Goal: Information Seeking & Learning: Learn about a topic

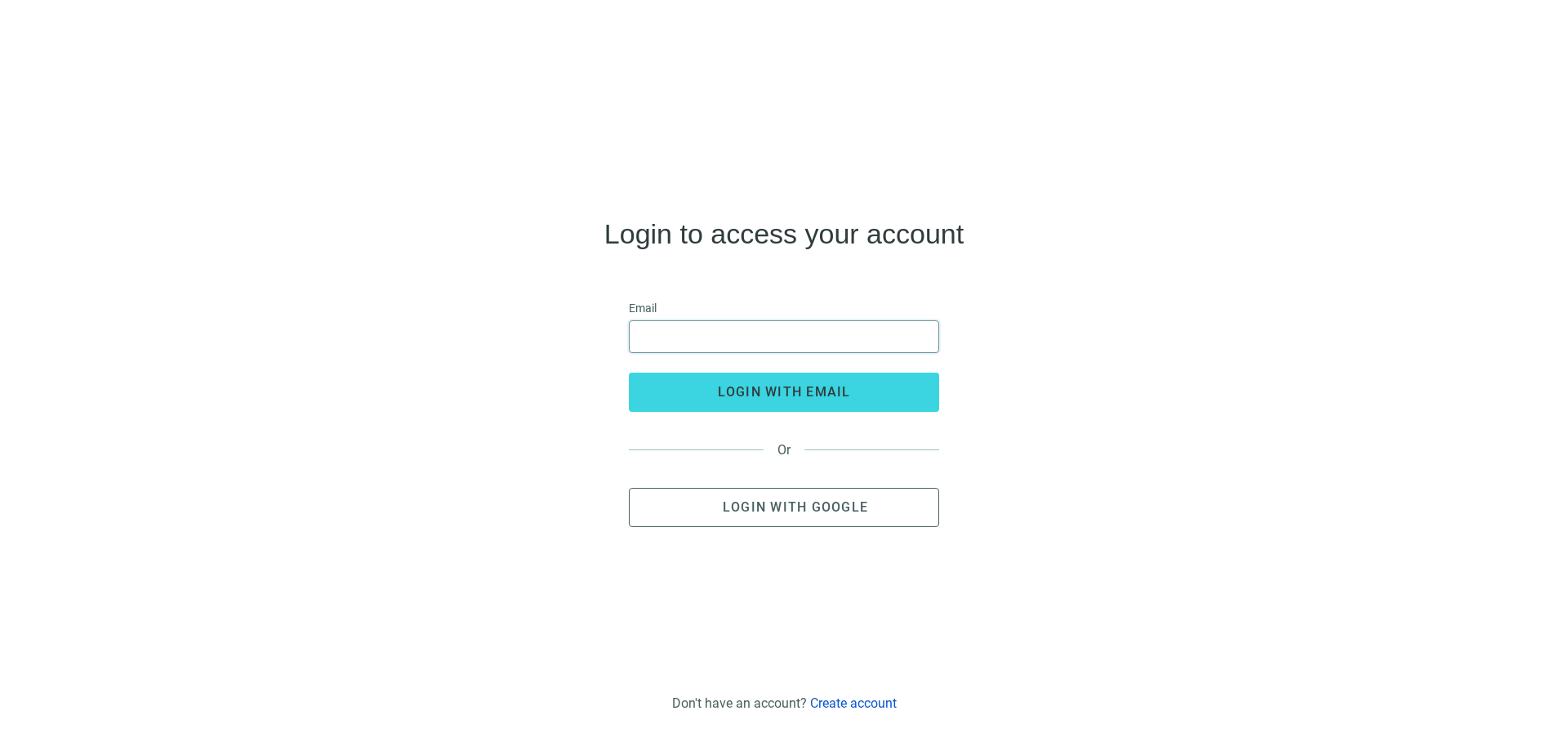
click at [703, 328] on input "email" at bounding box center [784, 336] width 289 height 31
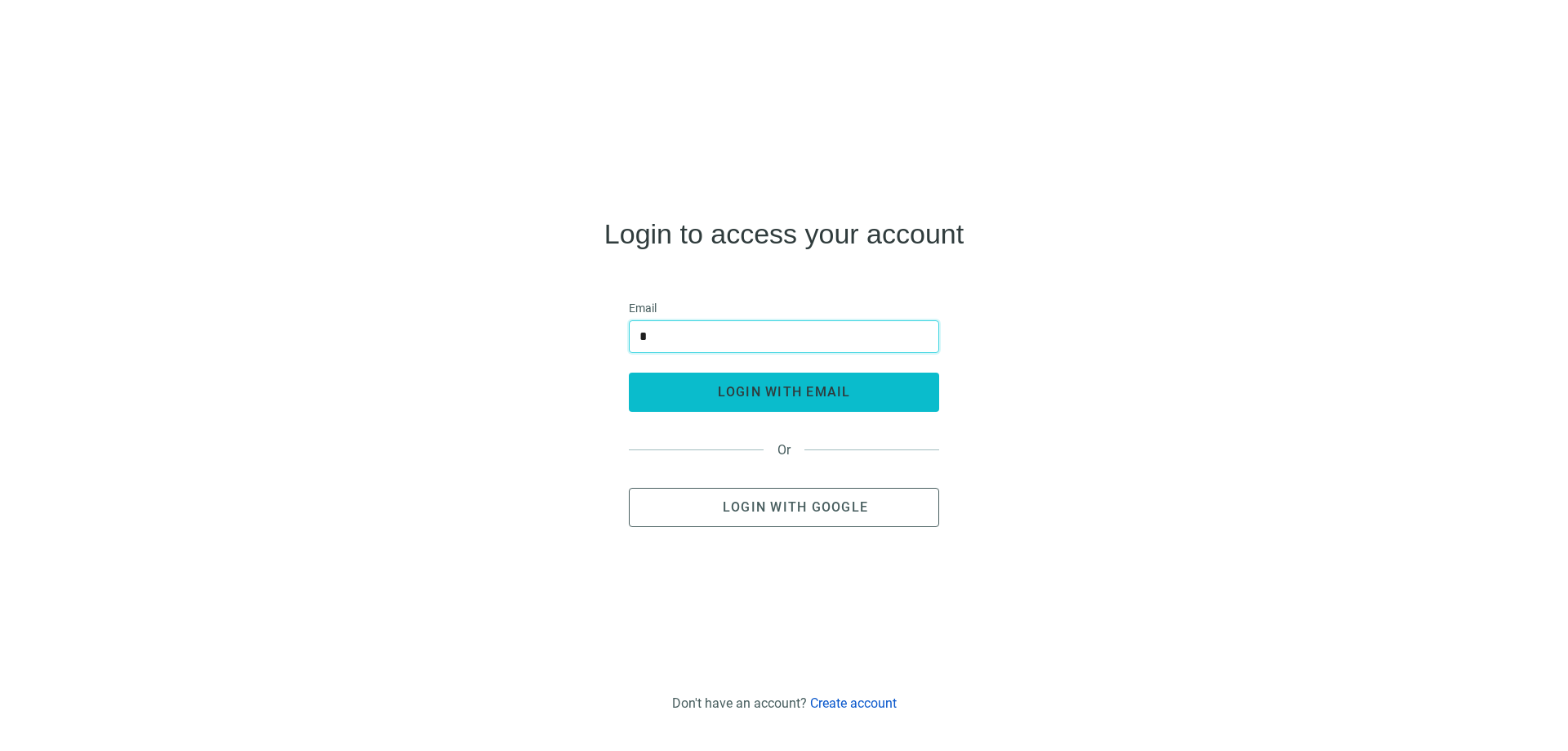
type input "**********"
click at [765, 397] on span "login with email" at bounding box center [785, 392] width 133 height 16
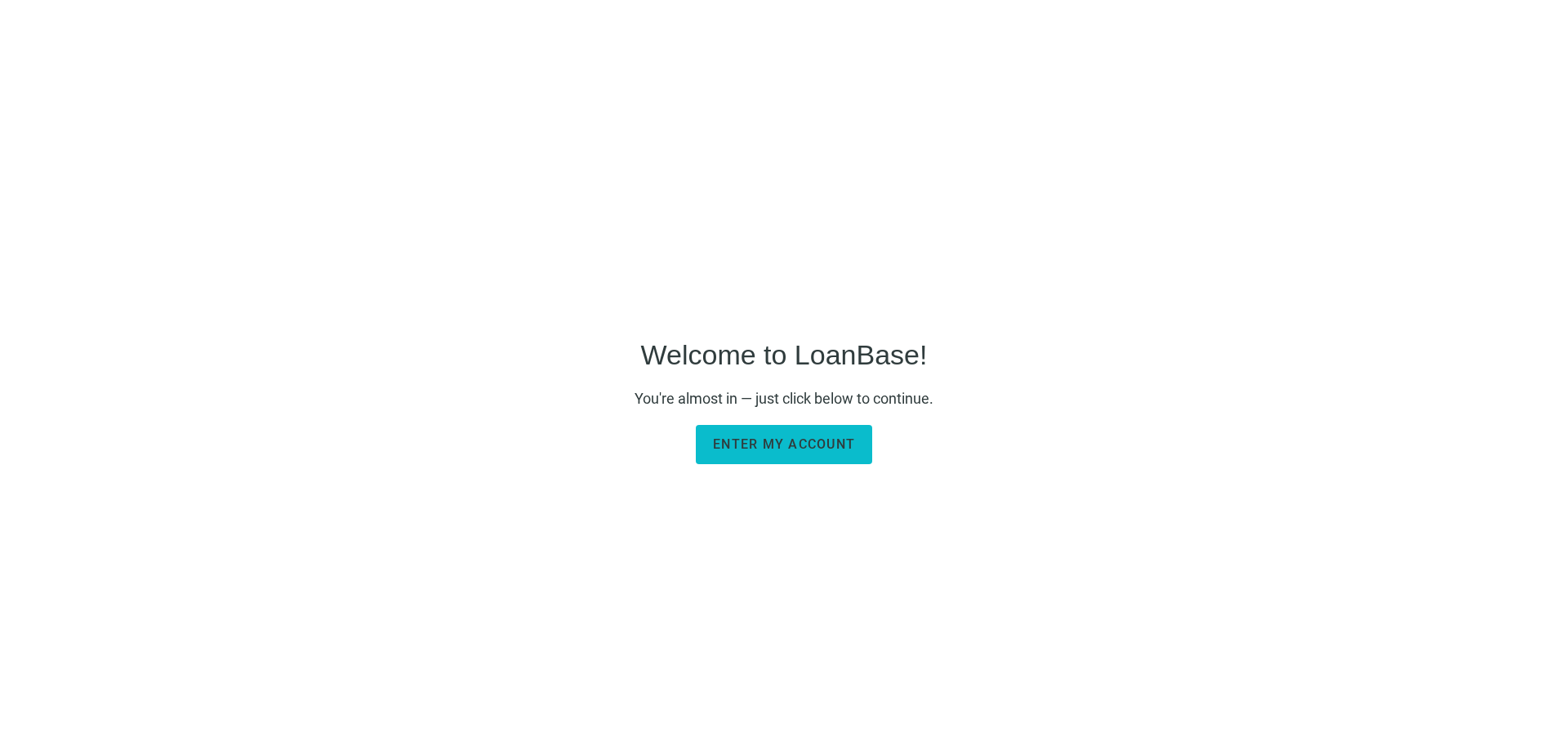
click at [759, 438] on span "Enter my account" at bounding box center [784, 444] width 142 height 16
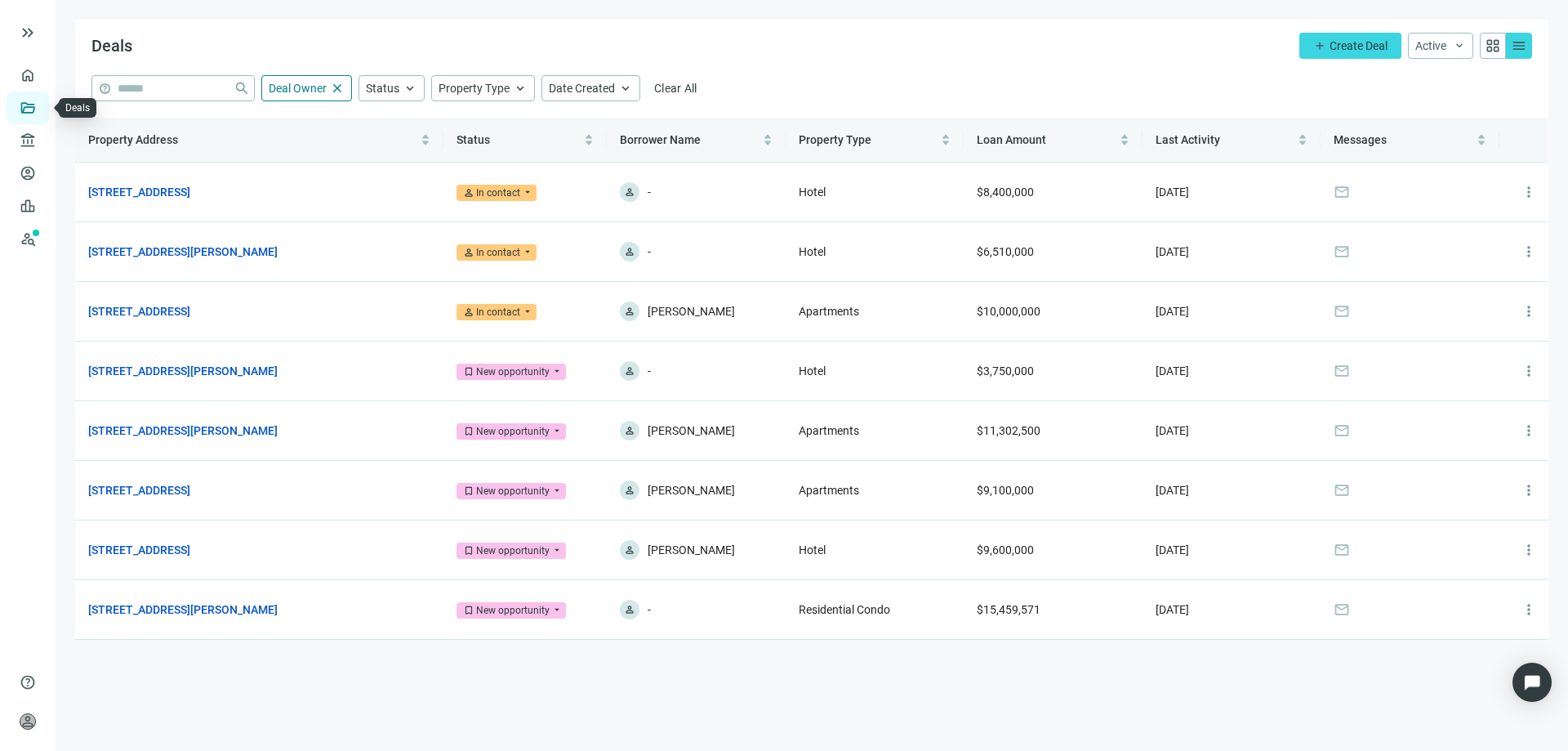
click at [41, 109] on link "Deals" at bounding box center [56, 108] width 30 height 13
click at [41, 80] on link "Overview" at bounding box center [65, 74] width 48 height 13
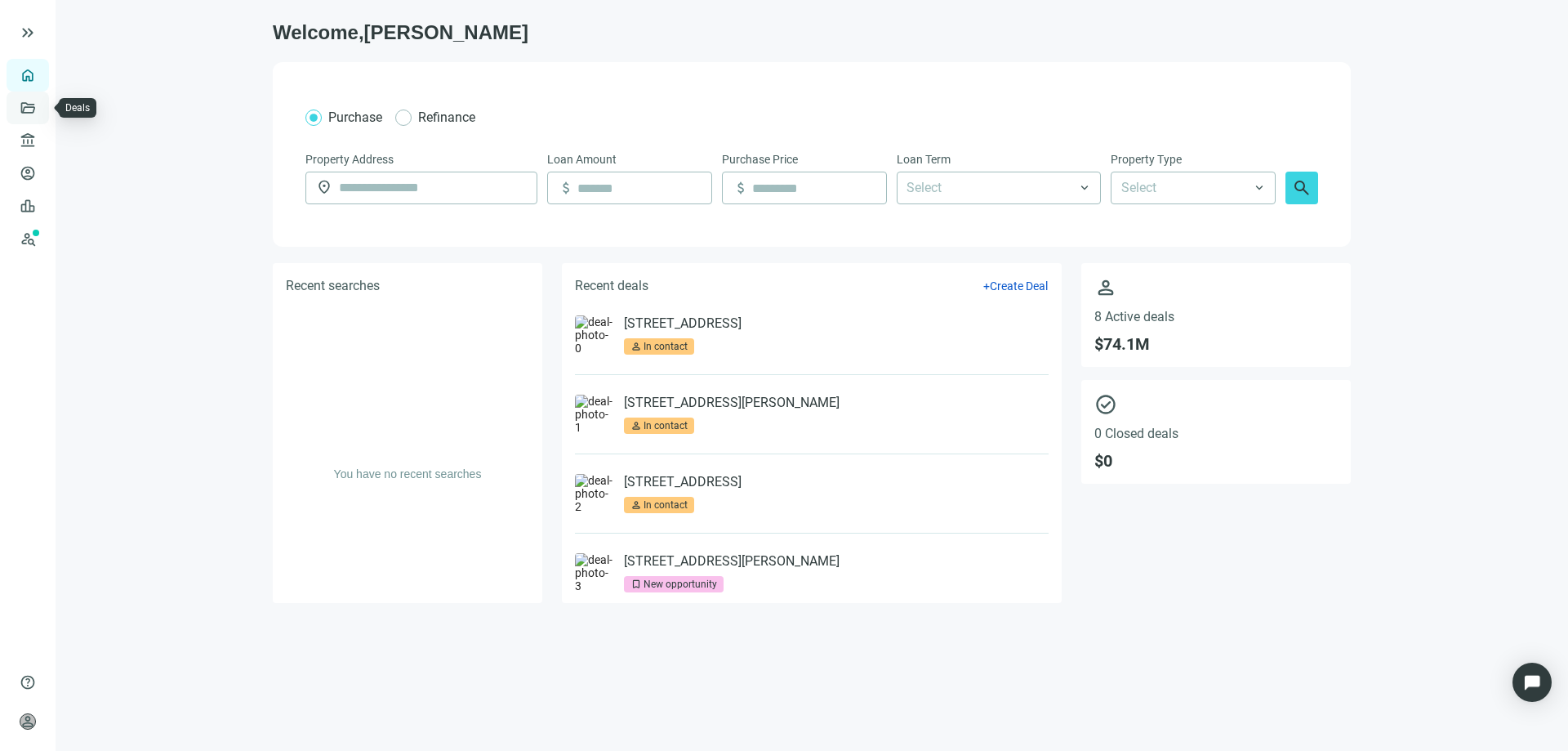
click at [41, 108] on link "Deals" at bounding box center [56, 108] width 30 height 13
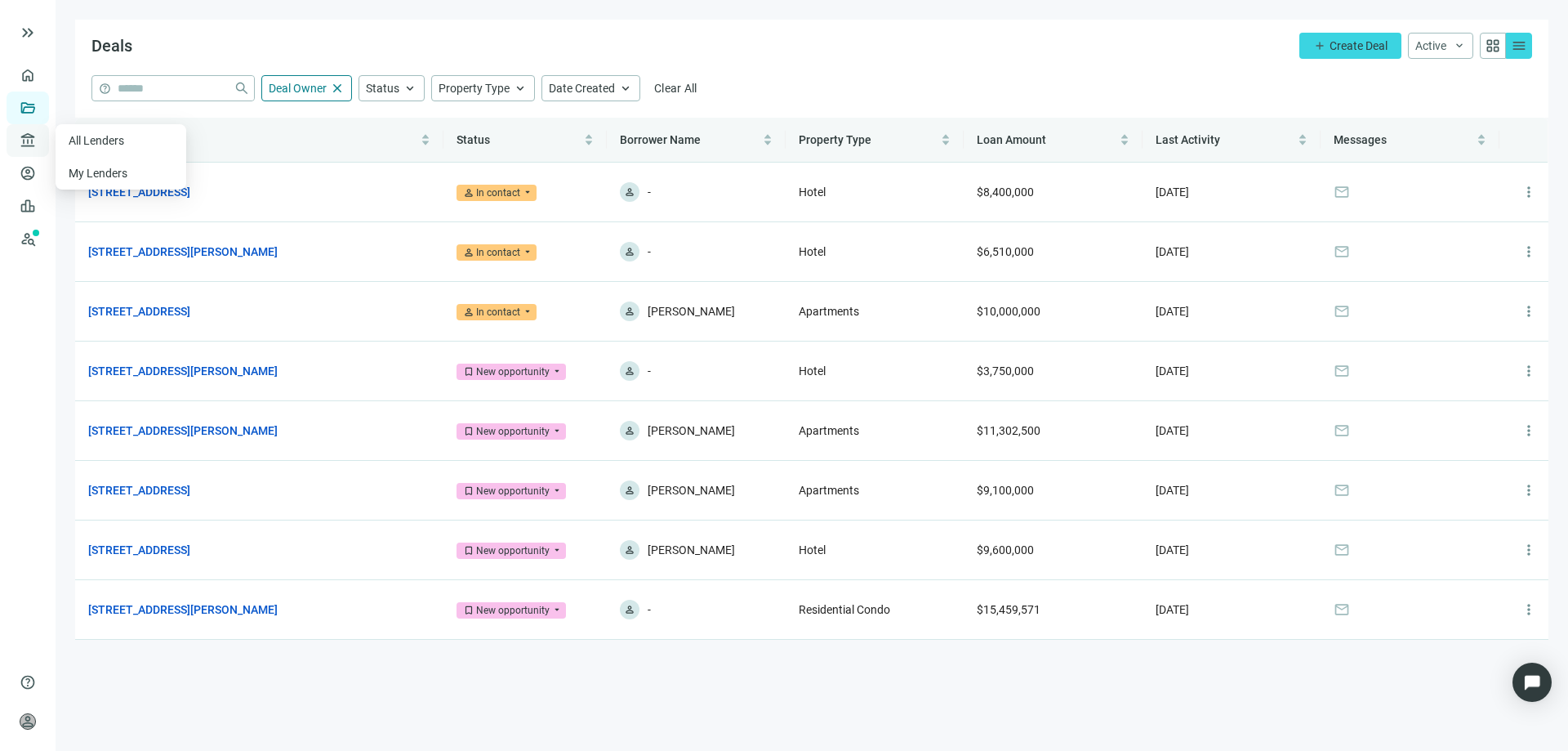
click at [26, 138] on span "account_balance" at bounding box center [25, 140] width 11 height 17
click at [190, 193] on link "[STREET_ADDRESS]" at bounding box center [139, 192] width 102 height 18
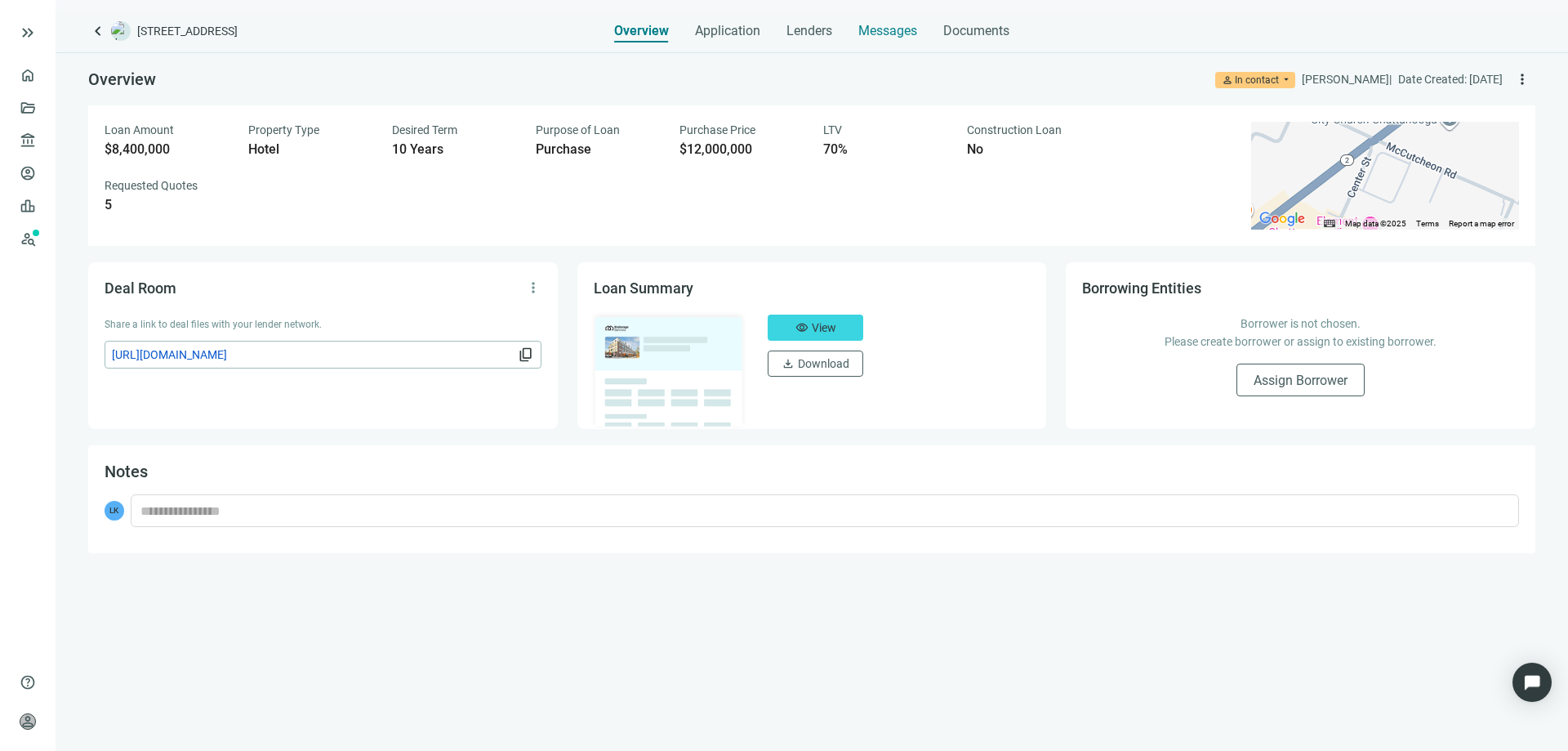
click at [864, 33] on span "Messages" at bounding box center [887, 31] width 59 height 16
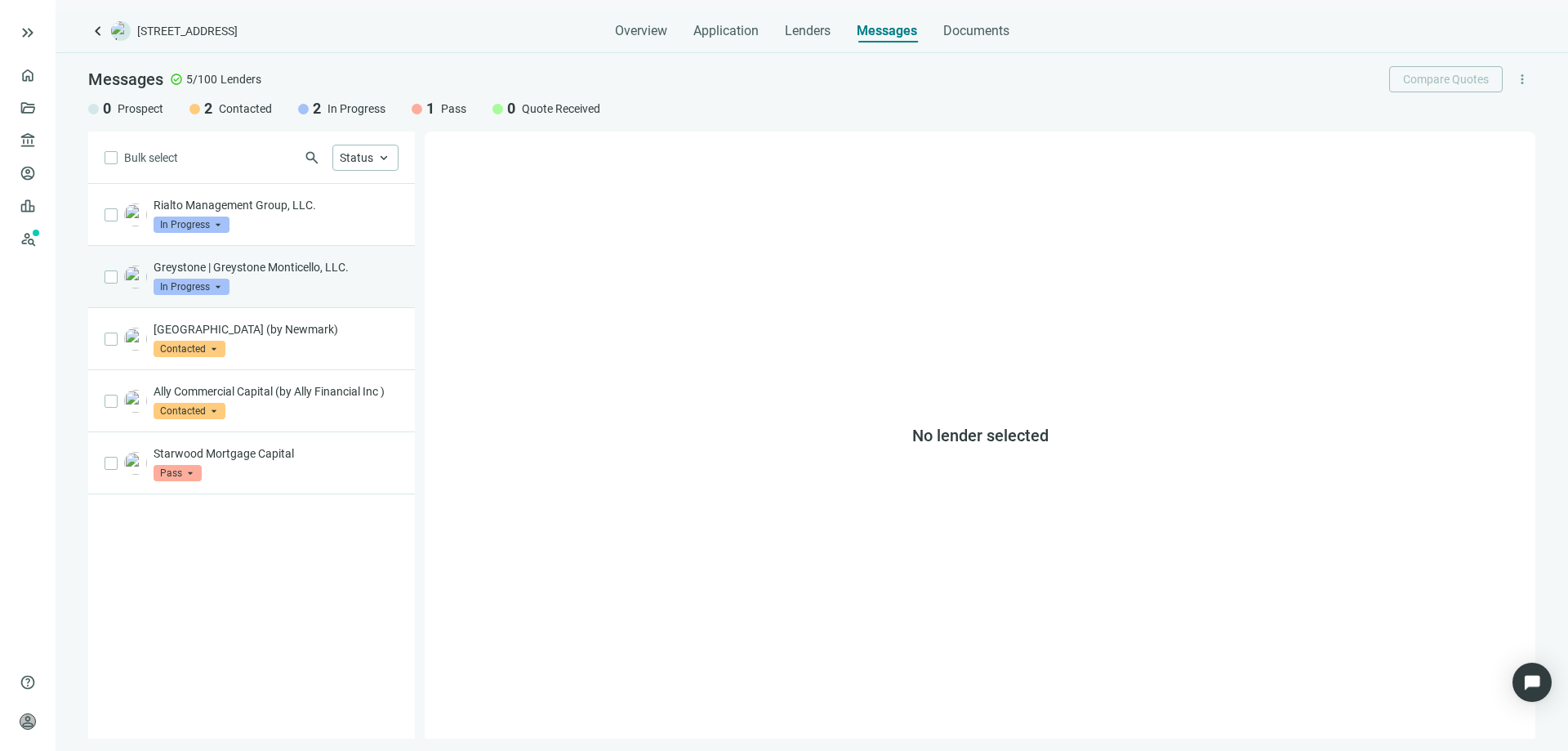
click at [251, 266] on p "Greystone | Greystone Monticello, LLC." at bounding box center [276, 267] width 245 height 17
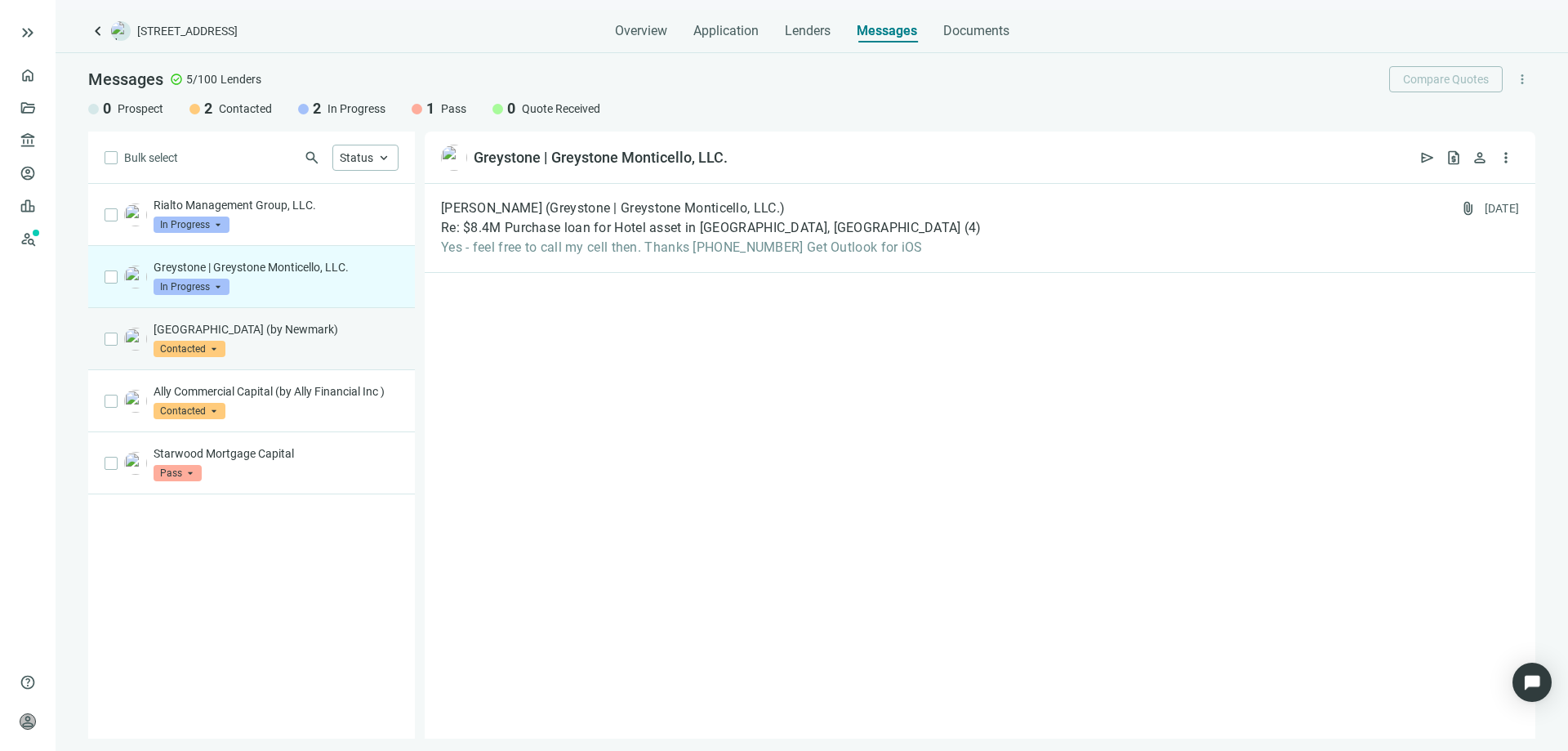
click at [249, 326] on p "Berkeley Point (by Newmark)" at bounding box center [276, 329] width 245 height 17
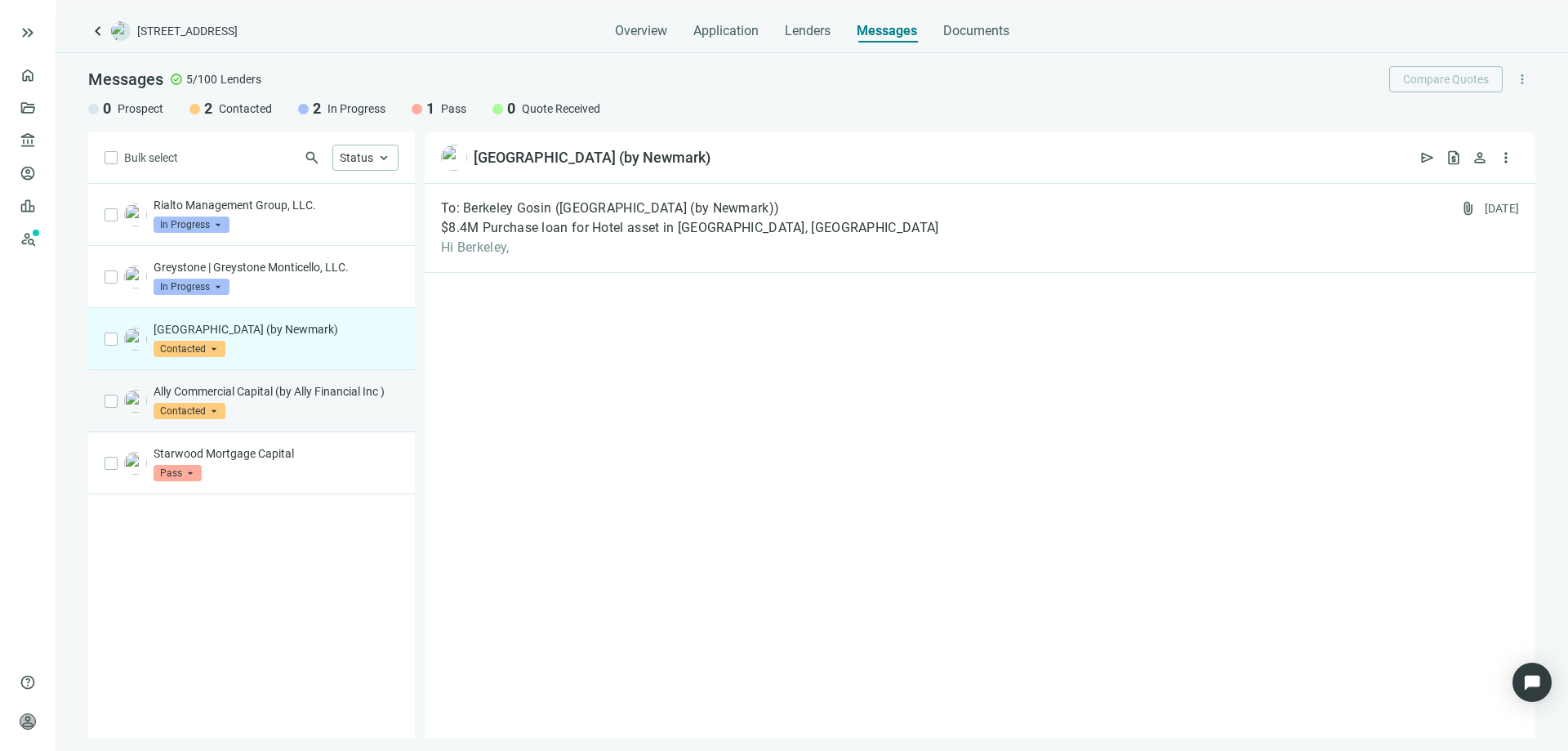
click at [253, 390] on p "Ally Commercial Capital (by Ally Financial Inc )" at bounding box center [276, 391] width 245 height 17
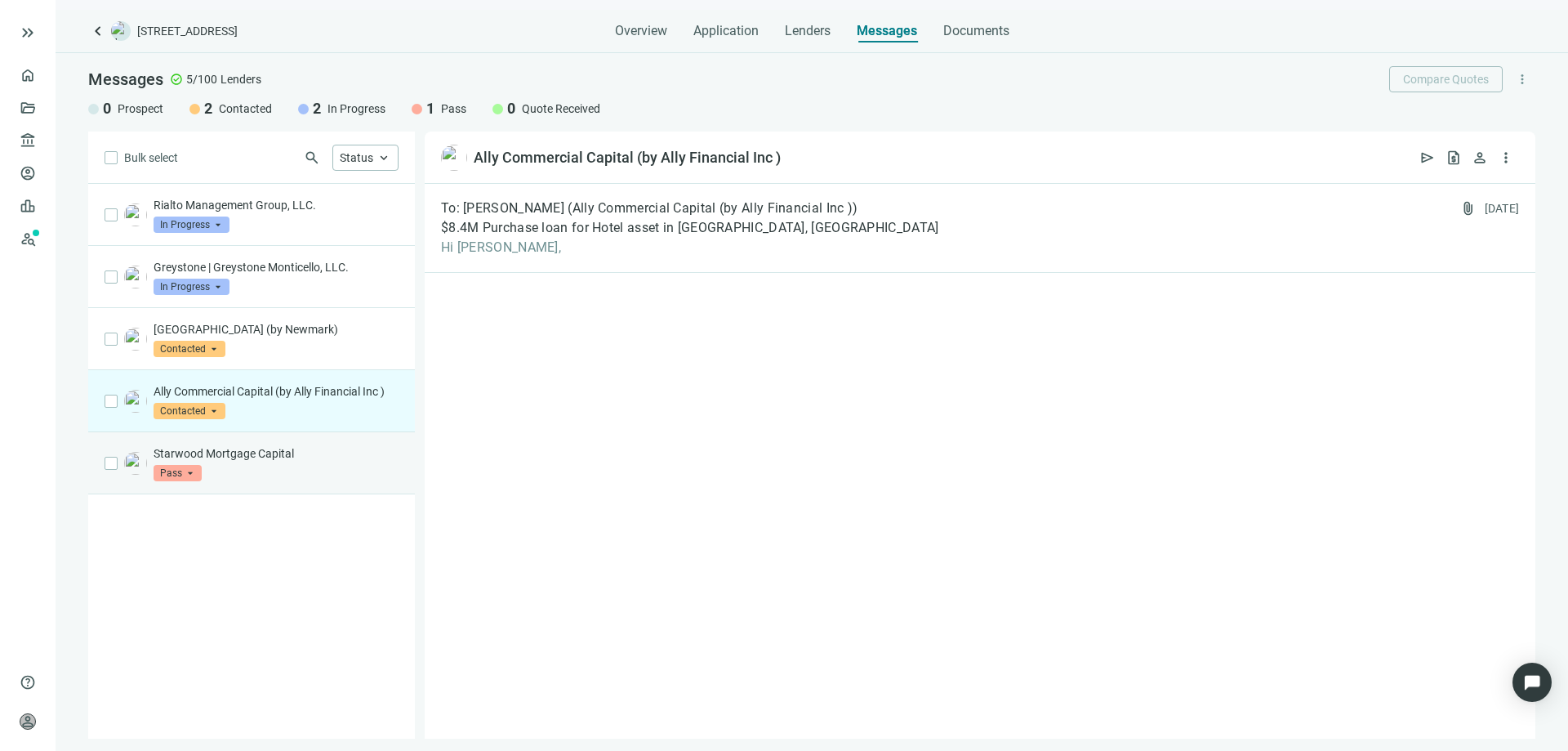
click at [237, 454] on p "Starwood Mortgage Capital" at bounding box center [276, 453] width 245 height 17
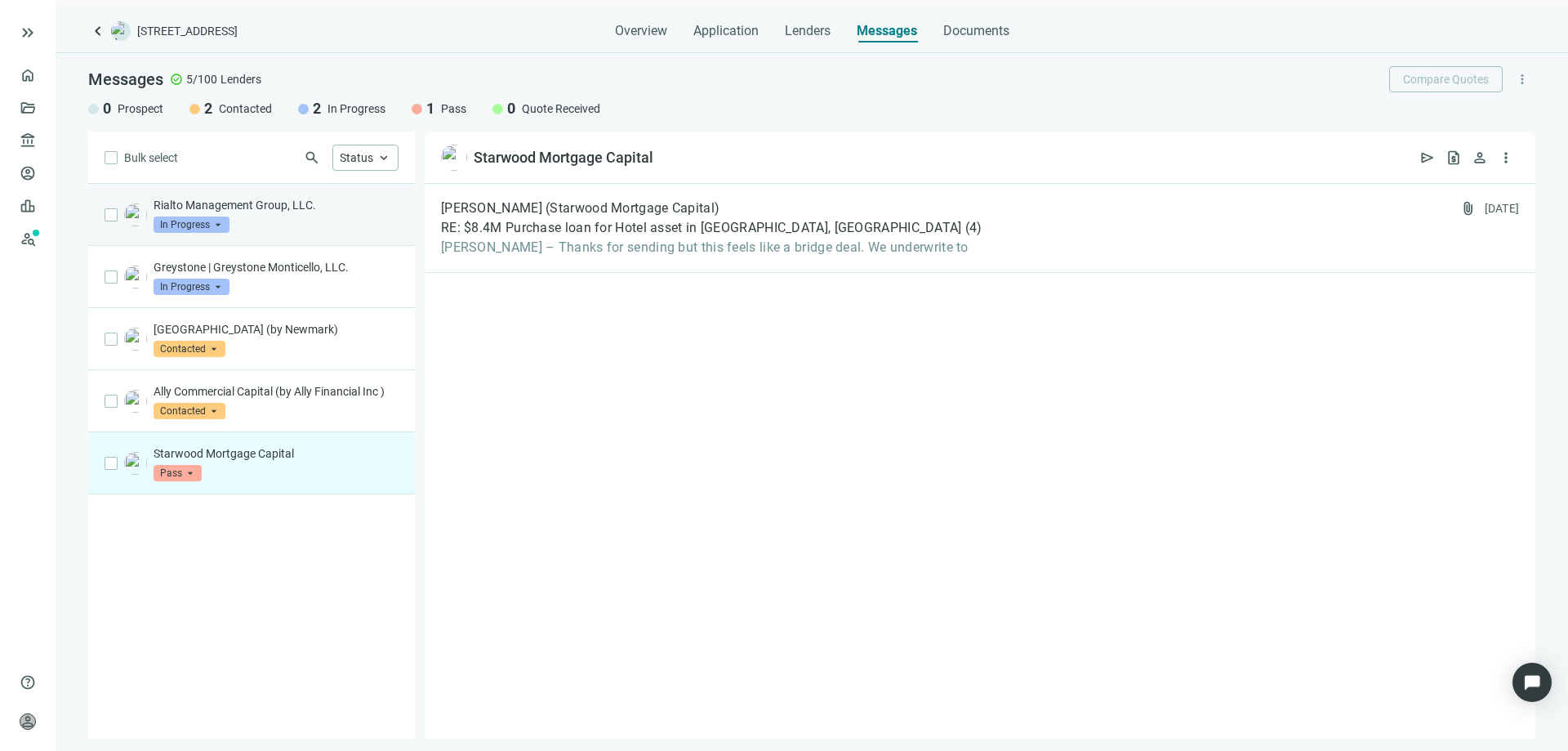
click at [244, 209] on p "Rialto Management Group, LLC." at bounding box center [276, 205] width 245 height 17
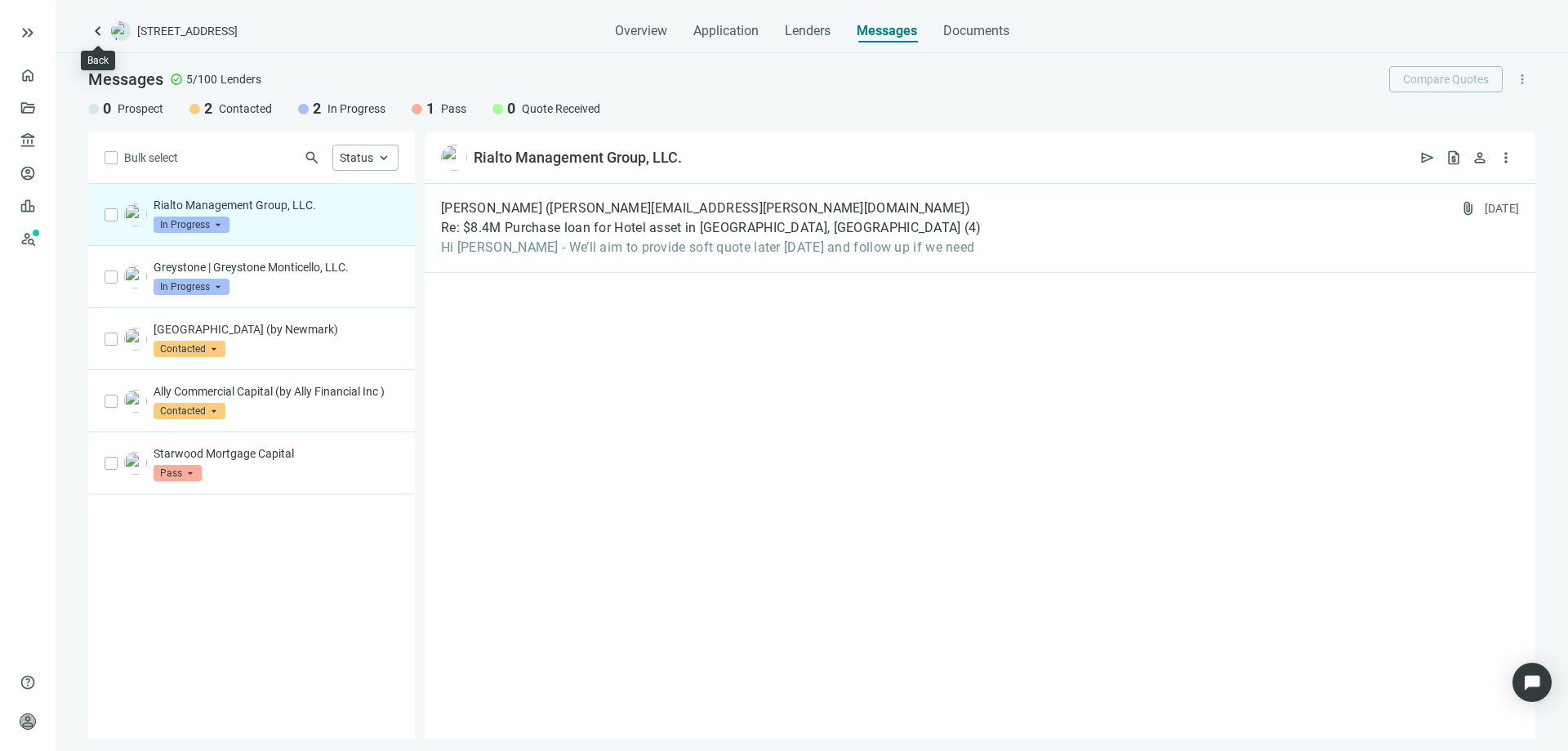
click at [97, 36] on span "keyboard_arrow_left" at bounding box center [98, 31] width 19 height 19
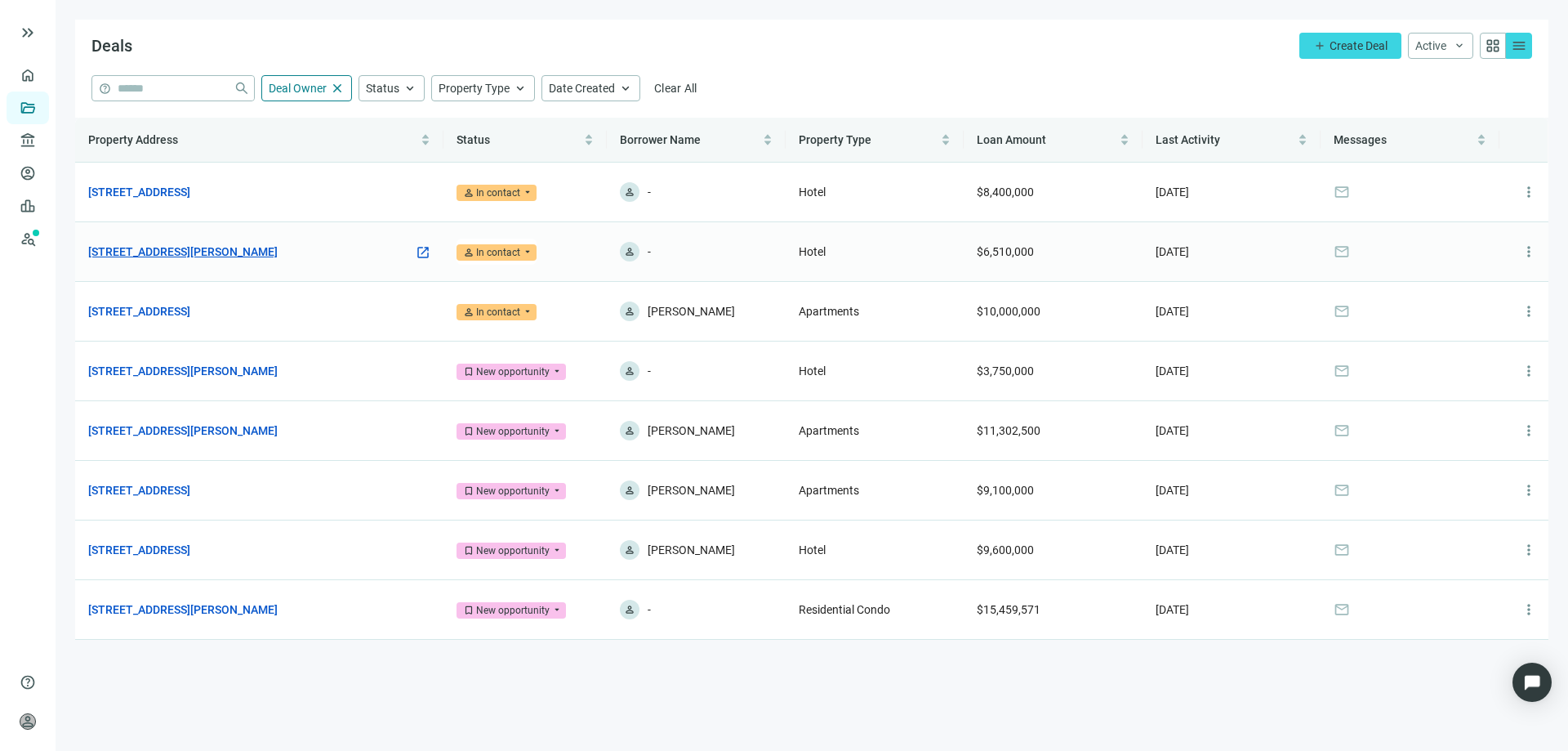
click at [247, 252] on link "[STREET_ADDRESS][PERSON_NAME]" at bounding box center [183, 252] width 189 height 18
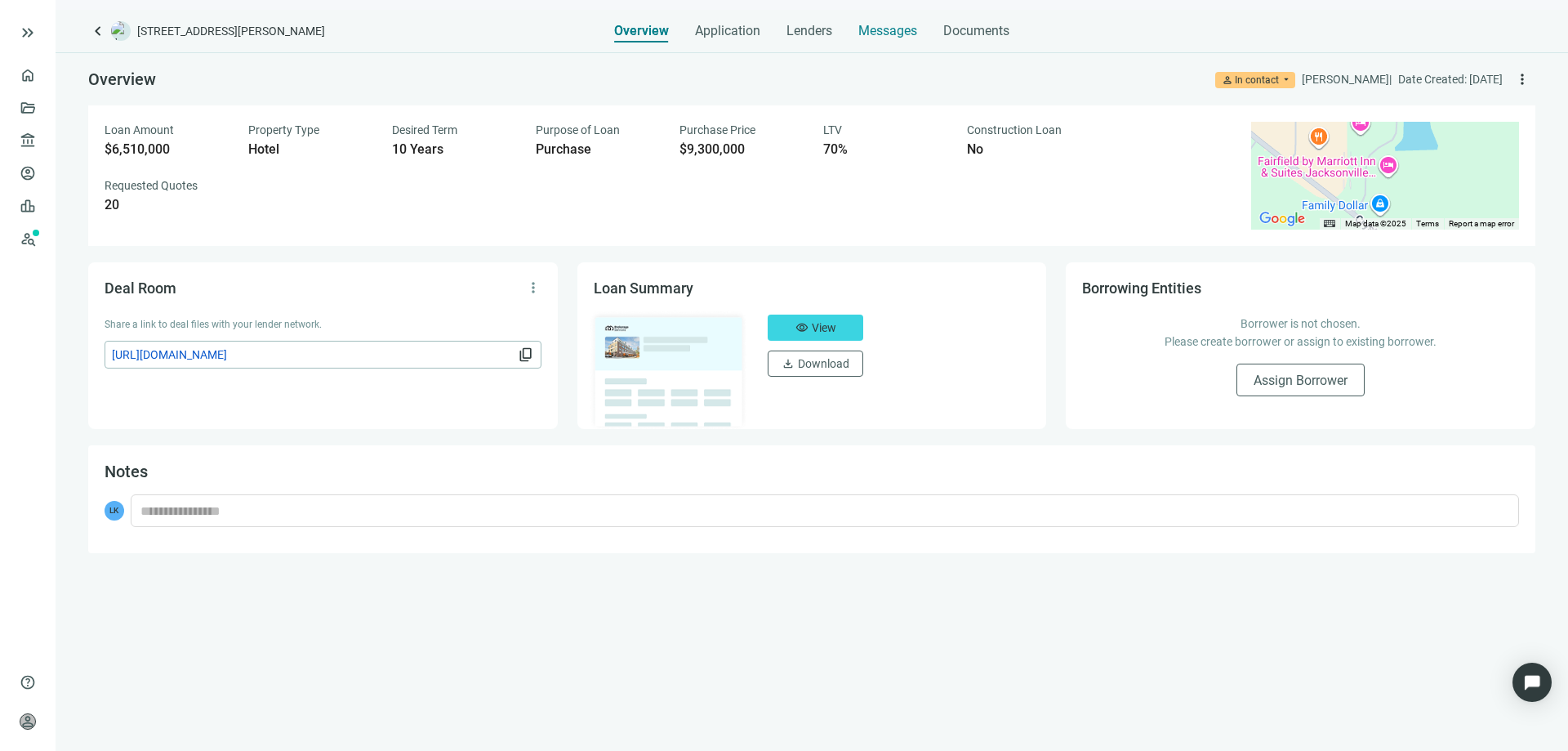
click at [905, 35] on span "Messages" at bounding box center [887, 31] width 59 height 16
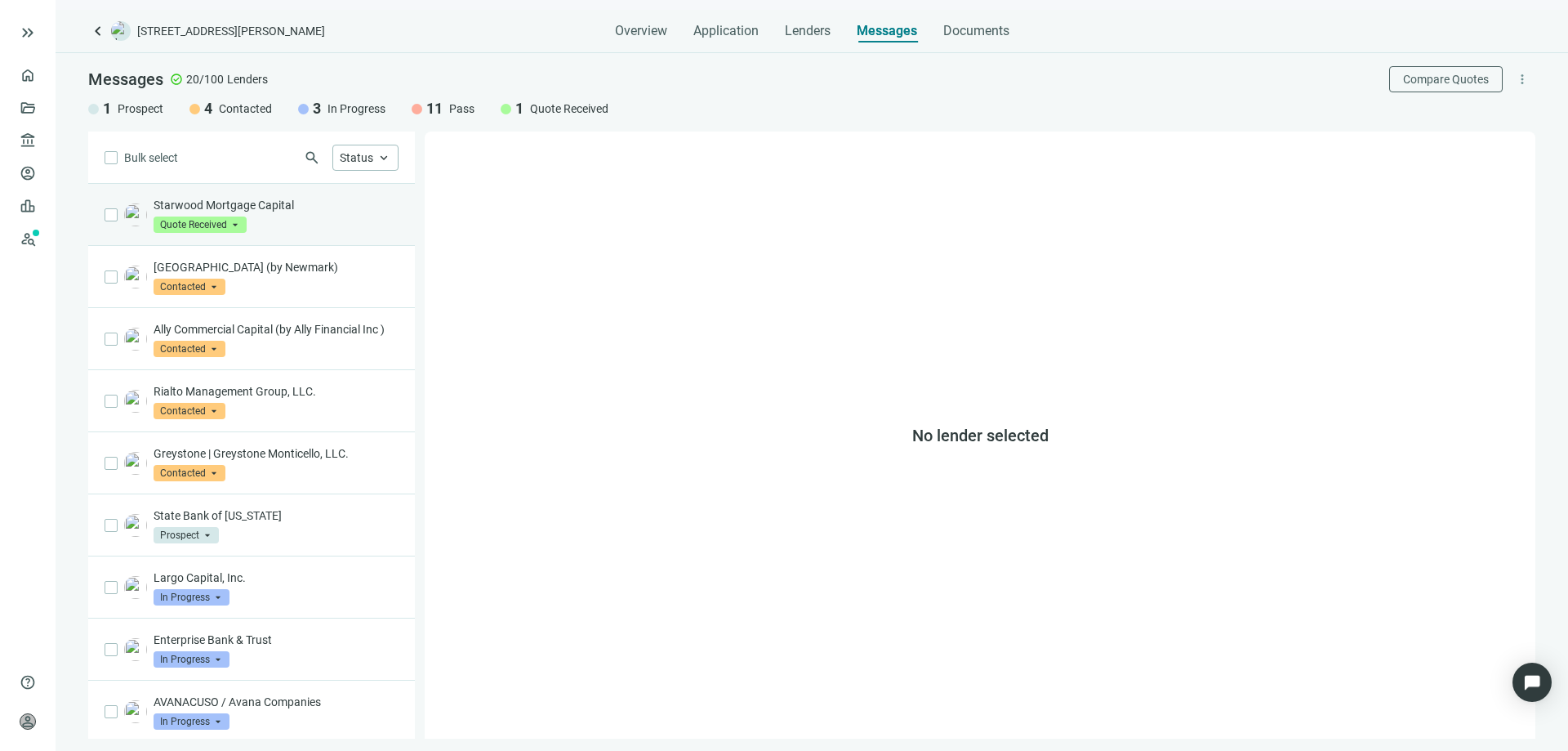
click at [272, 209] on p "Starwood Mortgage Capital" at bounding box center [276, 205] width 245 height 17
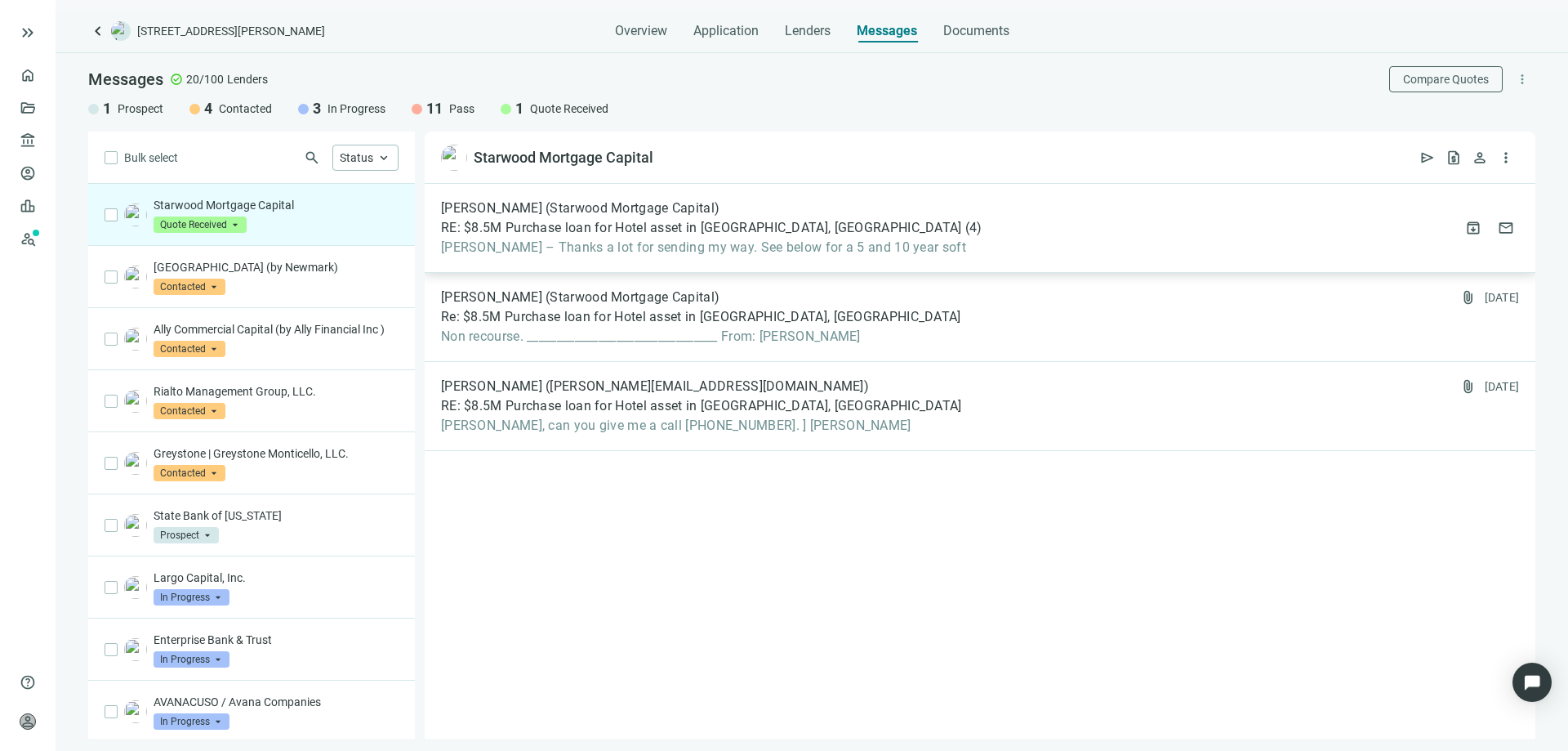
click at [562, 247] on span "Larry – Thanks a lot for sending my way. See below for a 5 and 10 year soft" at bounding box center [712, 247] width 541 height 17
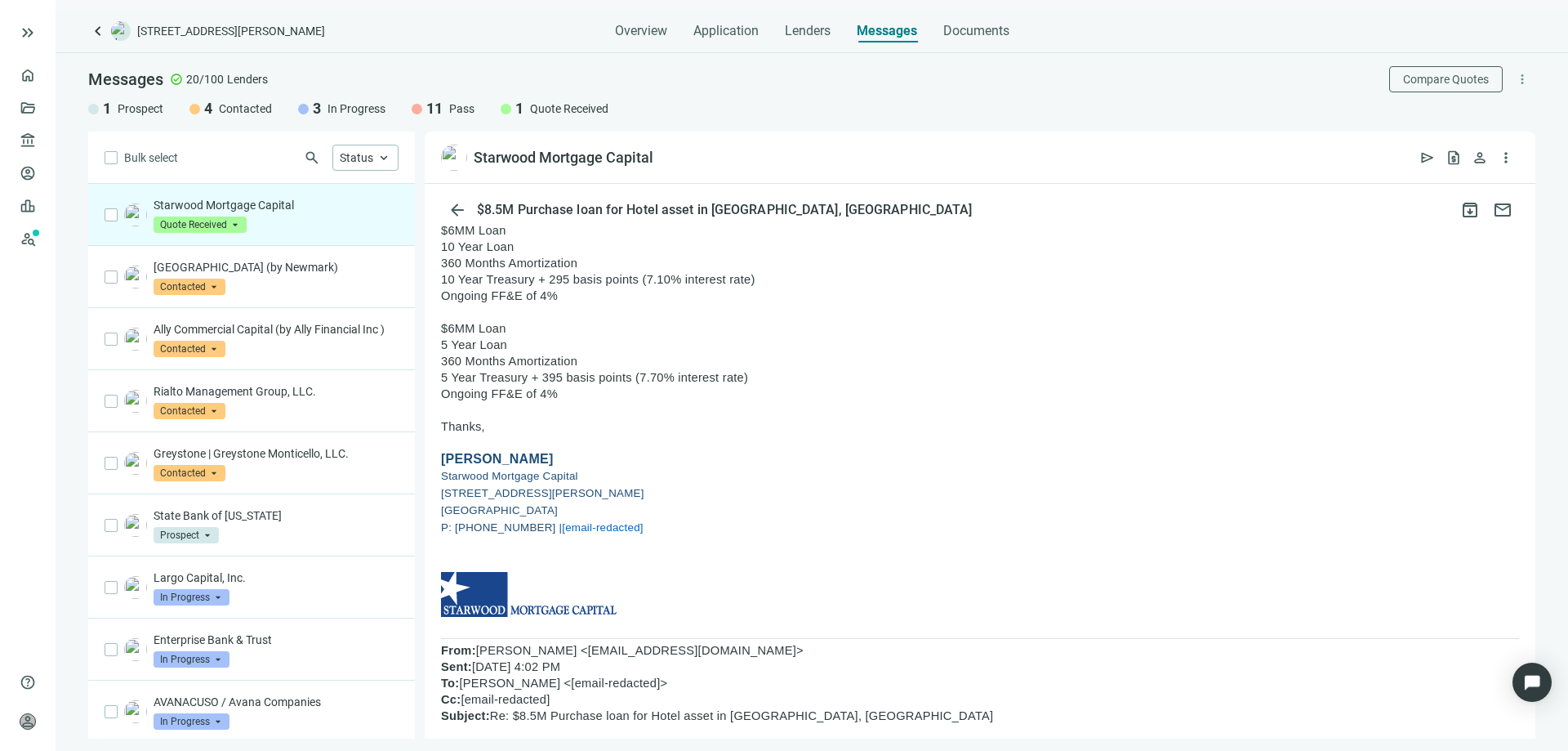
scroll to position [163, 0]
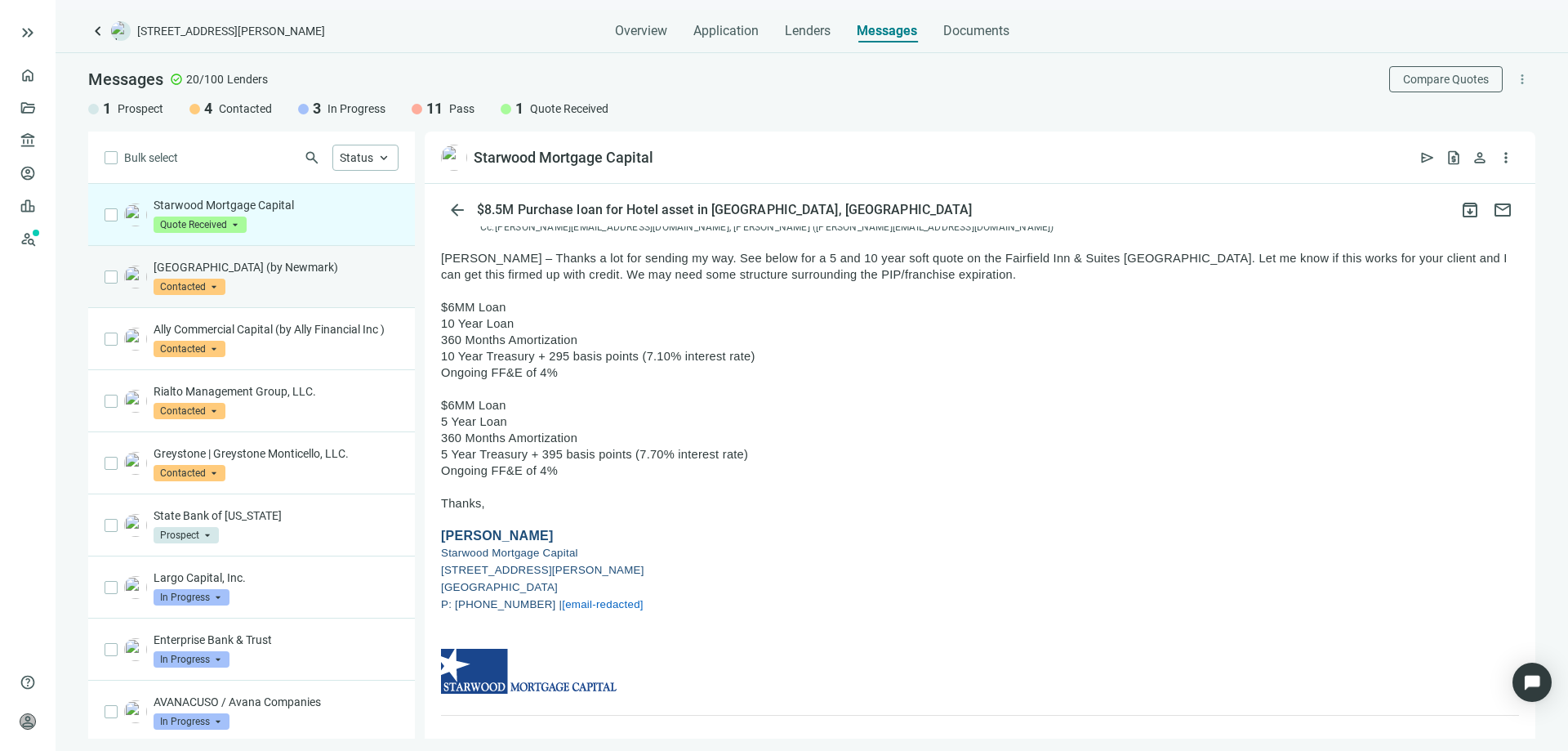
click at [208, 262] on p "Berkeley Point (by Newmark)" at bounding box center [276, 267] width 245 height 17
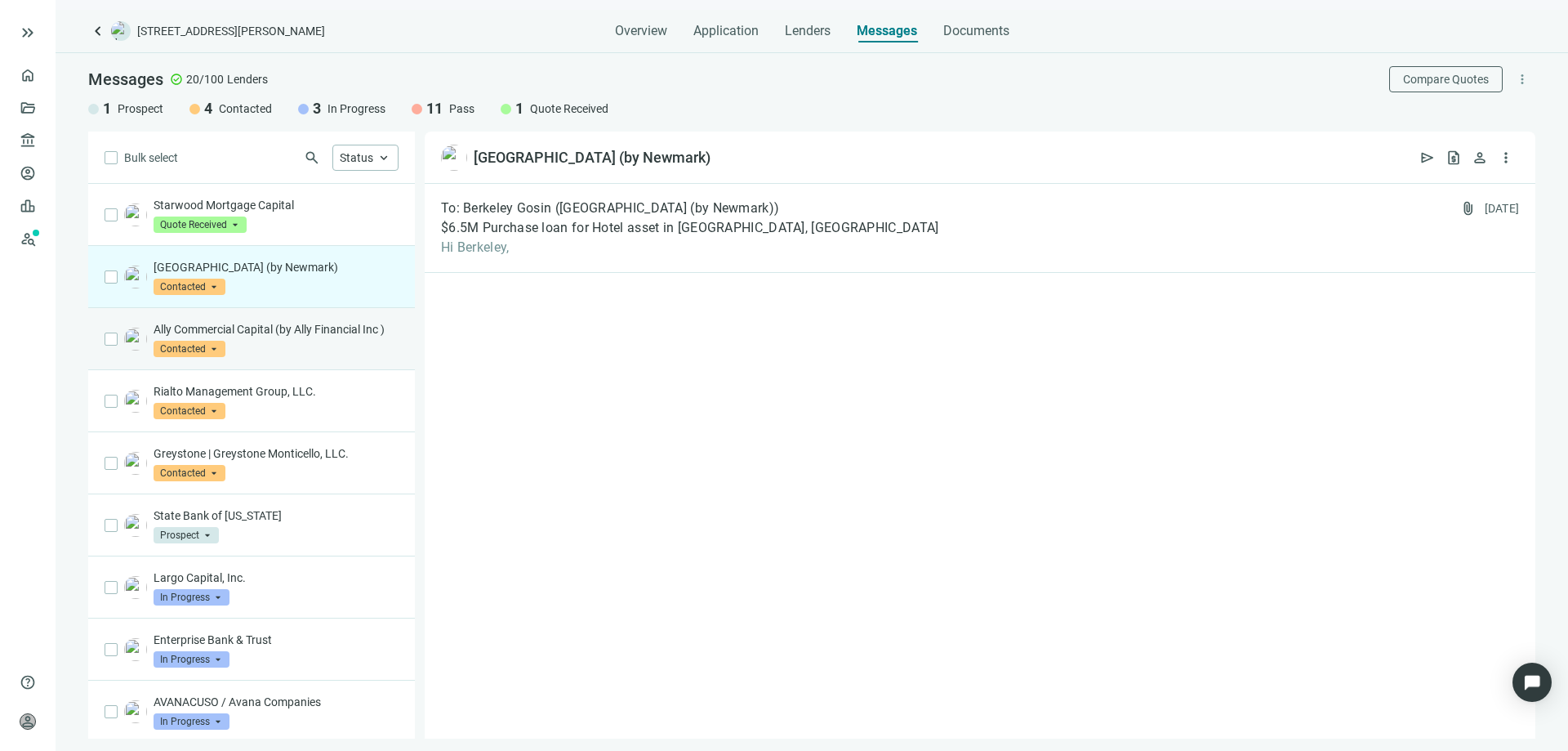
click at [215, 328] on p "Ally Commercial Capital (by Ally Financial Inc )" at bounding box center [276, 329] width 245 height 17
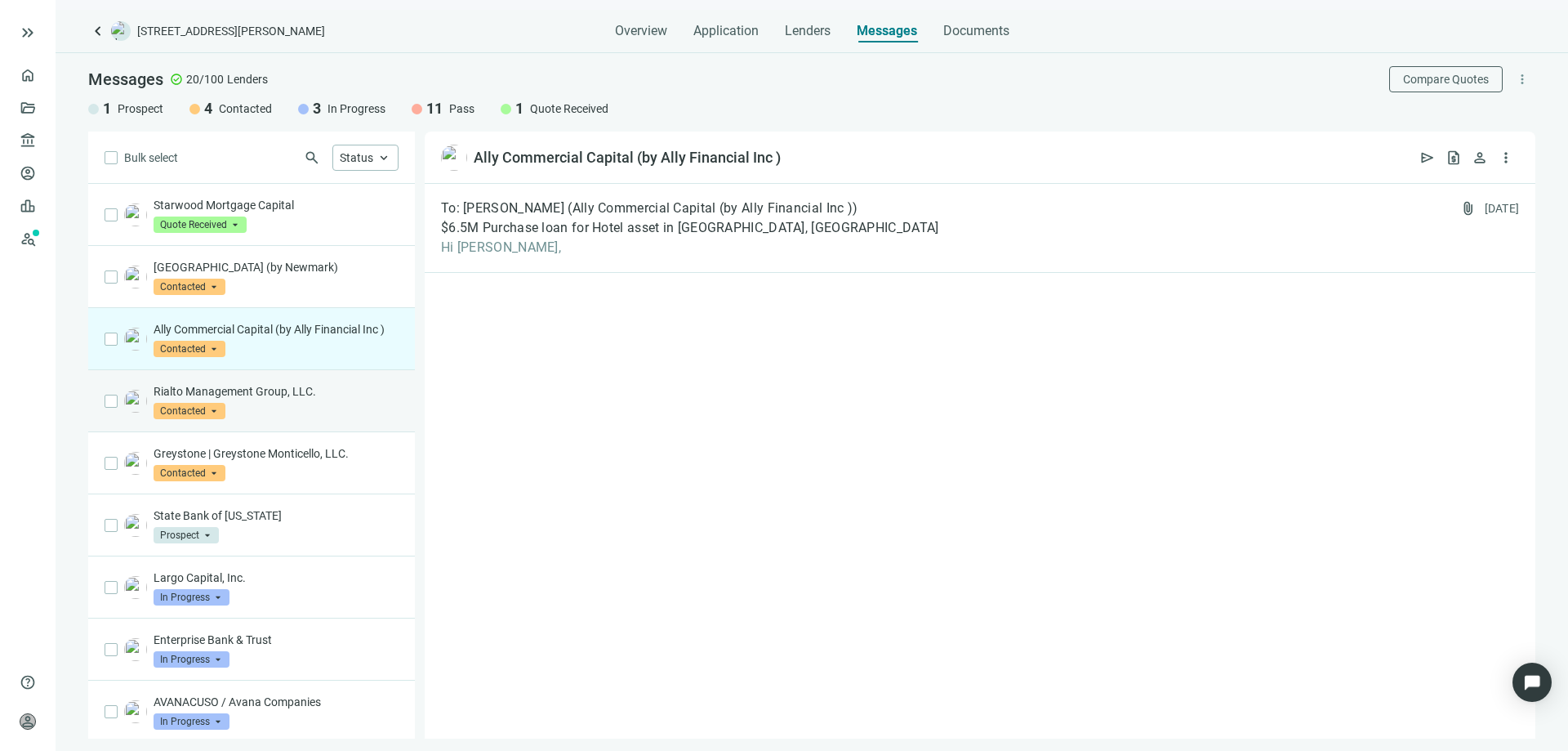
click at [224, 400] on p "Rialto Management Group, LLC." at bounding box center [276, 391] width 245 height 17
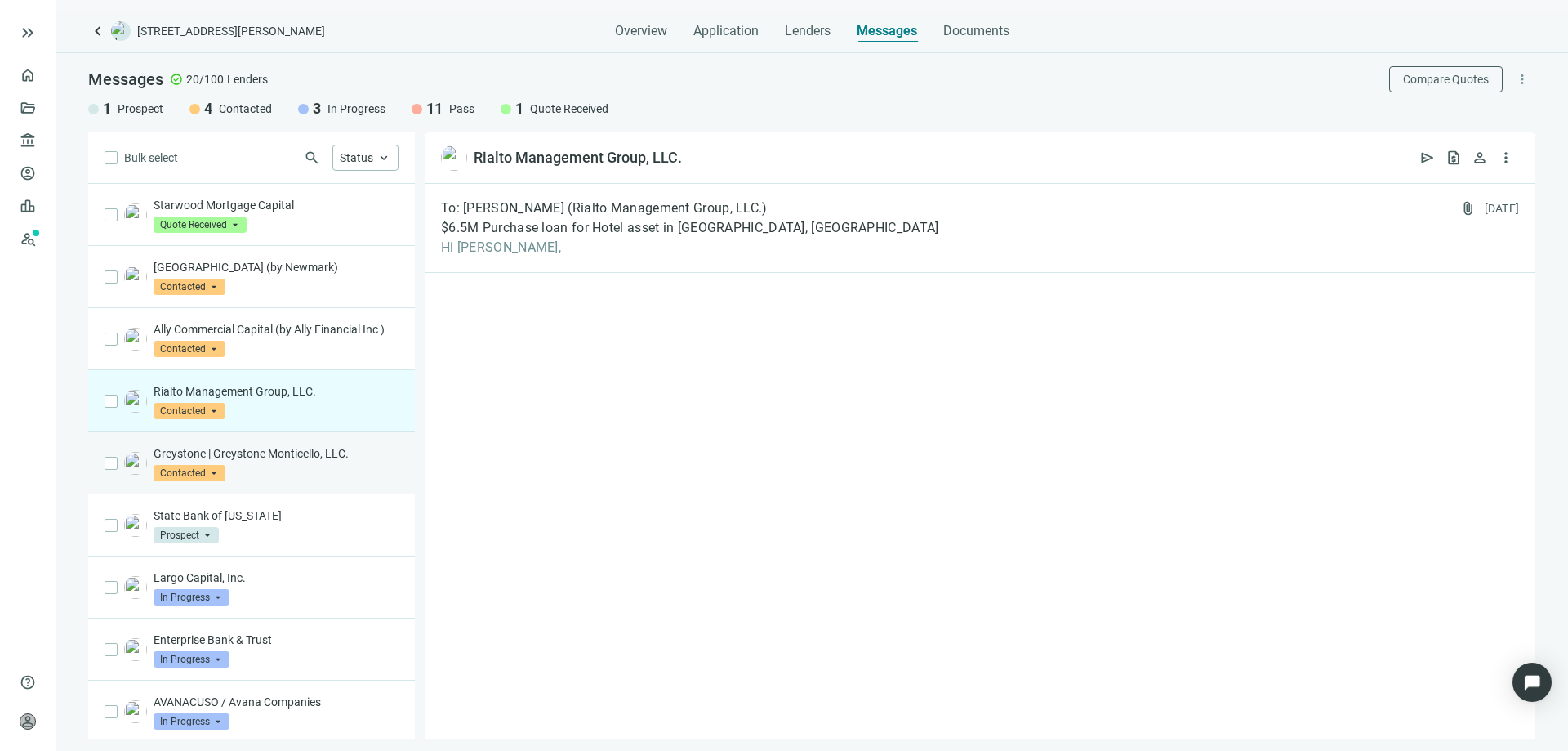
click at [201, 461] on div "Greystone | Greystone Monticello, LLC. Contacted arrow_drop_down" at bounding box center [251, 463] width 327 height 62
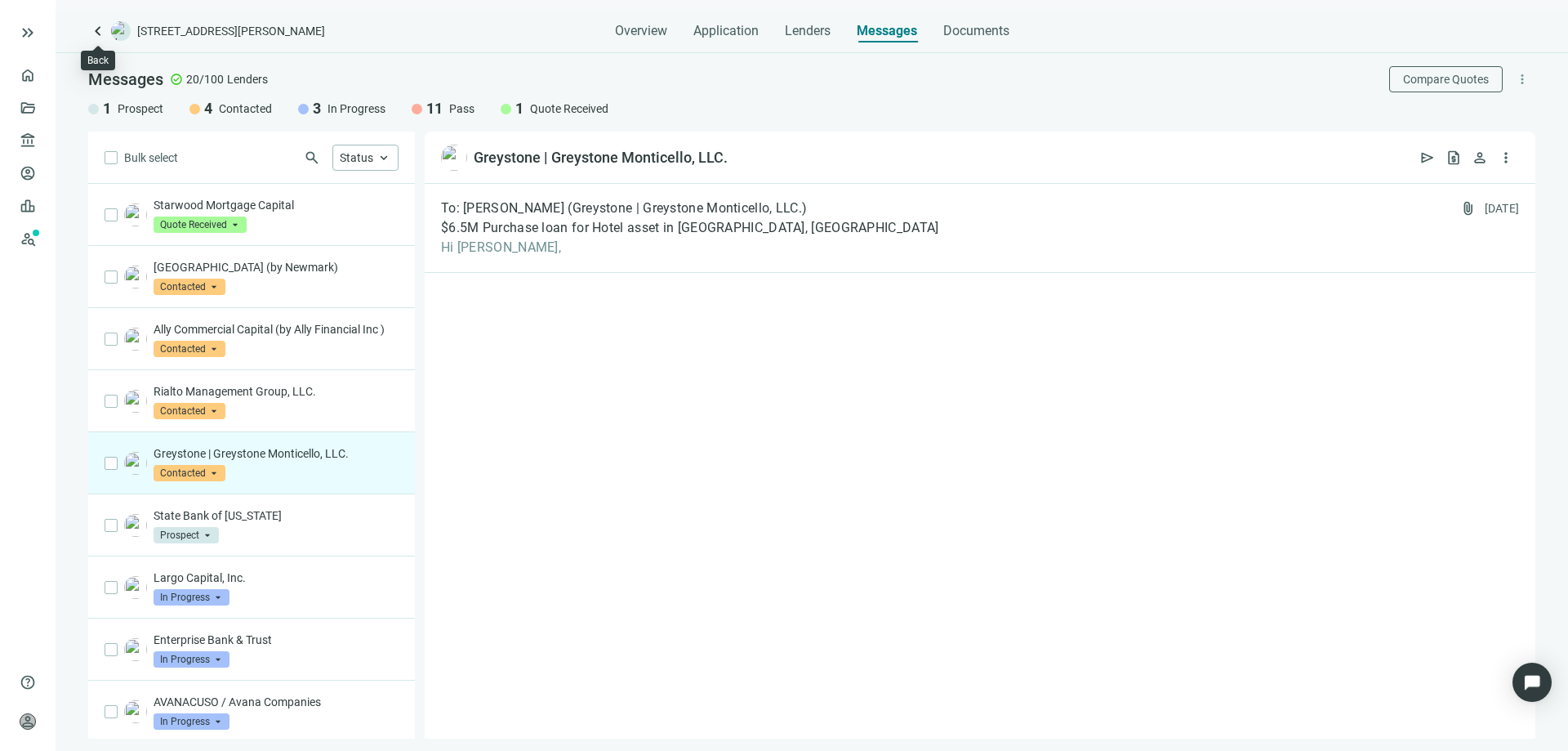
click at [90, 31] on span "keyboard_arrow_left" at bounding box center [98, 31] width 19 height 19
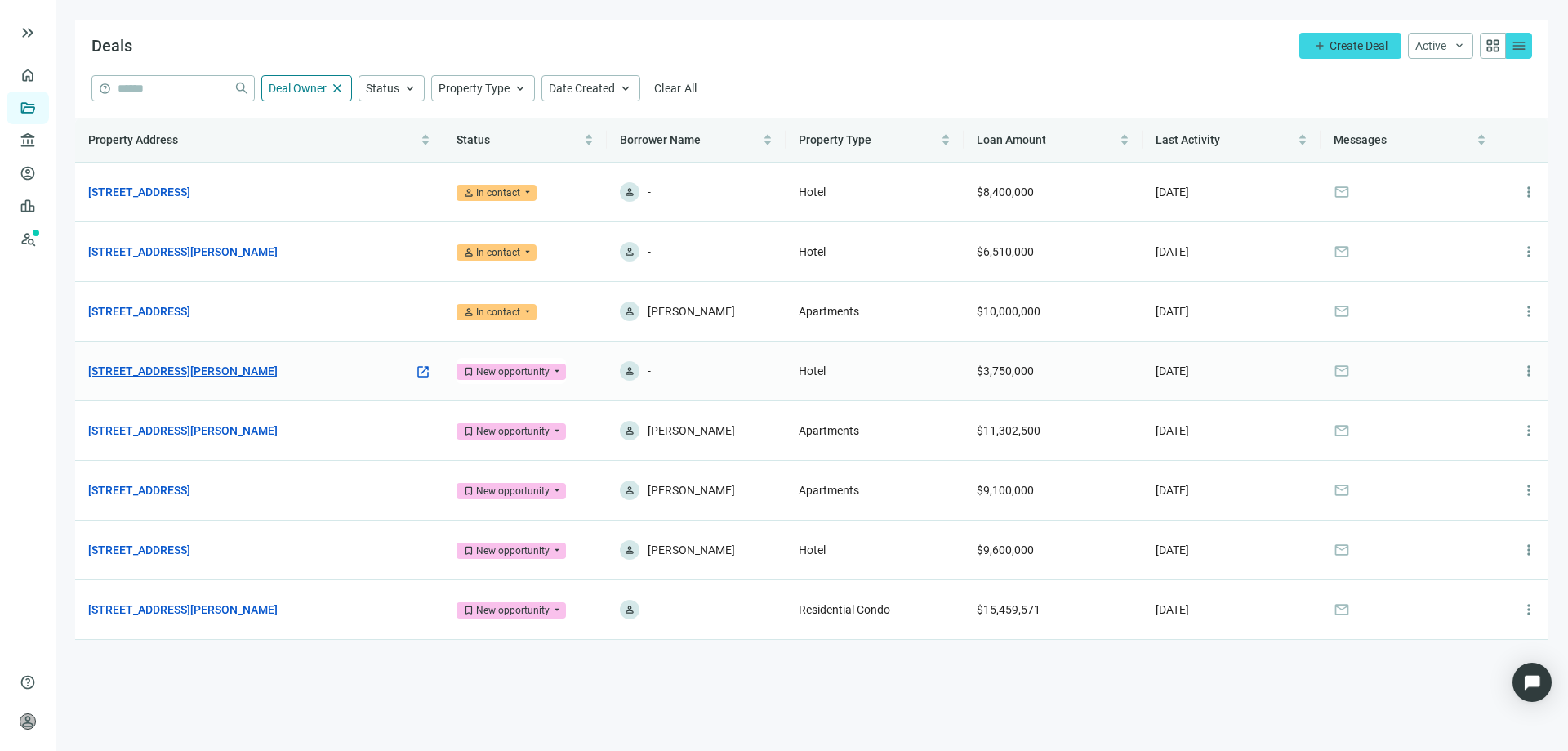
click at [186, 372] on link "[STREET_ADDRESS][PERSON_NAME]" at bounding box center [183, 371] width 189 height 18
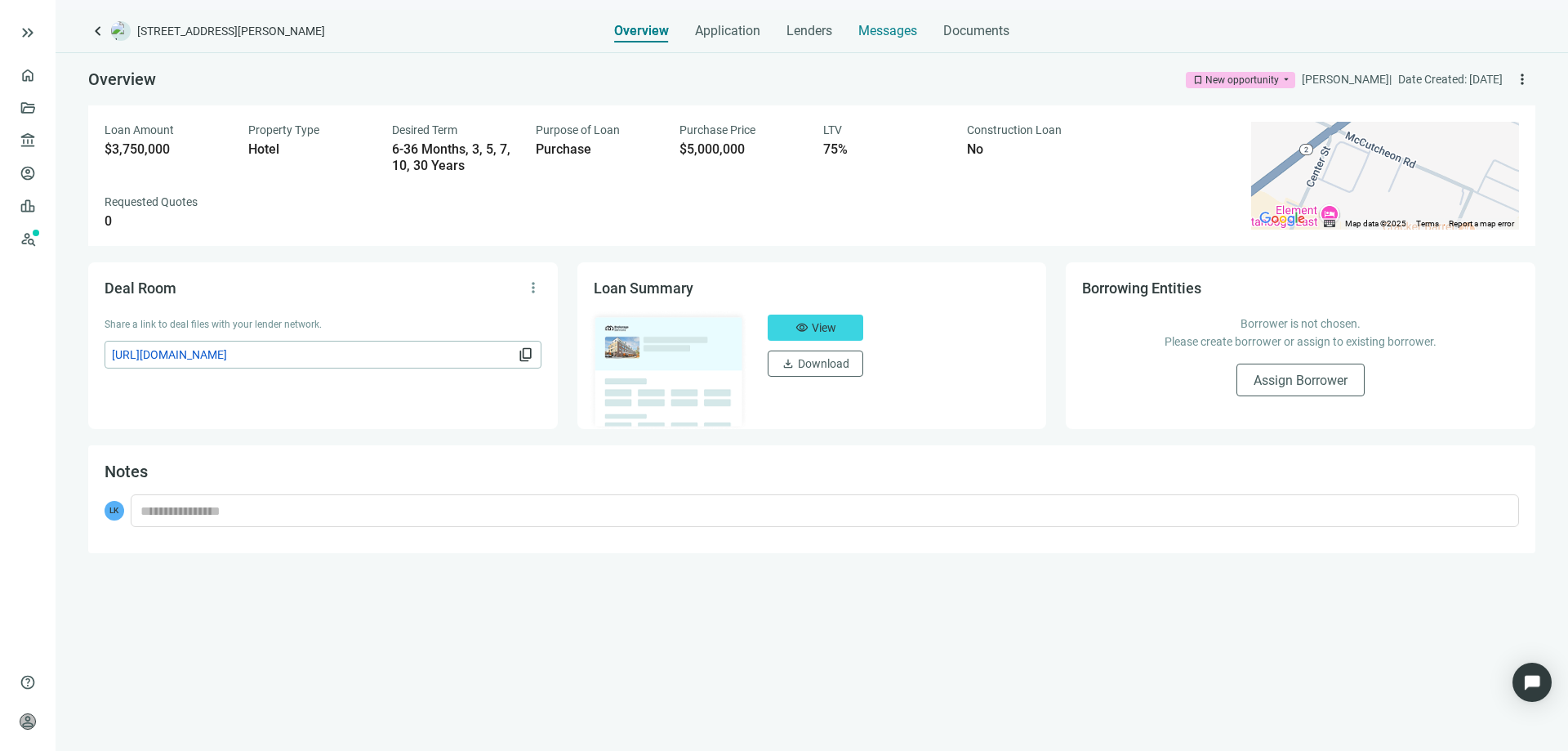
click at [865, 25] on span "Messages" at bounding box center [887, 31] width 59 height 16
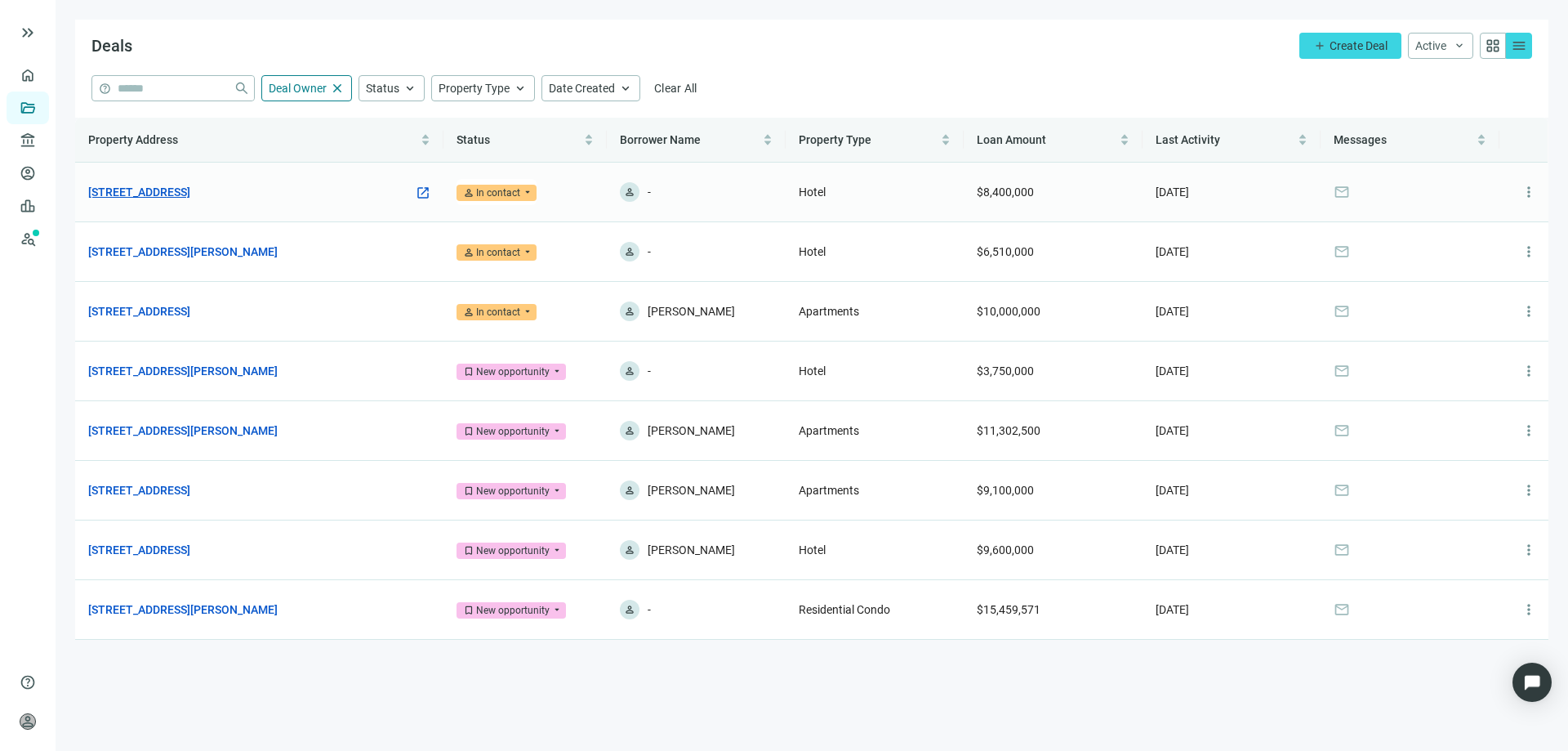
click at [164, 188] on link "[STREET_ADDRESS]" at bounding box center [139, 192] width 102 height 18
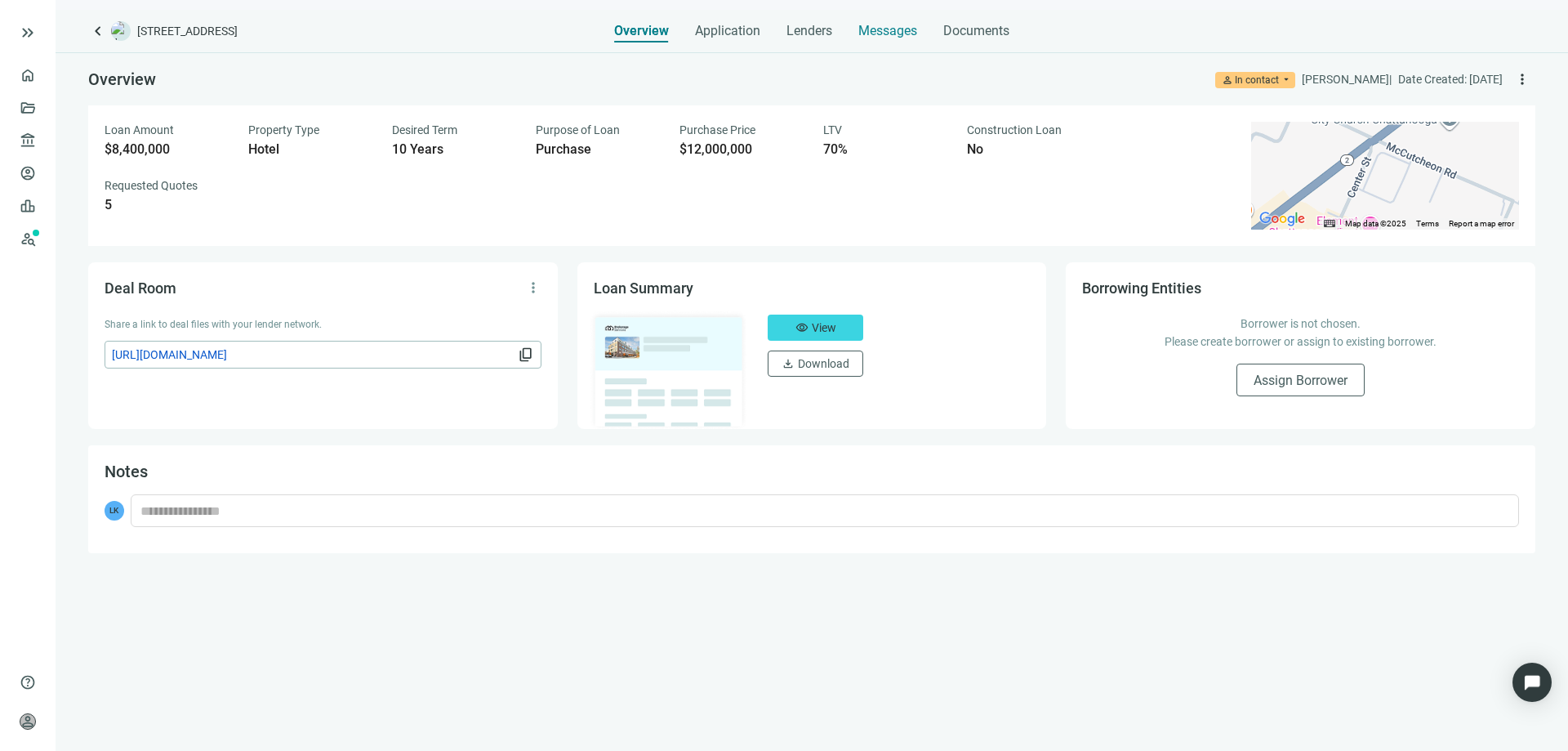
click at [869, 29] on span "Messages" at bounding box center [887, 31] width 59 height 16
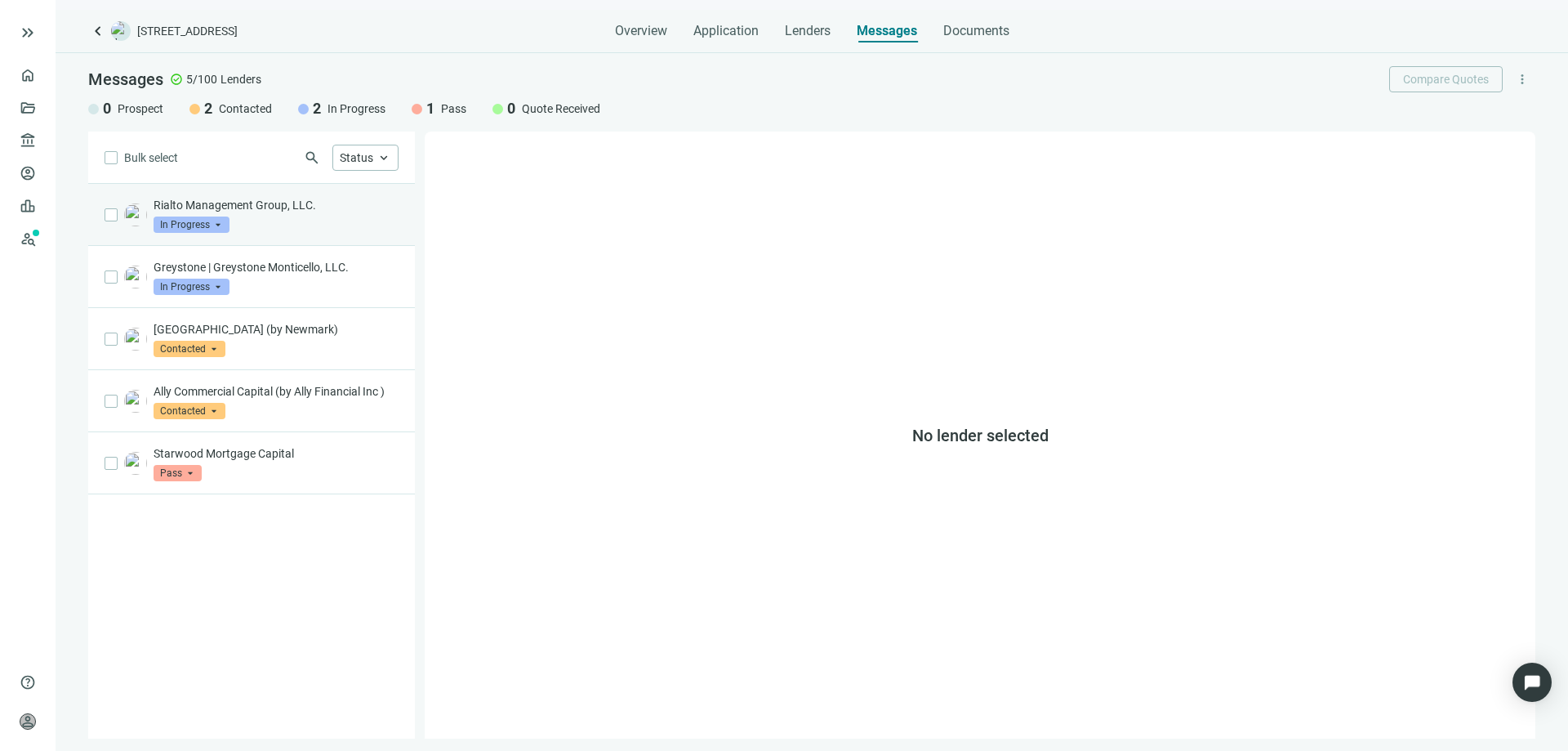
click at [269, 200] on p "Rialto Management Group, LLC." at bounding box center [276, 205] width 245 height 17
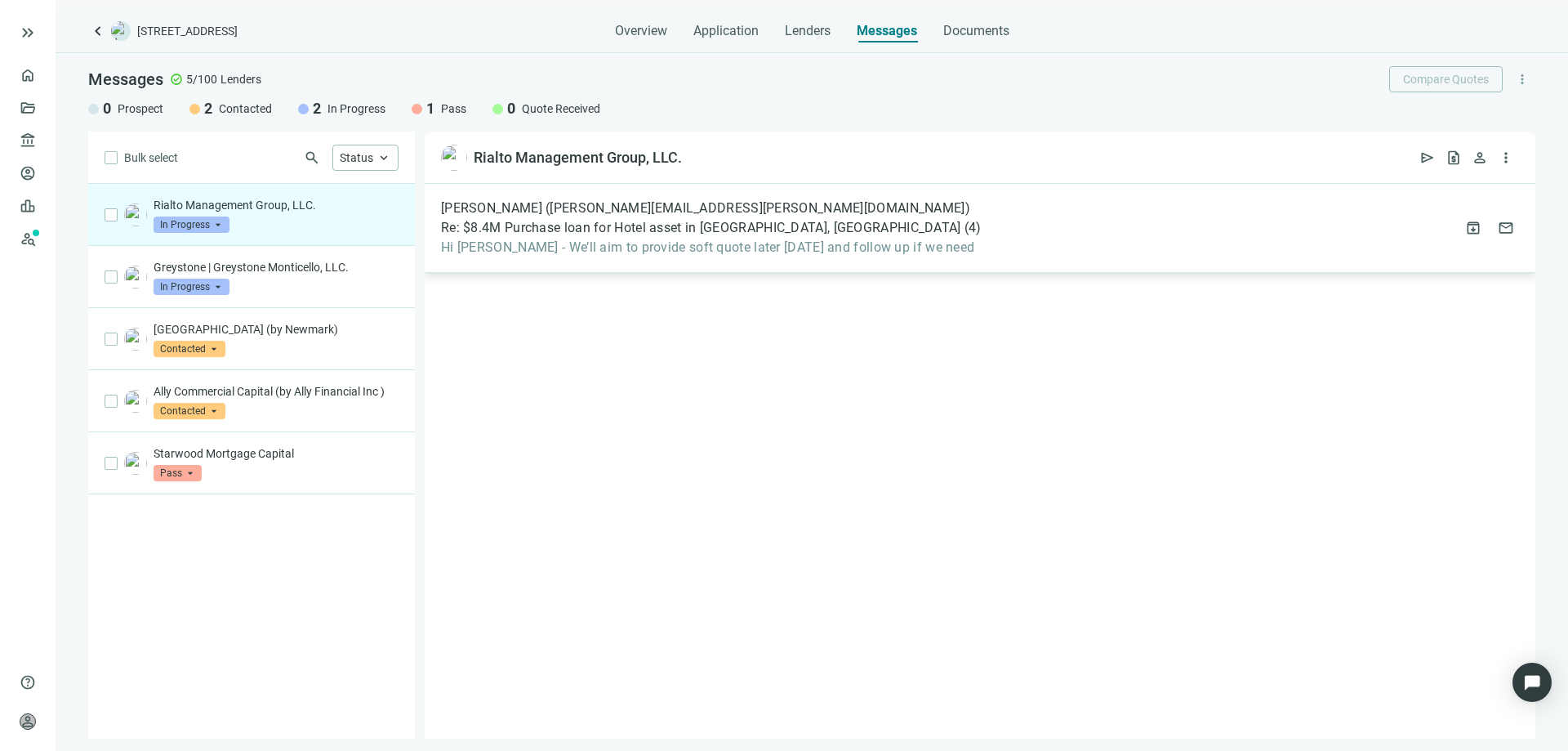
click at [519, 245] on span "Hi Larry - We’ll aim to provide soft quote later today and follow up if we need" at bounding box center [711, 247] width 540 height 17
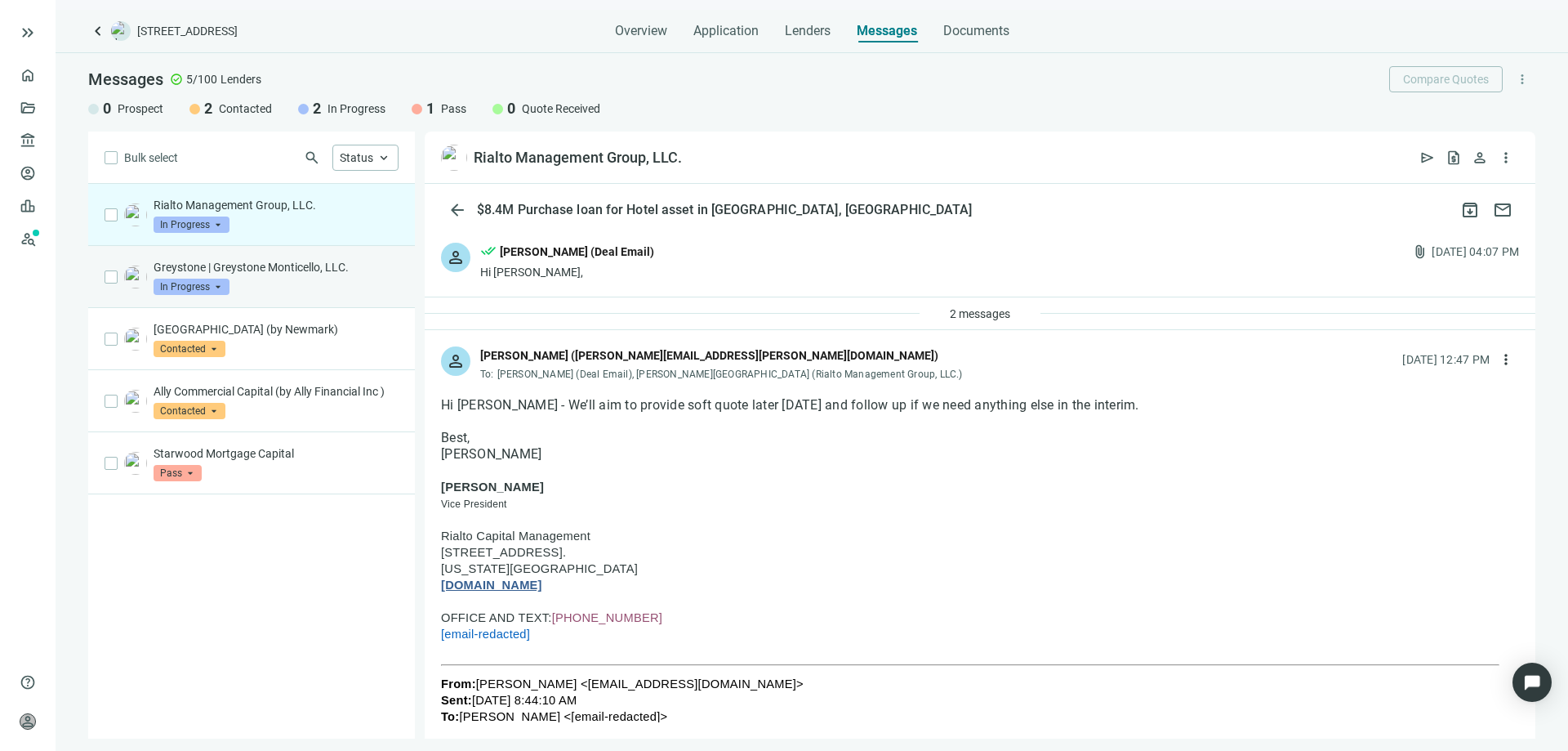
click at [248, 266] on p "Greystone | Greystone Monticello, LLC." at bounding box center [276, 267] width 245 height 17
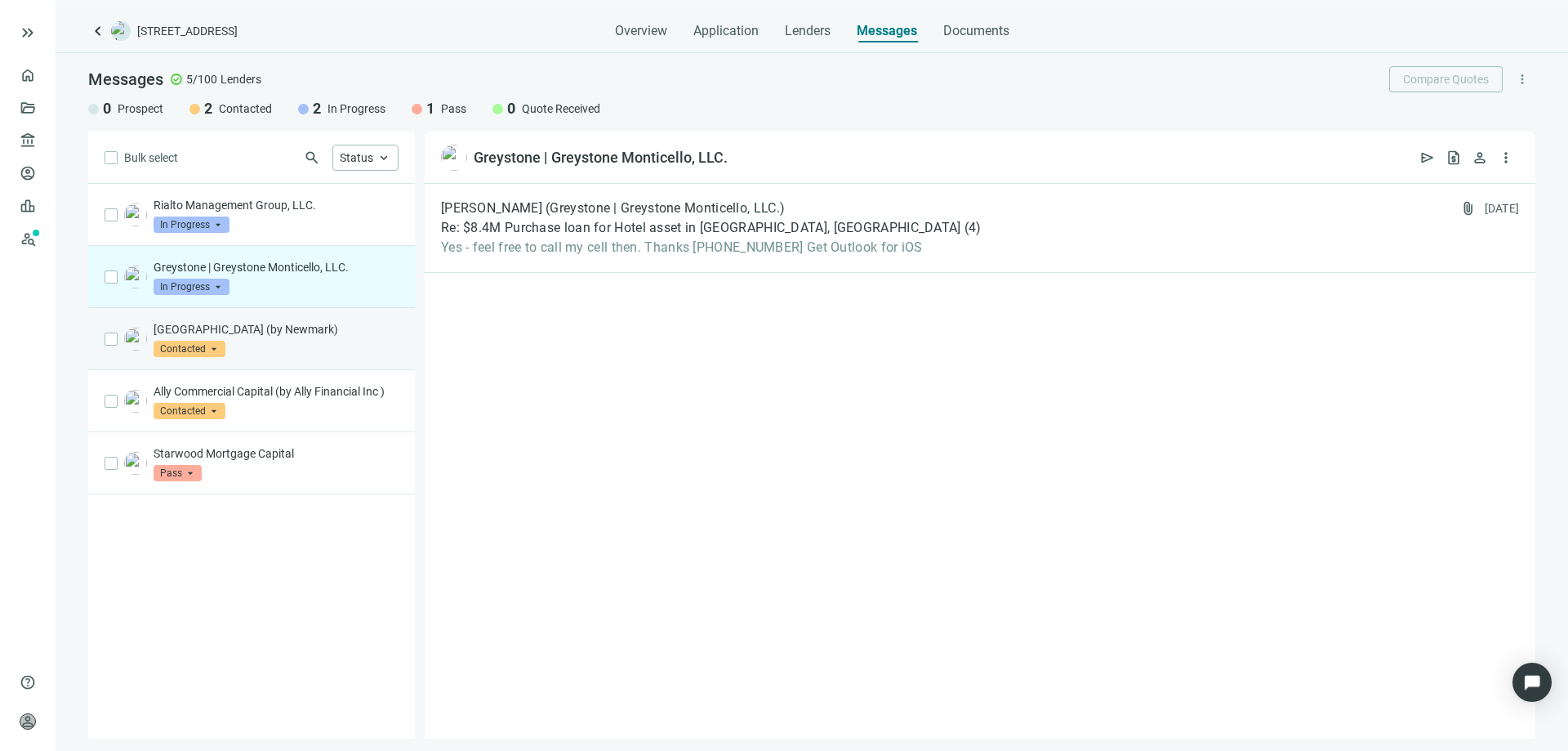
click at [244, 323] on p "Berkeley Point (by Newmark)" at bounding box center [276, 329] width 245 height 17
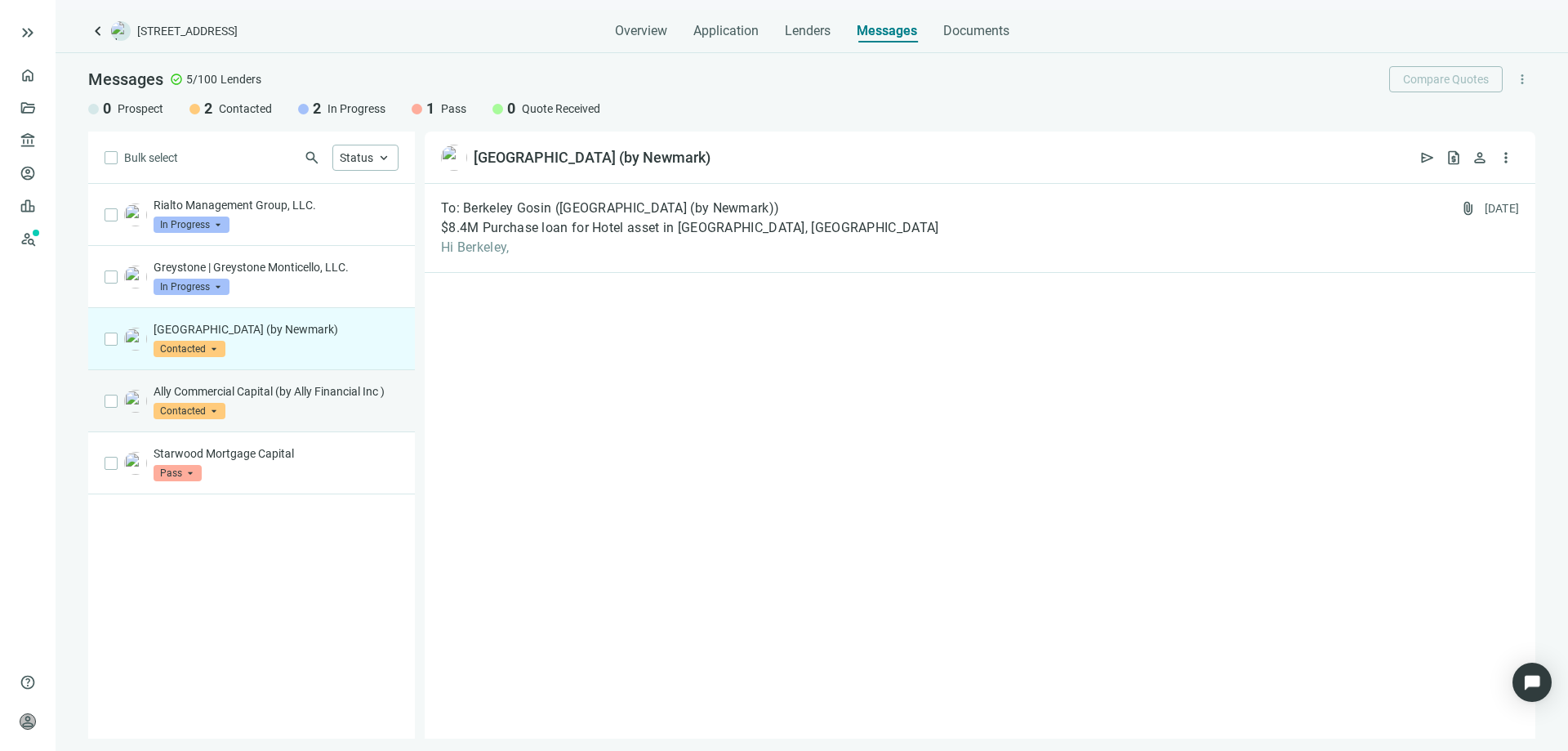
click at [237, 383] on p "Ally Commercial Capital (by Ally Financial Inc )" at bounding box center [276, 391] width 245 height 17
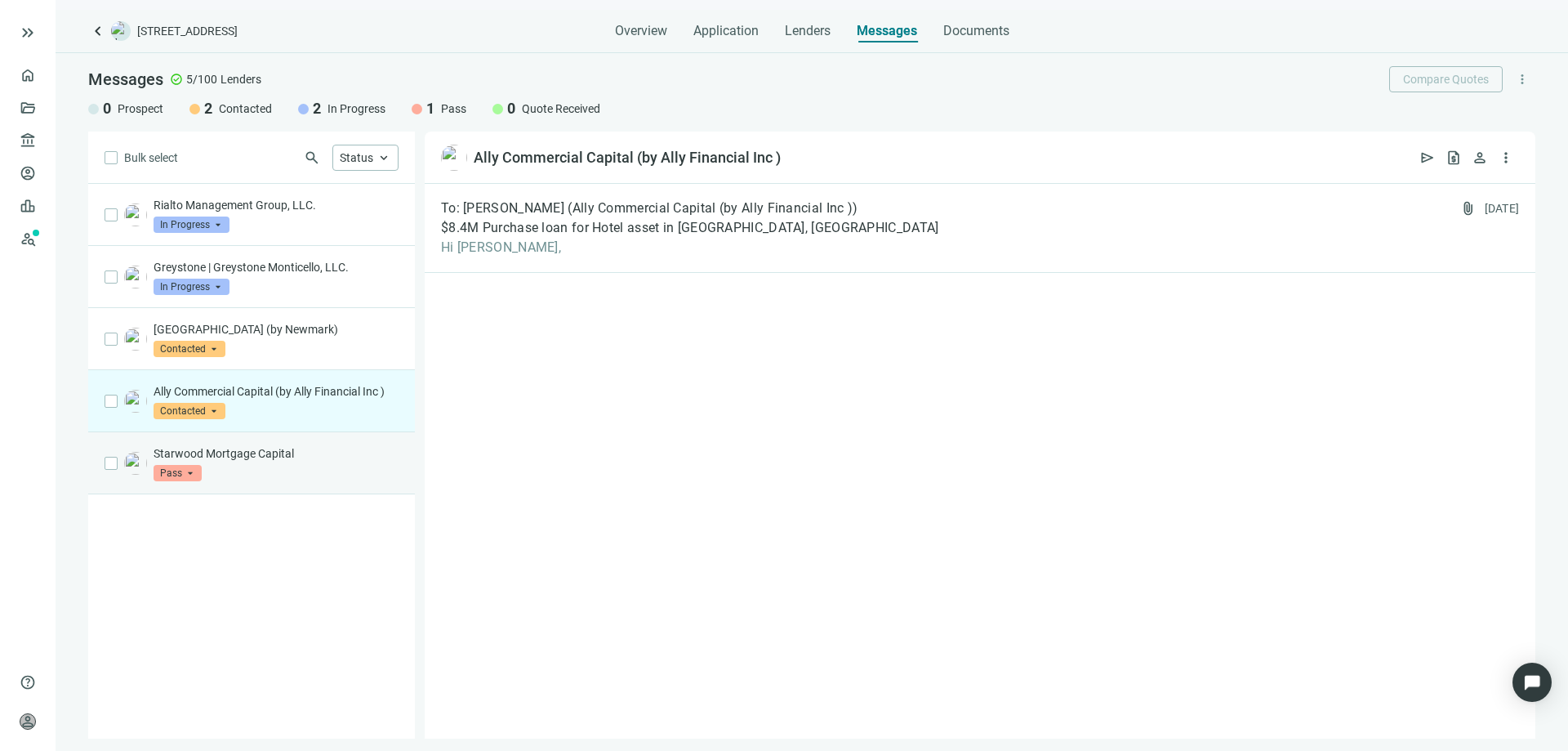
click at [237, 453] on p "Starwood Mortgage Capital" at bounding box center [276, 453] width 245 height 17
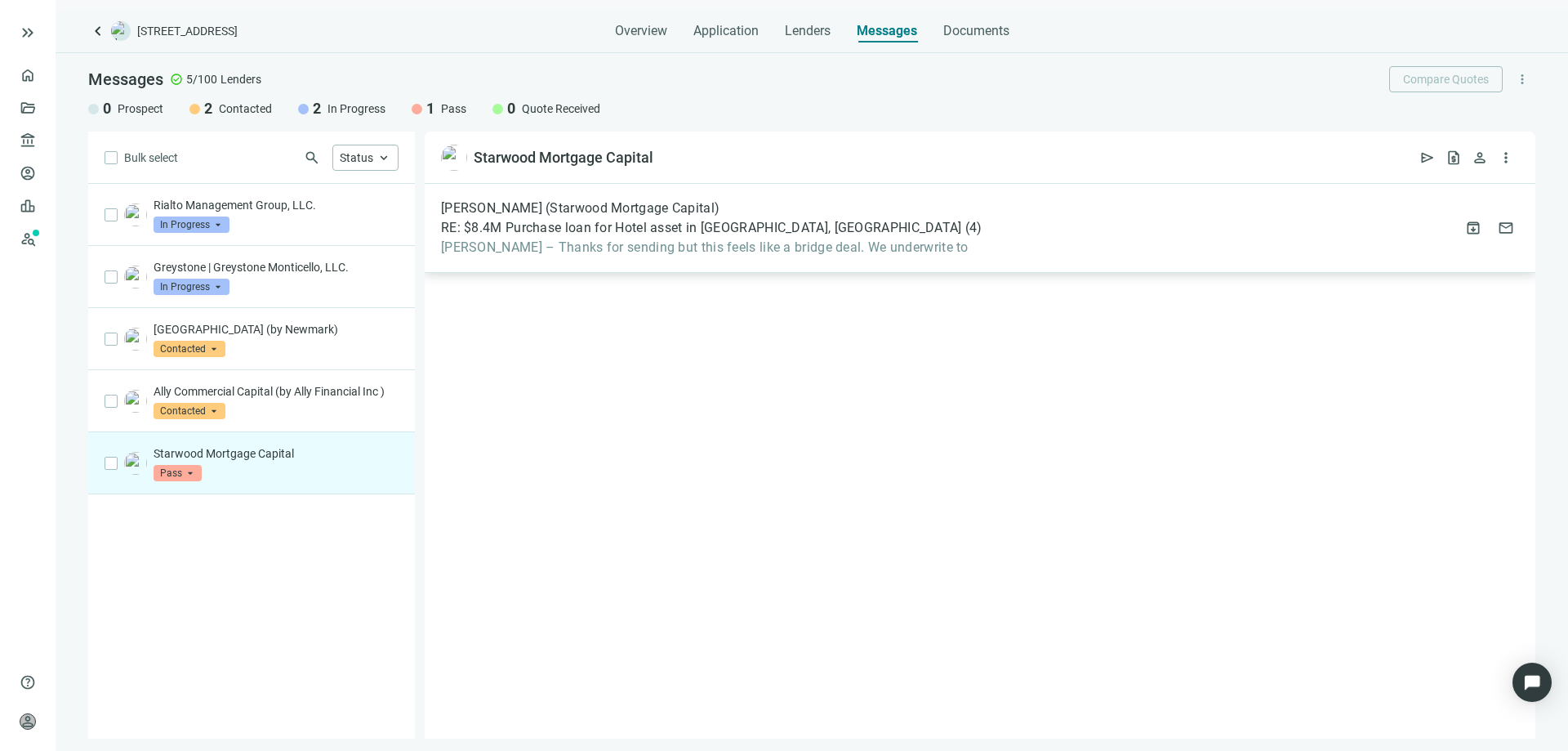
click at [549, 244] on span "Larry – Thanks for sending but this feels like a bridge deal. We underwrite to" at bounding box center [712, 247] width 541 height 17
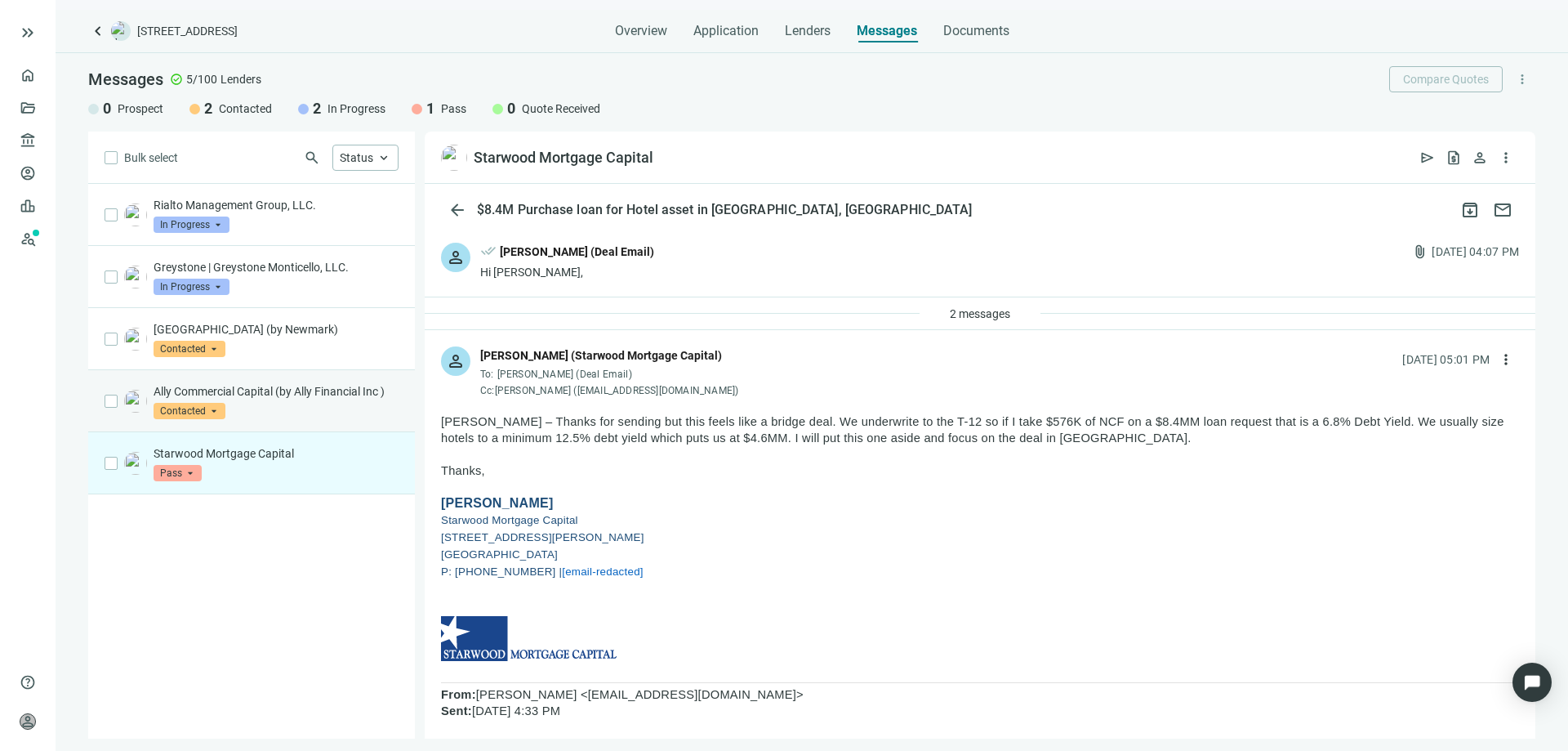
click at [248, 396] on p "Ally Commercial Capital (by Ally Financial Inc )" at bounding box center [276, 391] width 245 height 17
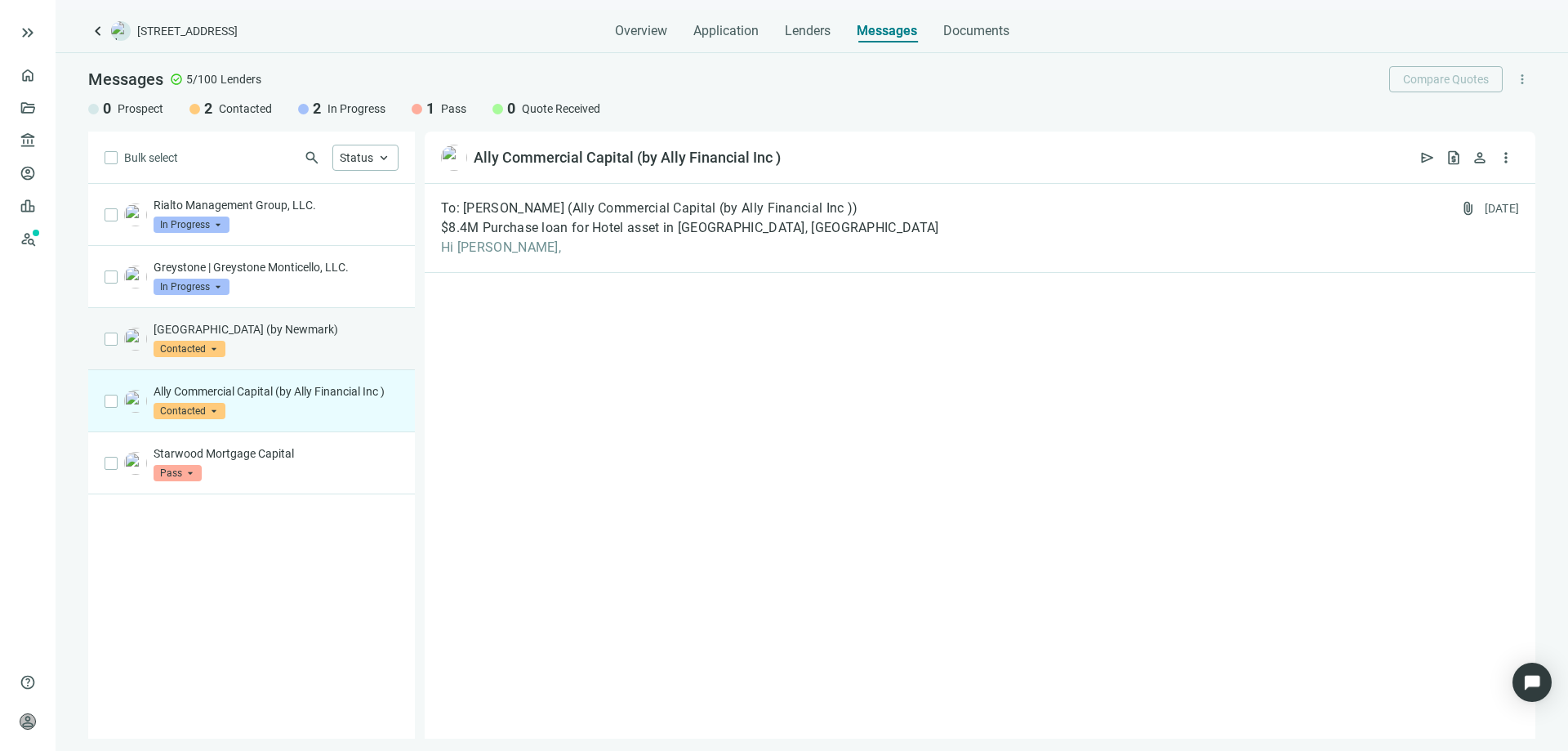
click at [218, 331] on p "Berkeley Point (by Newmark)" at bounding box center [276, 329] width 245 height 17
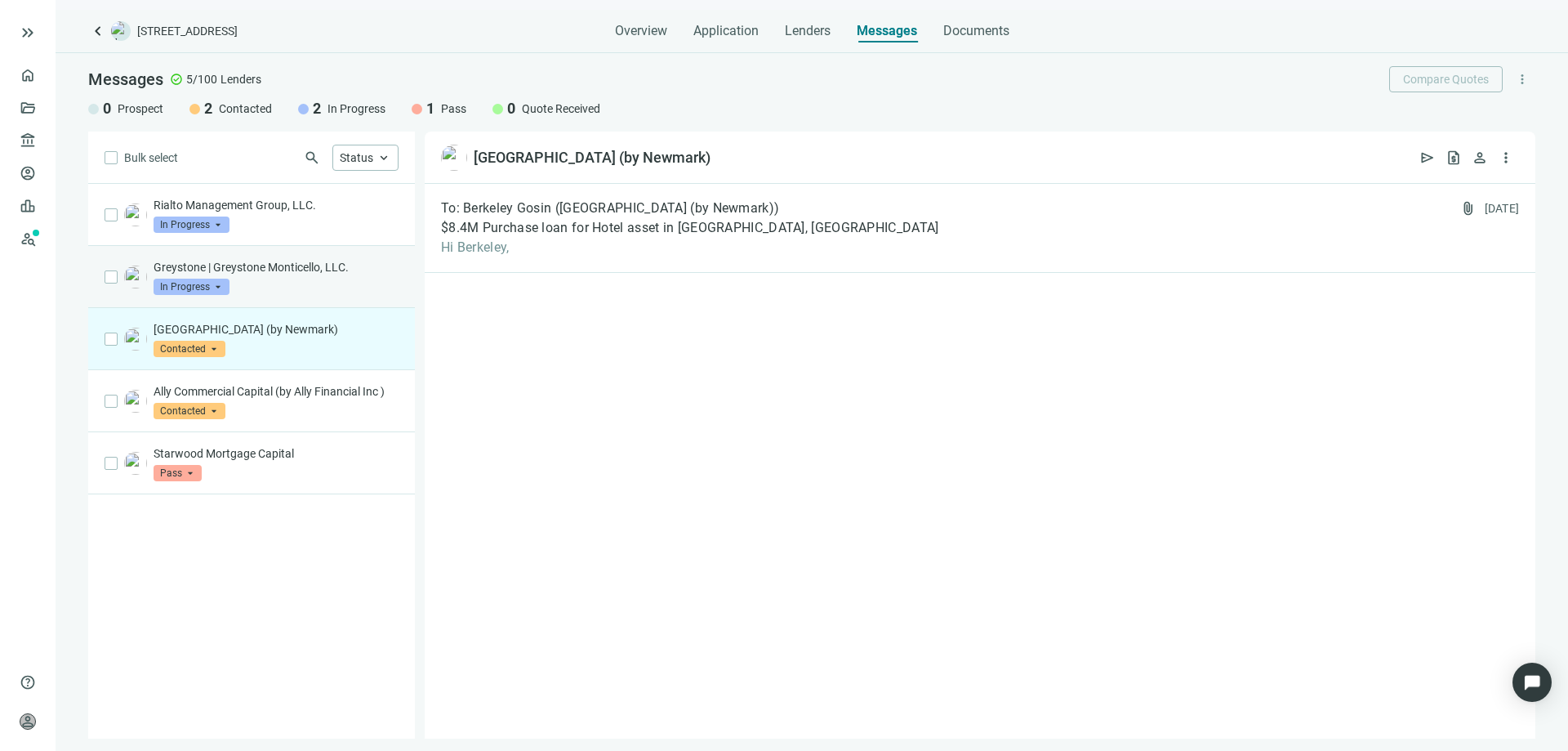
click at [222, 261] on p "Greystone | Greystone Monticello, LLC." at bounding box center [276, 267] width 245 height 17
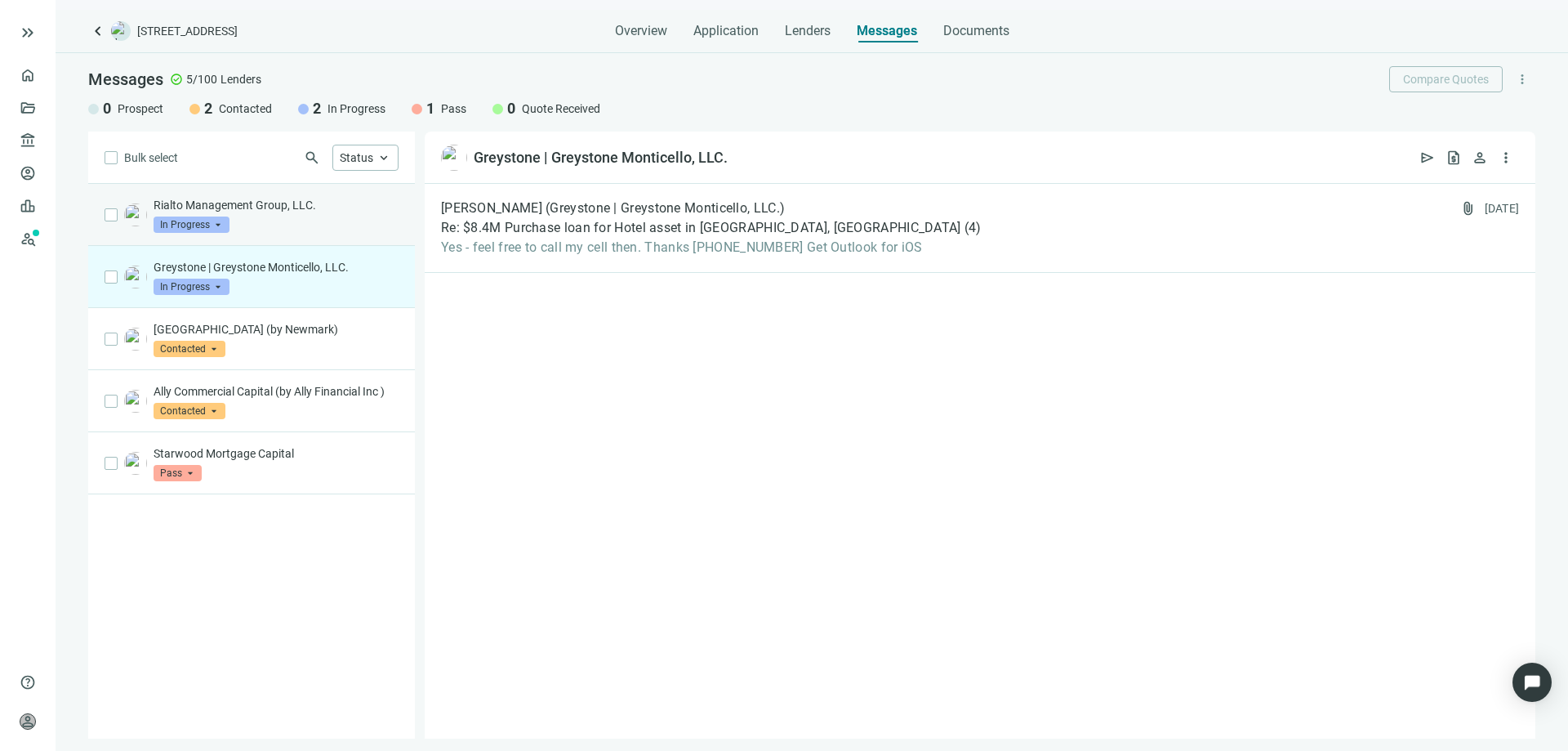
click at [233, 200] on p "Rialto Management Group, LLC." at bounding box center [276, 205] width 245 height 17
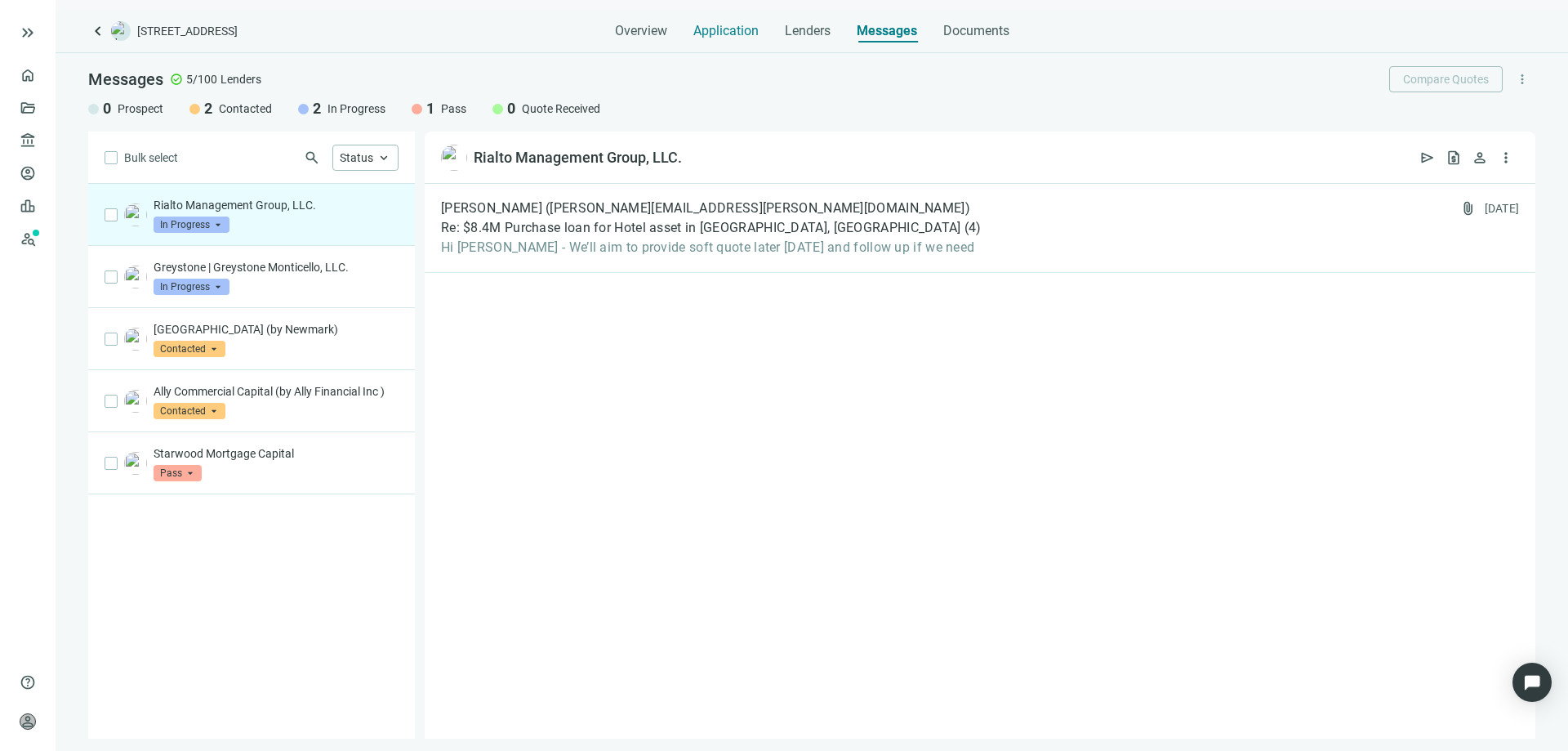
click at [714, 32] on span "Application" at bounding box center [726, 31] width 66 height 17
click at [41, 235] on link "Prospects New" at bounding box center [67, 238] width 53 height 32
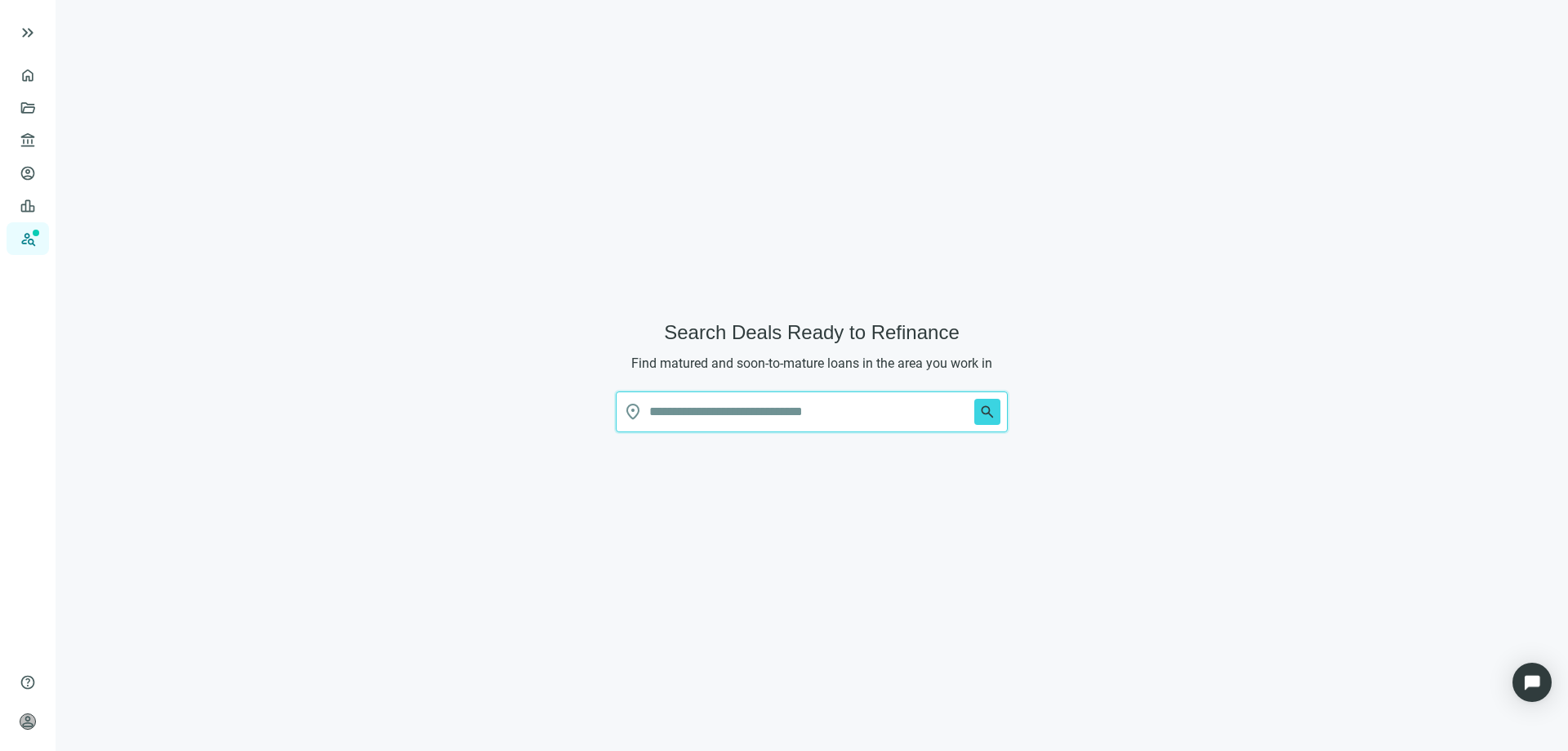
click at [668, 409] on input "text" at bounding box center [809, 412] width 319 height 39
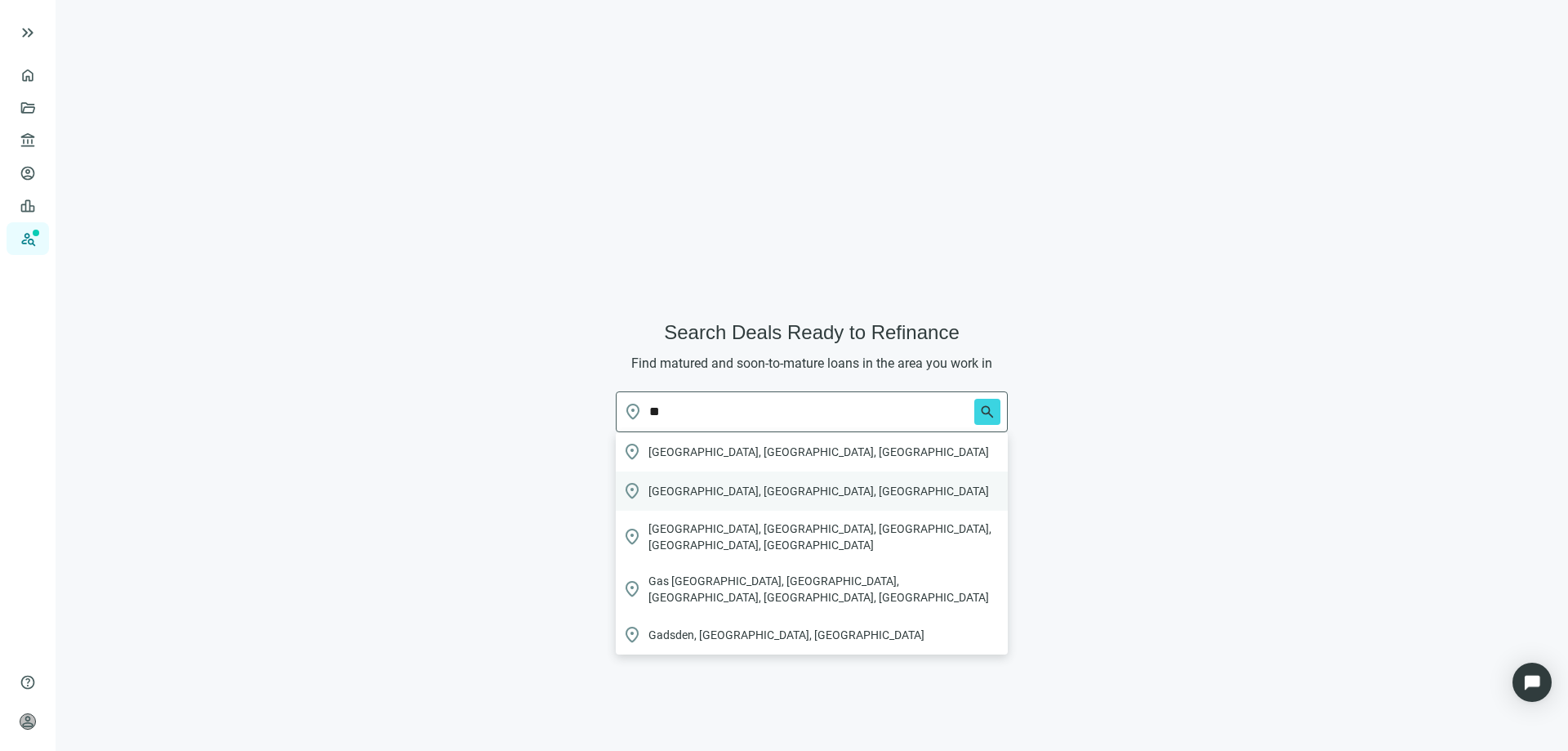
click at [725, 495] on span "Gatlinburg, TN, USA" at bounding box center [818, 491] width 341 height 17
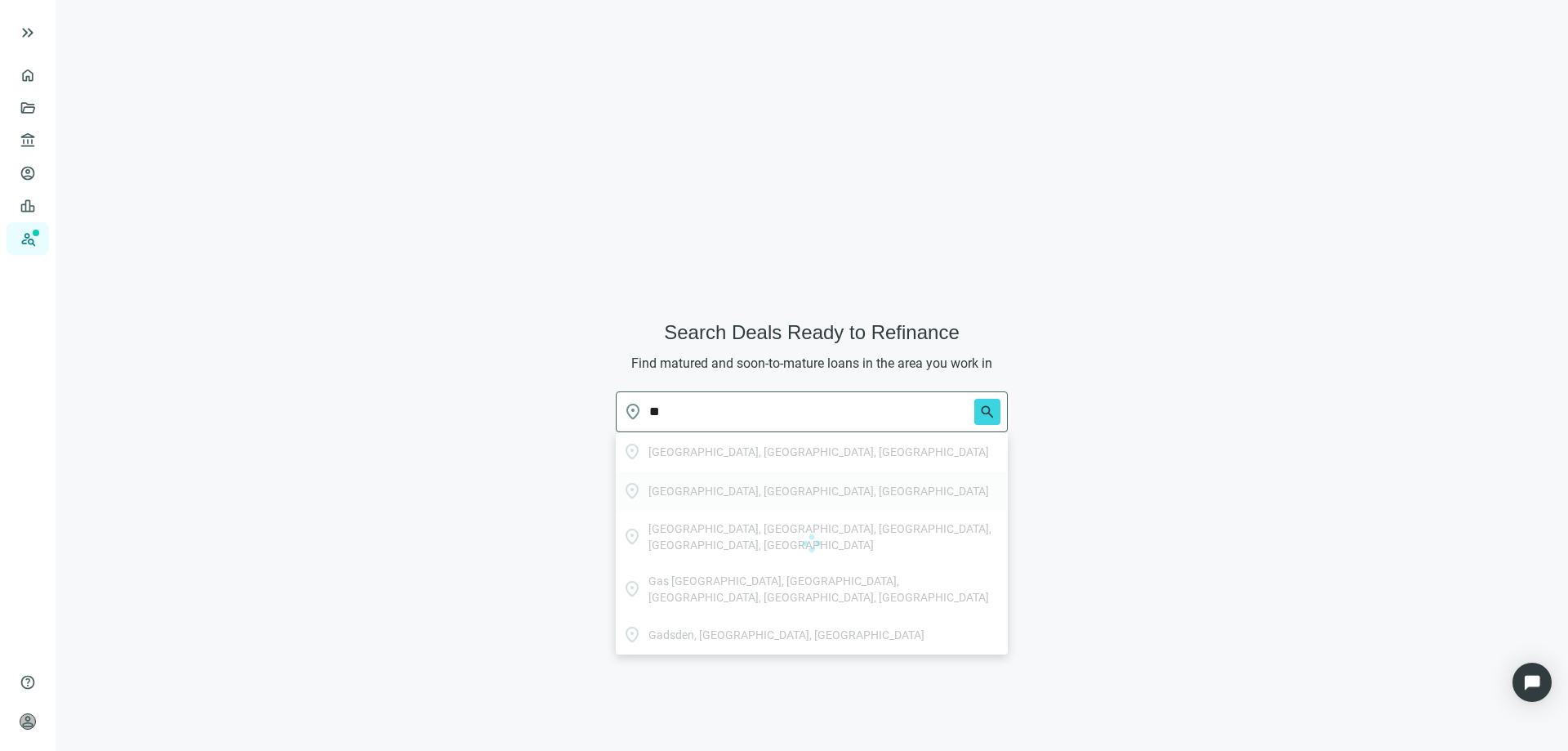
type input "**********"
click at [987, 414] on span "search" at bounding box center [987, 412] width 17 height 17
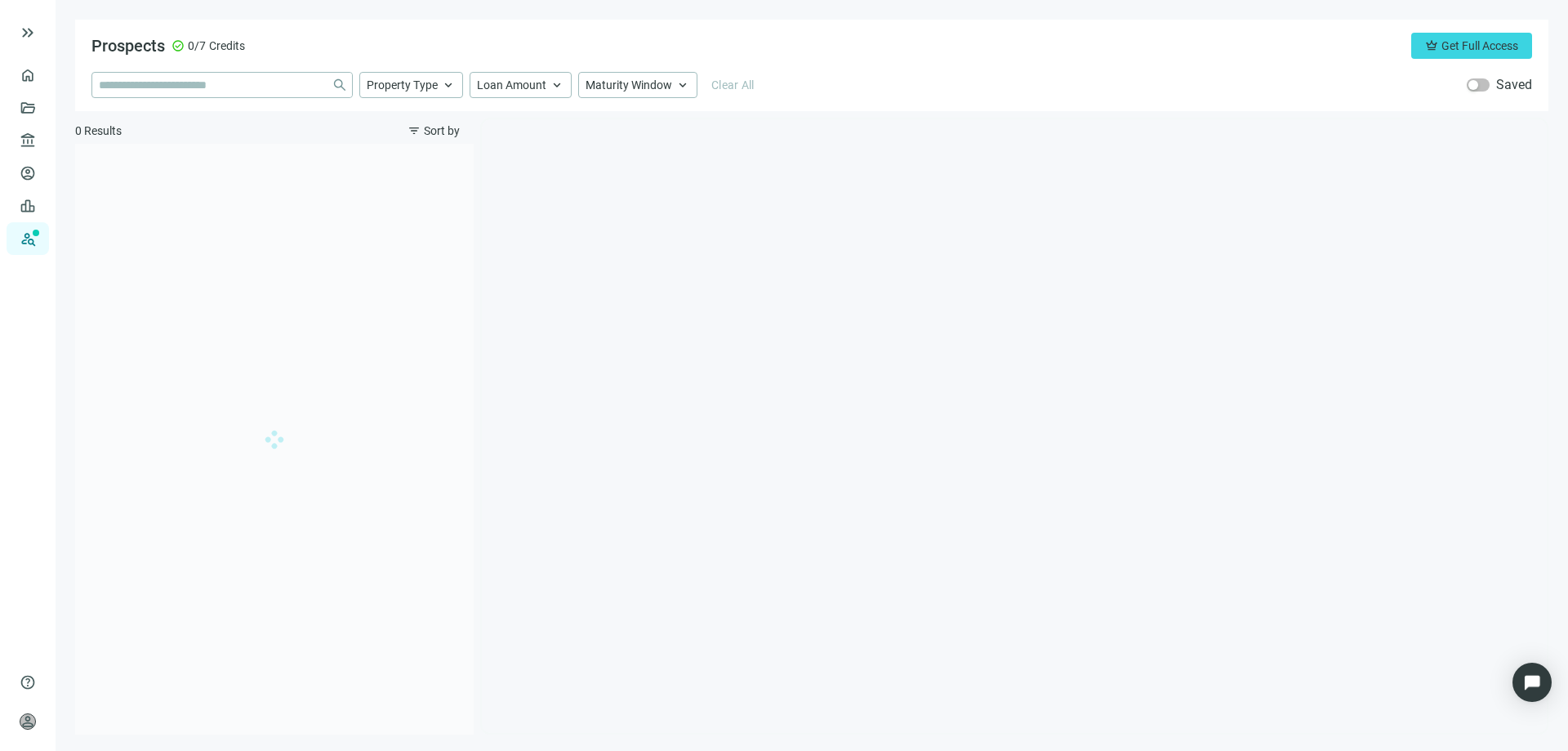
type input "**********"
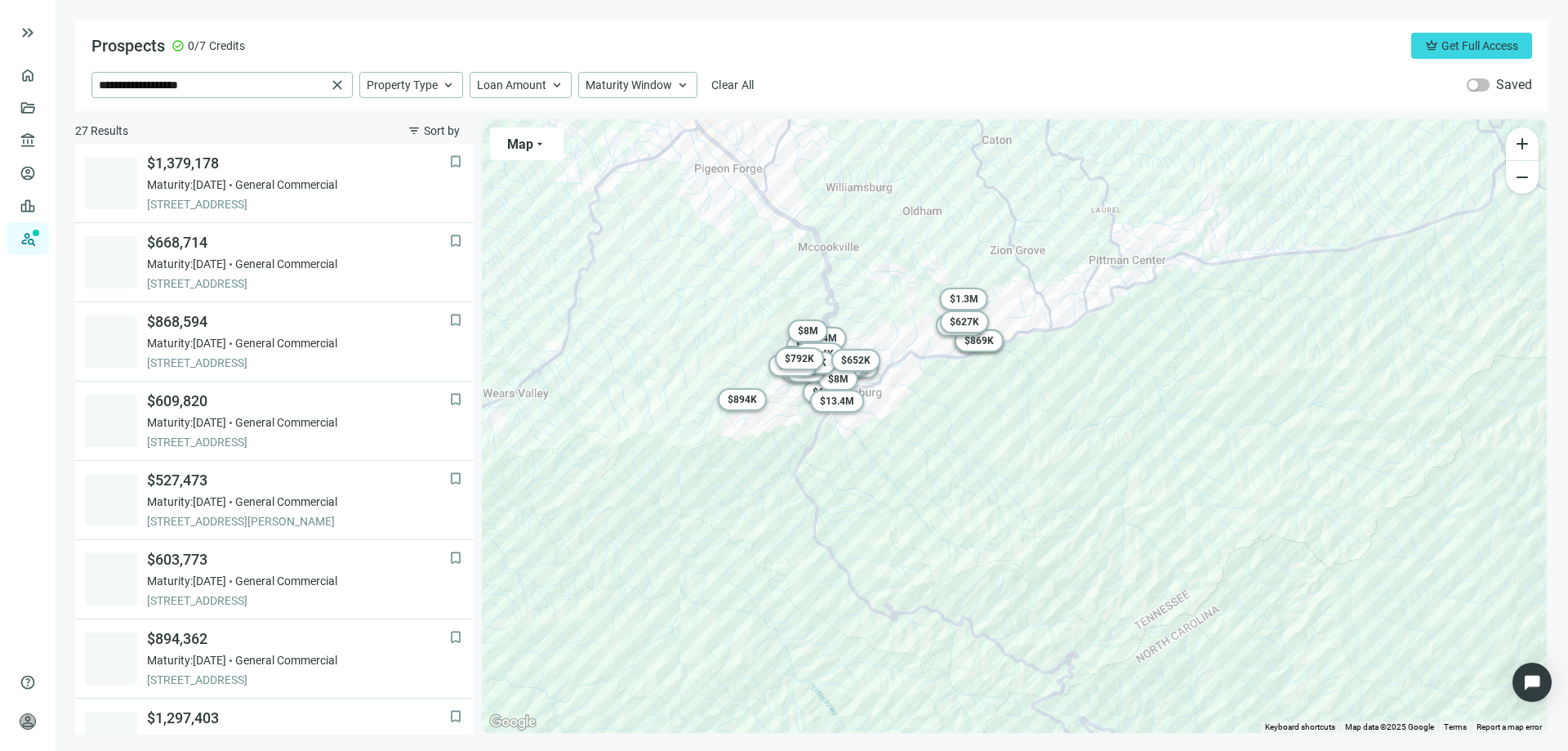
drag, startPoint x: 691, startPoint y: 400, endPoint x: 639, endPoint y: 514, distance: 125.3
click at [639, 514] on div "To activate drag with keyboard, press Alt + Enter. Once in keyboard drag state,…" at bounding box center [1014, 426] width 1065 height 613
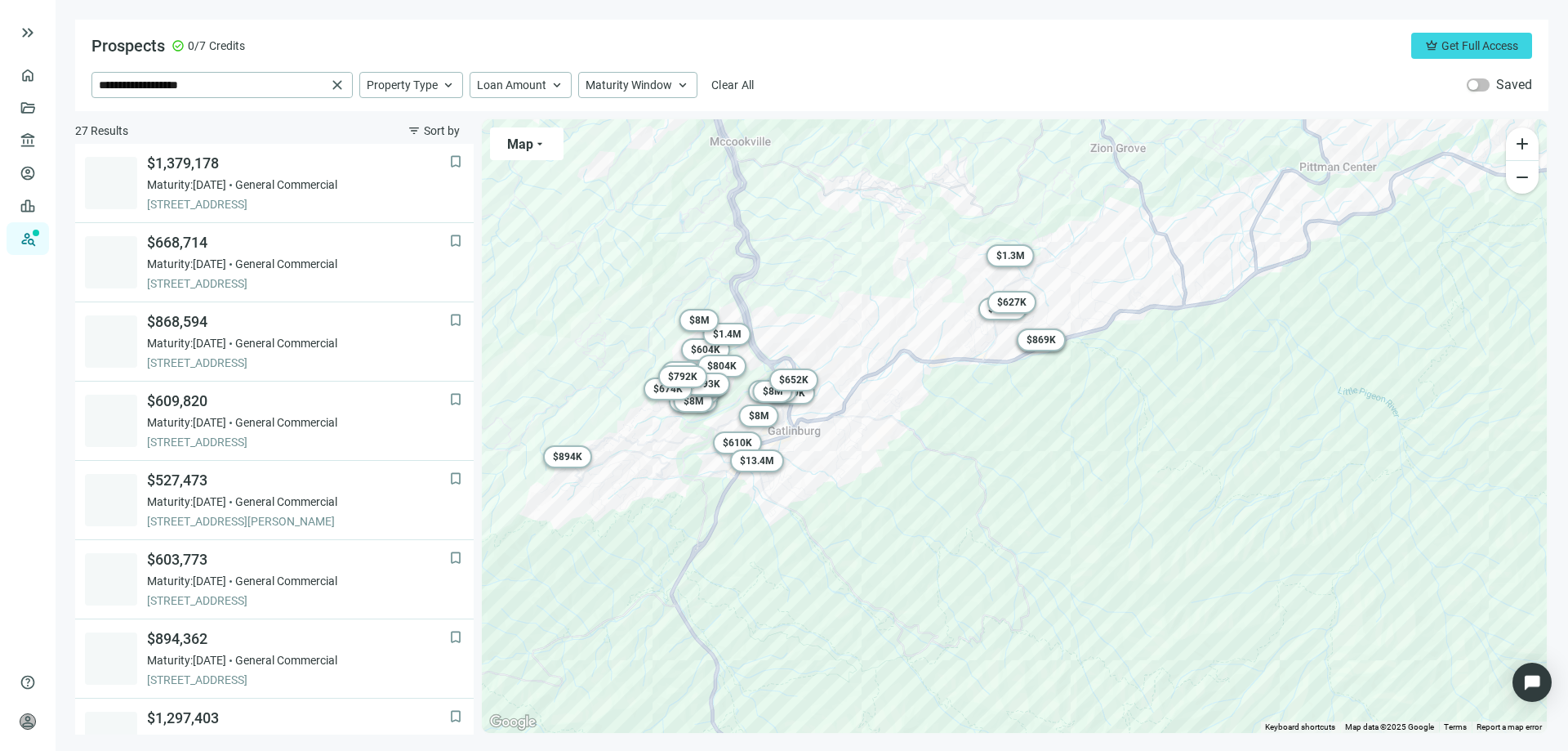
drag, startPoint x: 762, startPoint y: 527, endPoint x: 927, endPoint y: 513, distance: 165.6
click at [927, 513] on div "To activate drag with keyboard, press Alt + Enter. Once in keyboard drag state,…" at bounding box center [1014, 426] width 1065 height 613
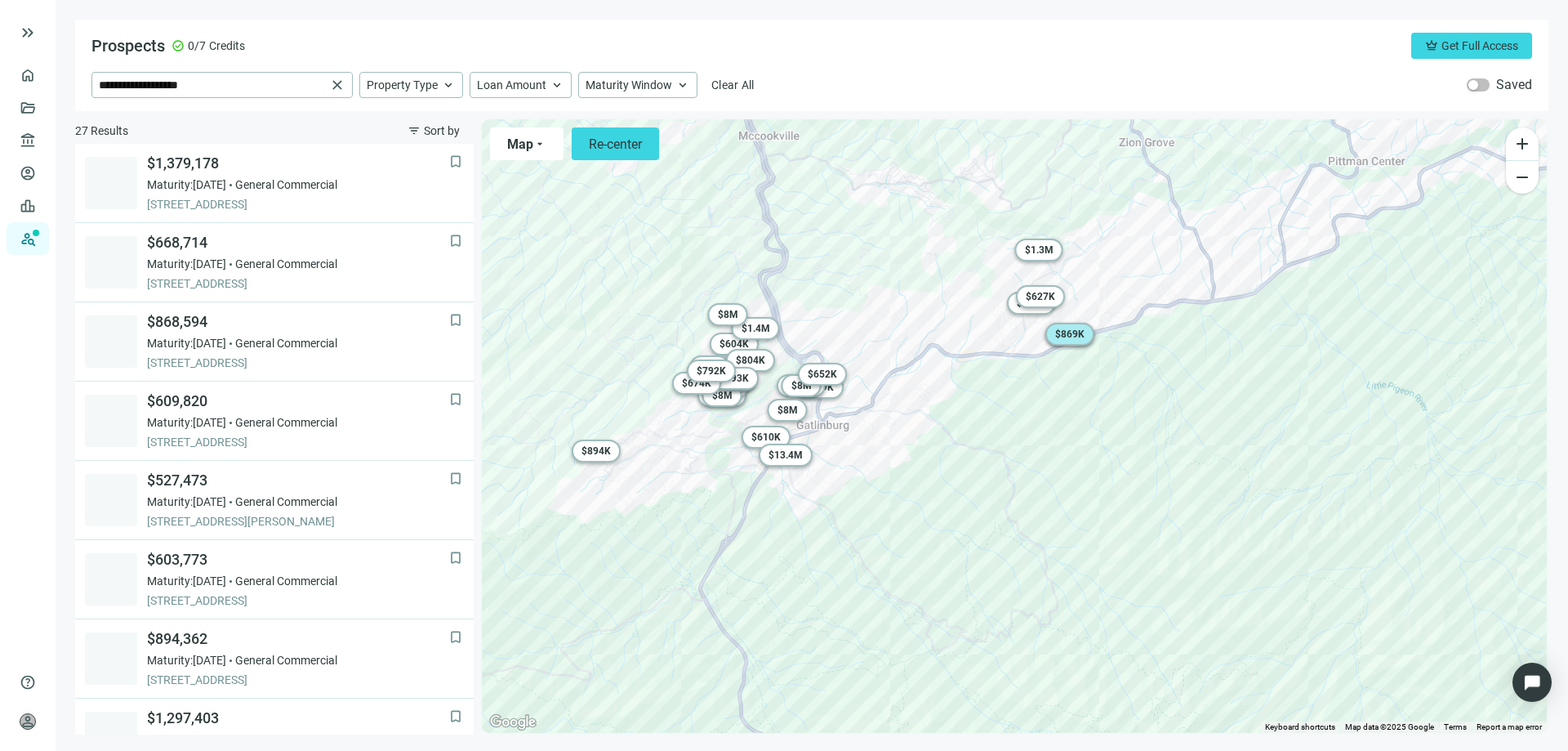
click at [1056, 329] on span "$ 869K" at bounding box center [1070, 334] width 30 height 11
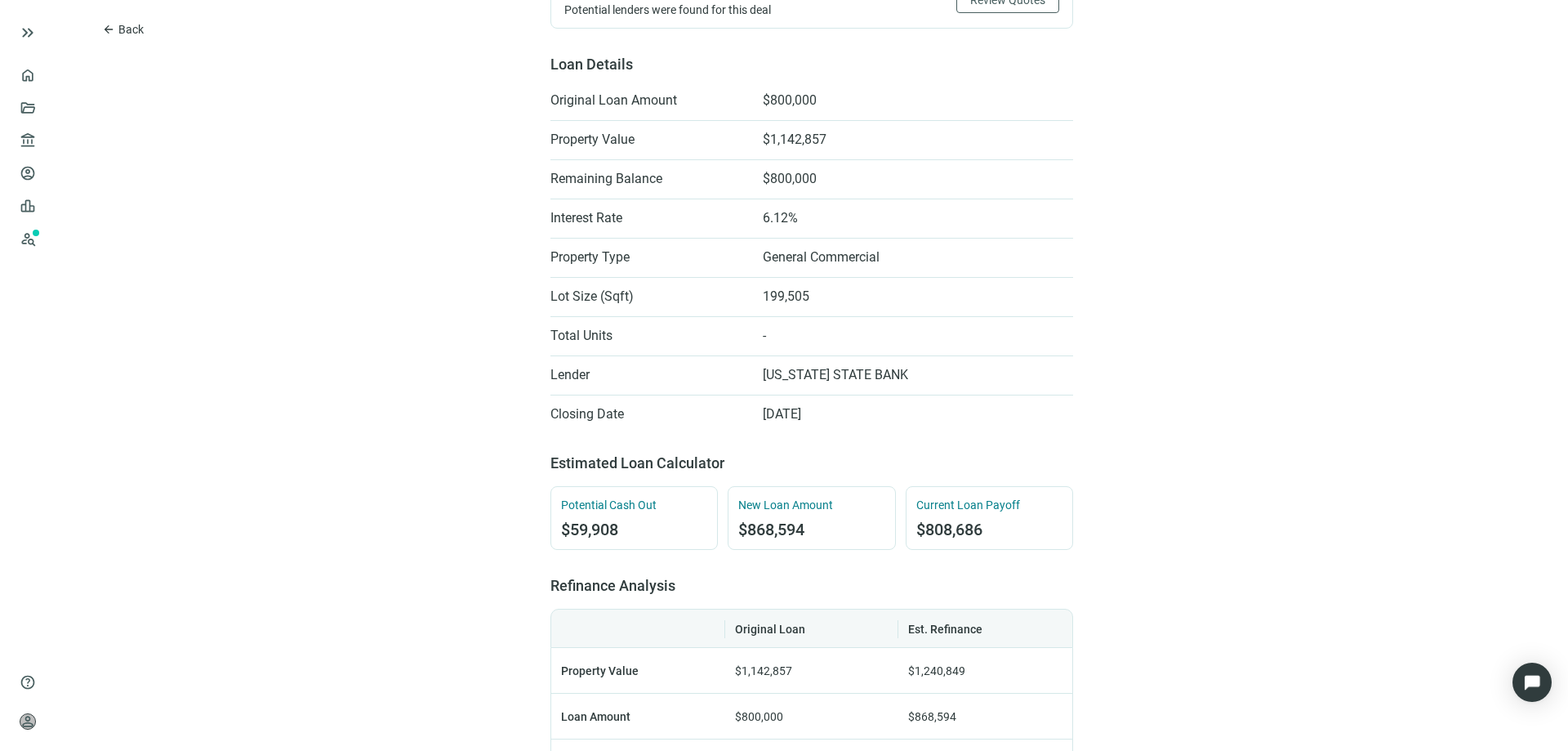
scroll to position [327, 0]
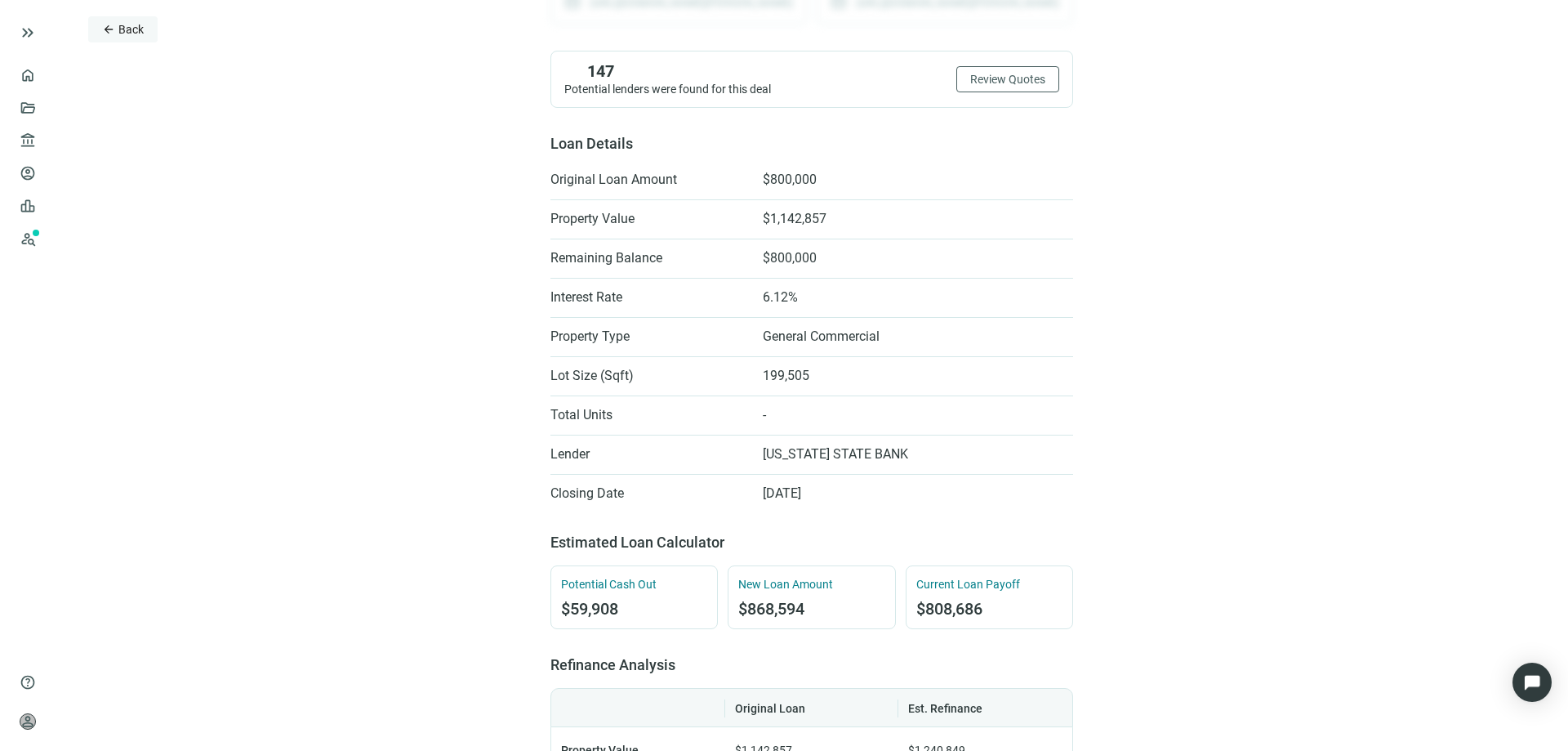
click at [124, 25] on span "Back" at bounding box center [131, 29] width 25 height 13
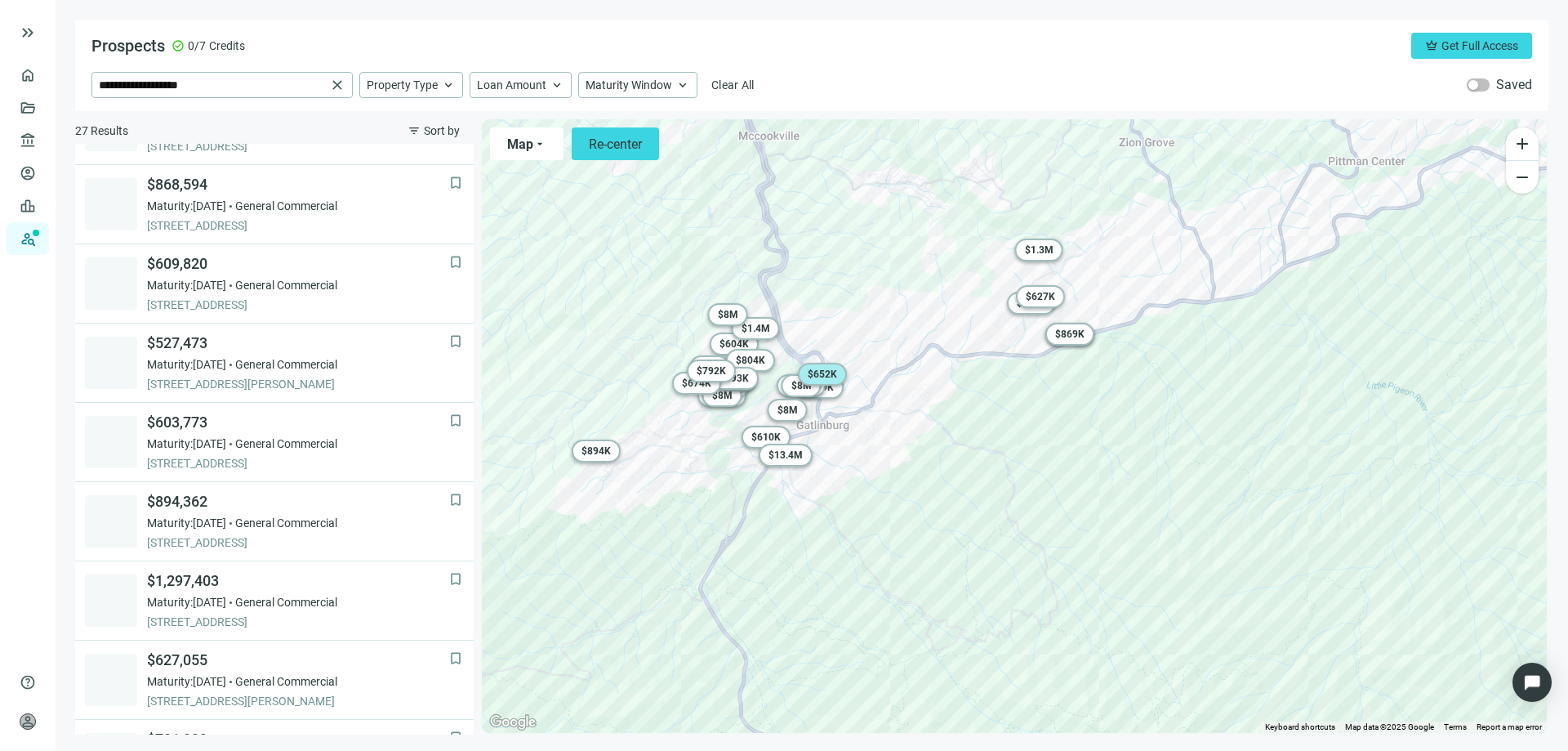
scroll to position [159, 0]
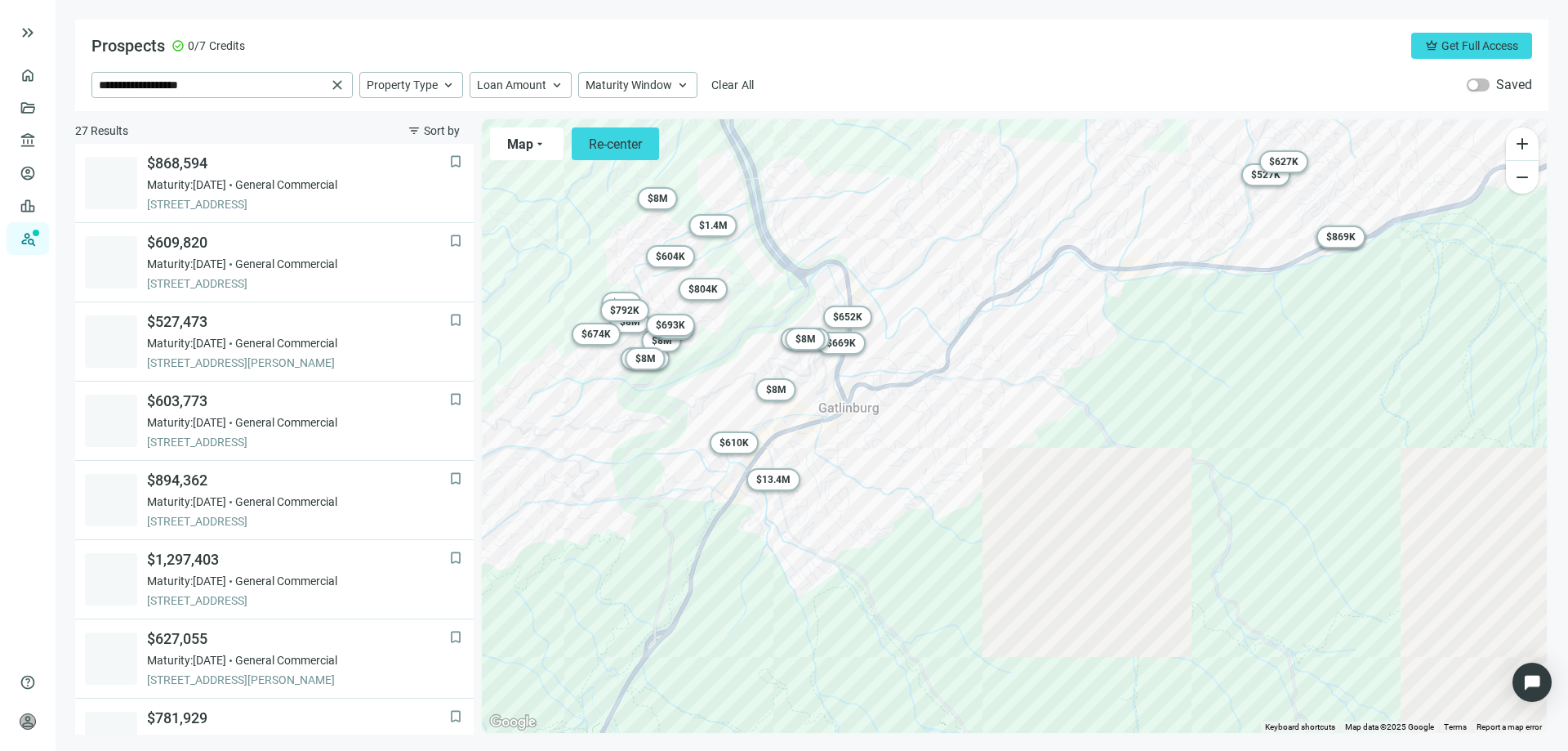
drag, startPoint x: 751, startPoint y: 423, endPoint x: 972, endPoint y: 407, distance: 221.6
click at [972, 407] on div "To activate drag with keyboard, press Alt + Enter. Once in keyboard drag state,…" at bounding box center [1014, 426] width 1065 height 613
click at [780, 479] on span "$ 13.4M" at bounding box center [773, 479] width 34 height 11
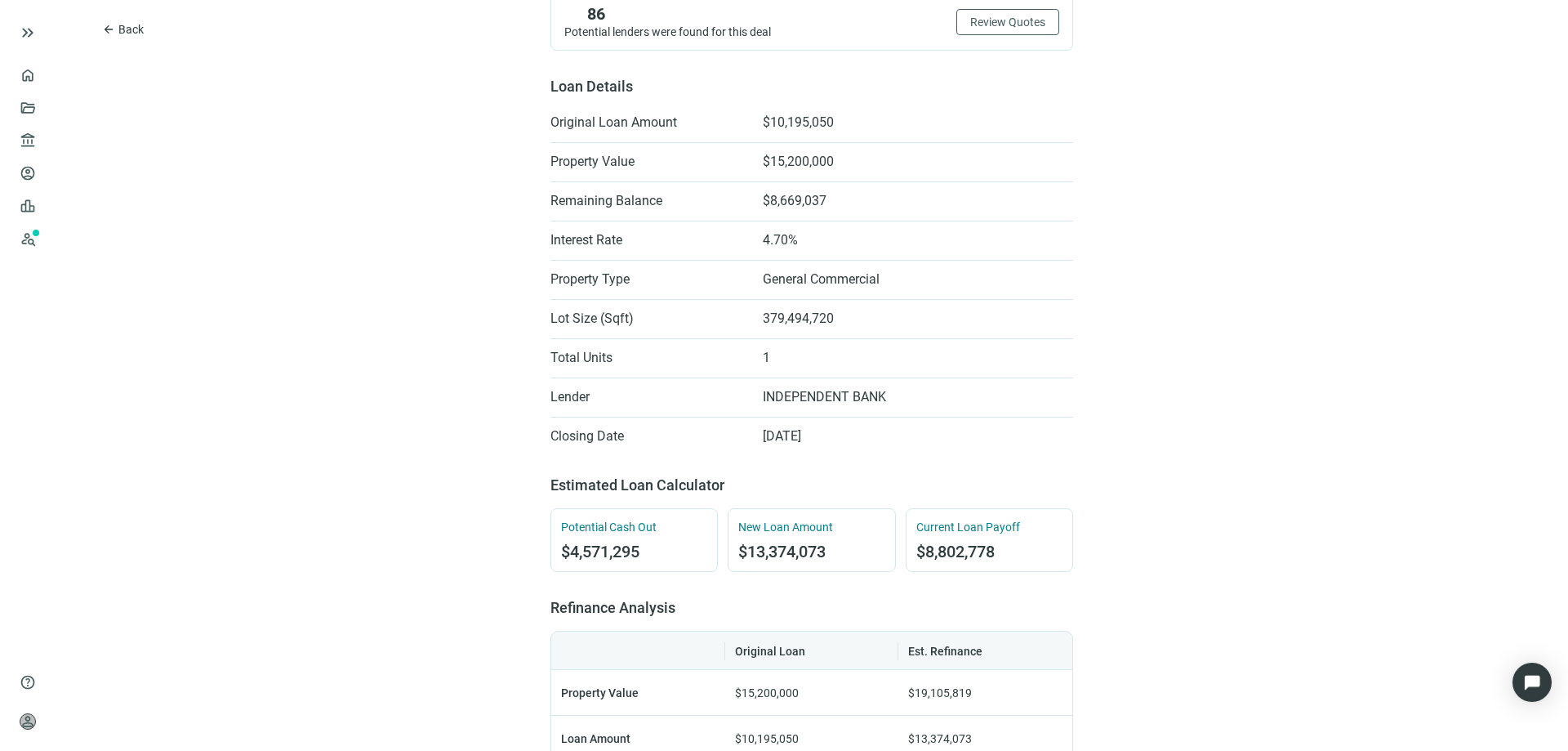
scroll to position [408, 0]
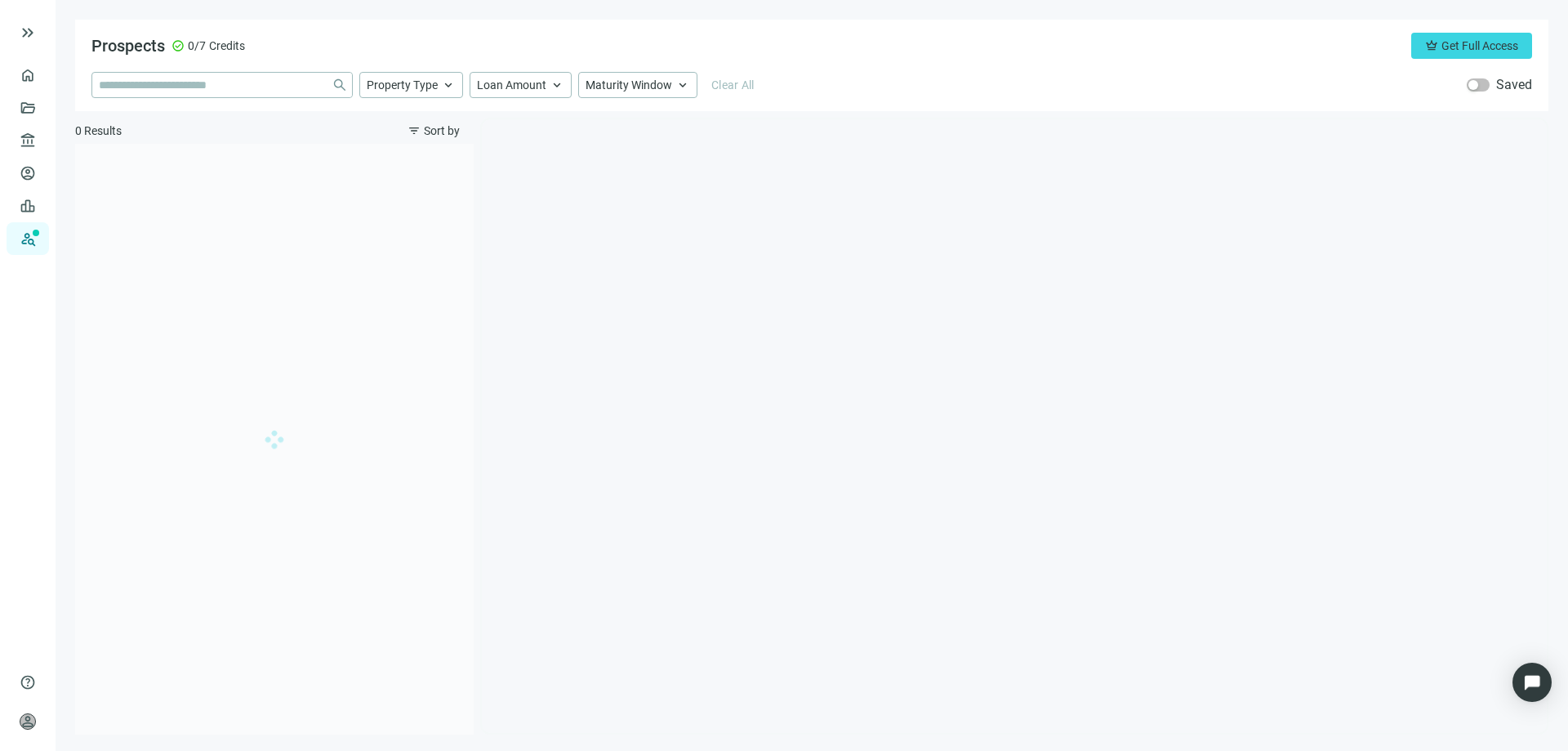
type input "**********"
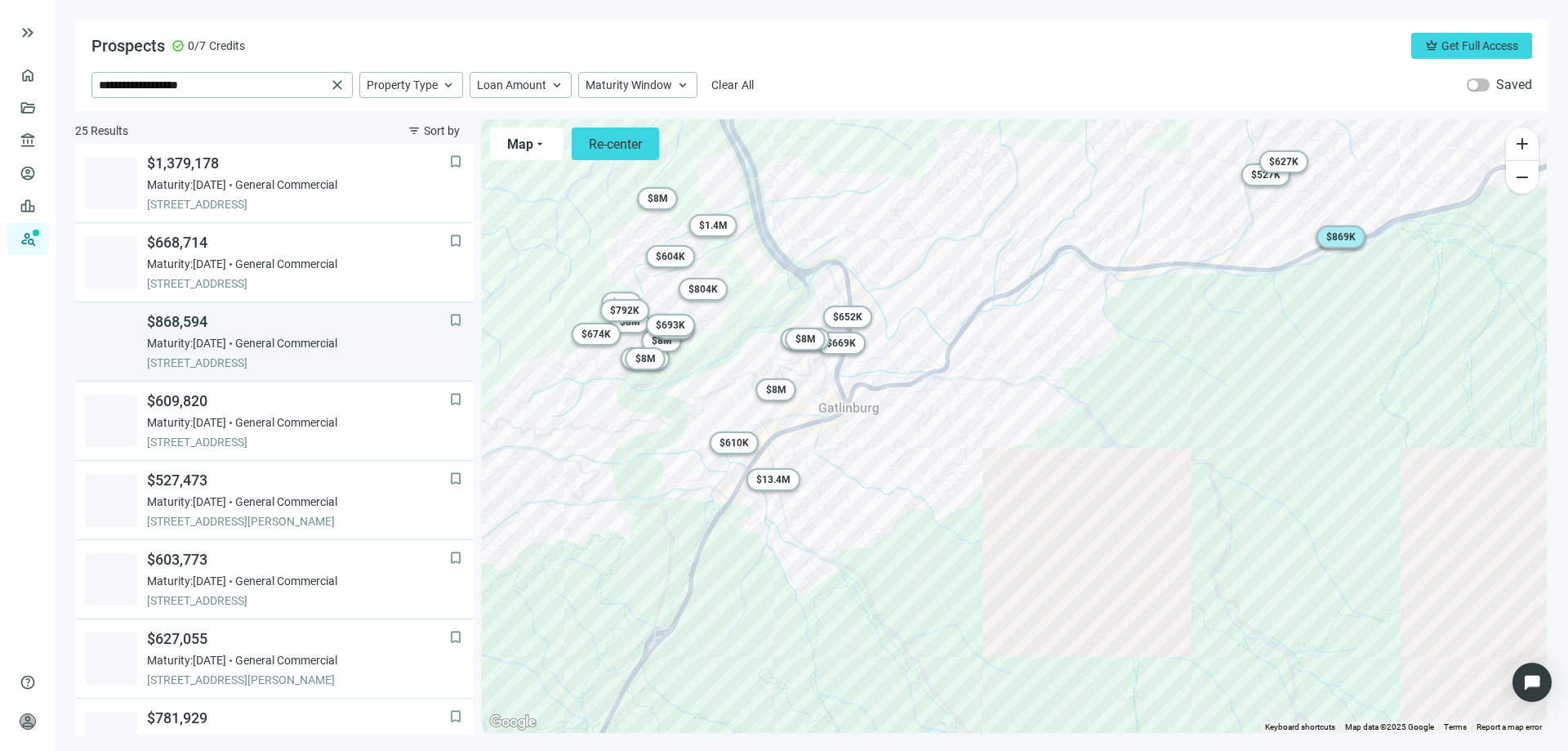
click at [226, 345] on span "Maturity: 03.08.2026" at bounding box center [187, 343] width 79 height 17
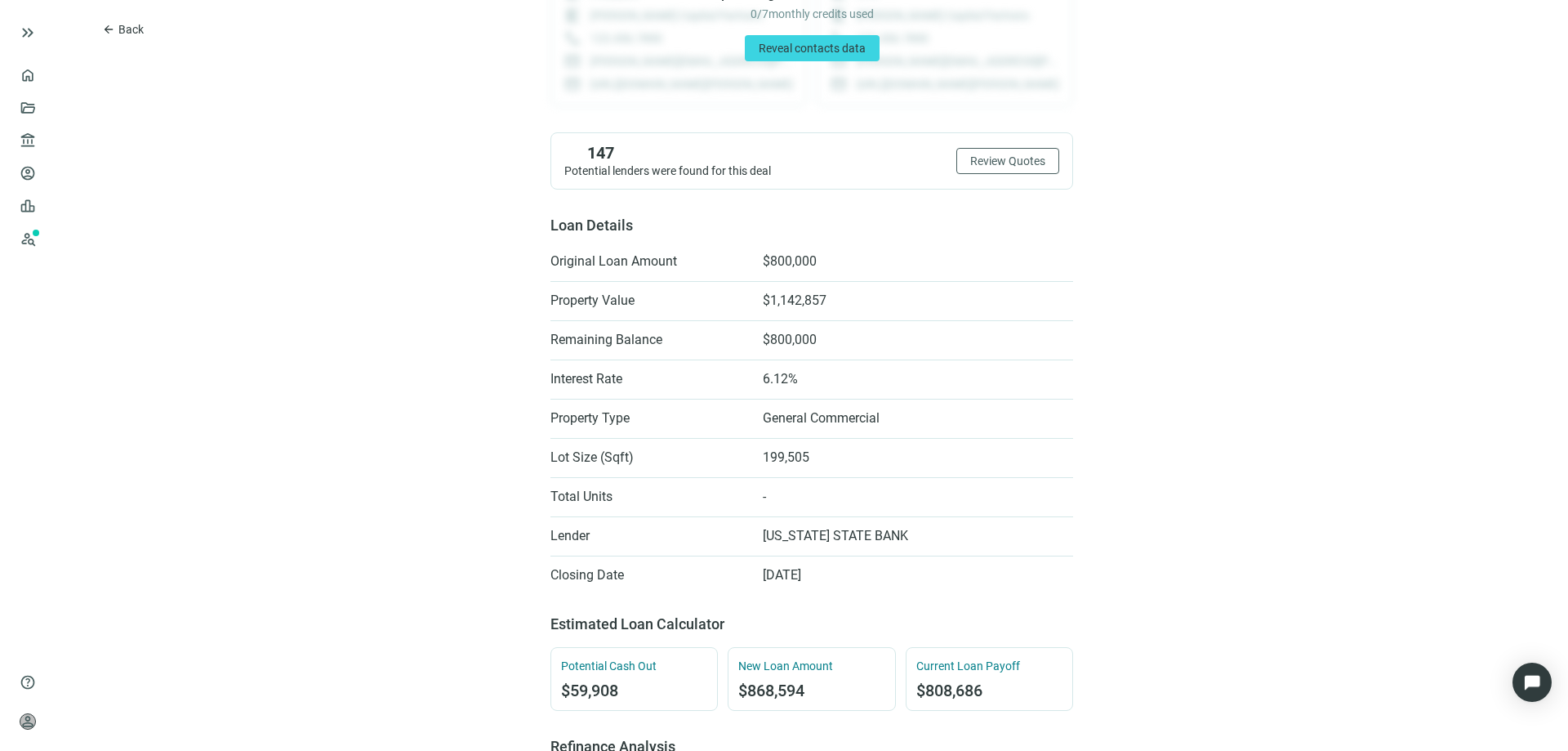
scroll to position [327, 0]
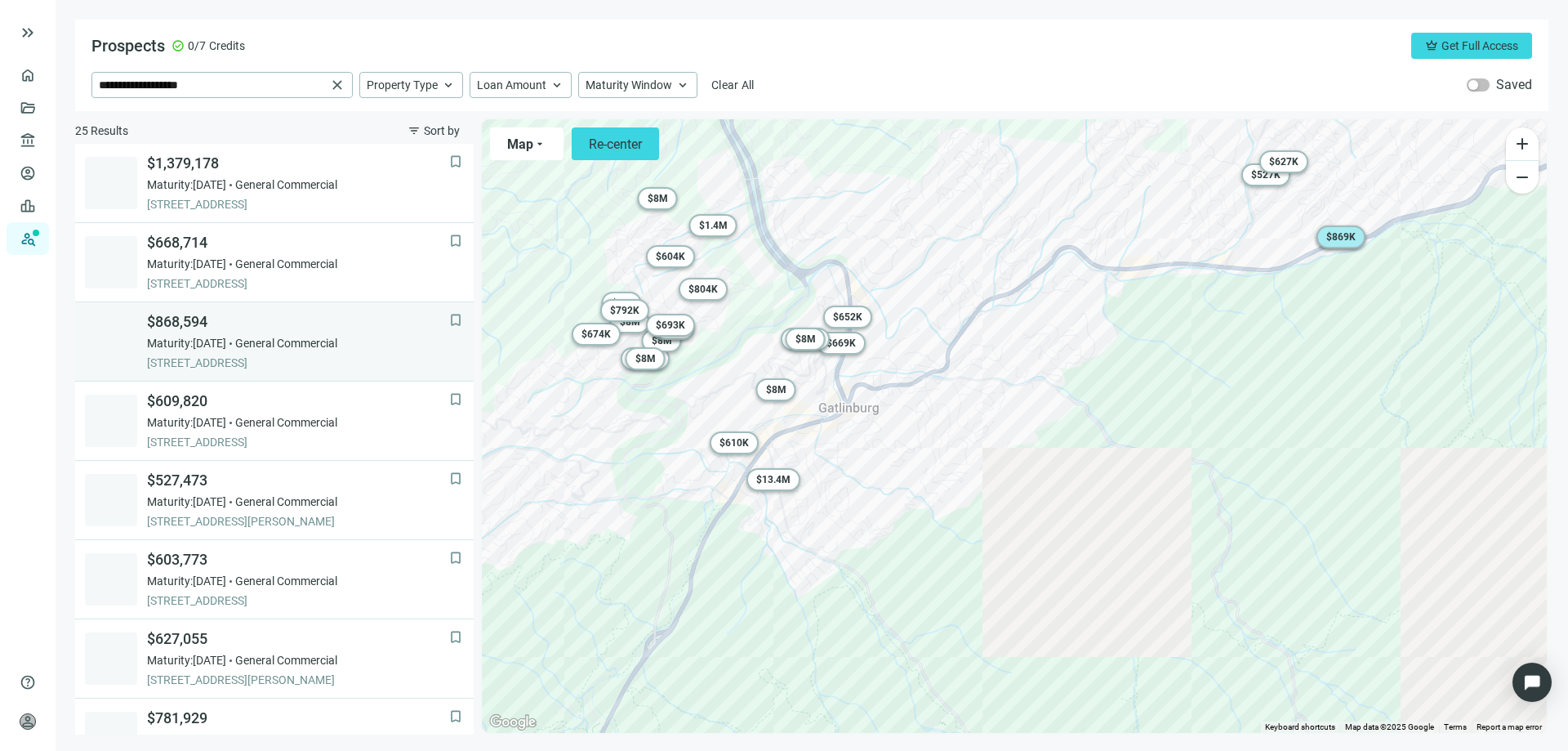
click at [194, 335] on span "Maturity: 03.08.2026" at bounding box center [187, 343] width 79 height 17
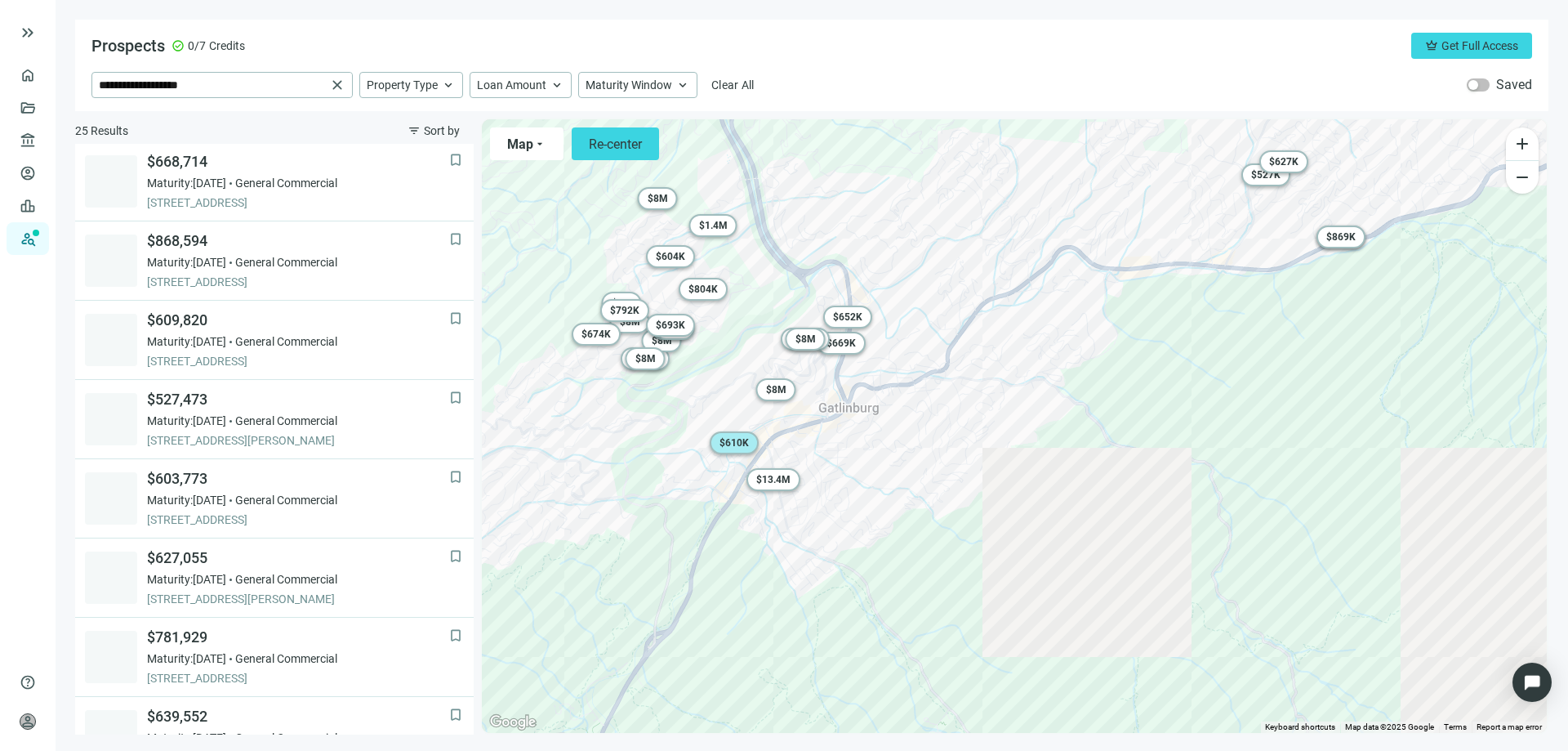
scroll to position [81, 0]
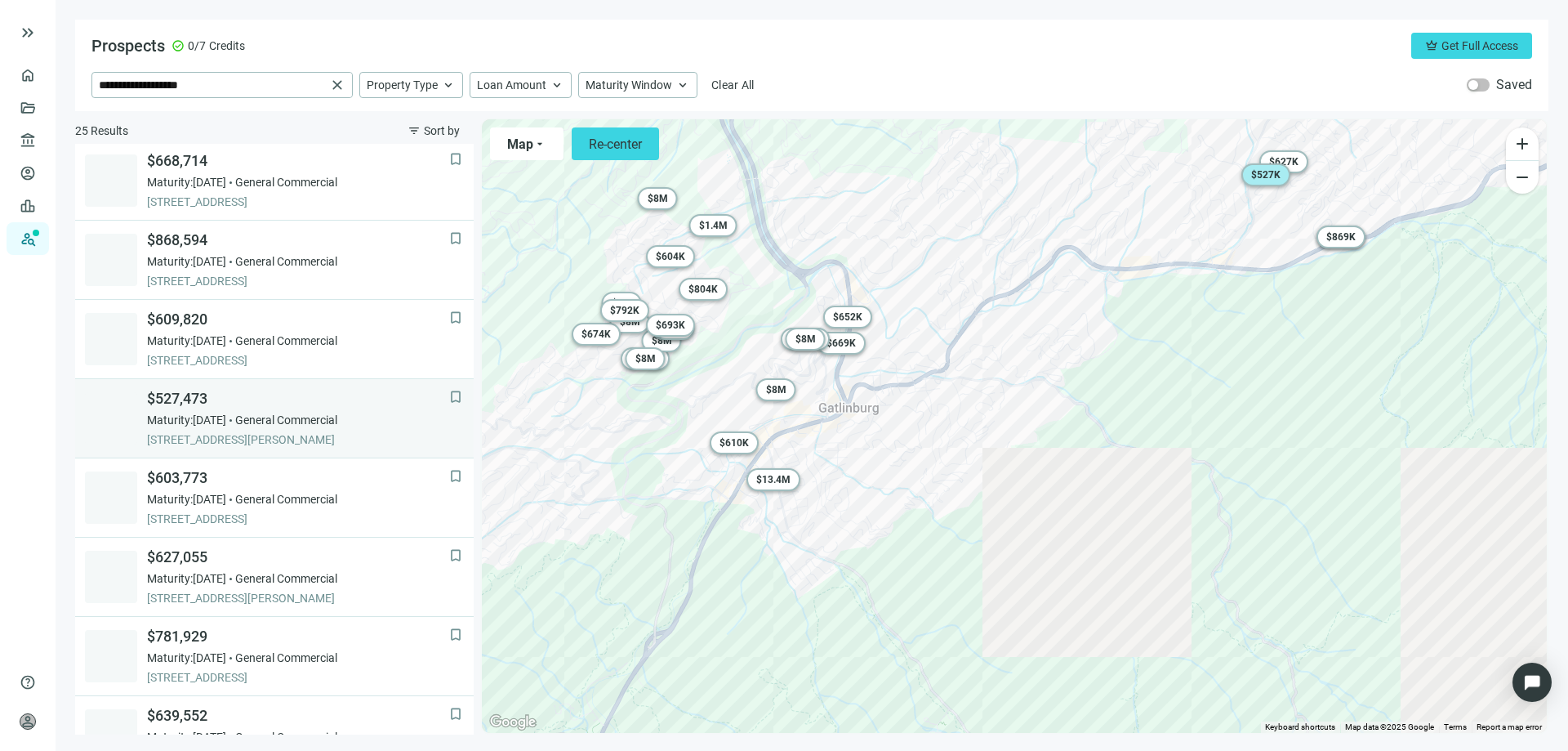
click at [191, 429] on div "$527,473 Maturity: 03.20.2026 General Commercial 258 PALMER RD, GATLINBURG, 377…" at bounding box center [298, 418] width 302 height 59
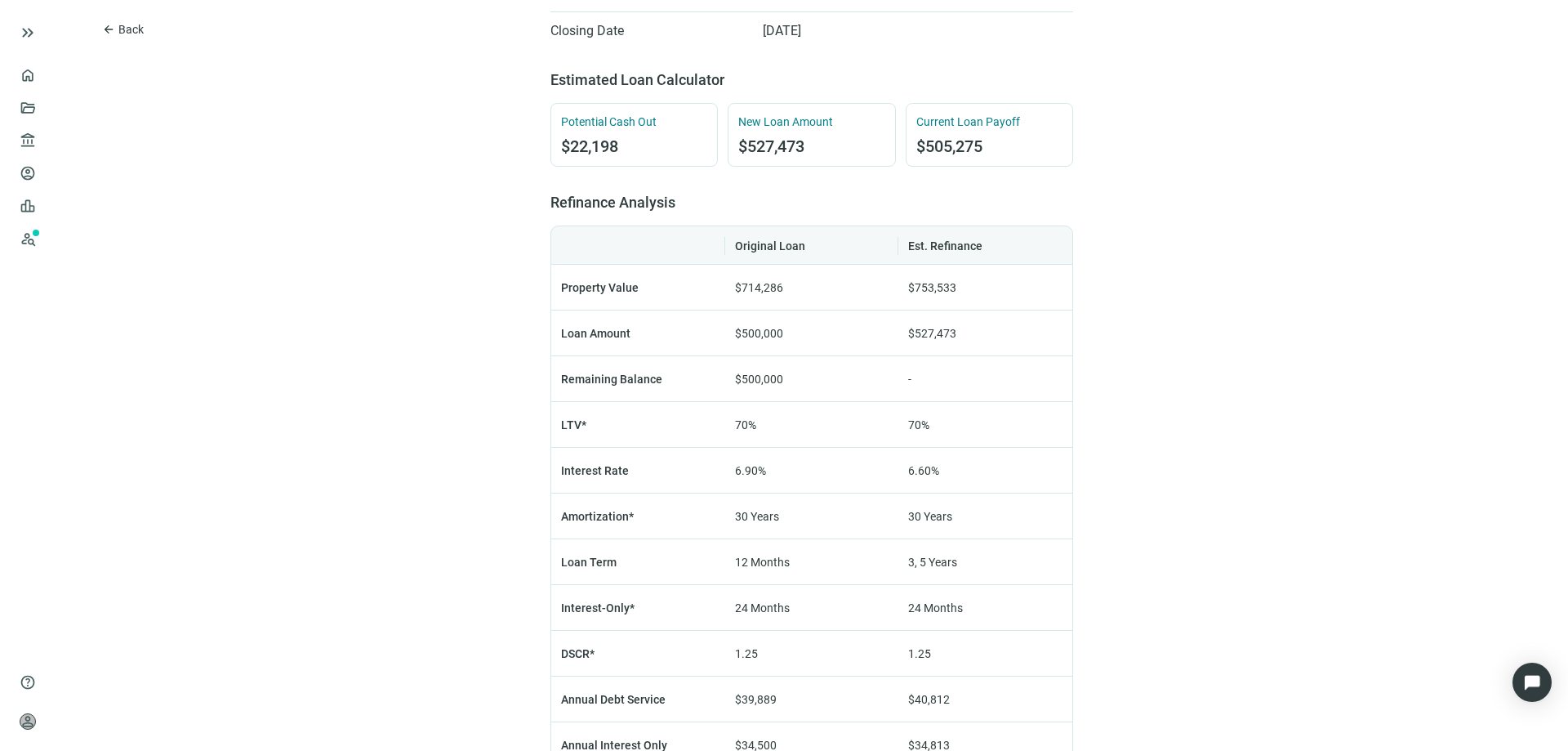
scroll to position [817, 0]
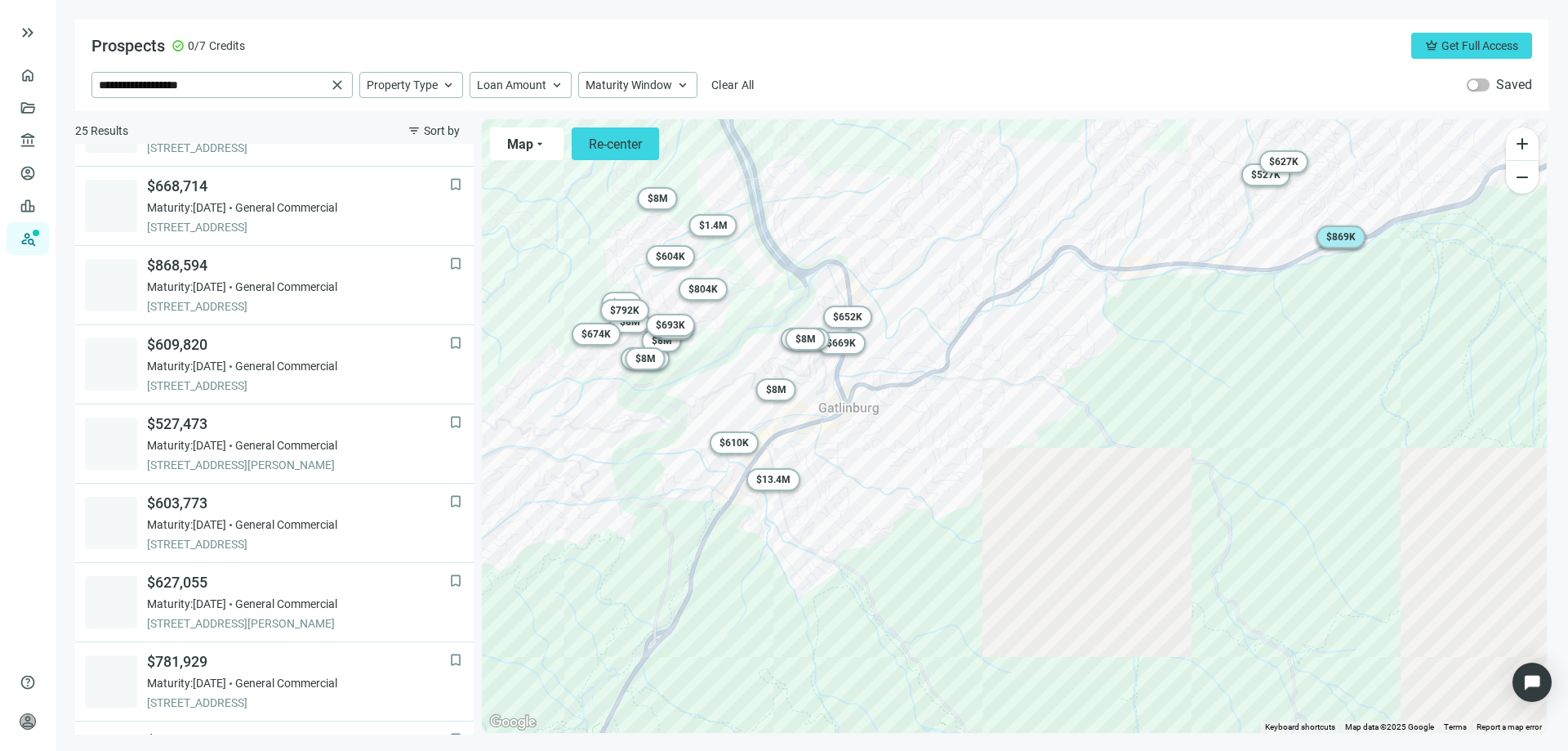
scroll to position [81, 0]
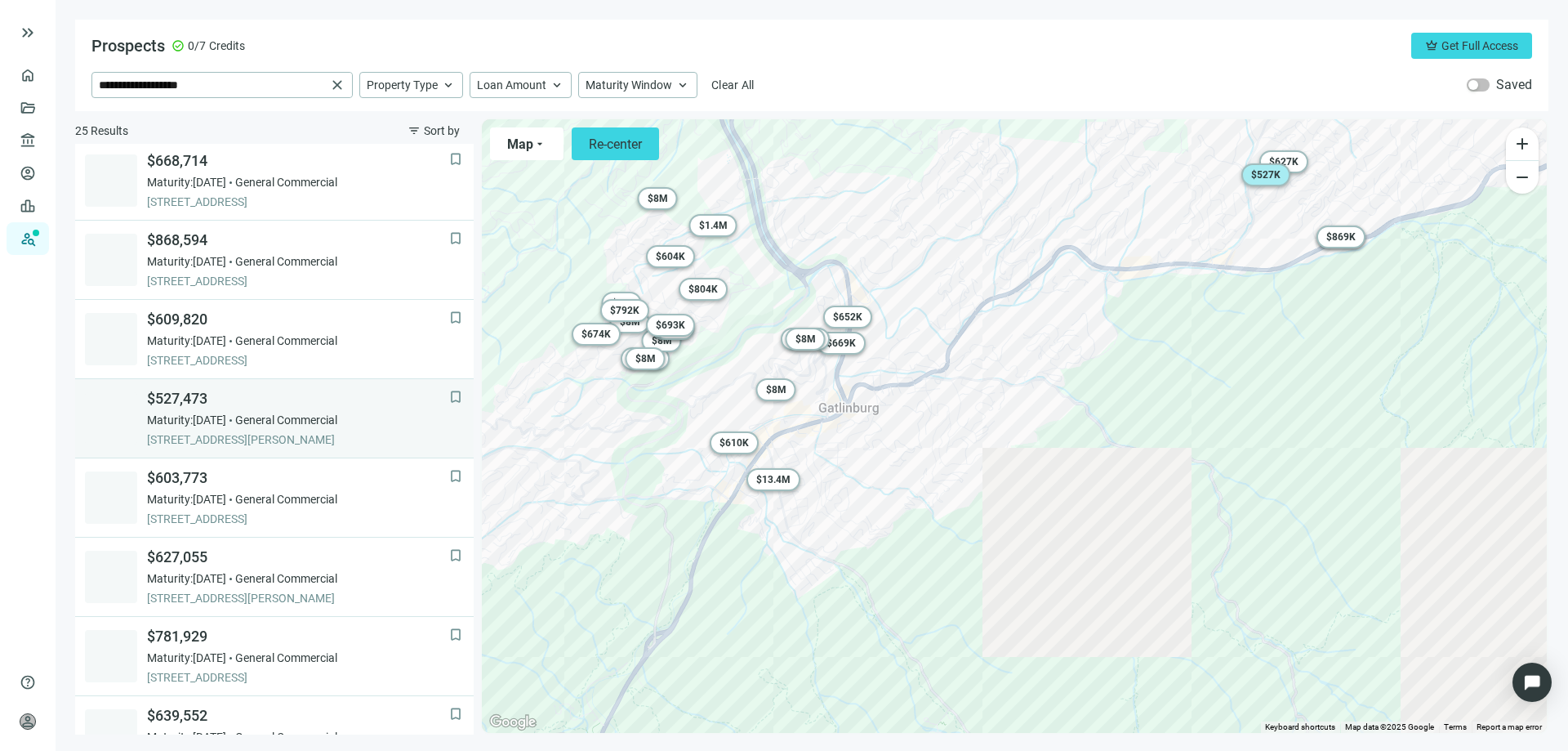
click at [194, 407] on span "$527,473" at bounding box center [298, 399] width 302 height 19
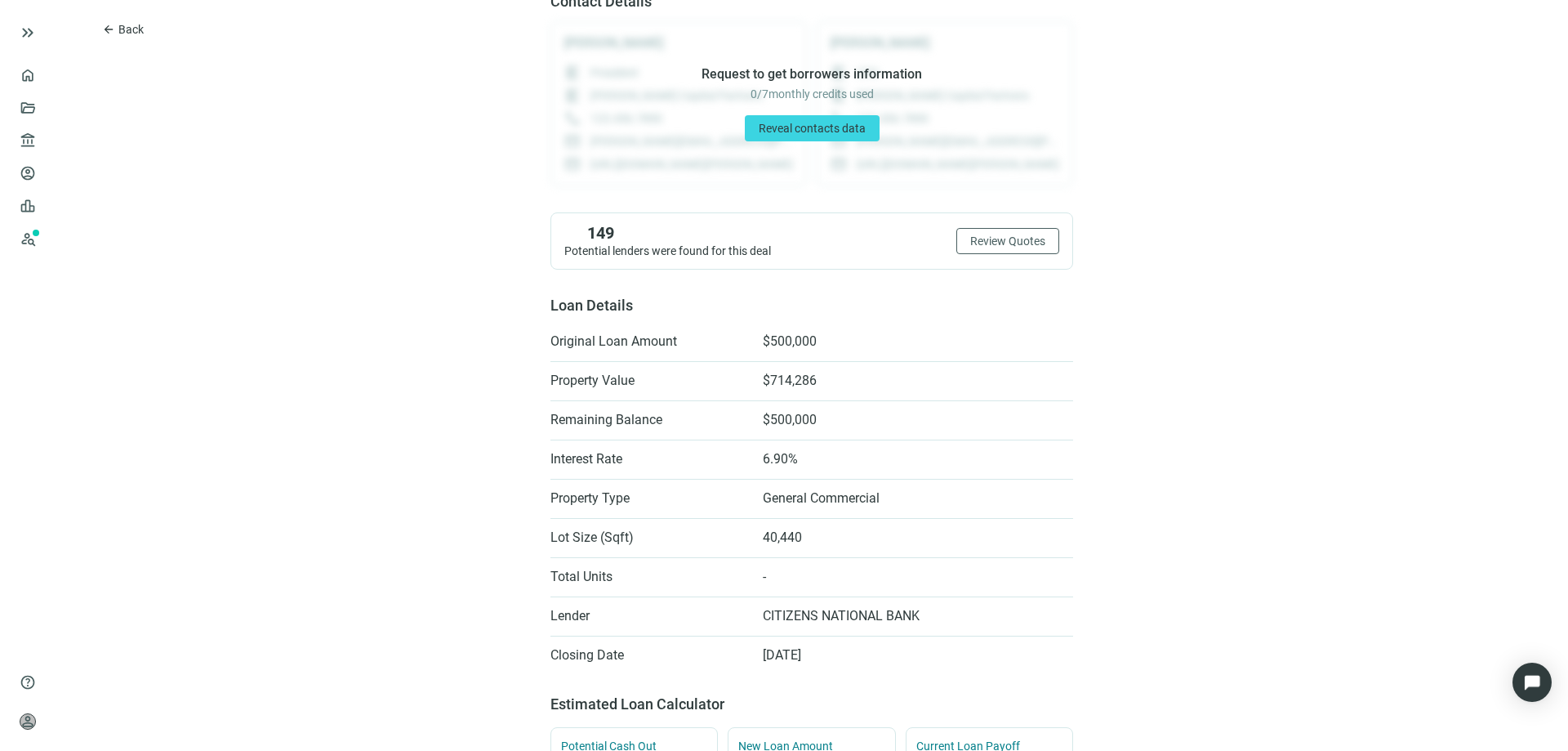
scroll to position [163, 0]
click at [980, 246] on span "Review Quotes" at bounding box center [1008, 242] width 75 height 13
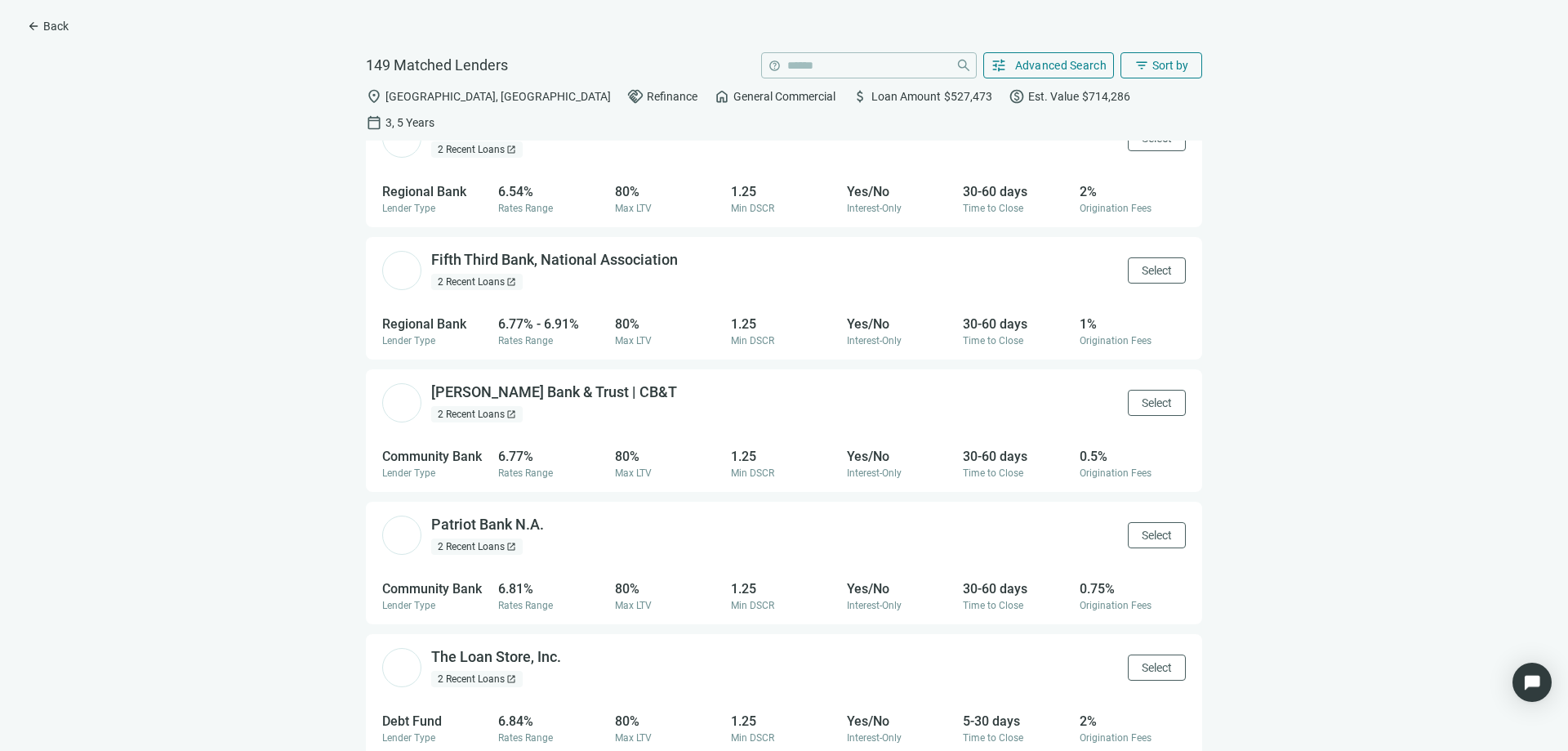
scroll to position [5885, 0]
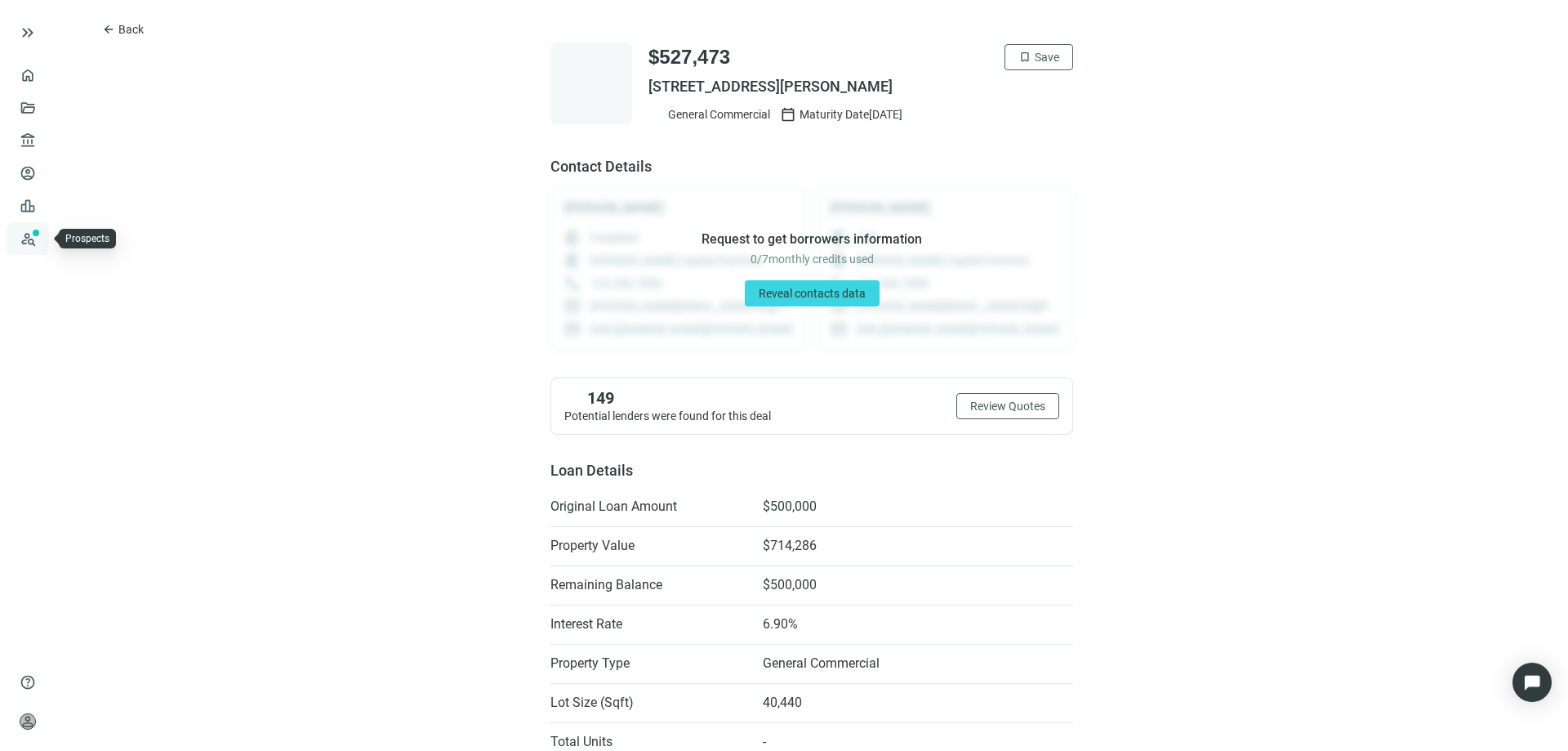
click at [41, 236] on link "Prospects New" at bounding box center [67, 238] width 53 height 32
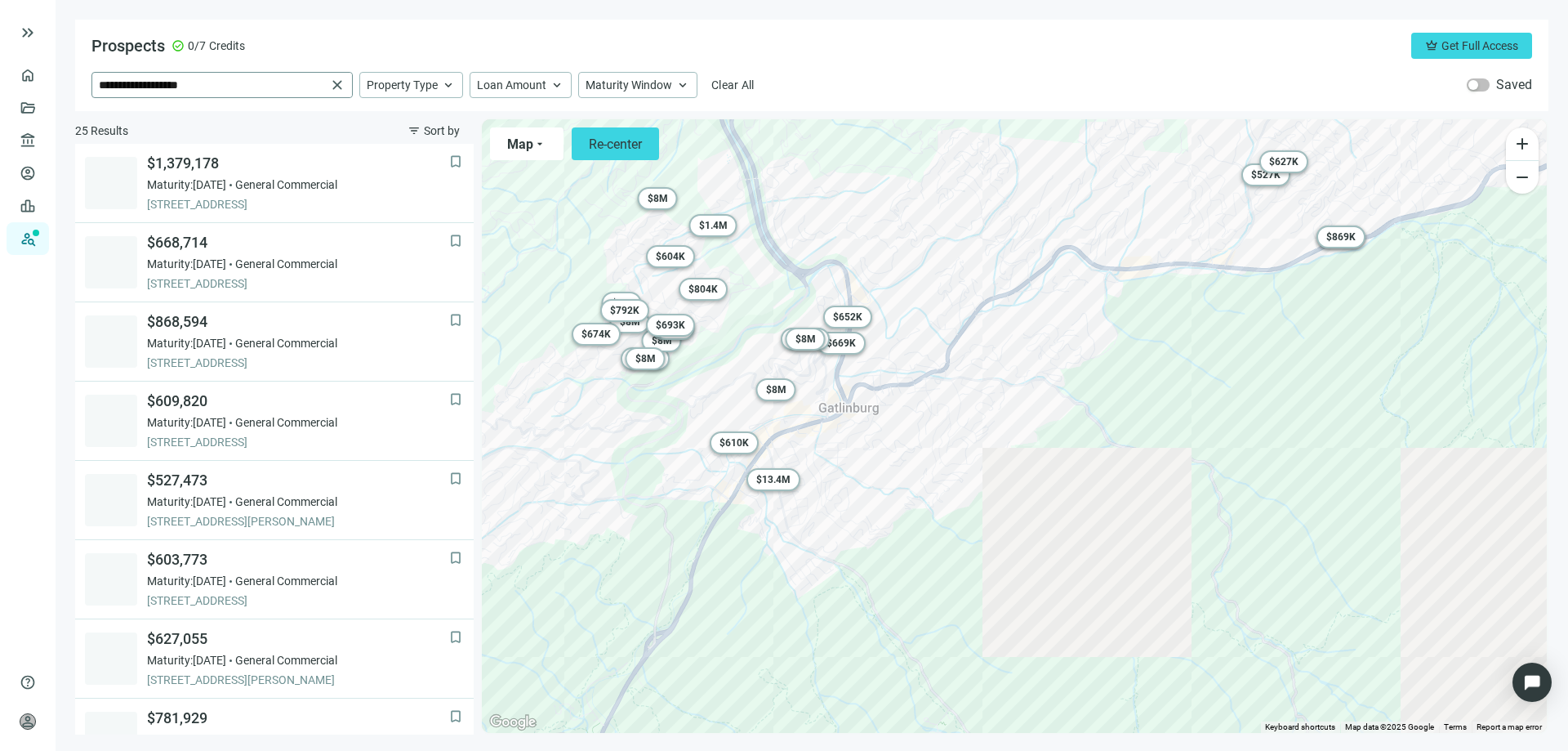
click at [333, 83] on span "close" at bounding box center [337, 85] width 17 height 17
click at [117, 84] on input "search" at bounding box center [212, 85] width 226 height 25
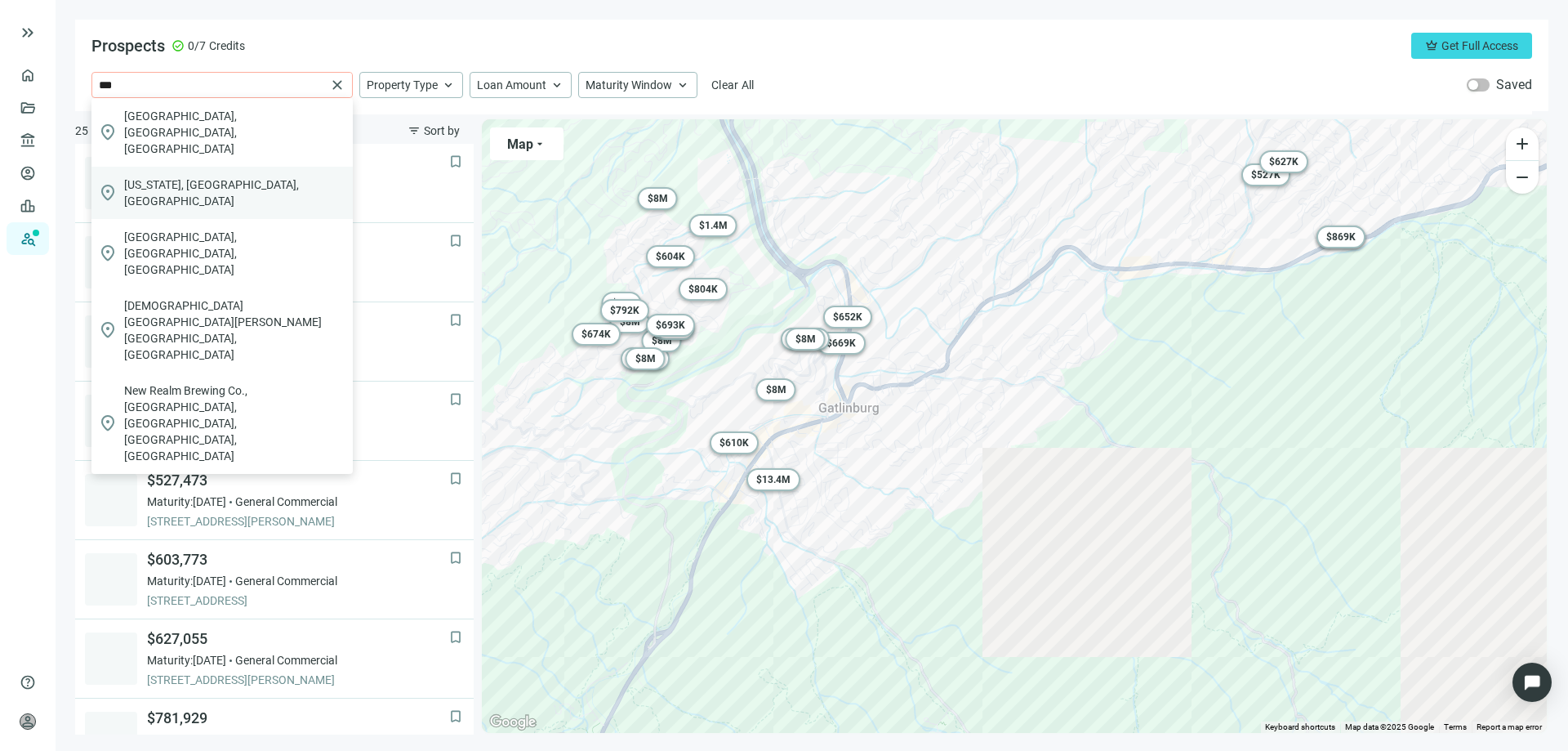
click at [174, 176] on span "New York, NY, USA" at bounding box center [236, 192] width 222 height 32
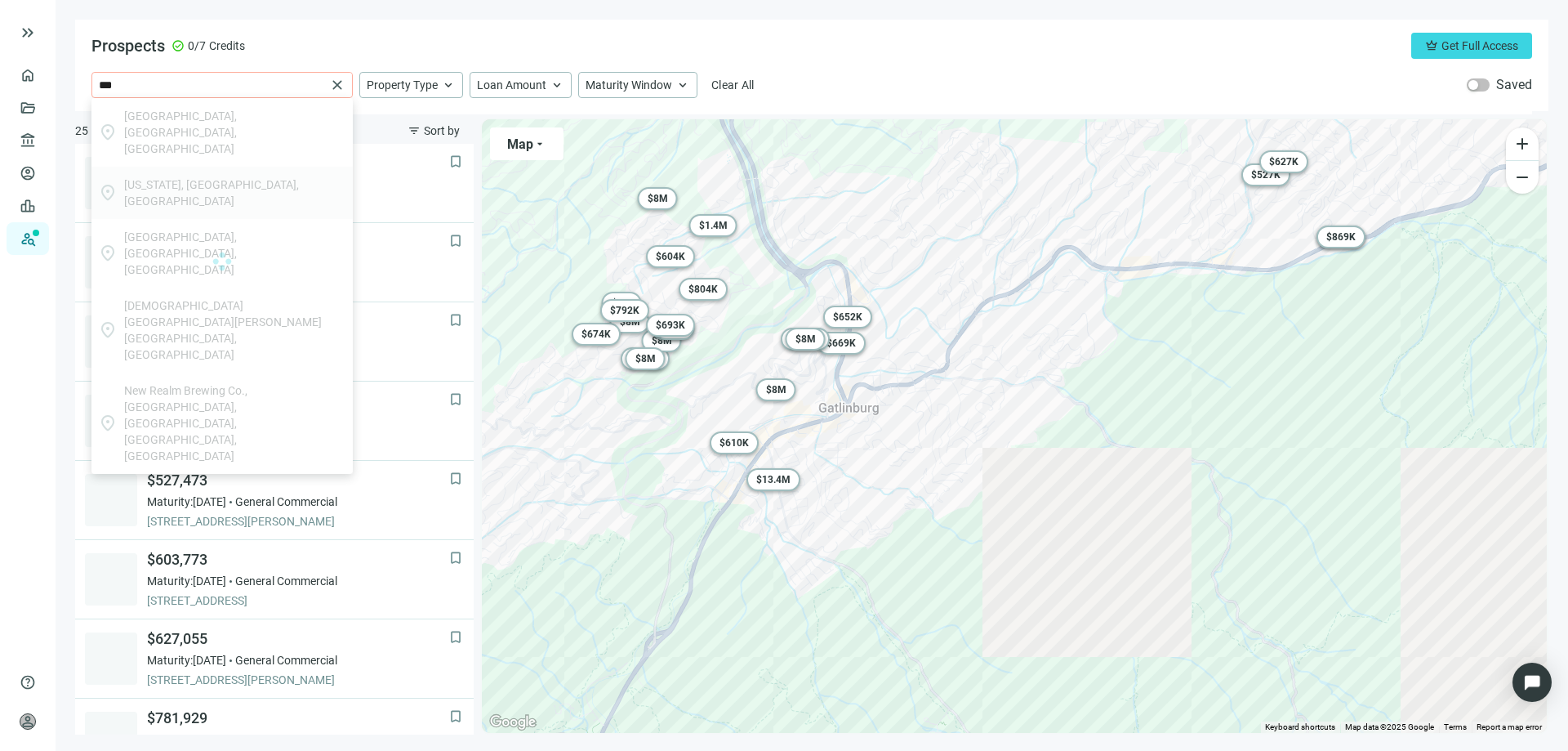
type input "**********"
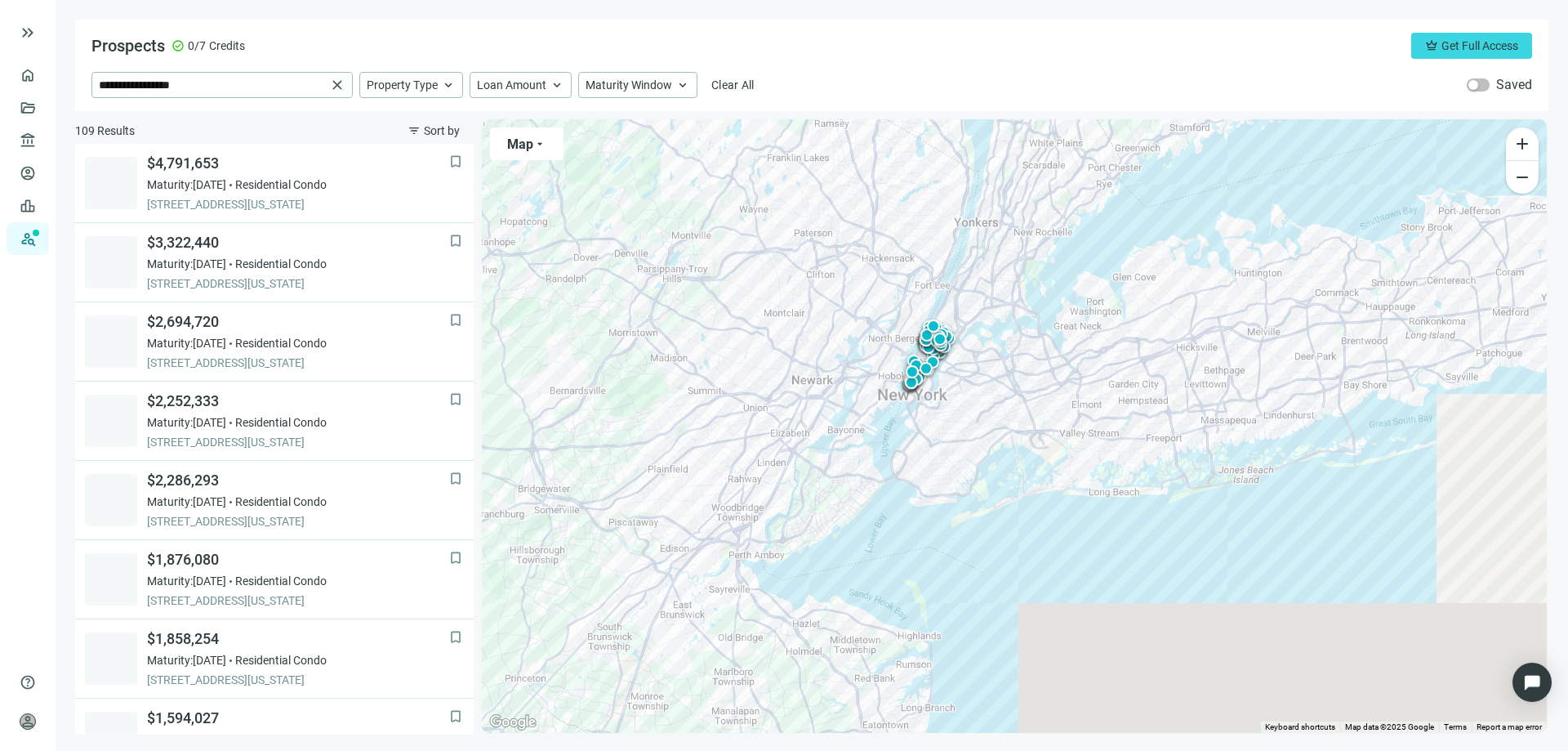
drag, startPoint x: 740, startPoint y: 379, endPoint x: 652, endPoint y: 359, distance: 90.2
click at [652, 359] on div "To activate drag with keyboard, press Alt + Enter. Once in keyboard drag state,…" at bounding box center [1014, 426] width 1065 height 613
click at [682, 79] on span "keyboard_arrow_up" at bounding box center [682, 85] width 15 height 15
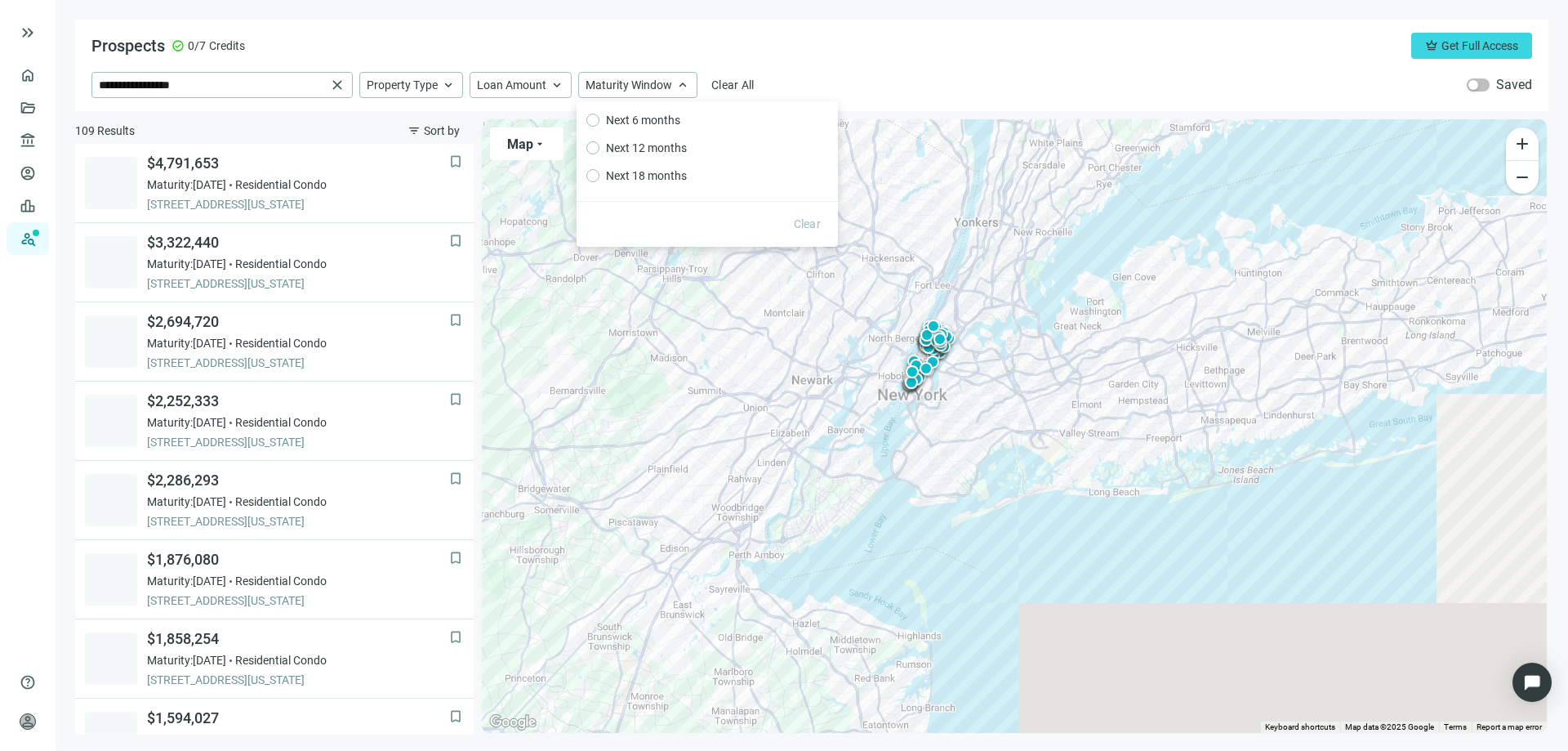
click at [716, 58] on div "Prospects check_circle 0/7 Credits crown Get Full Access" at bounding box center [811, 46] width 1441 height 26
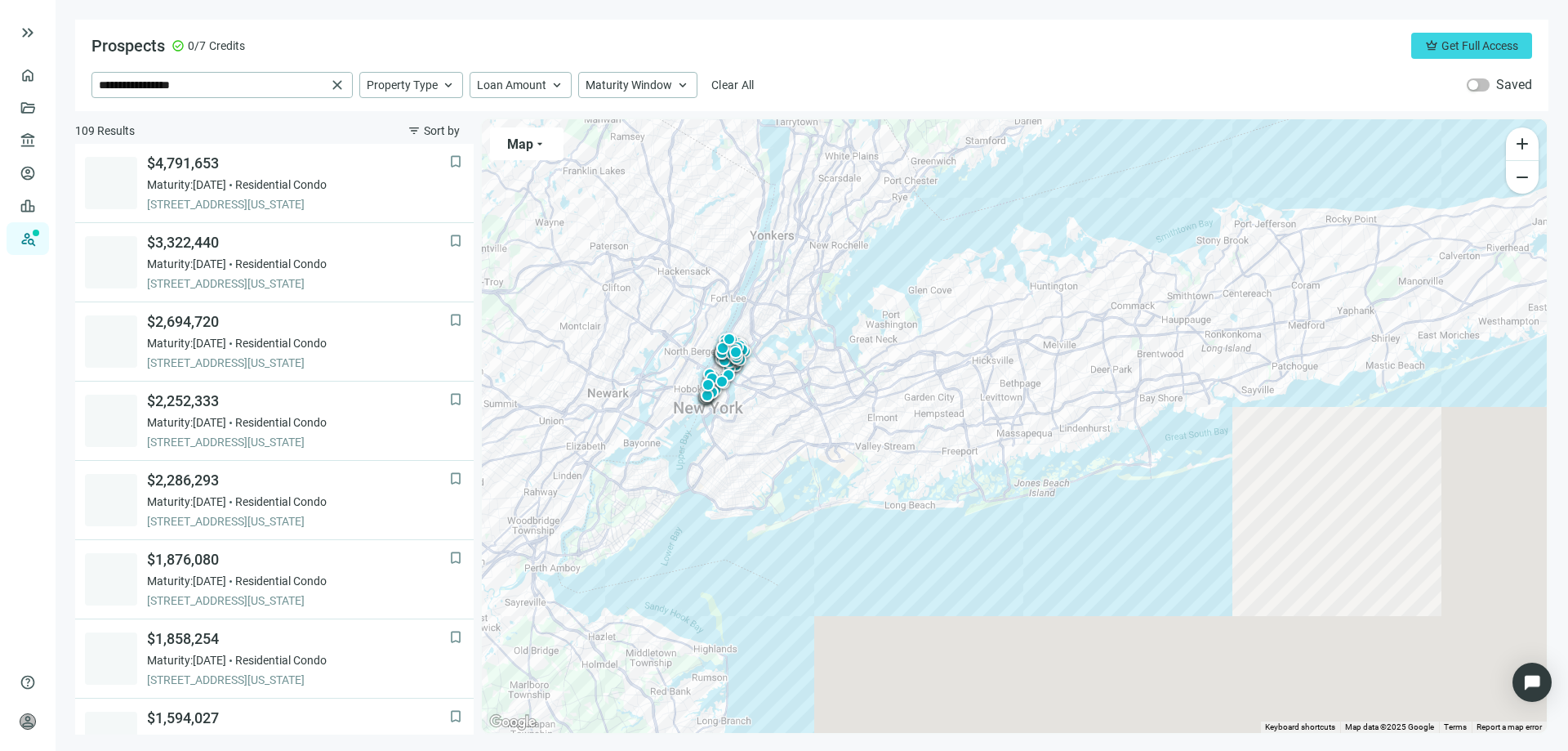
drag, startPoint x: 761, startPoint y: 302, endPoint x: 549, endPoint y: 318, distance: 212.6
click at [549, 318] on div "To activate drag with keyboard, press Alt + Enter. Once in keyboard drag state,…" at bounding box center [1014, 426] width 1065 height 613
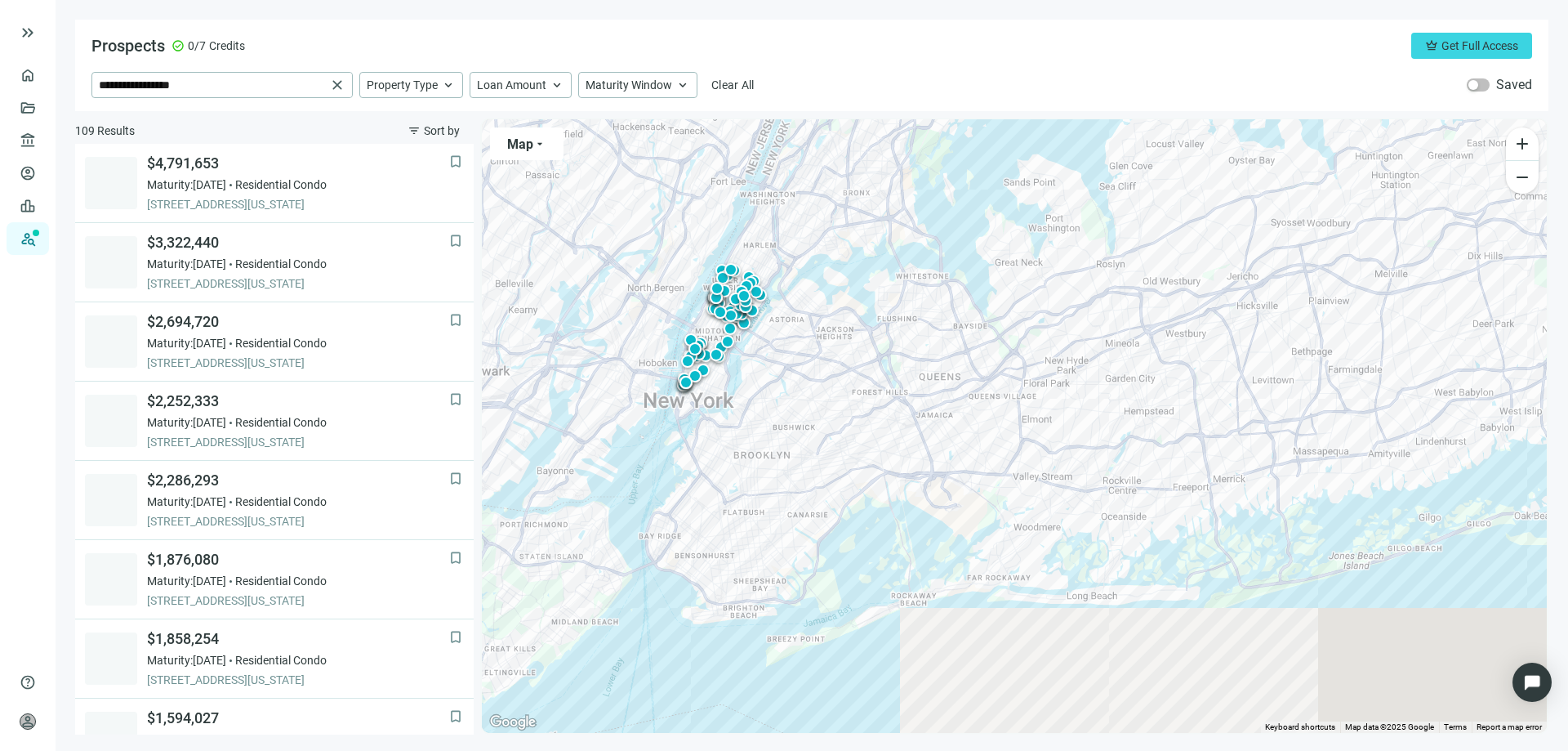
drag, startPoint x: 656, startPoint y: 358, endPoint x: 965, endPoint y: 372, distance: 309.3
click at [965, 371] on div "To activate drag with keyboard, press Alt + Enter. Once in keyboard drag state,…" at bounding box center [1014, 426] width 1065 height 613
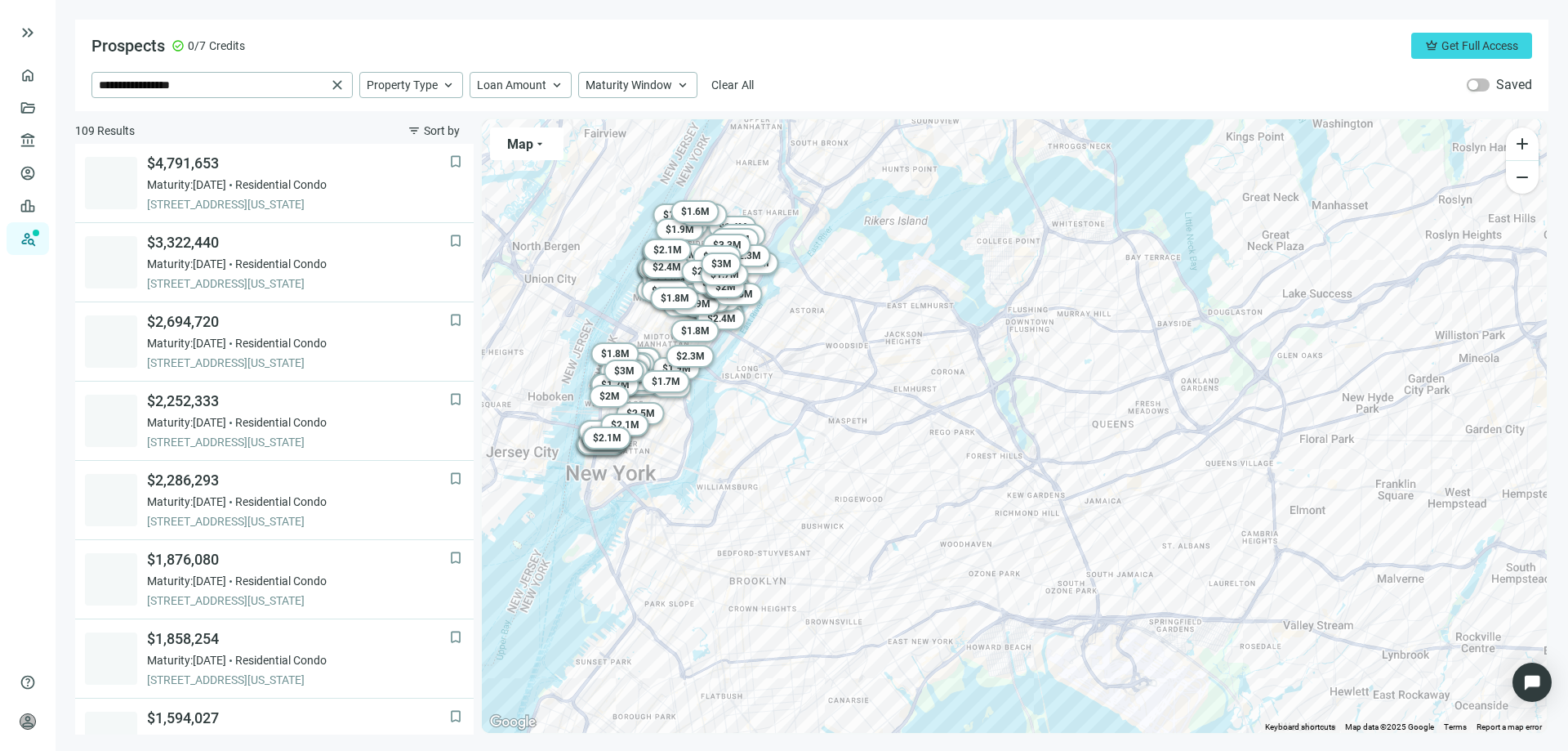
drag, startPoint x: 684, startPoint y: 311, endPoint x: 991, endPoint y: 502, distance: 361.6
click at [1009, 505] on div "To activate drag with keyboard, press Alt + Enter. Once in keyboard drag state,…" at bounding box center [1014, 426] width 1065 height 613
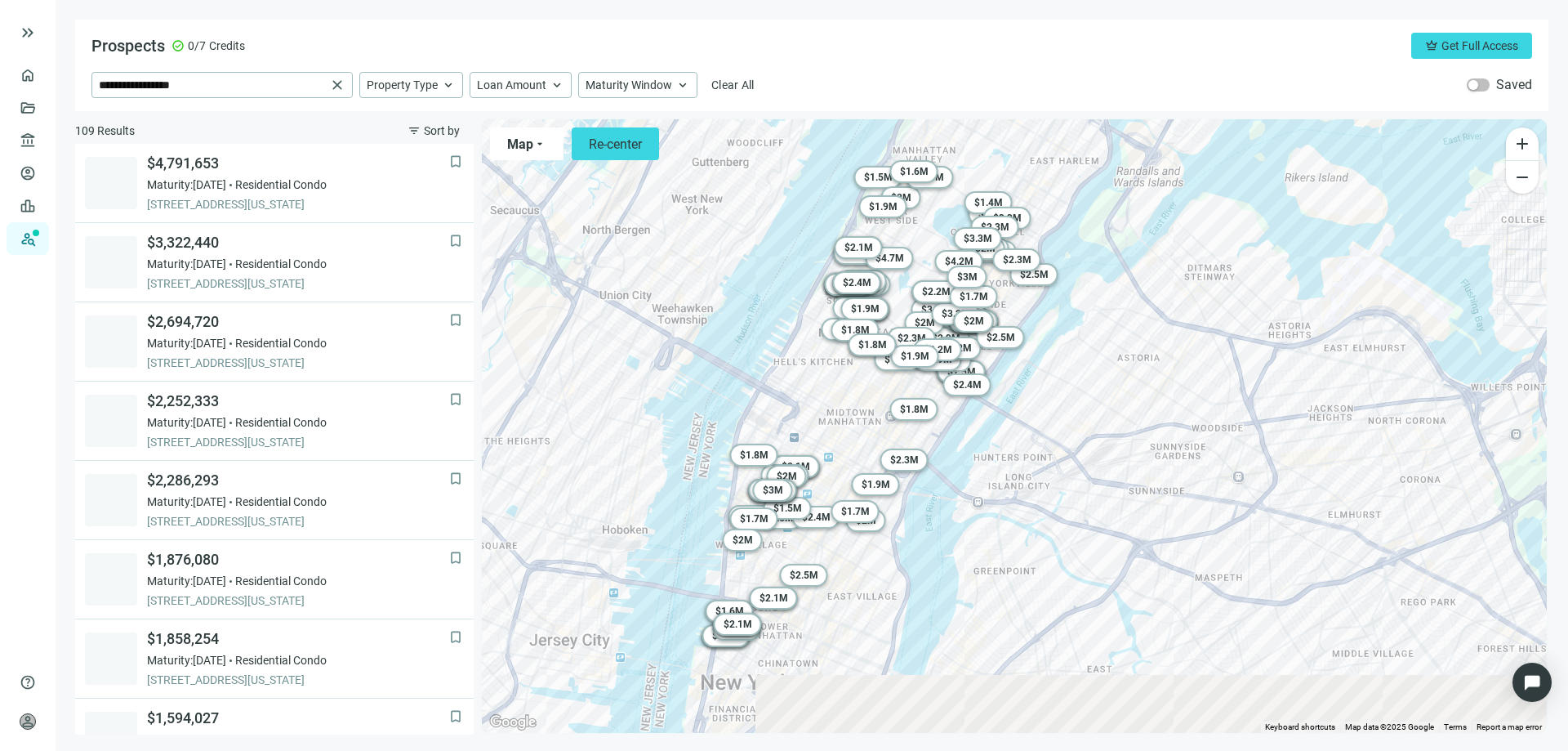
drag, startPoint x: 760, startPoint y: 484, endPoint x: 732, endPoint y: 293, distance: 193.0
click at [732, 293] on div "To activate drag with keyboard, press Alt + Enter. Once in keyboard drag state,…" at bounding box center [1014, 426] width 1065 height 613
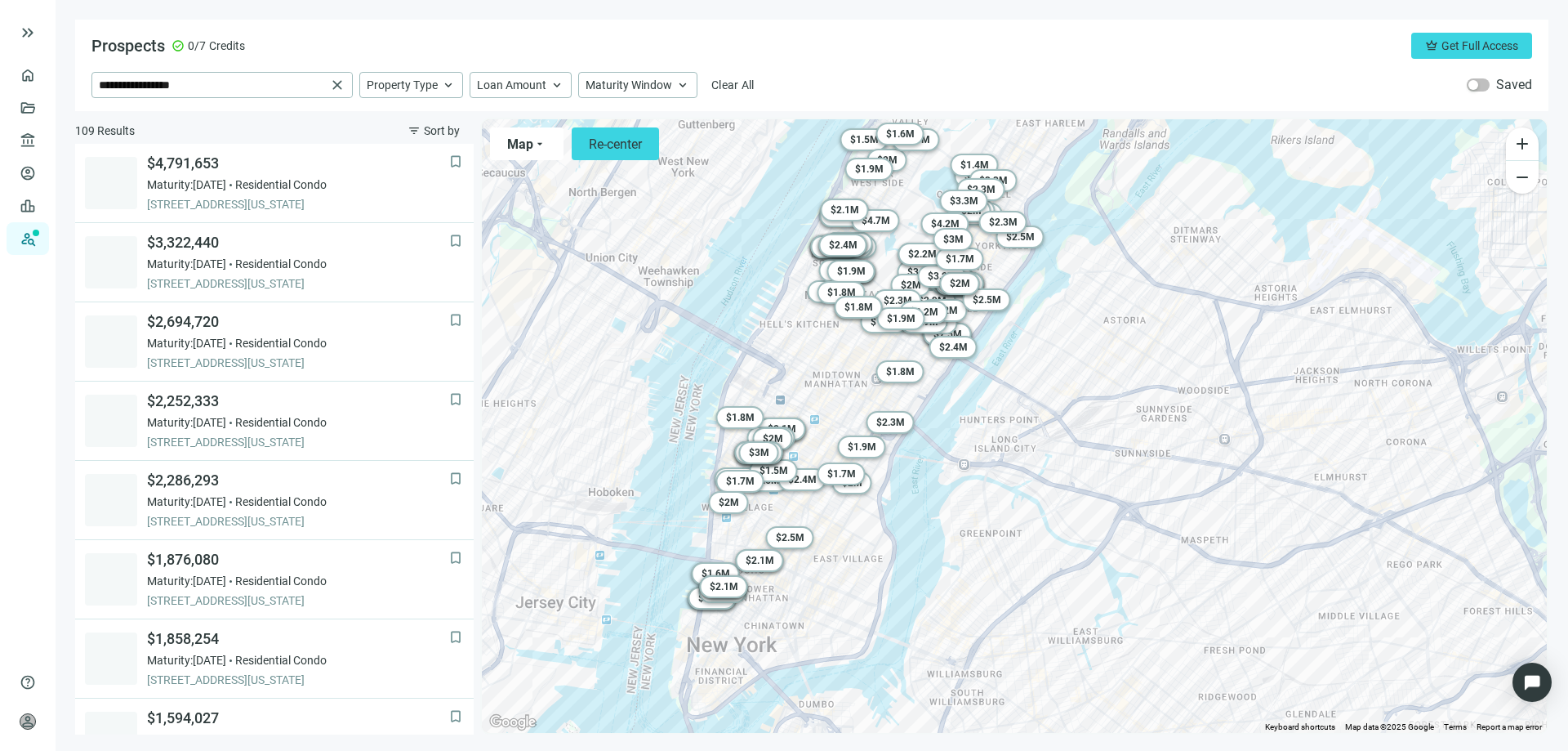
drag, startPoint x: 724, startPoint y: 320, endPoint x: 703, endPoint y: 260, distance: 63.6
click at [703, 260] on div "To activate drag with keyboard, press Alt + Enter. Once in keyboard drag state,…" at bounding box center [1014, 426] width 1065 height 613
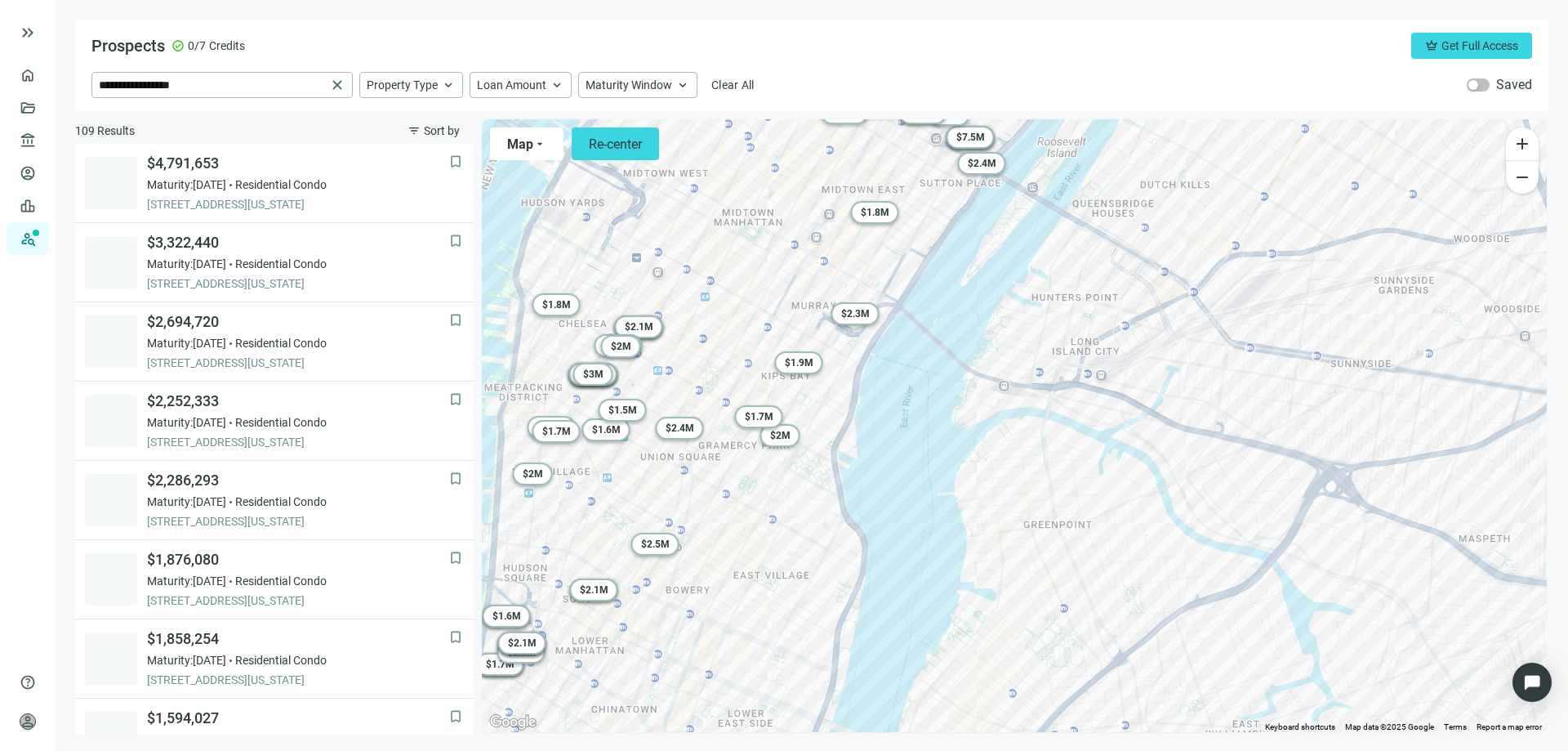
drag, startPoint x: 727, startPoint y: 479, endPoint x: 833, endPoint y: 400, distance: 132.2
click at [833, 400] on div "To activate drag with keyboard, press Alt + Enter. Once in keyboard drag state,…" at bounding box center [1014, 426] width 1065 height 613
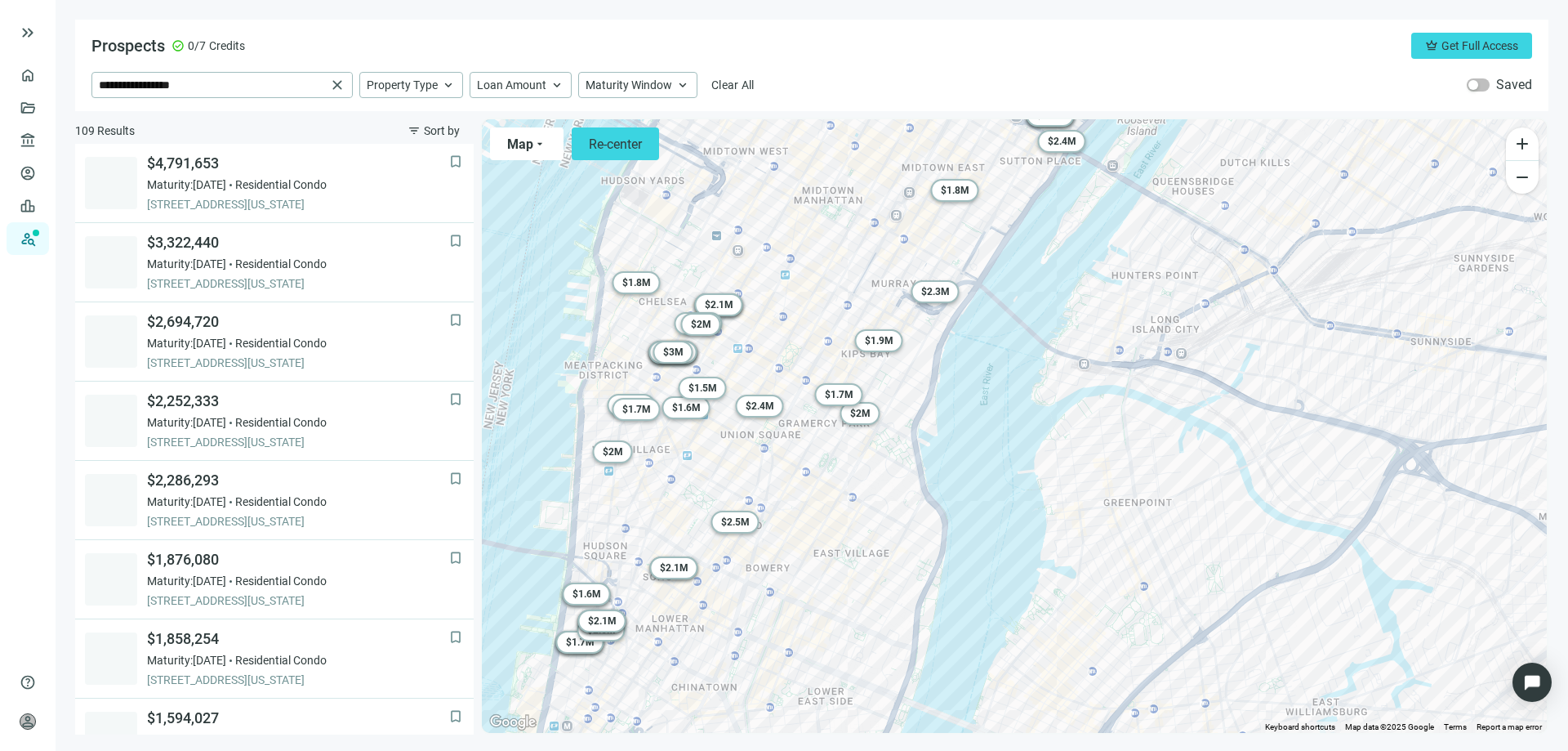
drag, startPoint x: 696, startPoint y: 475, endPoint x: 792, endPoint y: 449, distance: 99.5
click at [792, 449] on div "To activate drag with keyboard, press Alt + Enter. Once in keyboard drag state,…" at bounding box center [1014, 426] width 1065 height 613
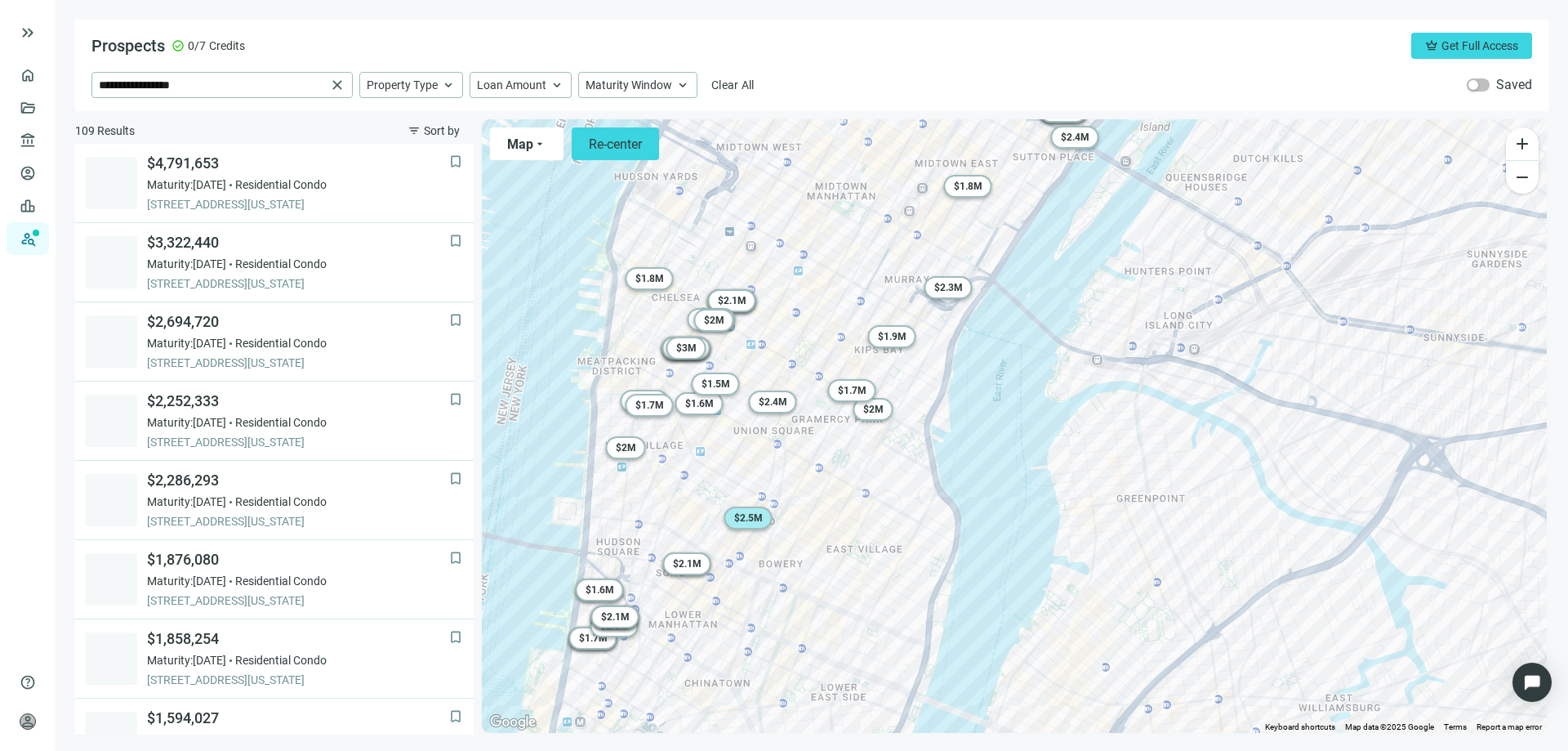
click at [749, 522] on span "$ 2.5M" at bounding box center [748, 518] width 29 height 11
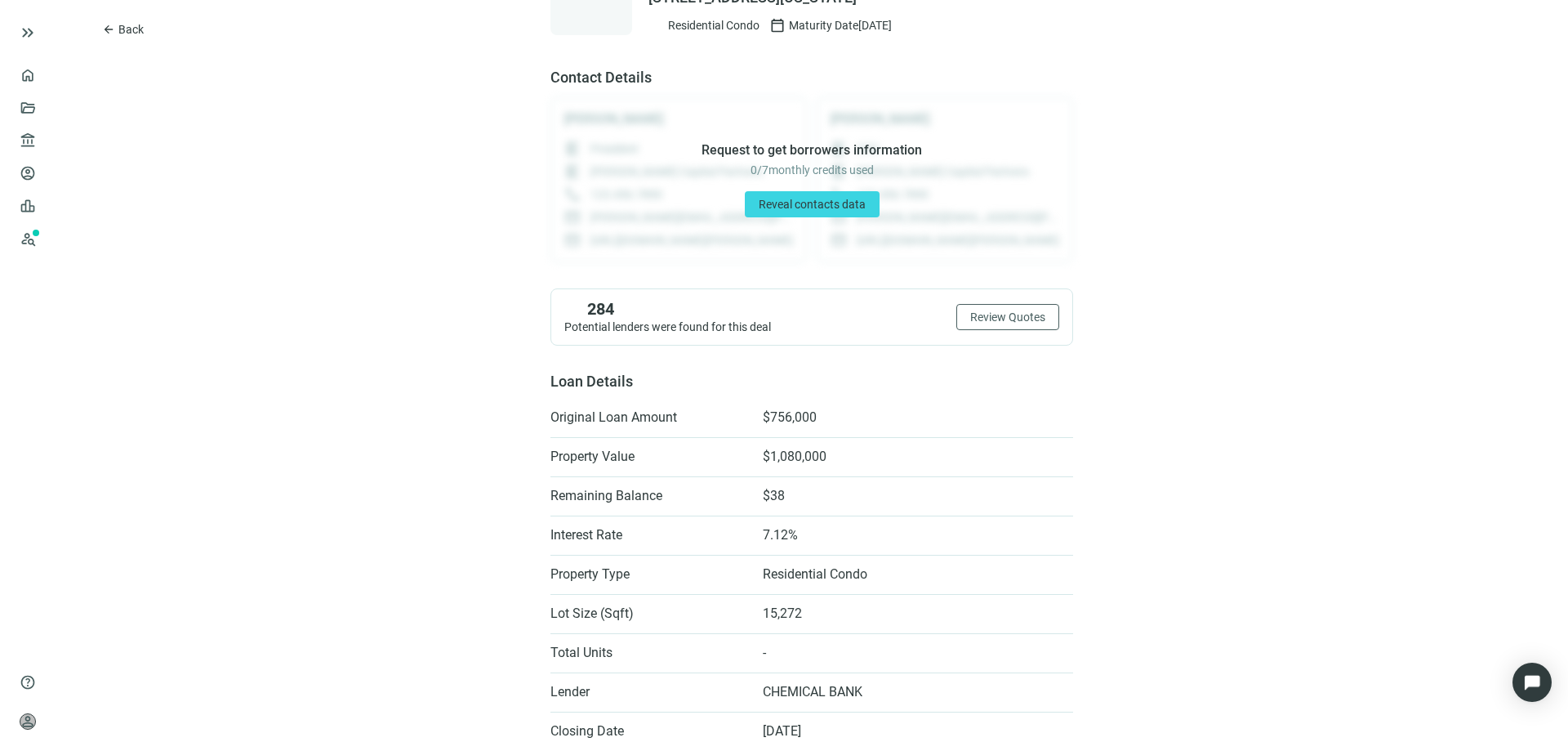
scroll to position [163, 0]
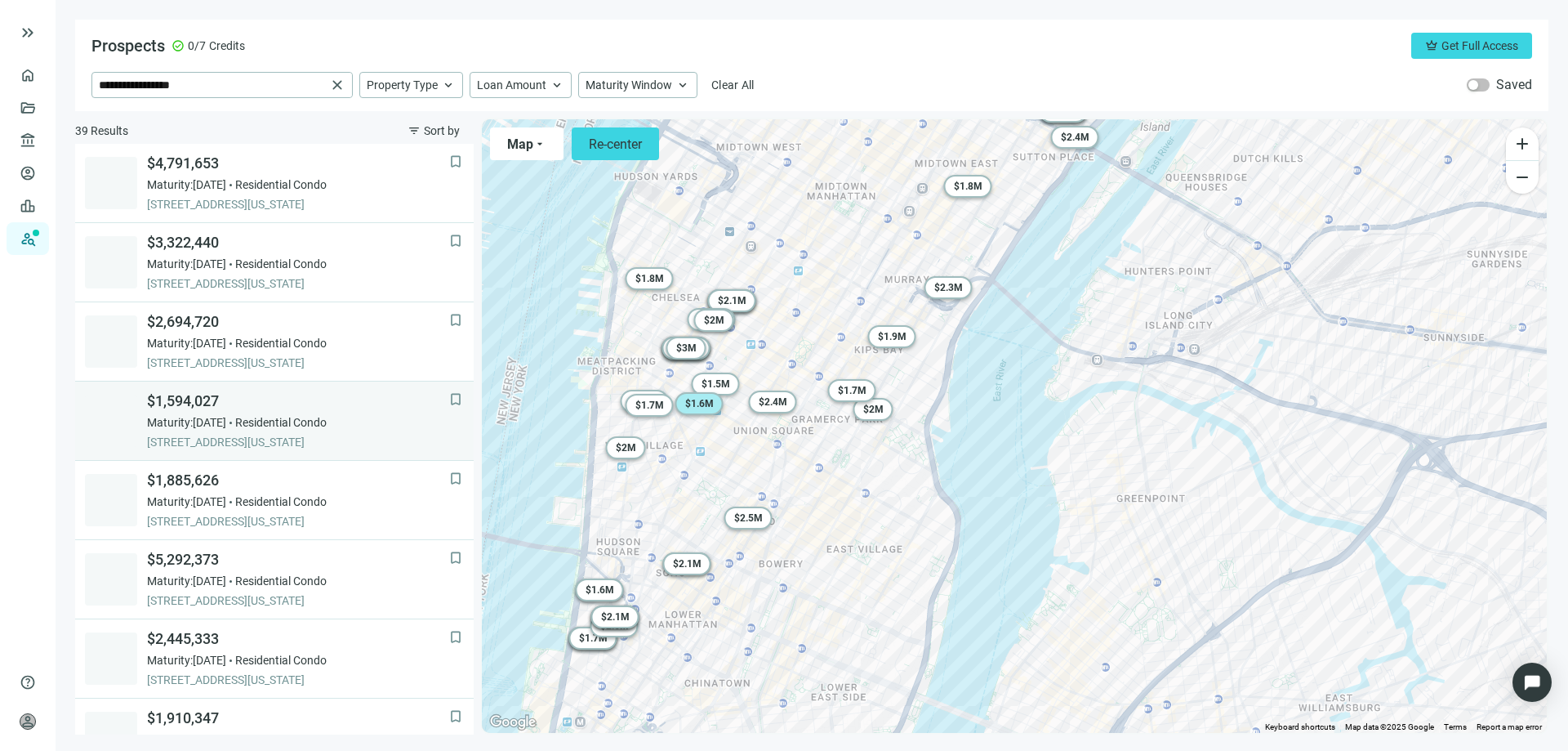
click at [223, 406] on span "$1,594,027" at bounding box center [298, 401] width 302 height 19
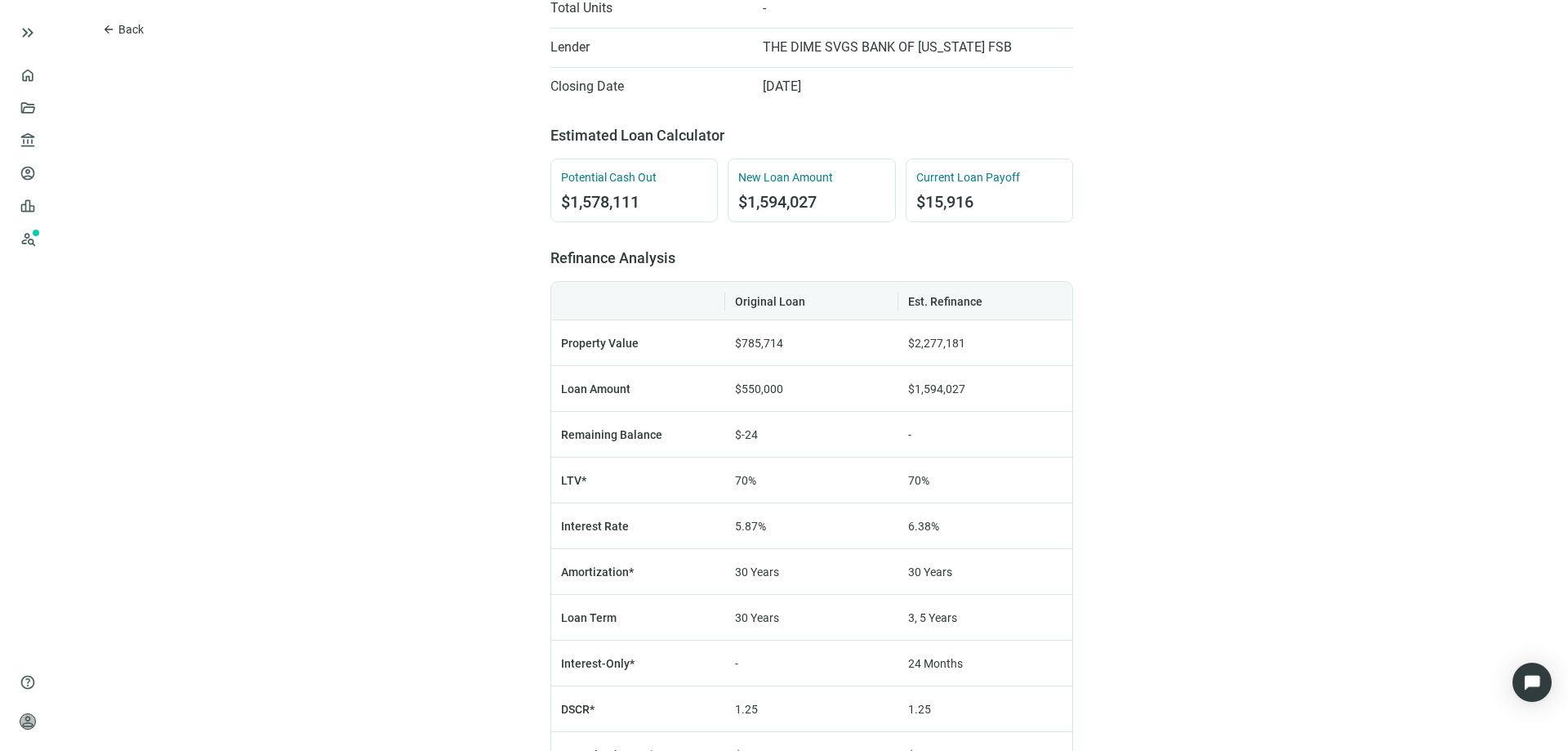
scroll to position [735, 0]
click at [112, 36] on span "arrow_back" at bounding box center [109, 29] width 13 height 13
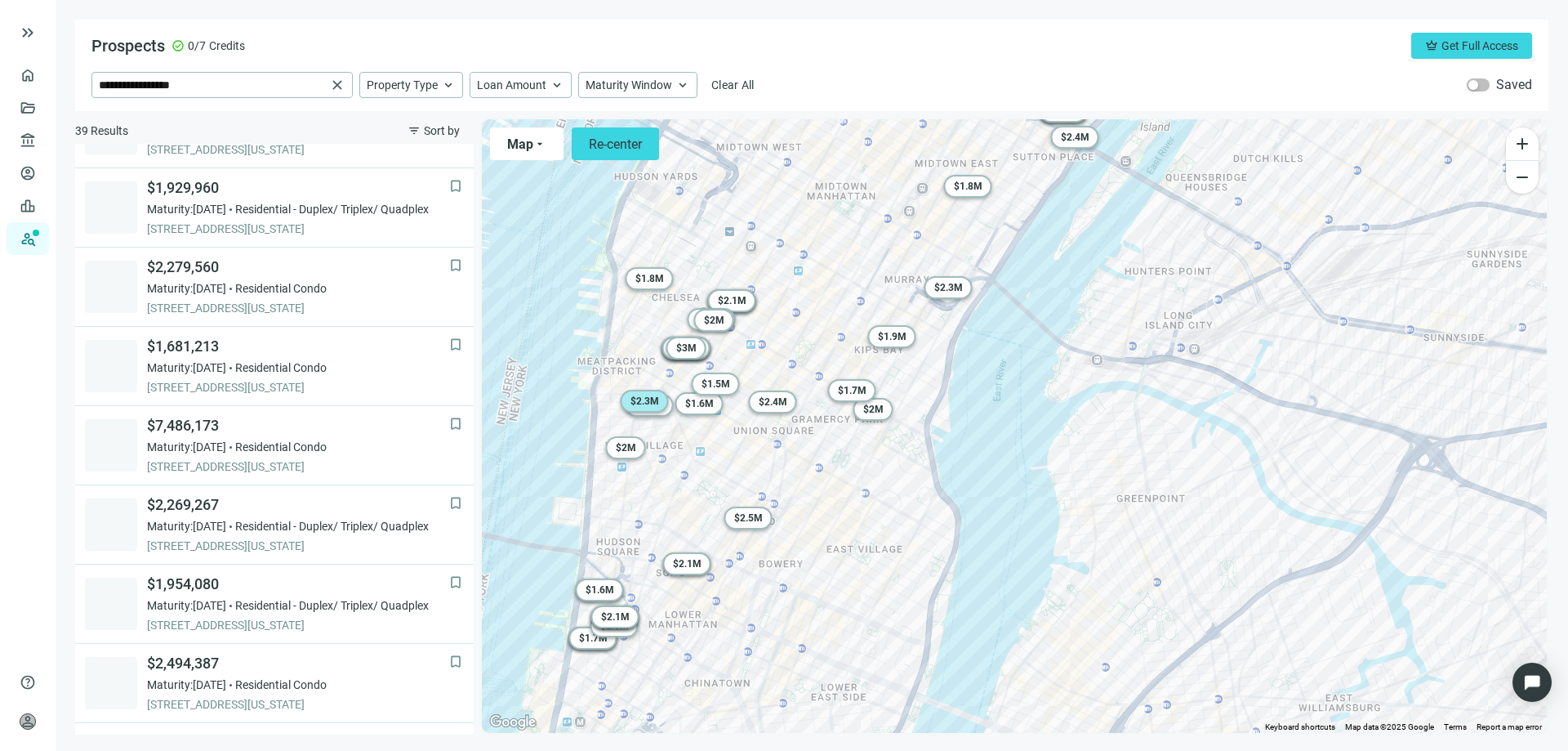
scroll to position [728, 0]
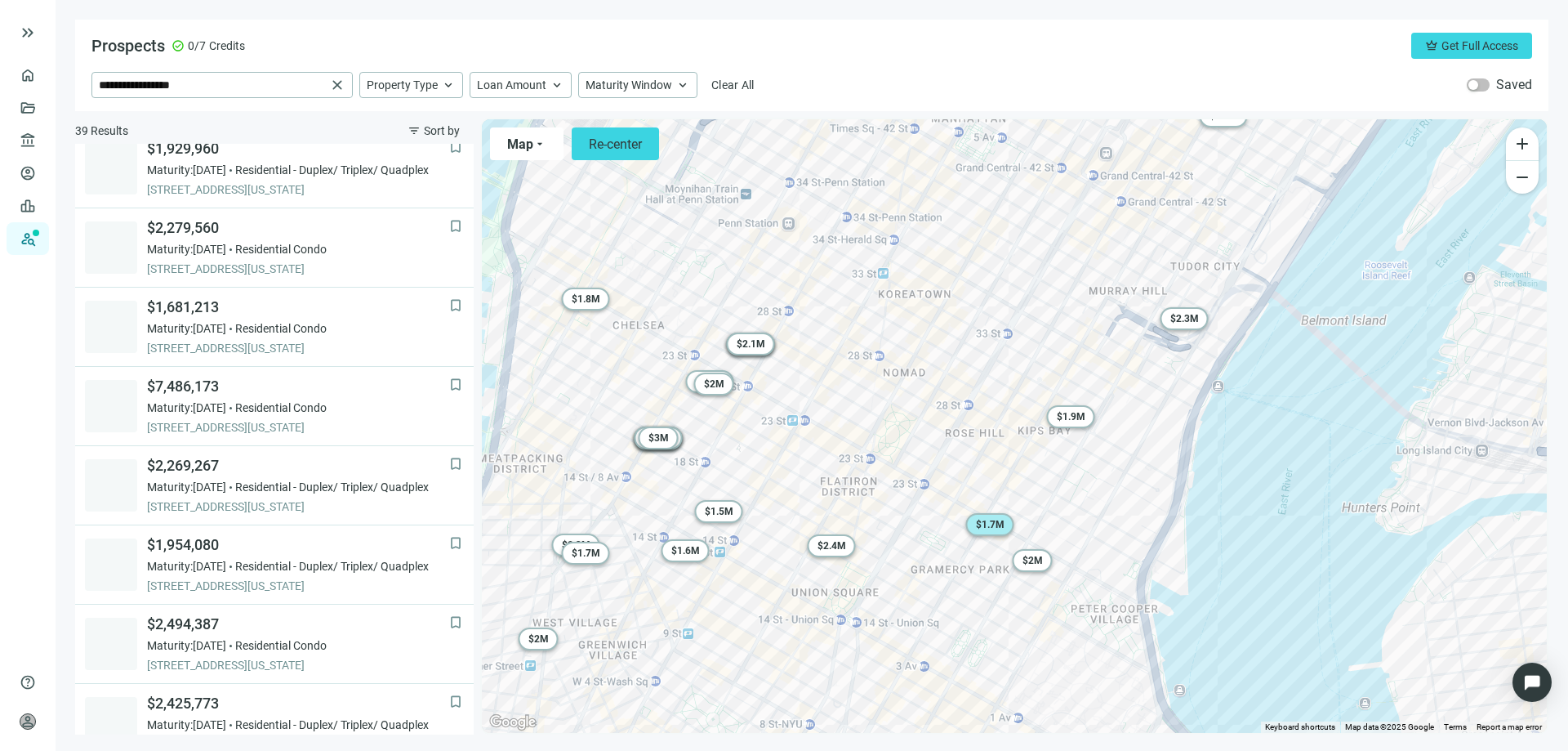
drag, startPoint x: 661, startPoint y: 358, endPoint x: 963, endPoint y: 522, distance: 343.7
click at [965, 522] on div "To activate drag with keyboard, press Alt + Enter. Once in keyboard drag state,…" at bounding box center [1014, 426] width 1065 height 613
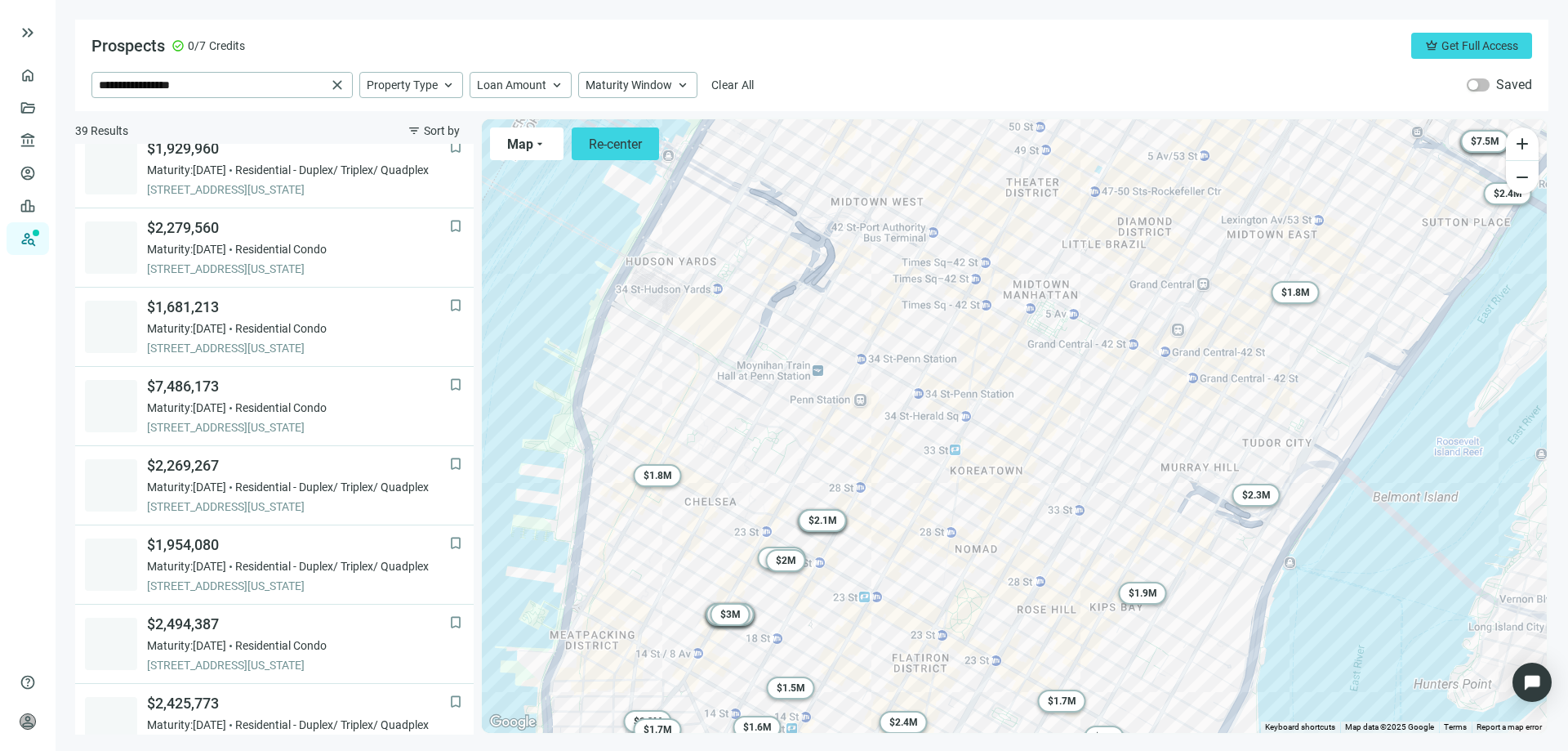
drag, startPoint x: 789, startPoint y: 378, endPoint x: 861, endPoint y: 556, distance: 192.0
click at [863, 554] on div "To activate drag with keyboard, press Alt + Enter. Once in keyboard drag state,…" at bounding box center [1014, 426] width 1065 height 613
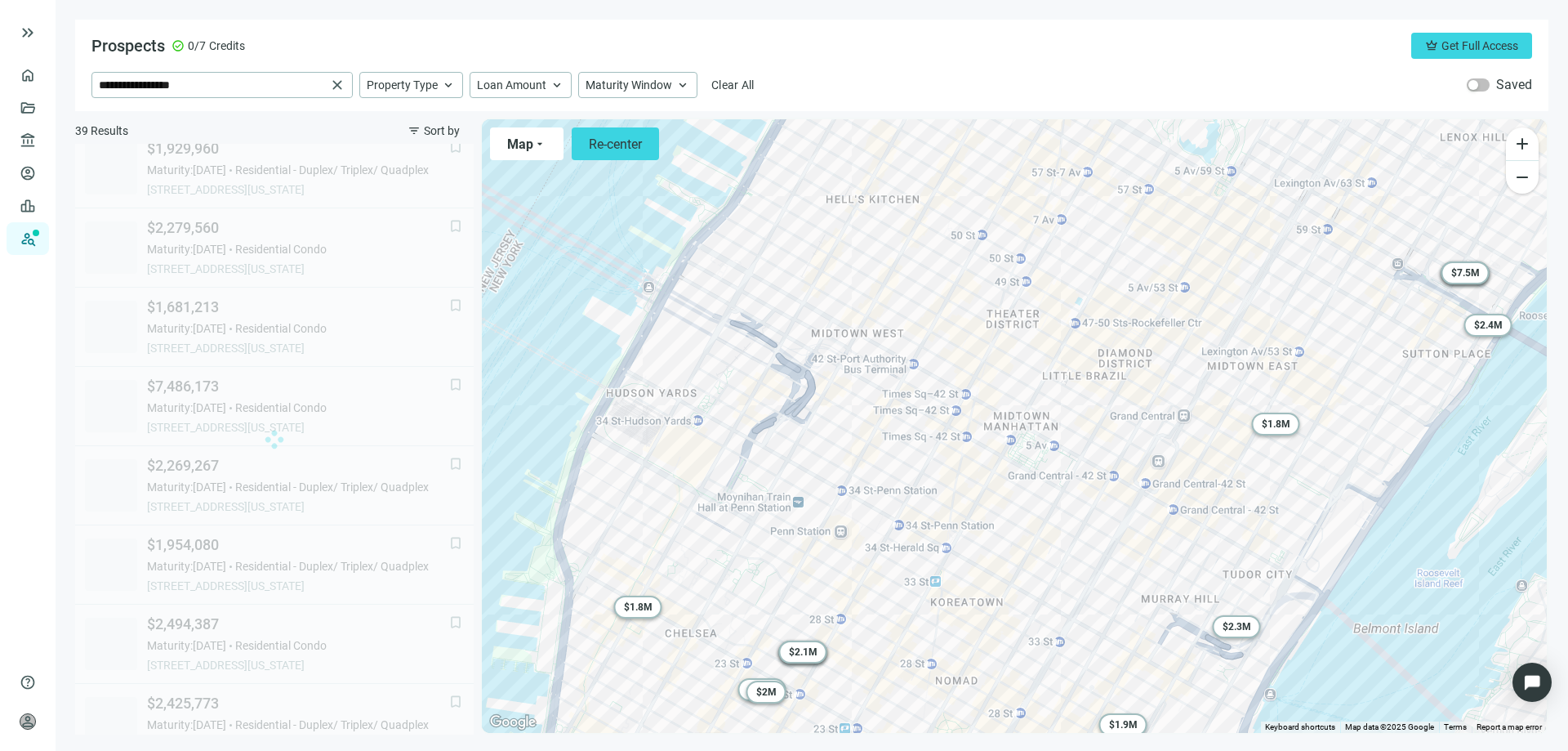
drag, startPoint x: 788, startPoint y: 456, endPoint x: 767, endPoint y: 585, distance: 130.7
click at [767, 585] on div "To activate drag with keyboard, press Alt + Enter. Once in keyboard drag state,…" at bounding box center [1014, 426] width 1065 height 613
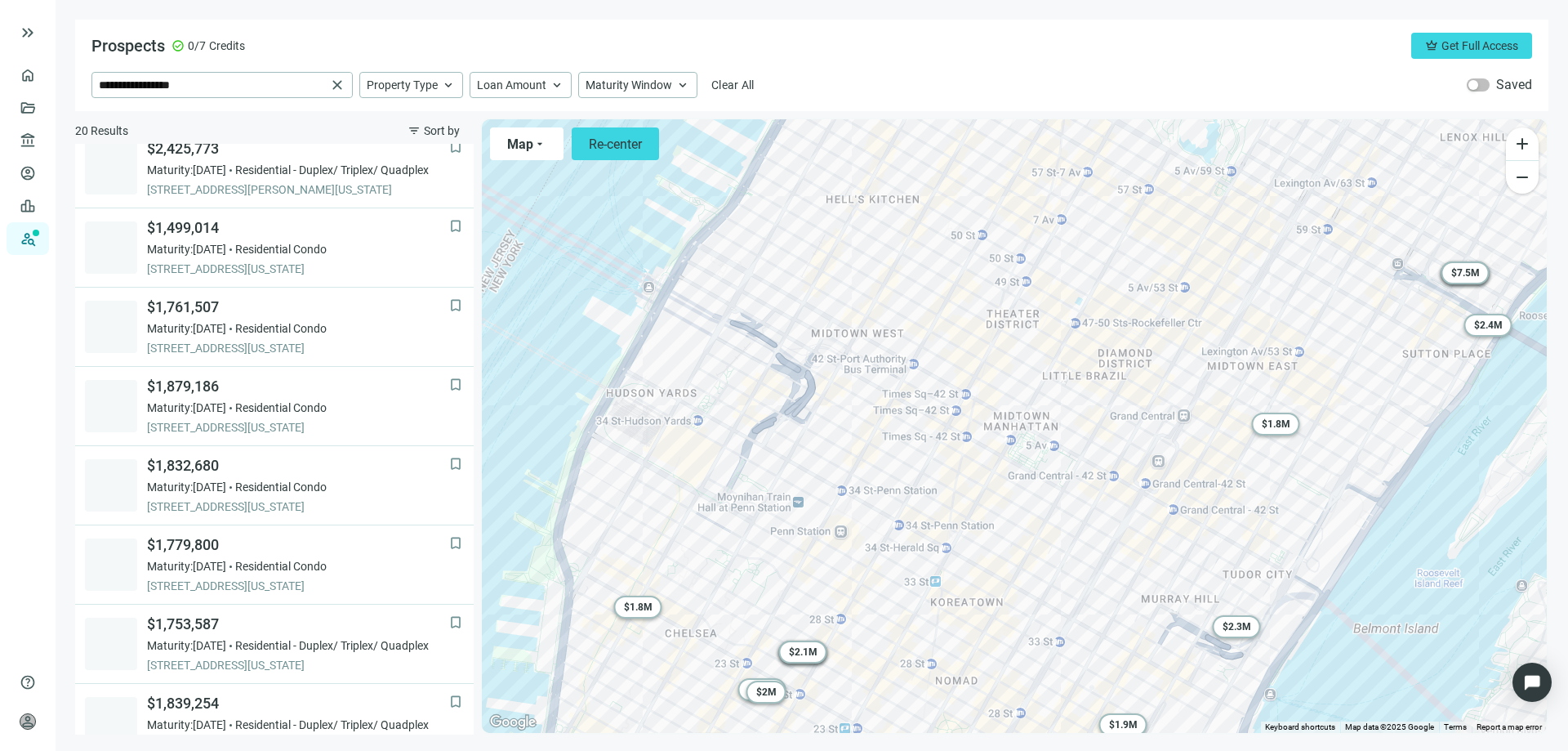
scroll to position [411, 0]
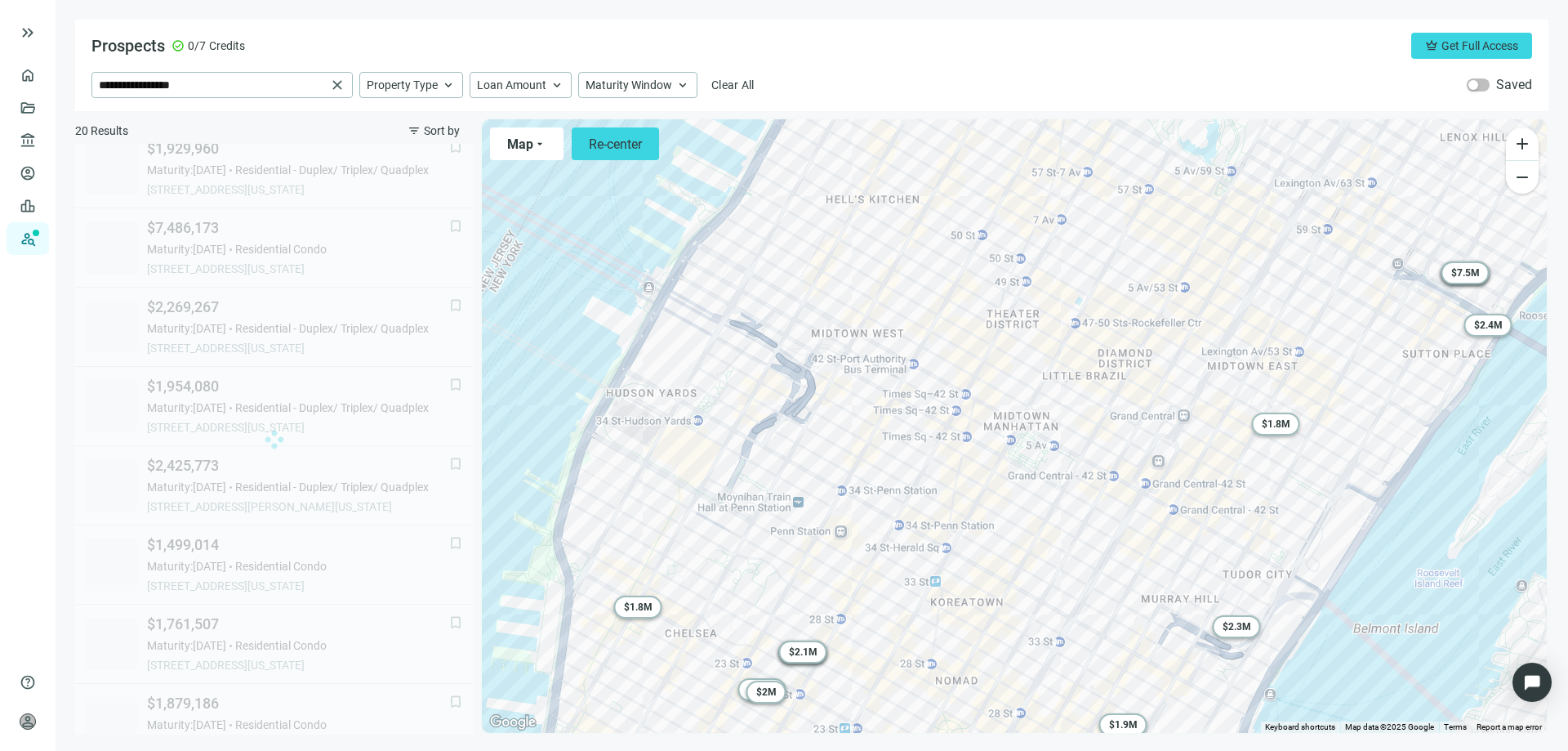
scroll to position [570, 0]
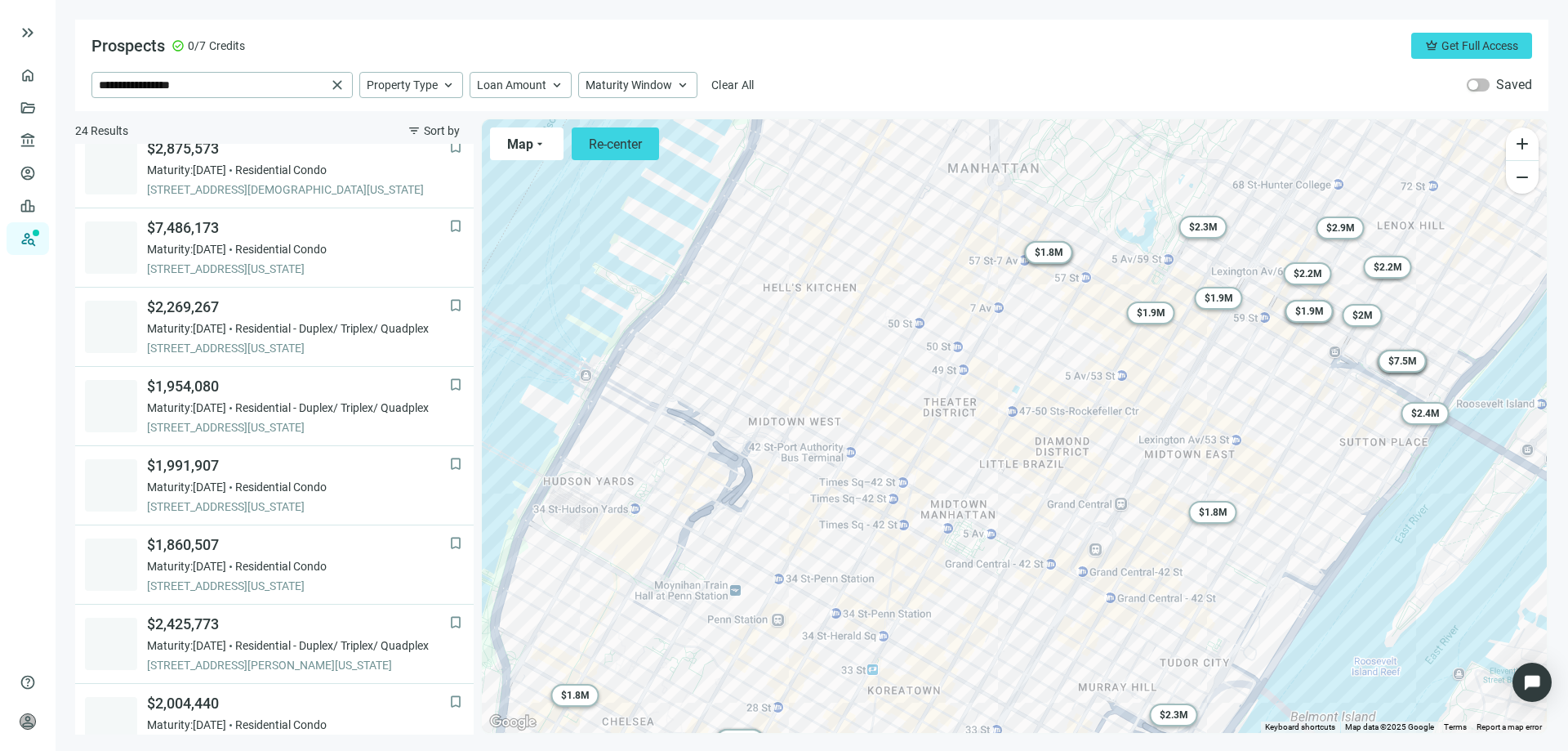
drag, startPoint x: 893, startPoint y: 465, endPoint x: 829, endPoint y: 556, distance: 111.3
click at [829, 556] on div "To activate drag with keyboard, press Alt + Enter. Once in keyboard drag state,…" at bounding box center [1014, 426] width 1065 height 613
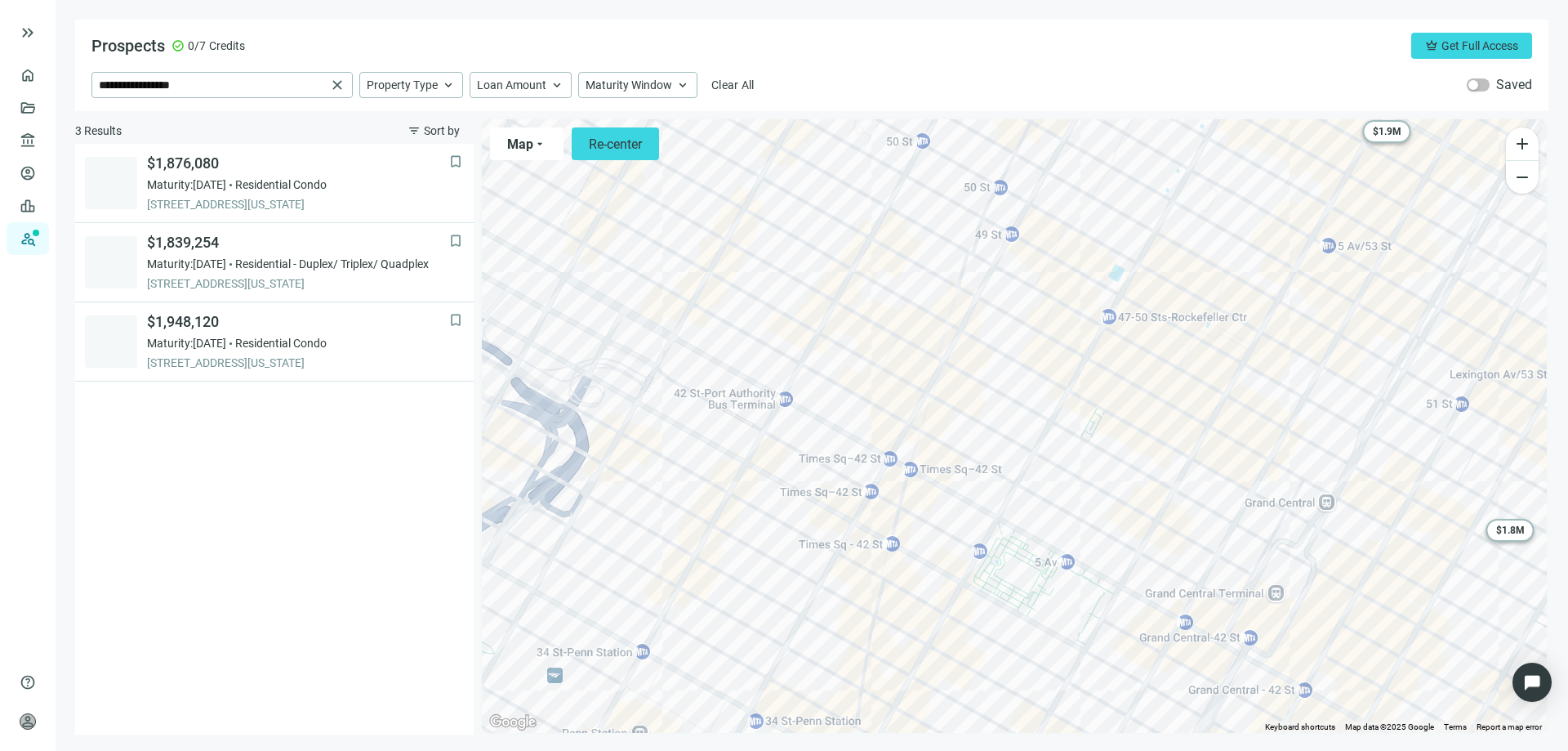
drag, startPoint x: 859, startPoint y: 543, endPoint x: 901, endPoint y: 499, distance: 60.8
click at [901, 499] on div "To activate drag with keyboard, press Alt + Enter. Once in keyboard drag state,…" at bounding box center [1014, 426] width 1065 height 613
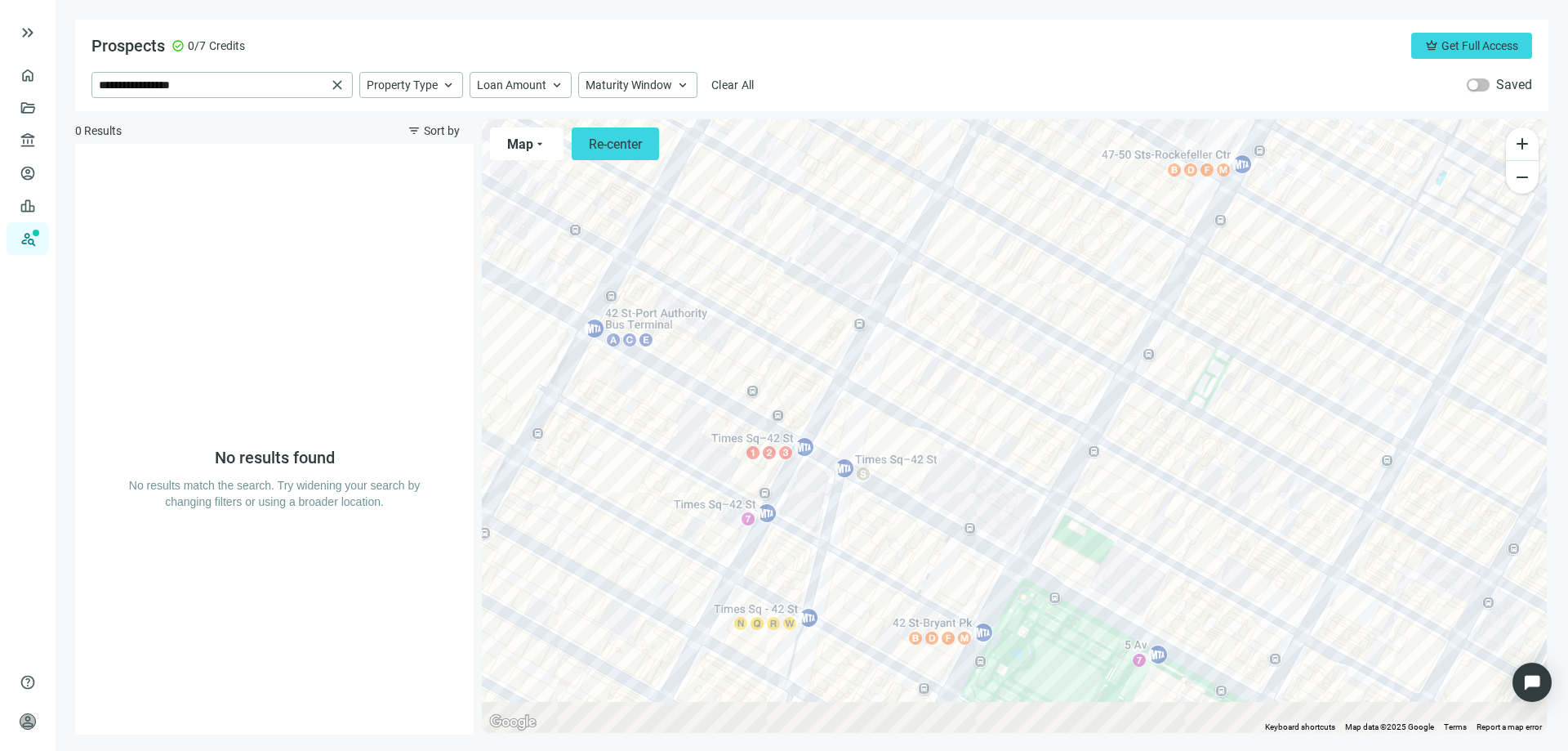
drag, startPoint x: 837, startPoint y: 595, endPoint x: 873, endPoint y: 545, distance: 61.6
click at [874, 545] on div at bounding box center [1014, 426] width 1065 height 613
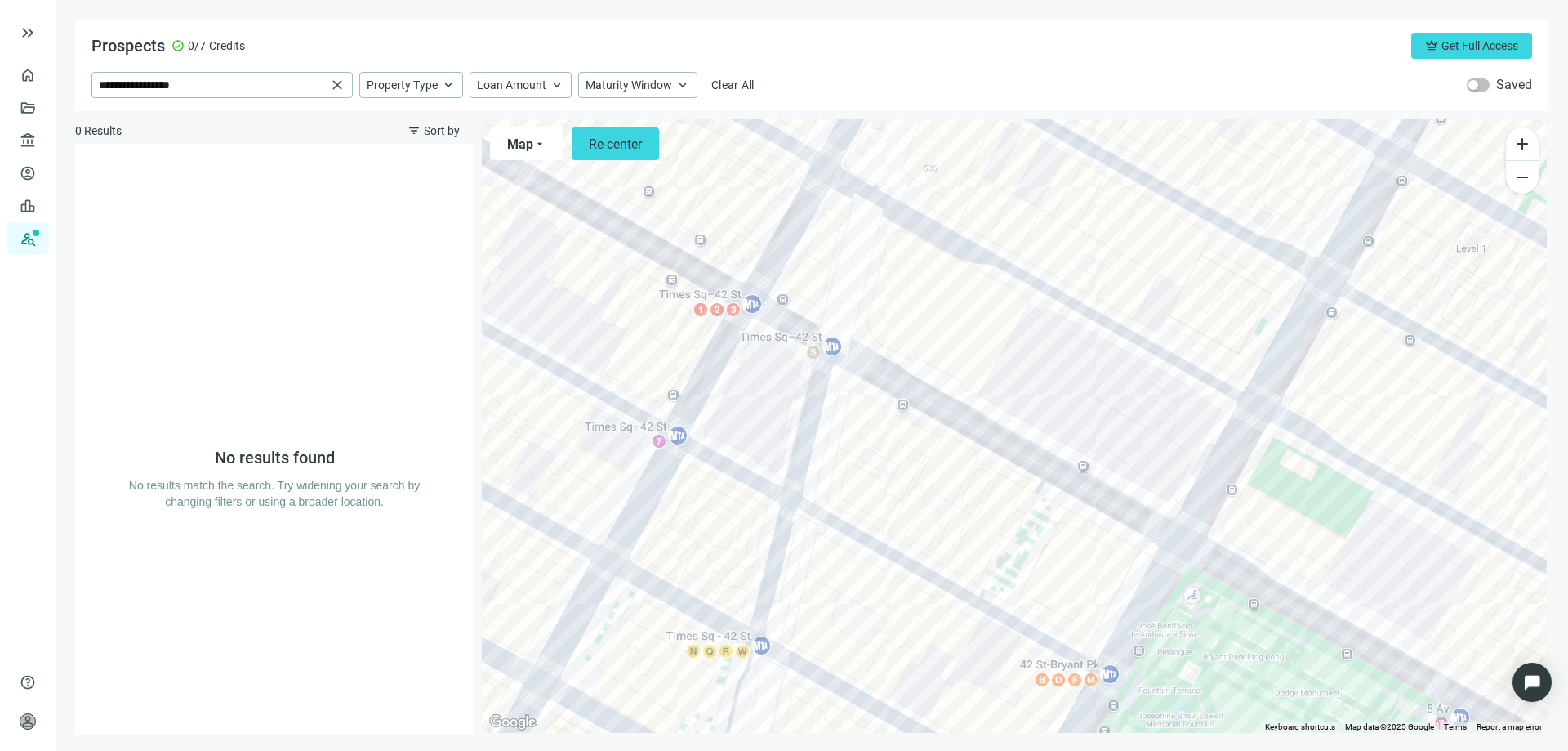
drag, startPoint x: 753, startPoint y: 563, endPoint x: 915, endPoint y: 406, distance: 225.6
click at [915, 406] on div at bounding box center [1014, 426] width 1065 height 613
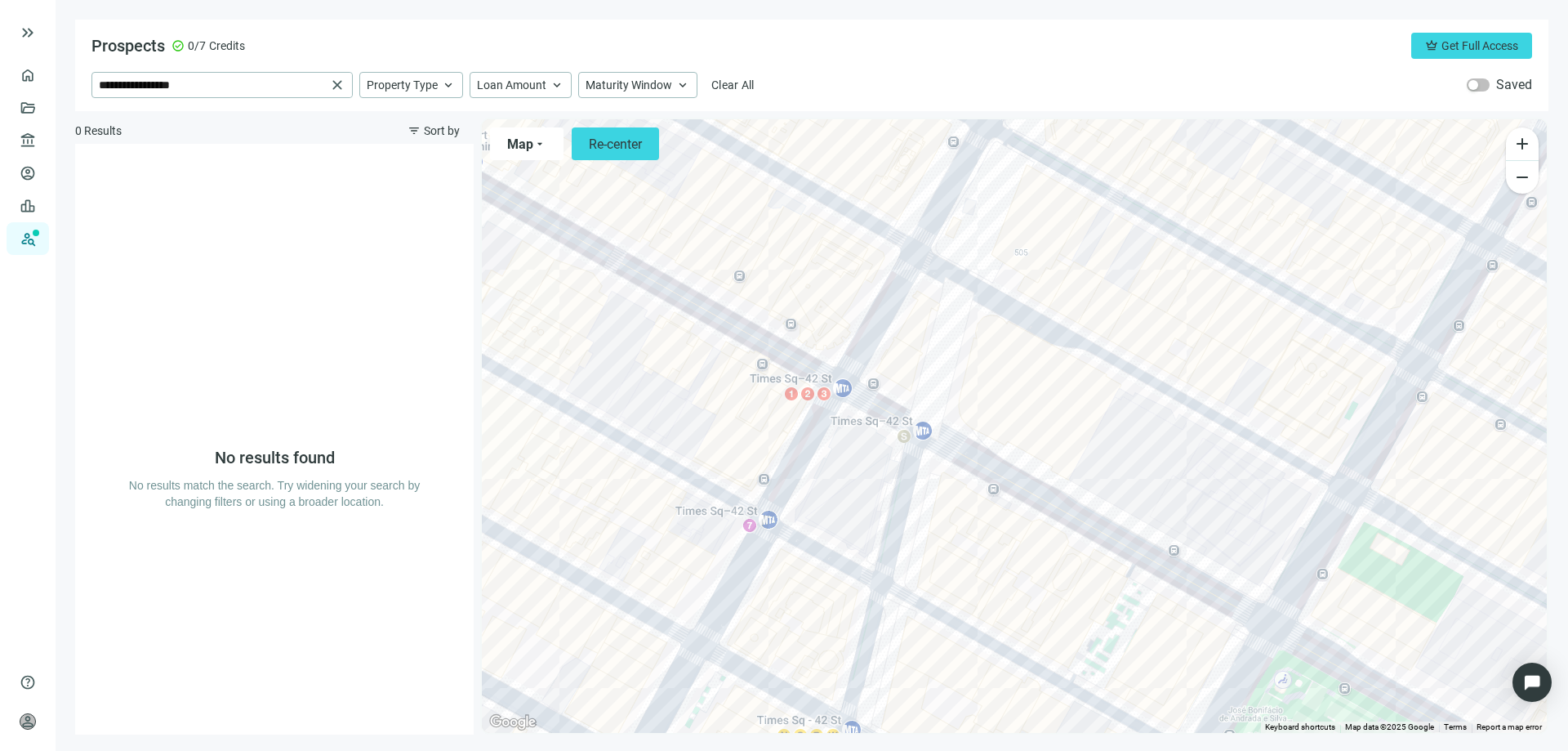
drag, startPoint x: 816, startPoint y: 435, endPoint x: 876, endPoint y: 575, distance: 152.3
click at [876, 575] on div at bounding box center [1014, 426] width 1065 height 613
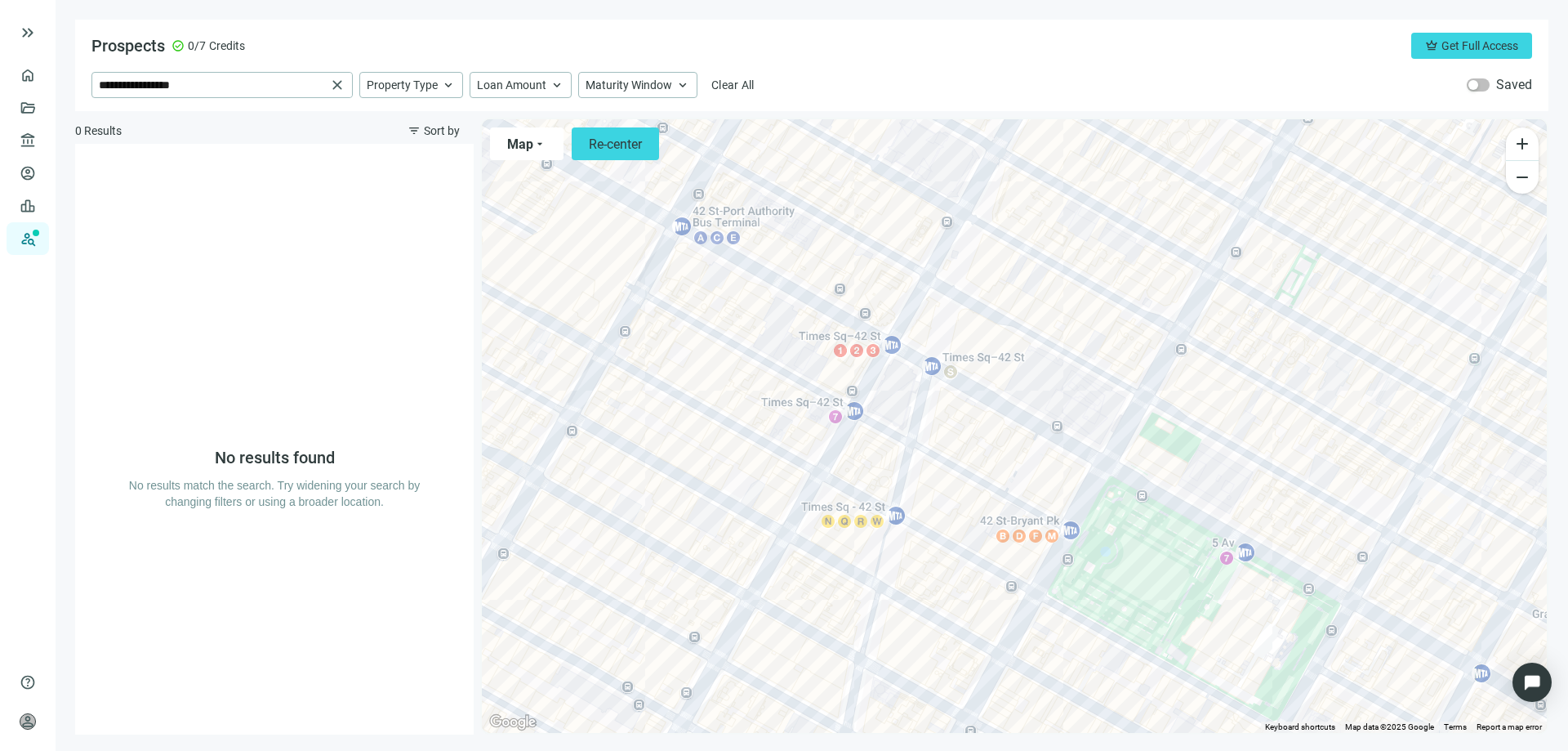
drag, startPoint x: 975, startPoint y: 609, endPoint x: 936, endPoint y: 547, distance: 73.2
click at [936, 547] on div at bounding box center [1014, 426] width 1065 height 613
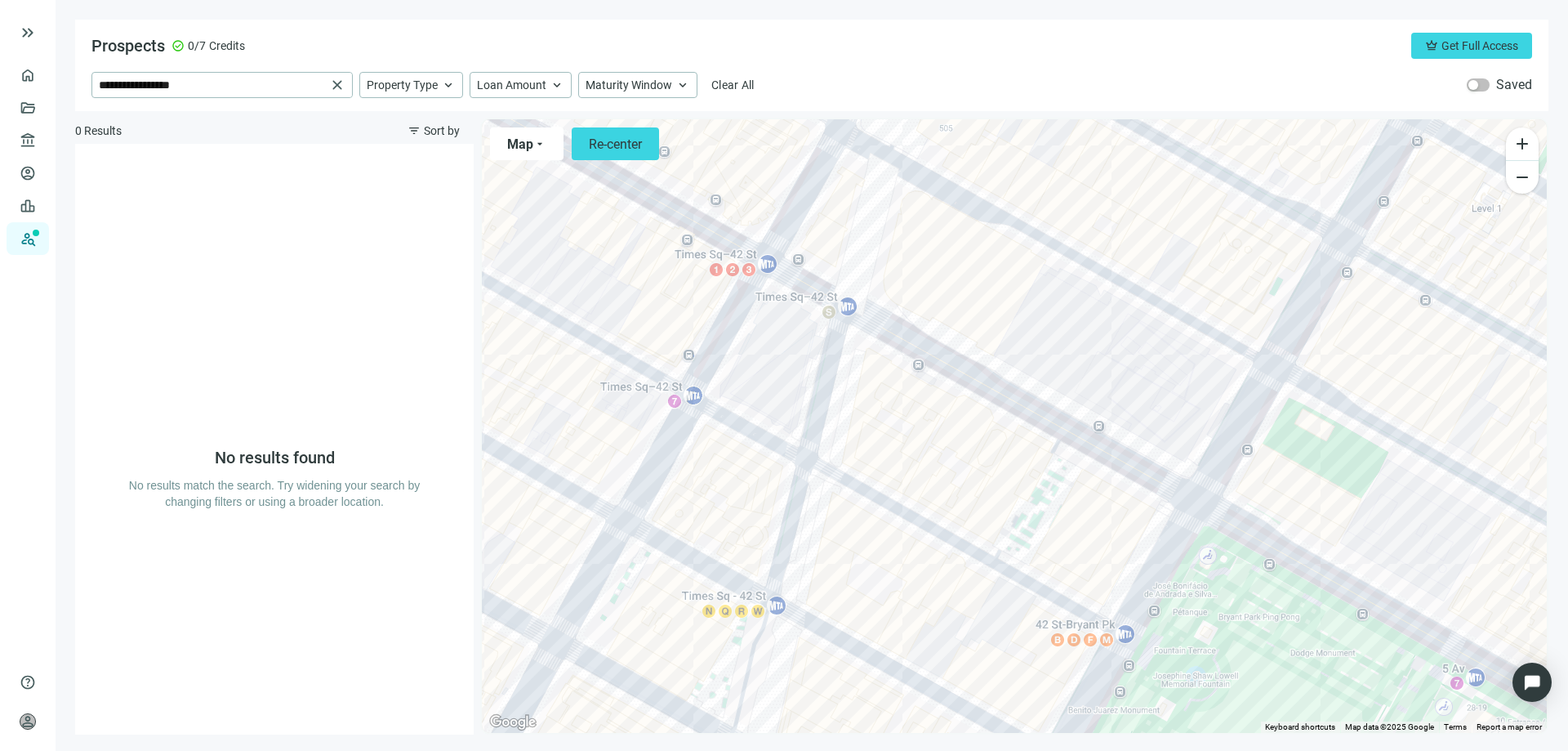
click at [852, 308] on div at bounding box center [1014, 426] width 1065 height 613
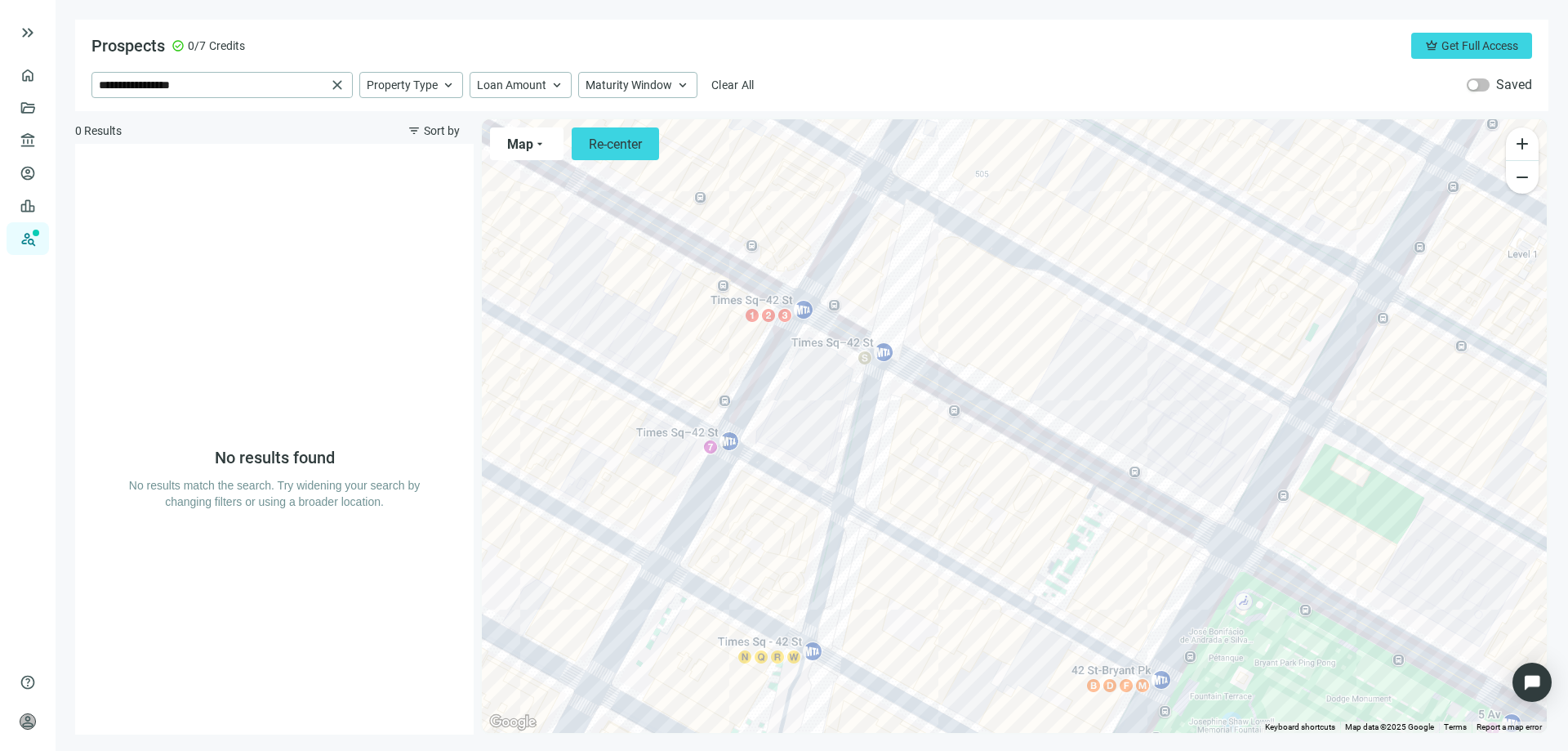
drag, startPoint x: 803, startPoint y: 400, endPoint x: 850, endPoint y: 455, distance: 72.3
click at [850, 455] on div at bounding box center [1014, 426] width 1065 height 613
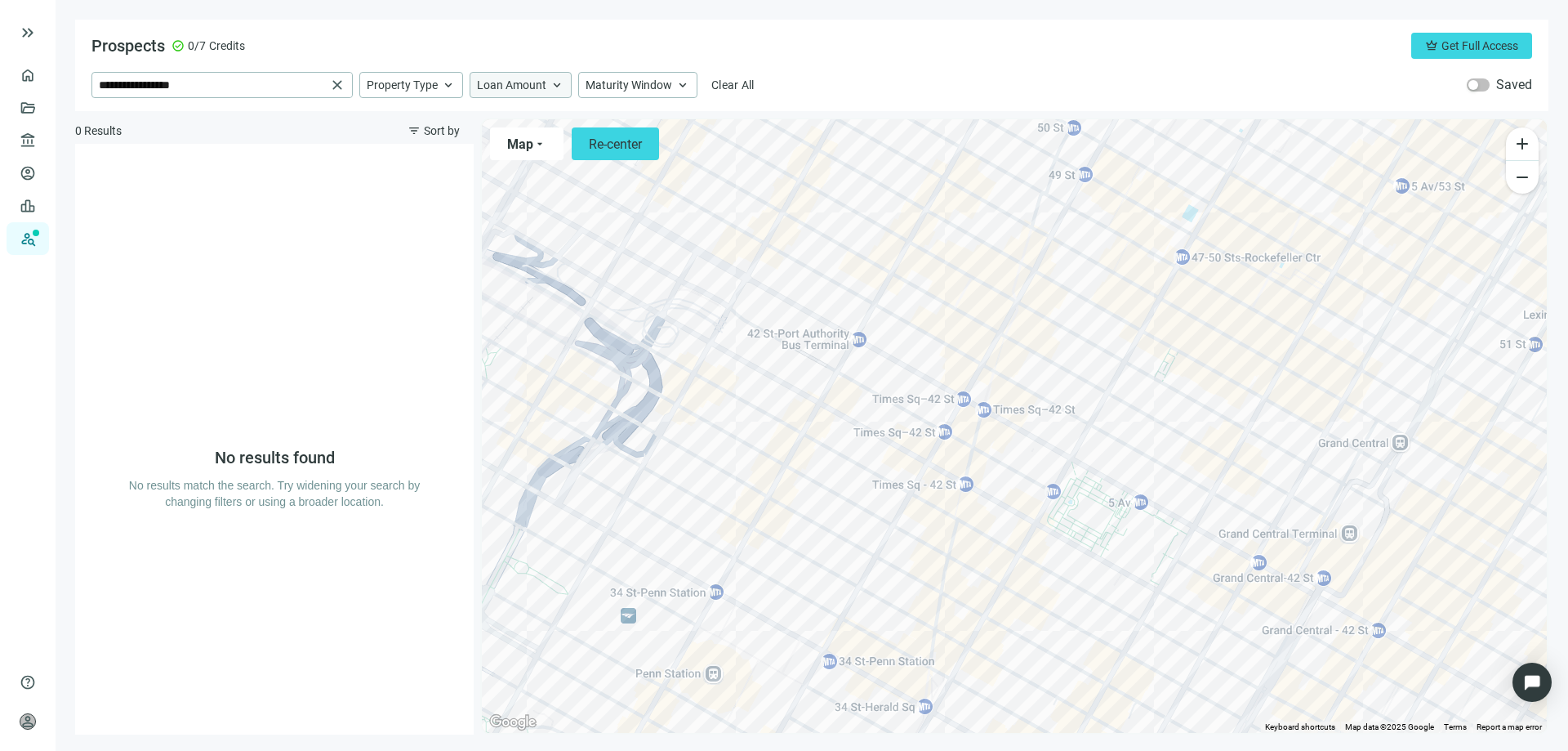
click at [562, 89] on div "Loan Amount keyboard_arrow_up" at bounding box center [520, 85] width 102 height 26
click at [756, 235] on div at bounding box center [1014, 426] width 1065 height 613
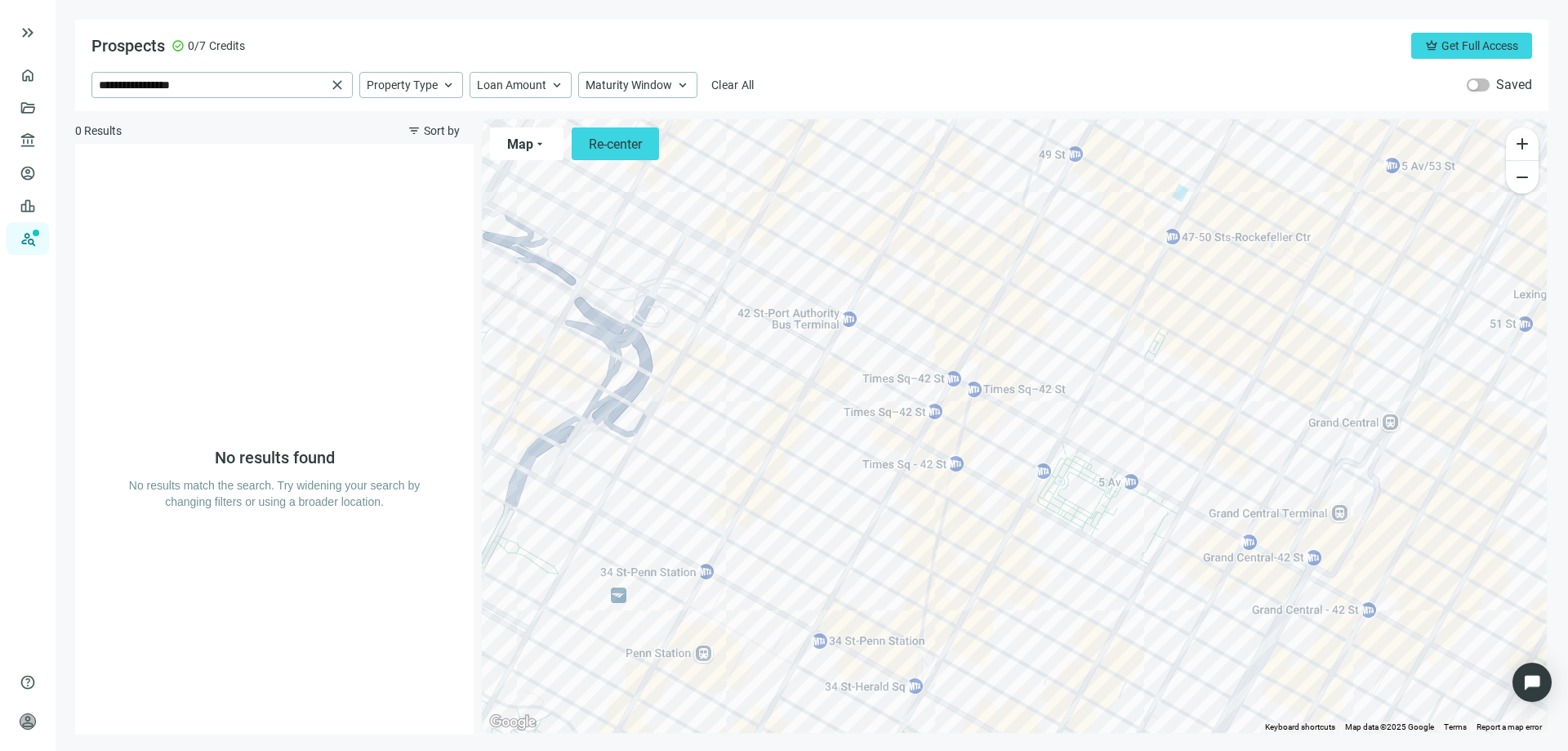
drag, startPoint x: 934, startPoint y: 547, endPoint x: 916, endPoint y: 509, distance: 42.0
click at [916, 509] on div at bounding box center [1014, 426] width 1065 height 613
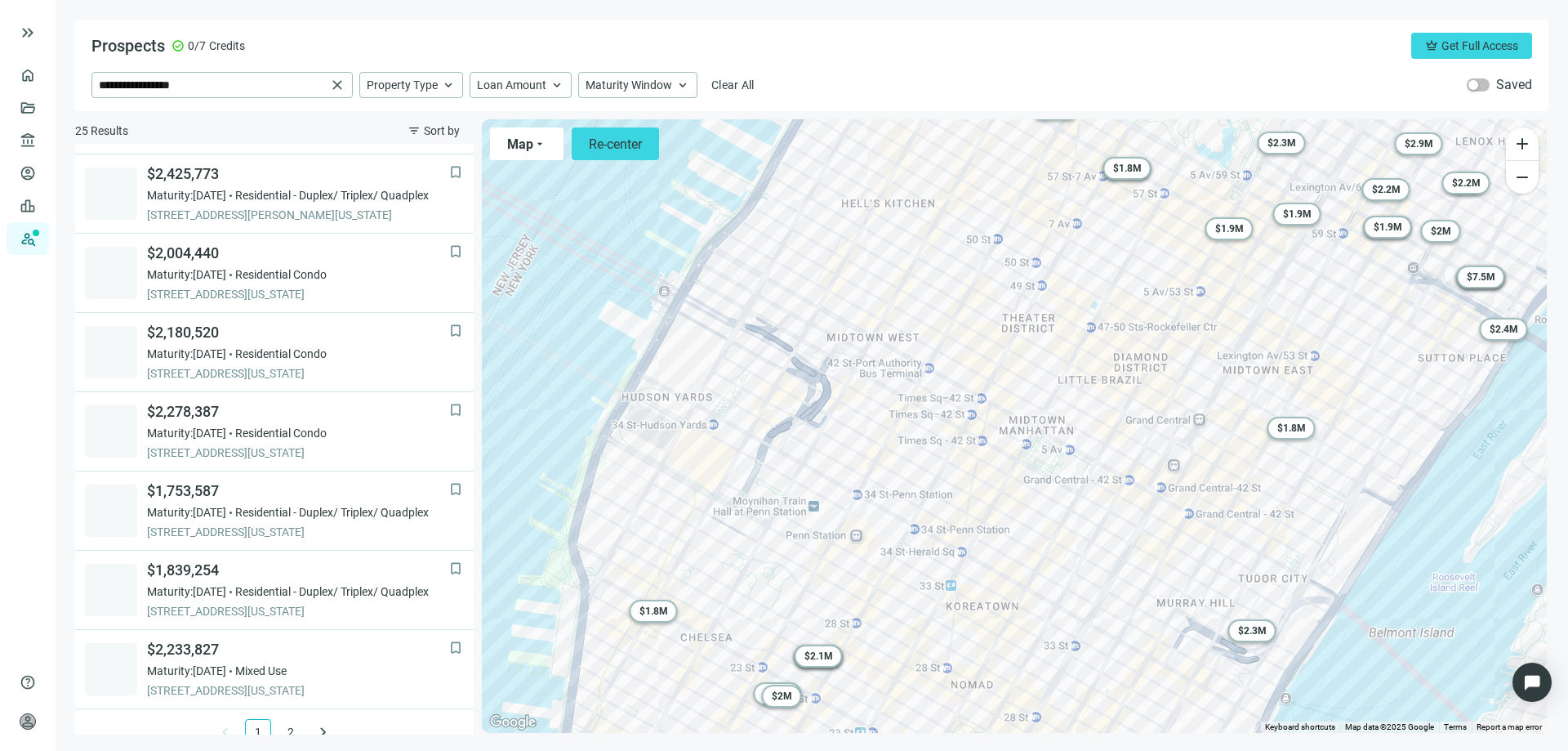
scroll to position [1040, 0]
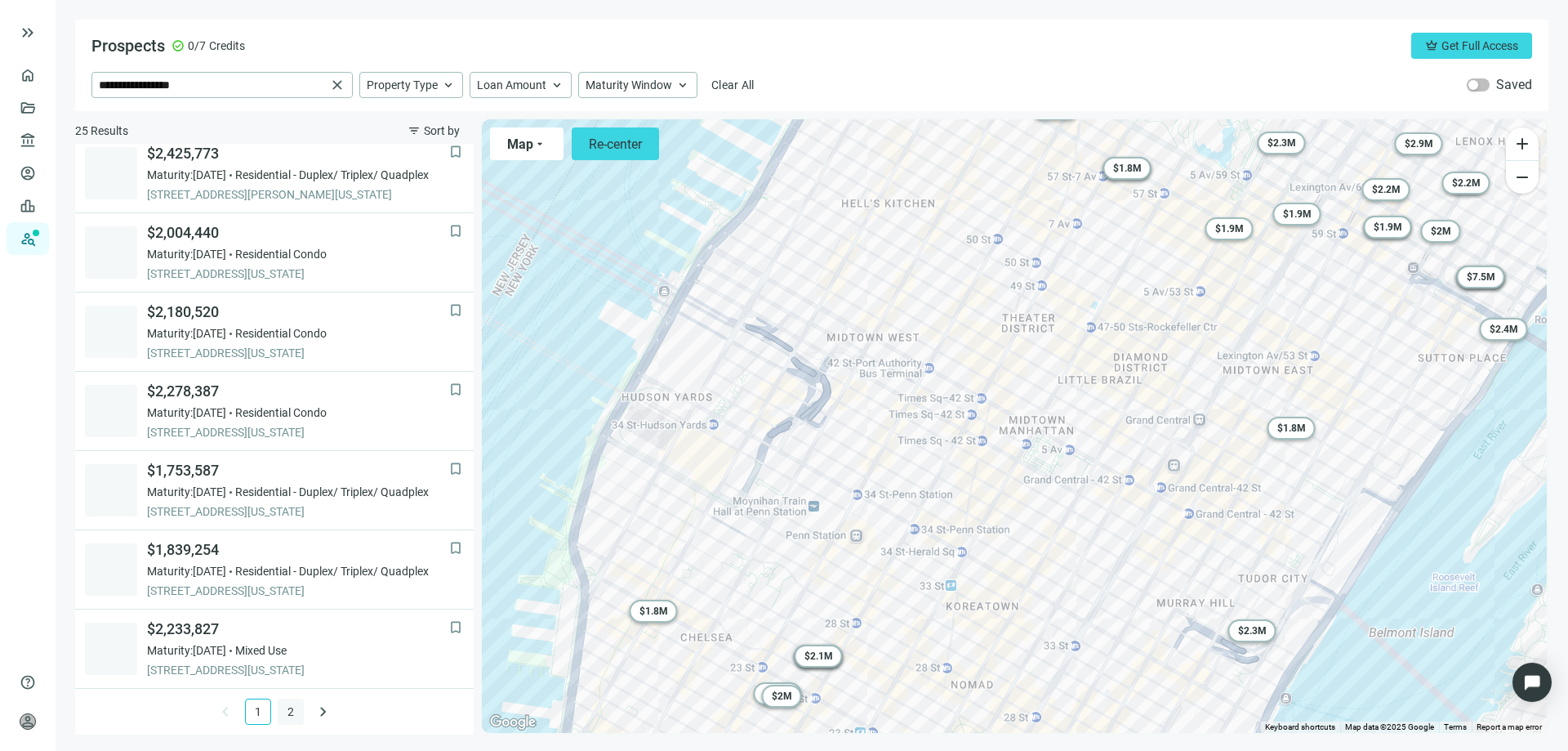
click at [279, 713] on link "2" at bounding box center [291, 712] width 25 height 25
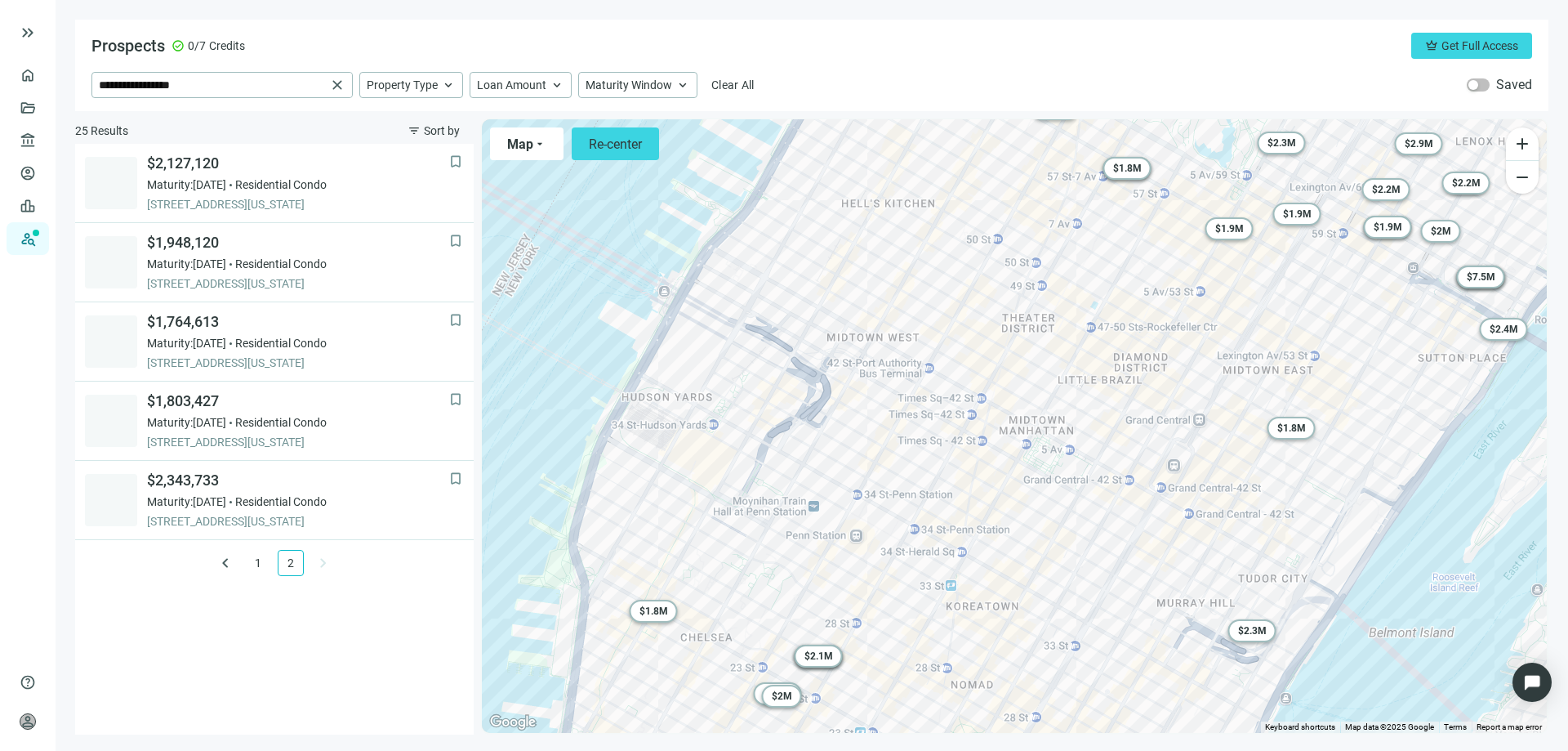
scroll to position [0, 0]
click at [438, 90] on div "Property Type keyboard_arrow_up" at bounding box center [411, 85] width 103 height 26
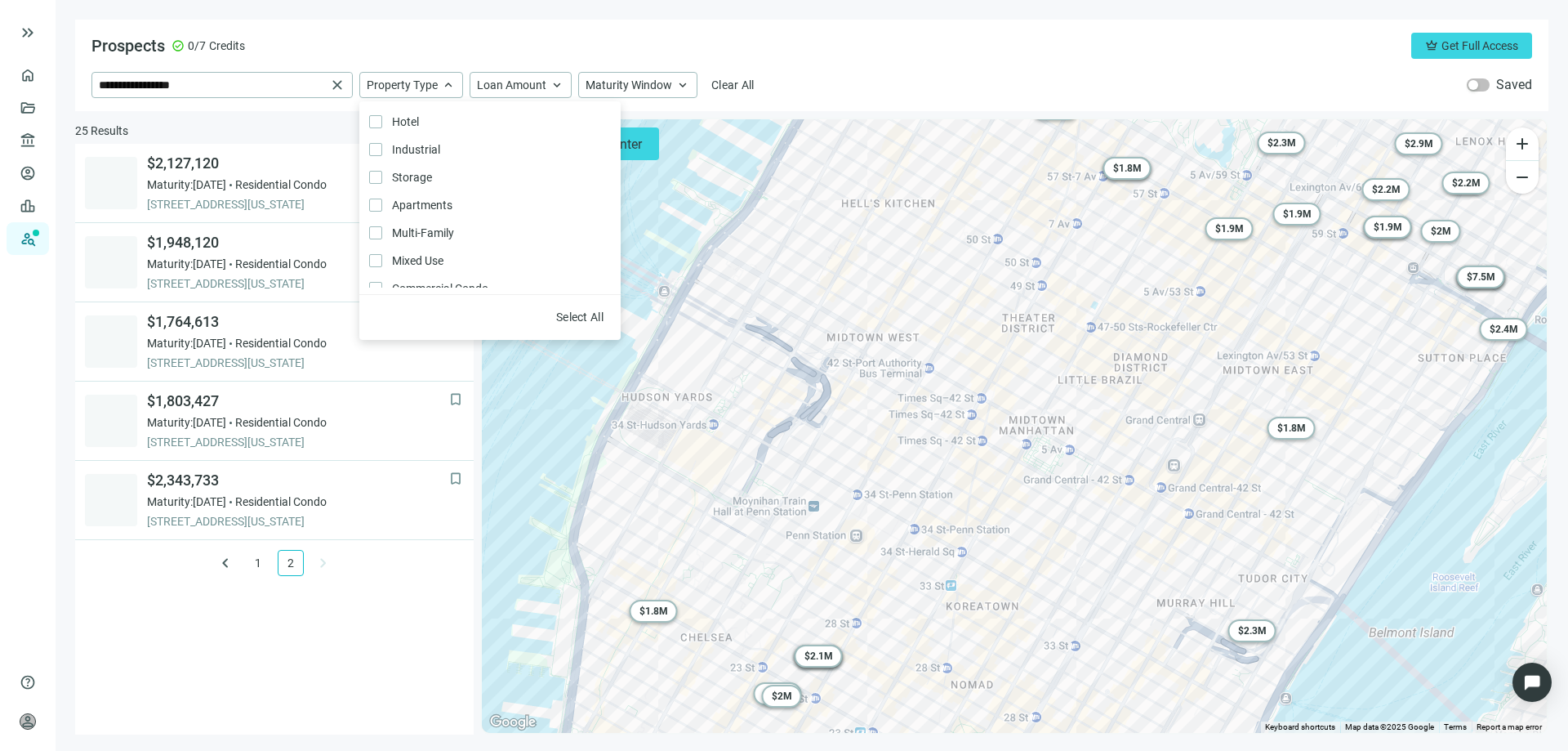
click at [429, 51] on div "Prospects check_circle 0/7 Credits crown Get Full Access" at bounding box center [811, 46] width 1441 height 26
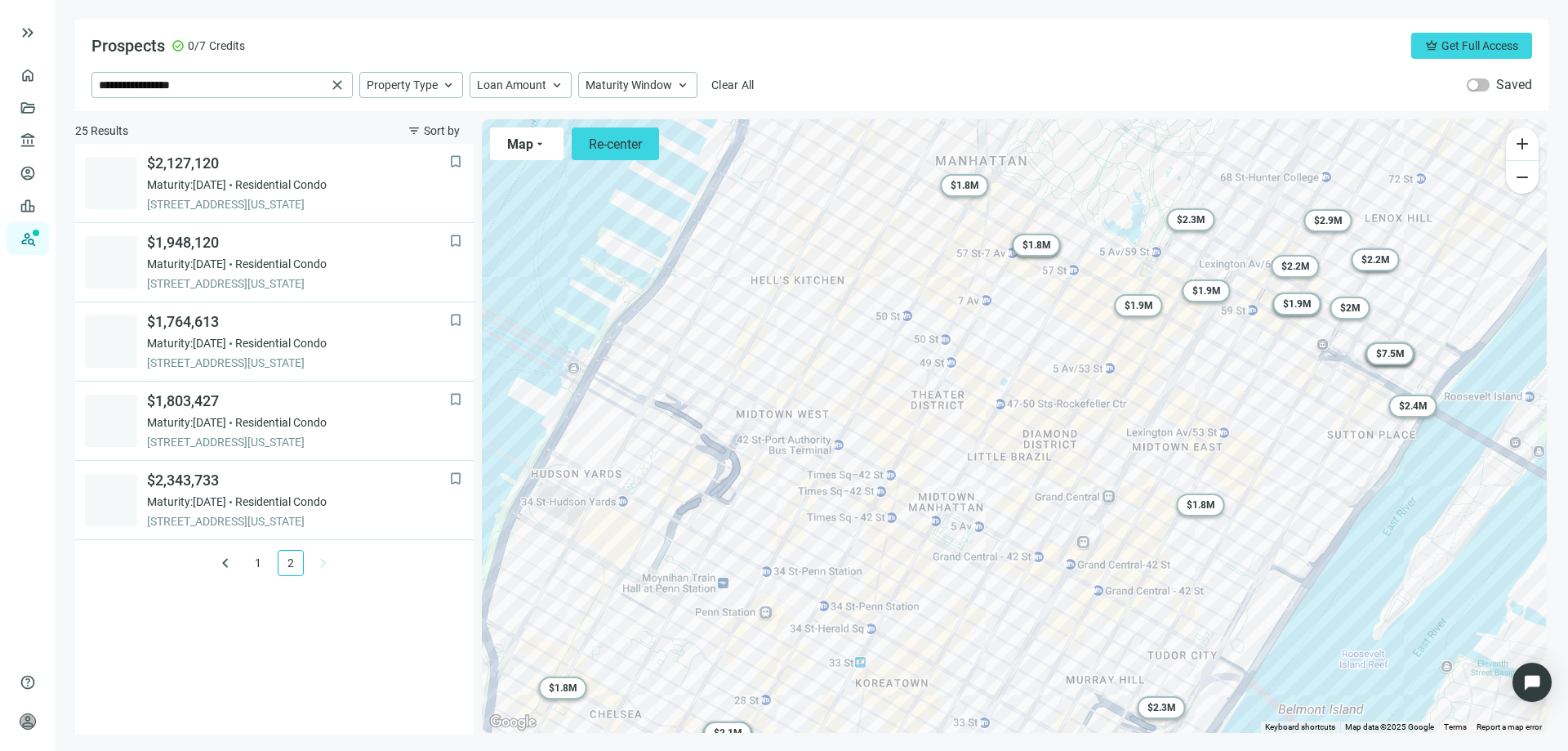
drag, startPoint x: 738, startPoint y: 429, endPoint x: 636, endPoint y: 519, distance: 136.0
click at [636, 519] on div "To activate drag with keyboard, press Alt + Enter. Once in keyboard drag state,…" at bounding box center [1014, 426] width 1065 height 613
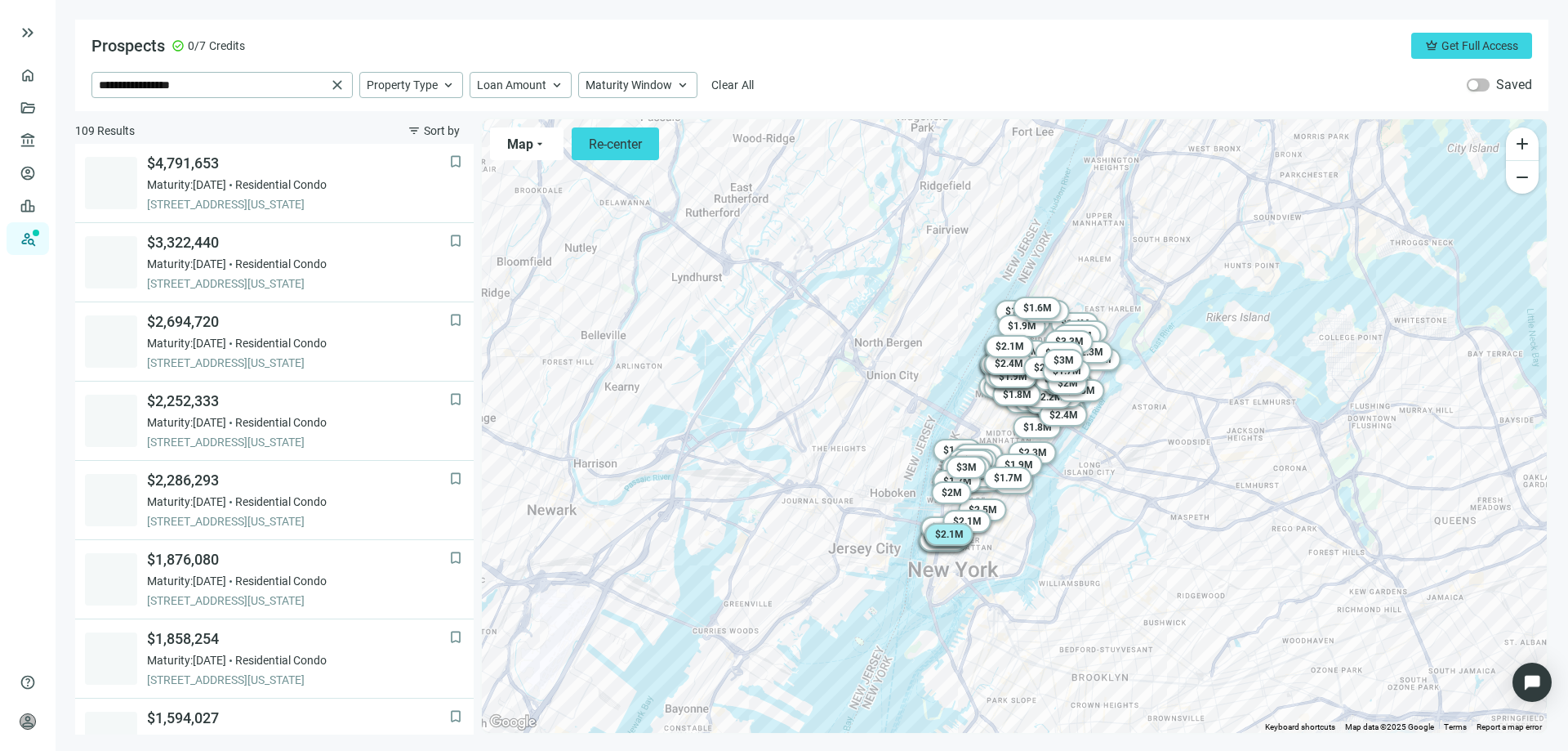
click at [950, 535] on span "$ 2.1M" at bounding box center [950, 534] width 29 height 11
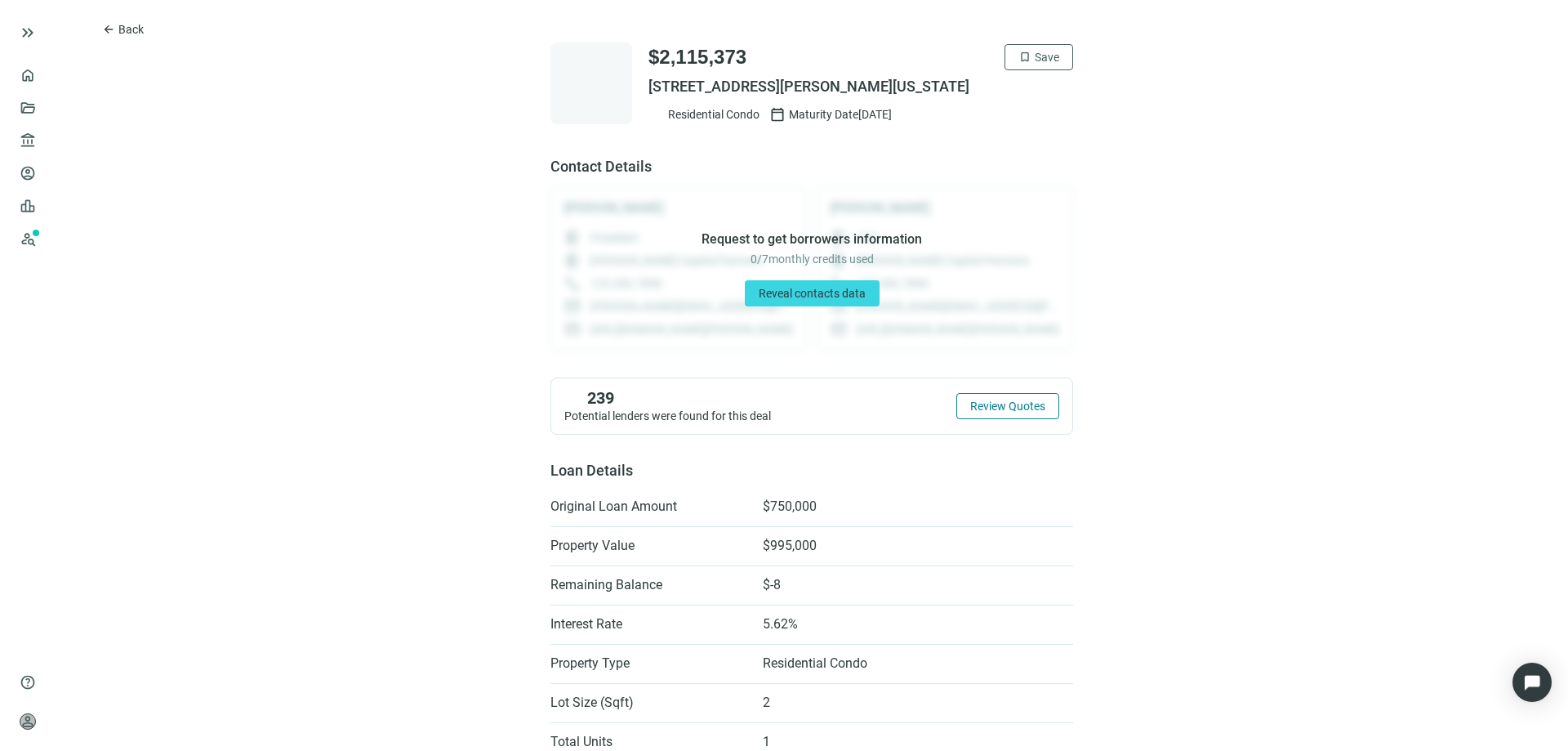
click at [988, 401] on span "Review Quotes" at bounding box center [1008, 406] width 75 height 13
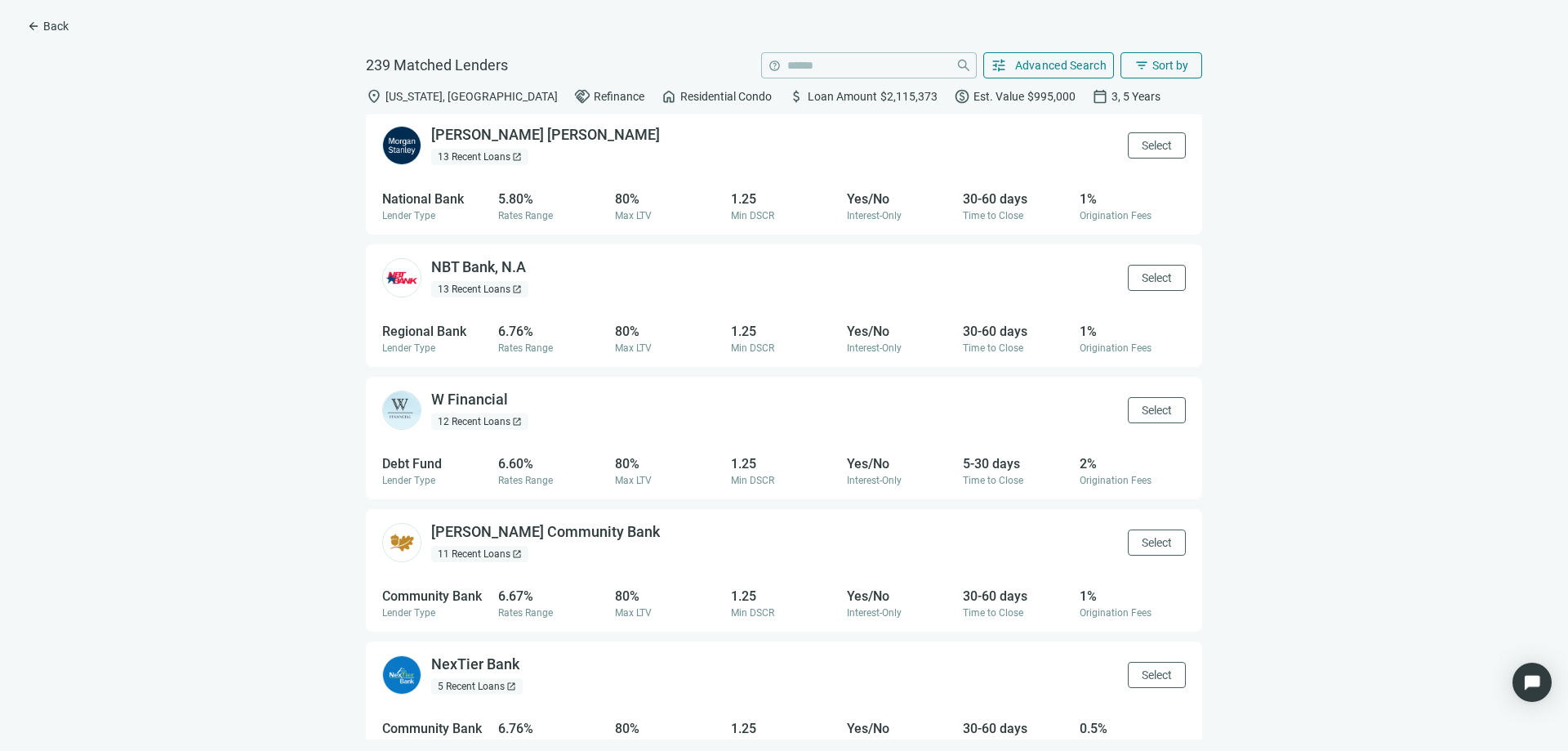
scroll to position [4056, 0]
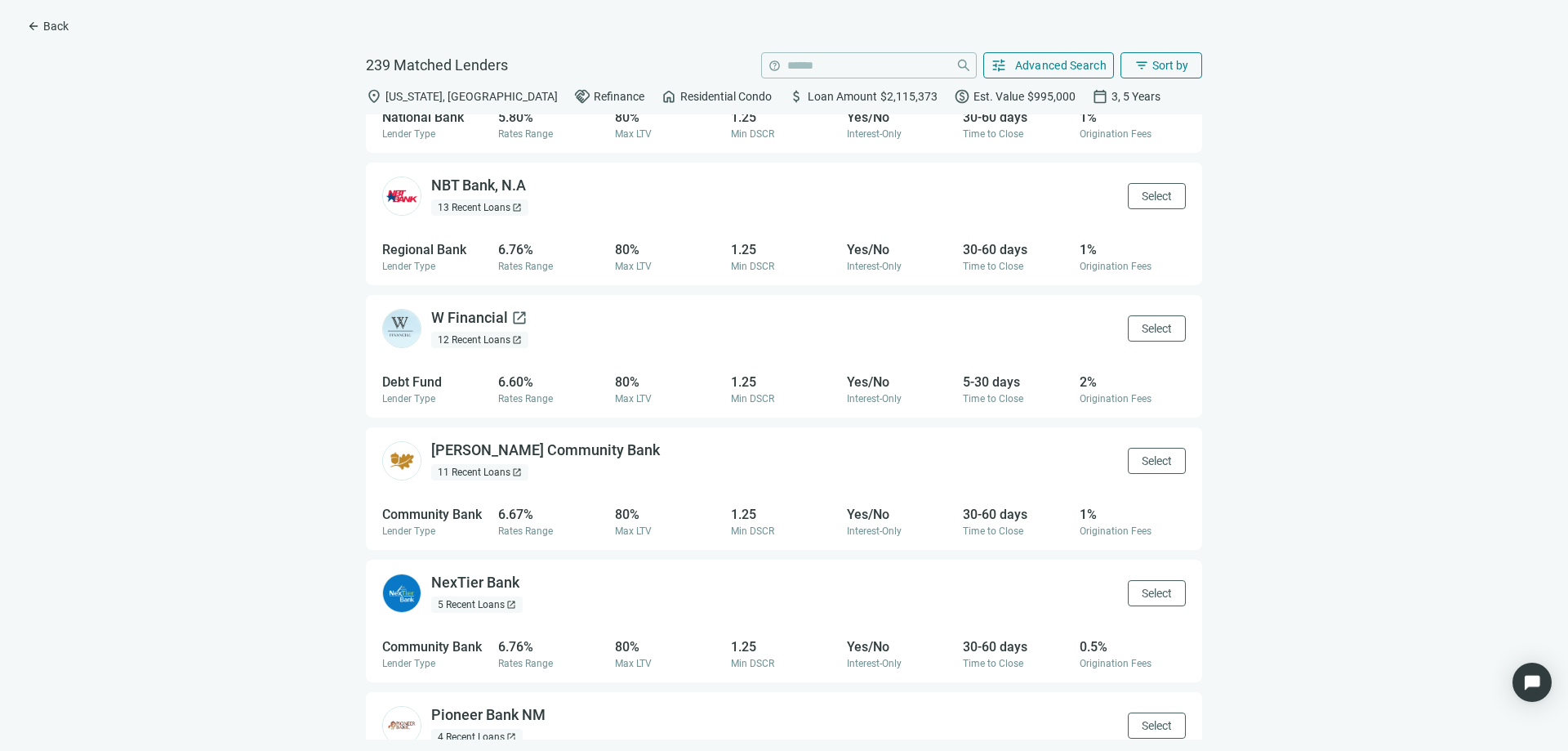
click at [471, 324] on div "W Financial open_in_new" at bounding box center [479, 318] width 96 height 20
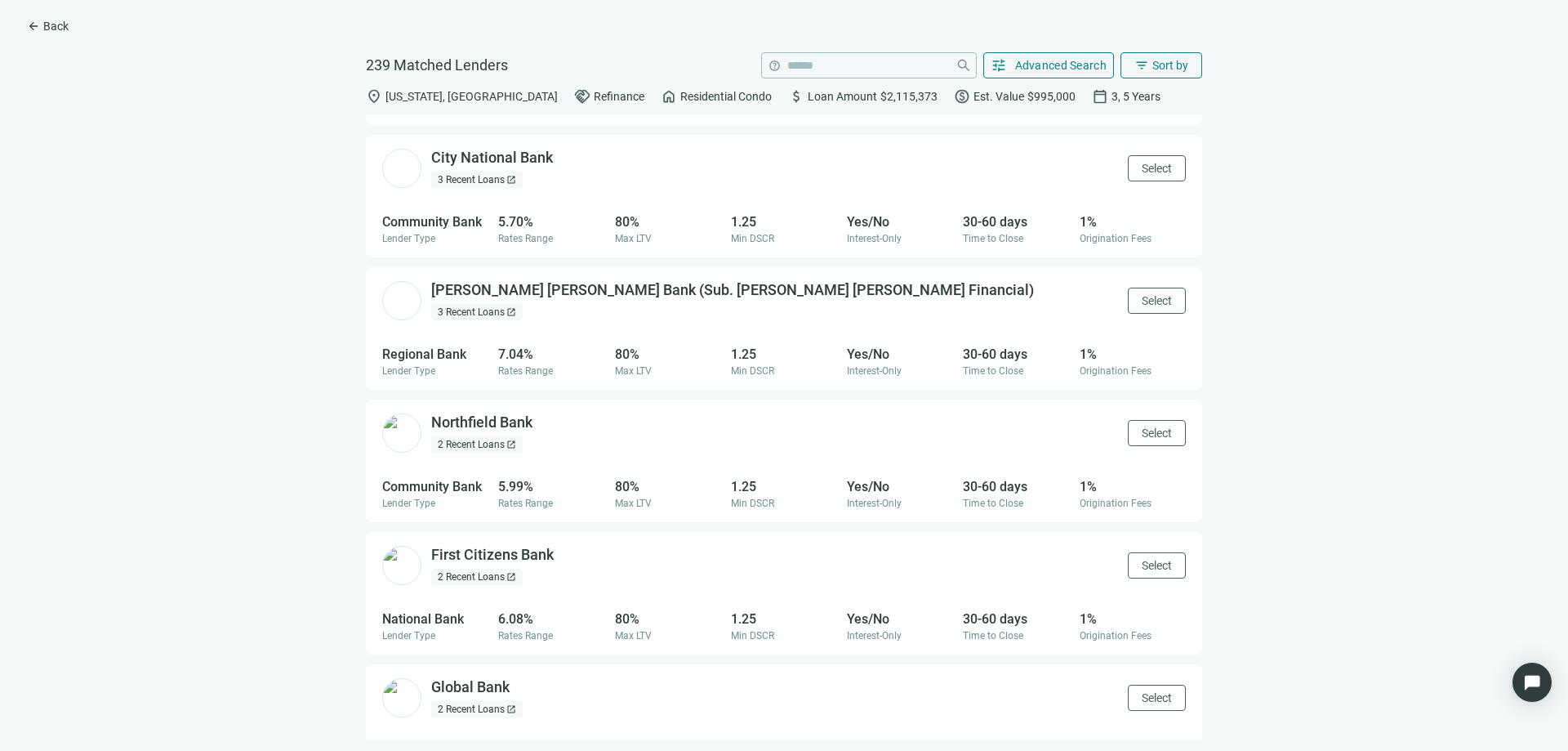
scroll to position [5035, 0]
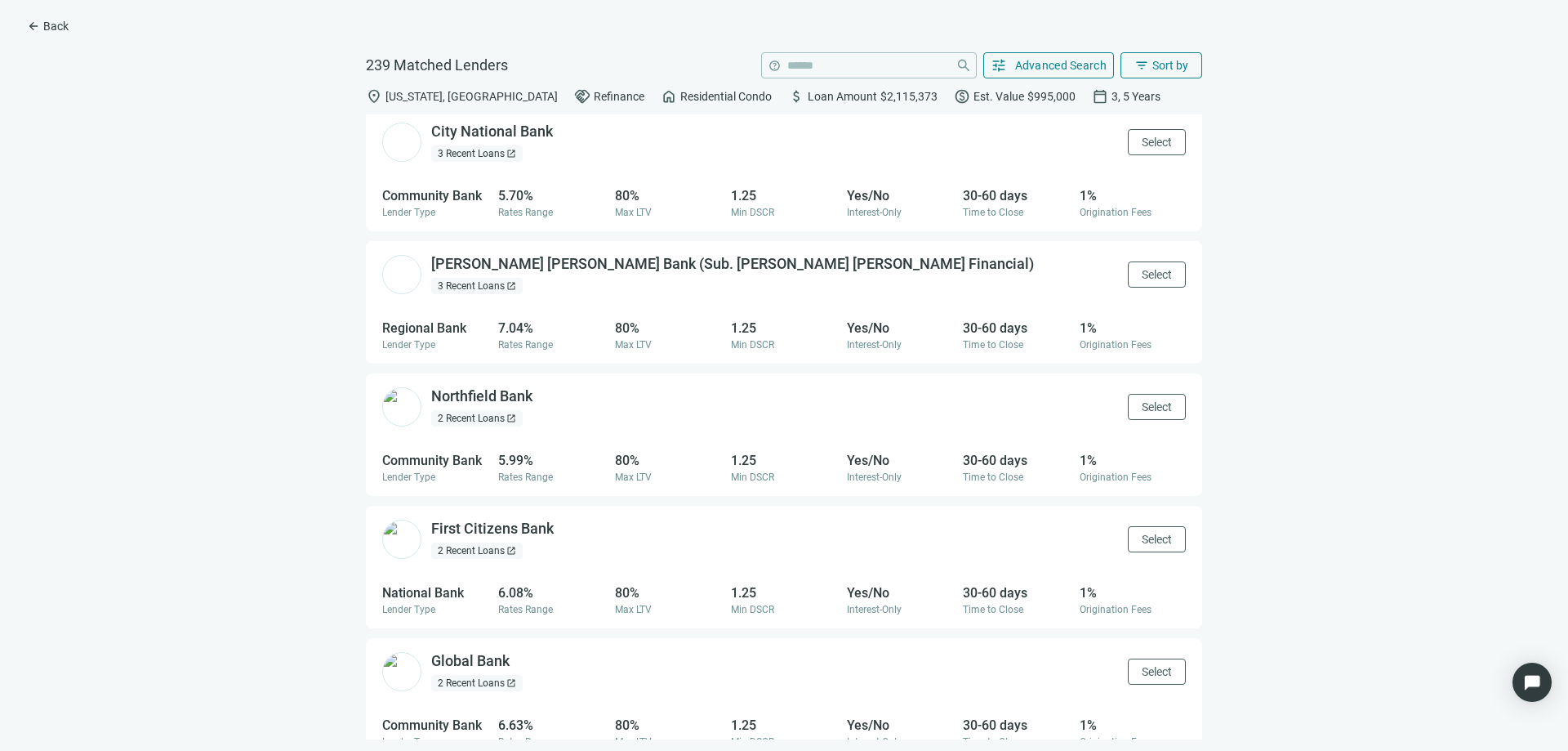
click at [536, 277] on div "Raymond James Bank (Sub. Raymond James Financial) open_in_new 3 Recent Loans op…" at bounding box center [732, 274] width 603 height 40
click at [536, 272] on div "Raymond James Bank (Sub. Raymond James Financial) open_in_new" at bounding box center [742, 264] width 622 height 20
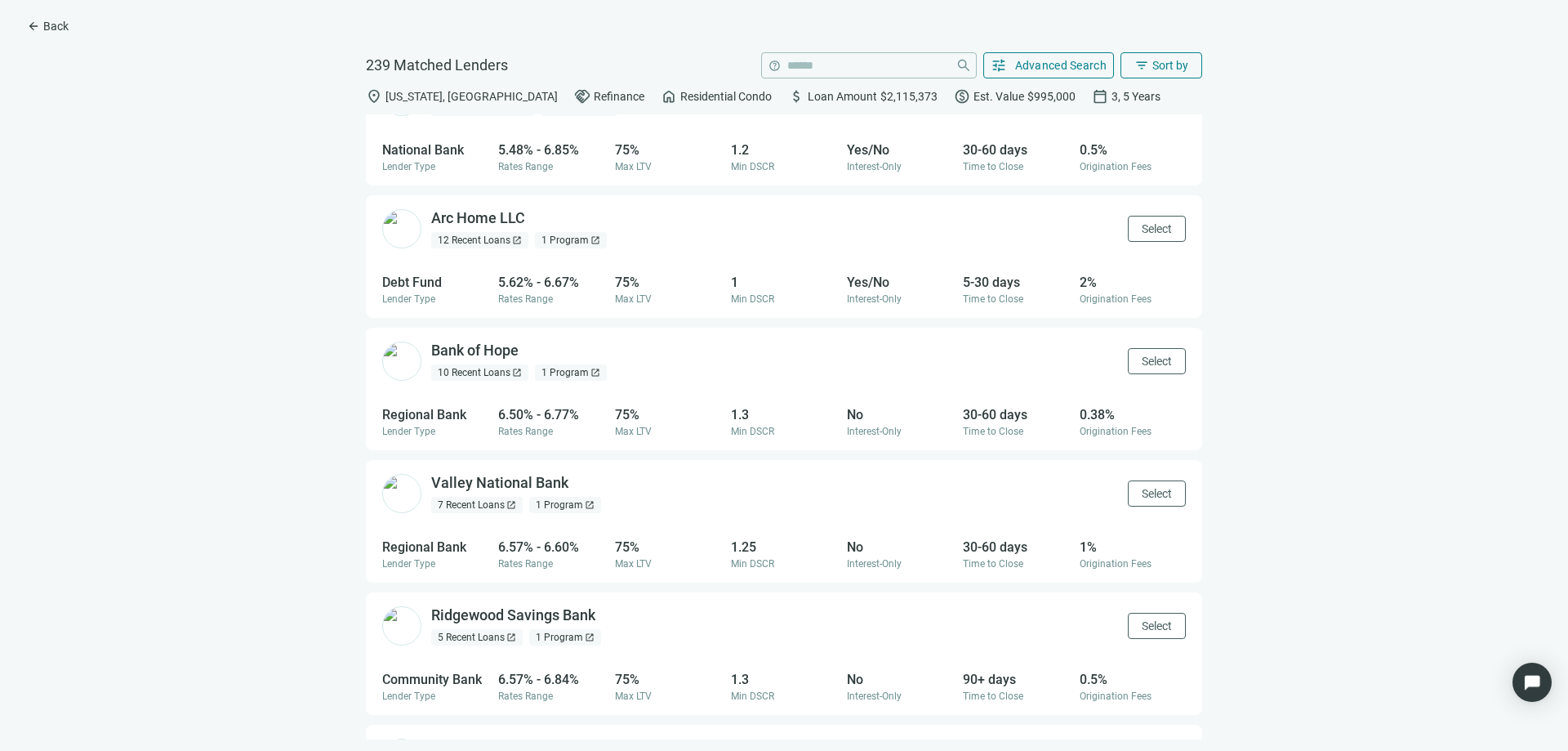
scroll to position [0, 0]
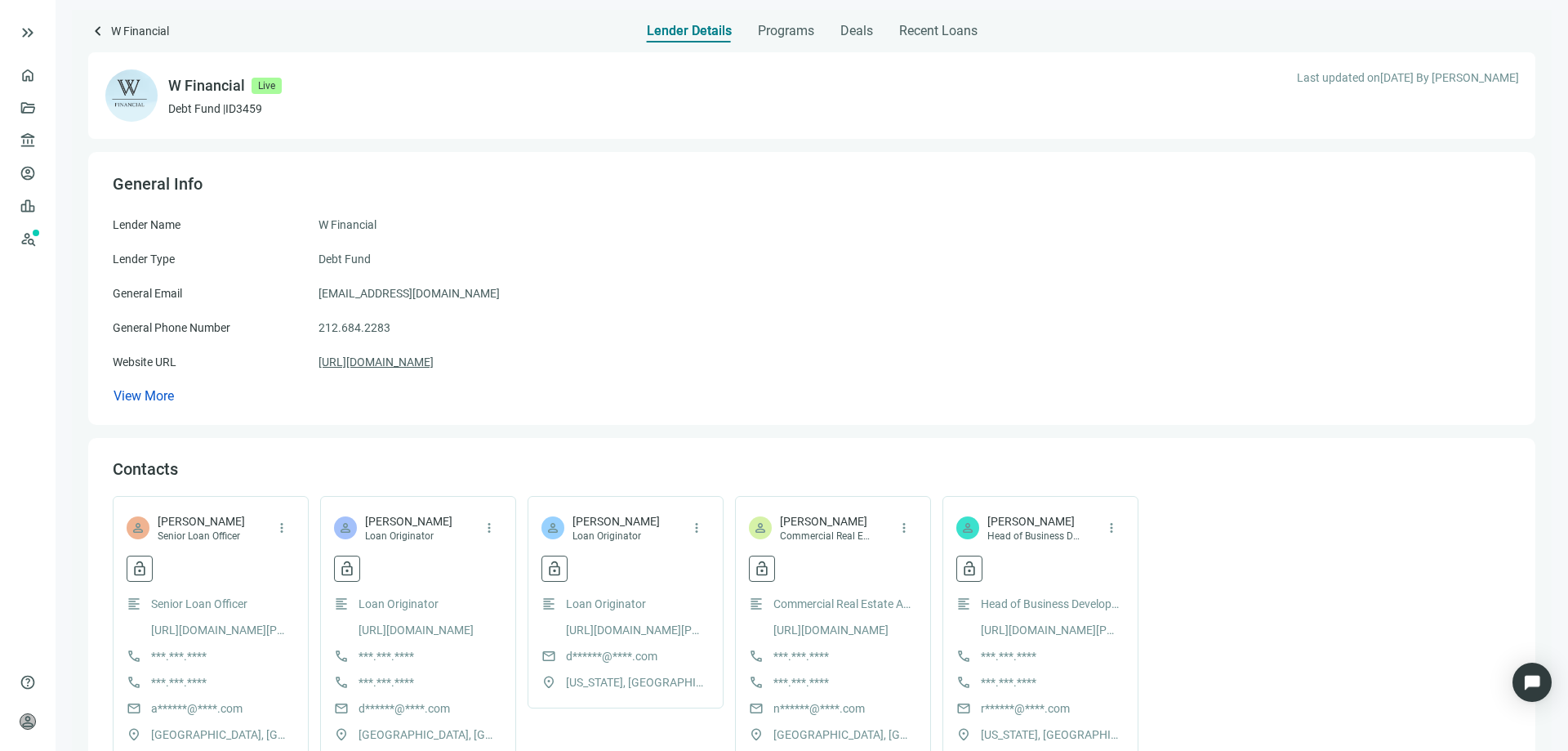
click at [385, 358] on link "https://w-financial.com" at bounding box center [376, 362] width 115 height 18
click at [94, 27] on span "keyboard_arrow_left" at bounding box center [98, 31] width 19 height 19
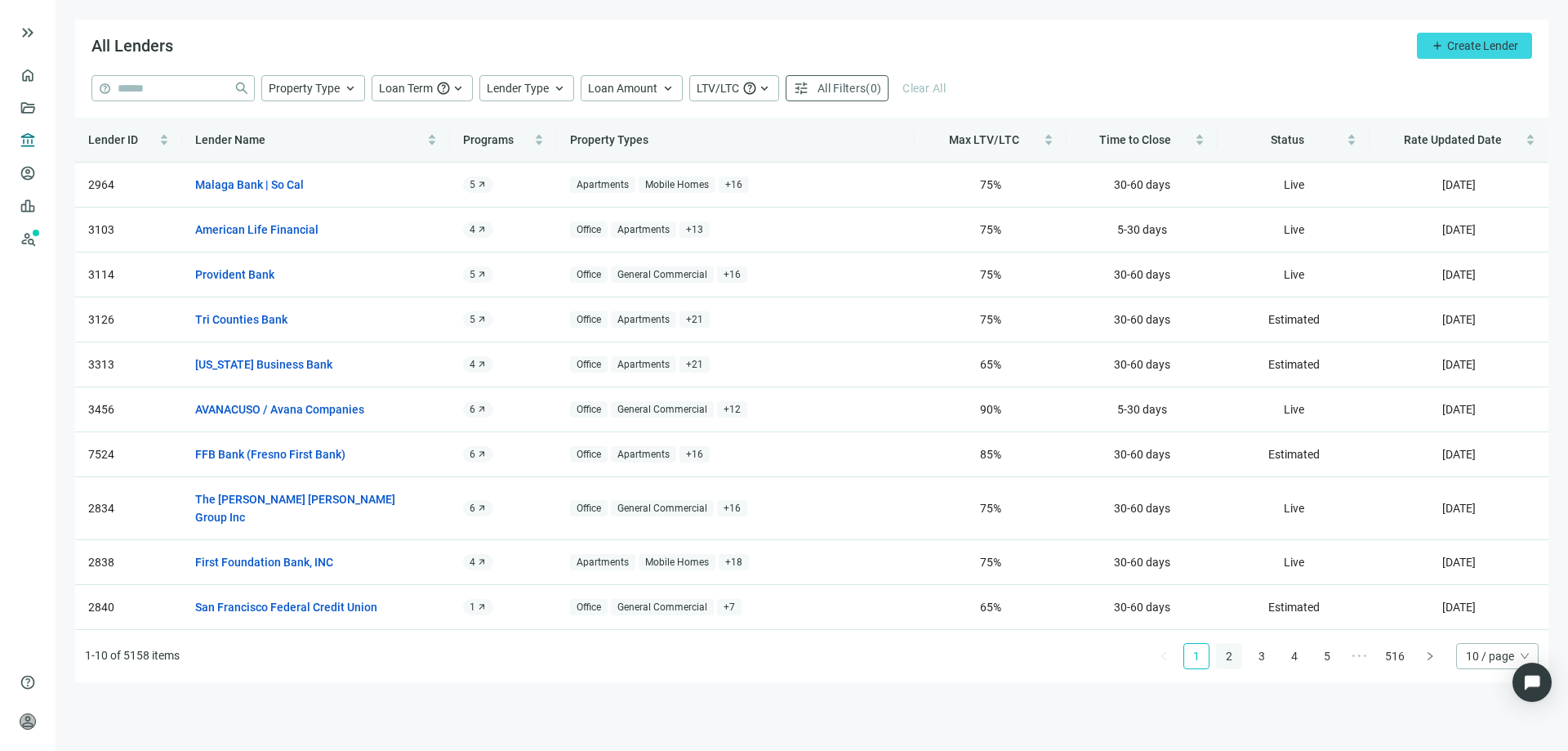
click at [1234, 644] on link "2" at bounding box center [1229, 656] width 25 height 25
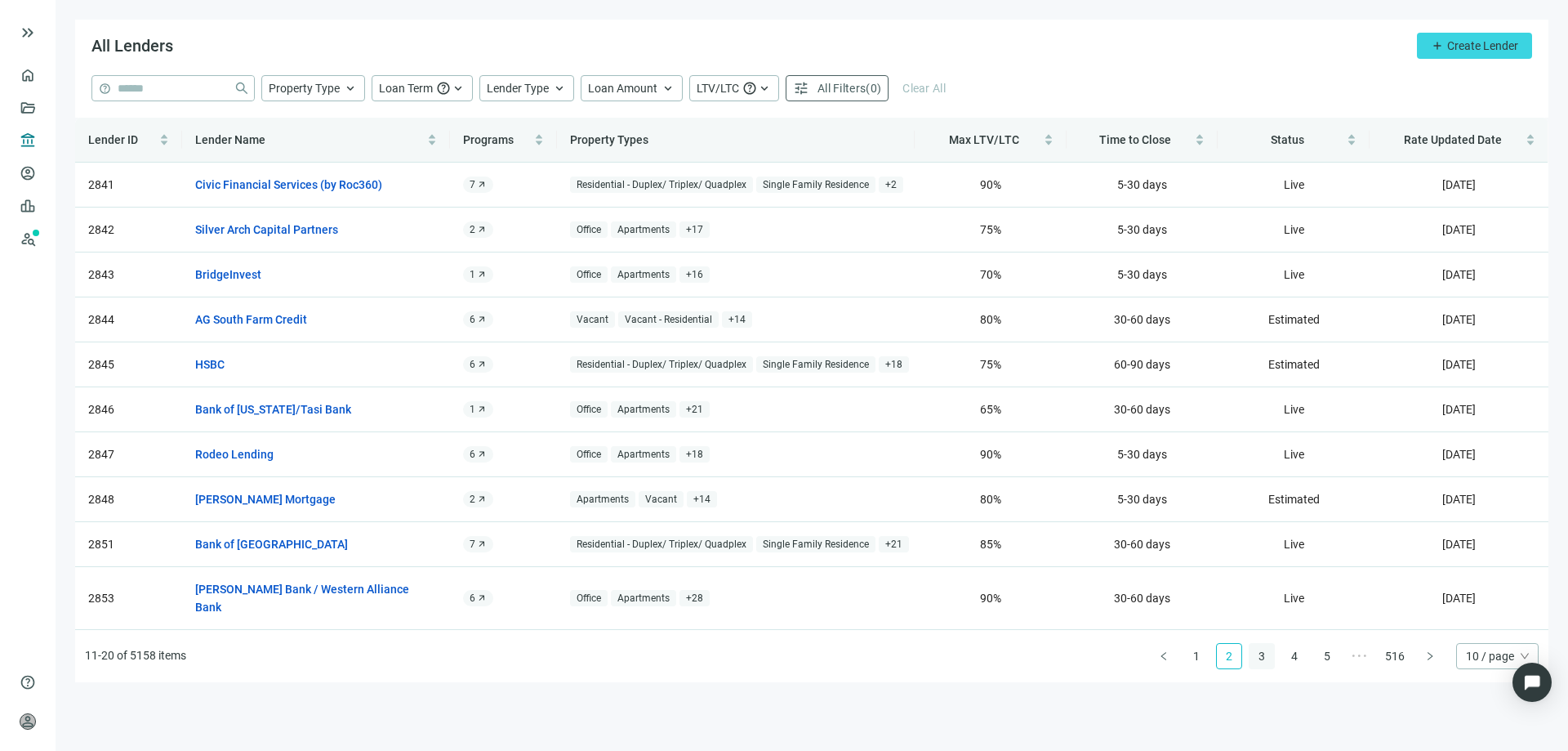
click at [1261, 644] on link "3" at bounding box center [1262, 656] width 25 height 25
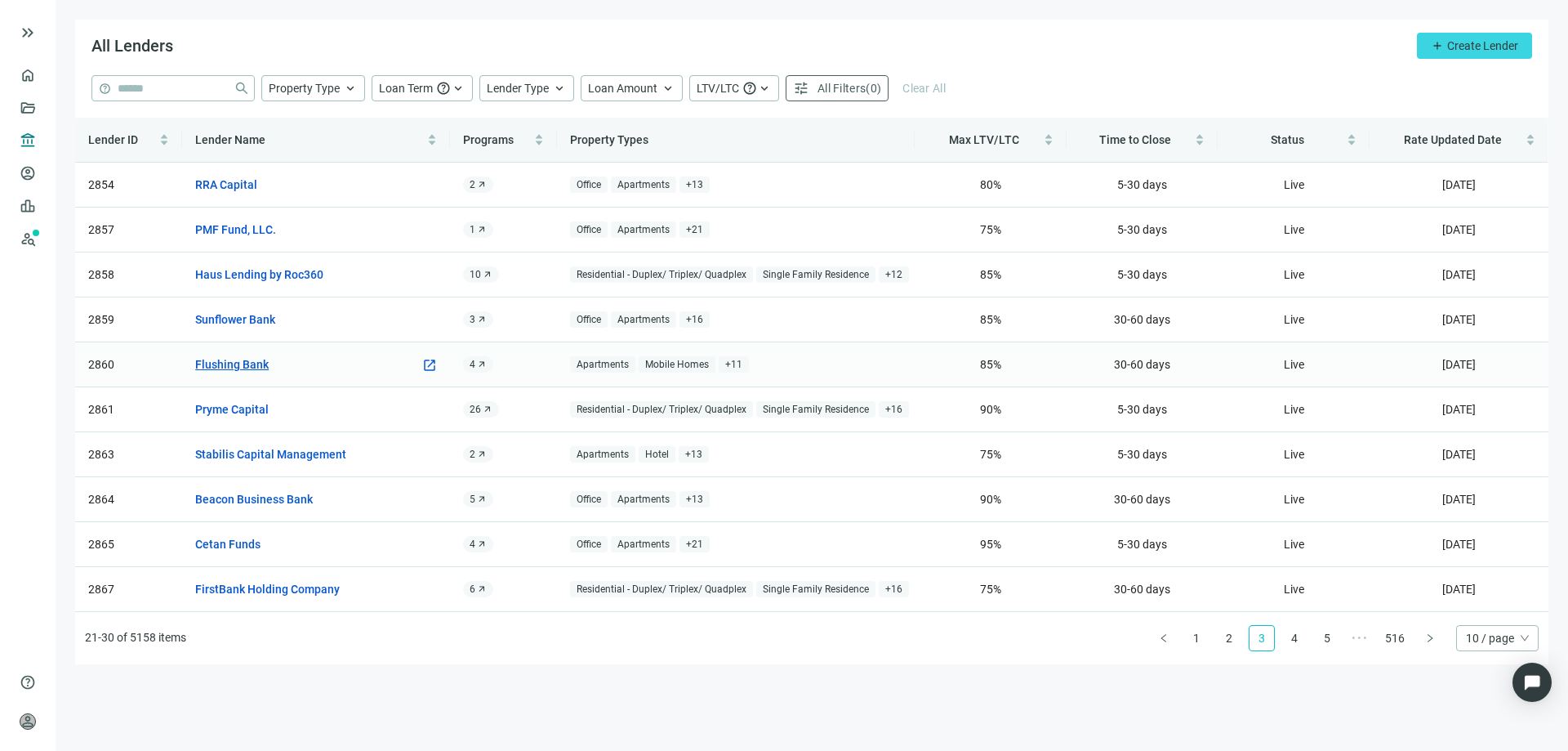
click at [260, 366] on link "Flushing Bank" at bounding box center [232, 365] width 74 height 18
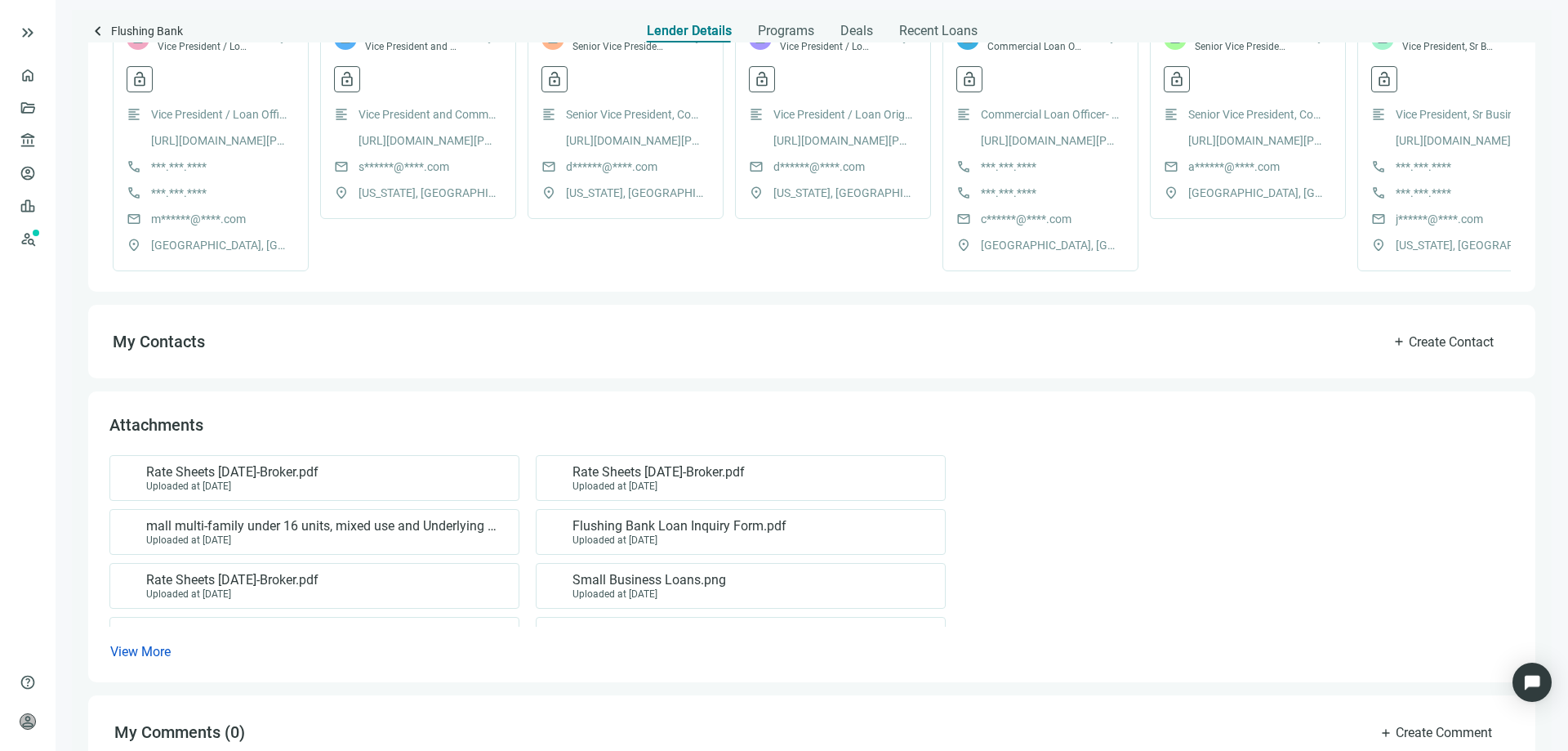
scroll to position [490, 0]
click at [264, 479] on span "Rate Sheets 05.07.2024-Broker.pdf" at bounding box center [232, 471] width 173 height 17
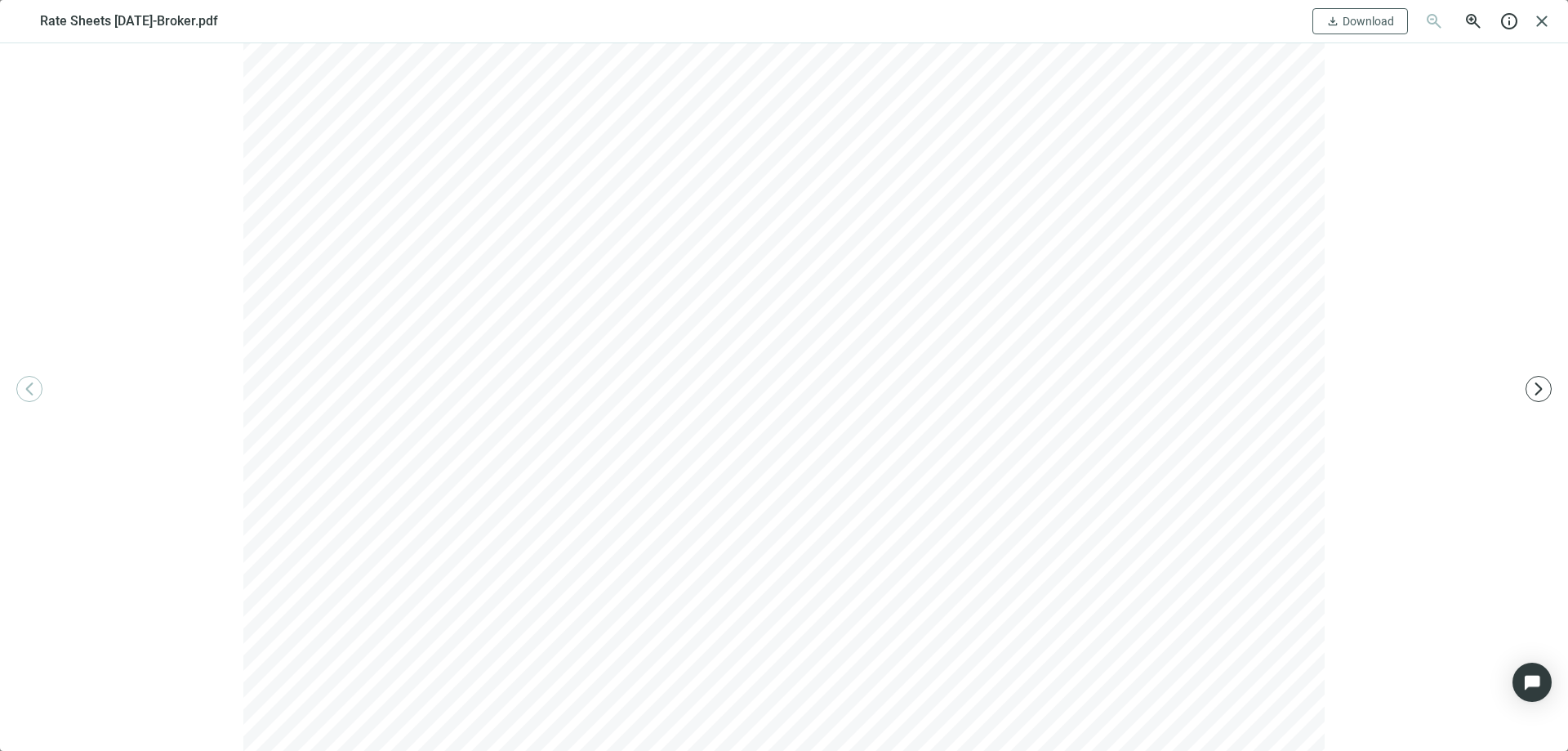
scroll to position [0, 0]
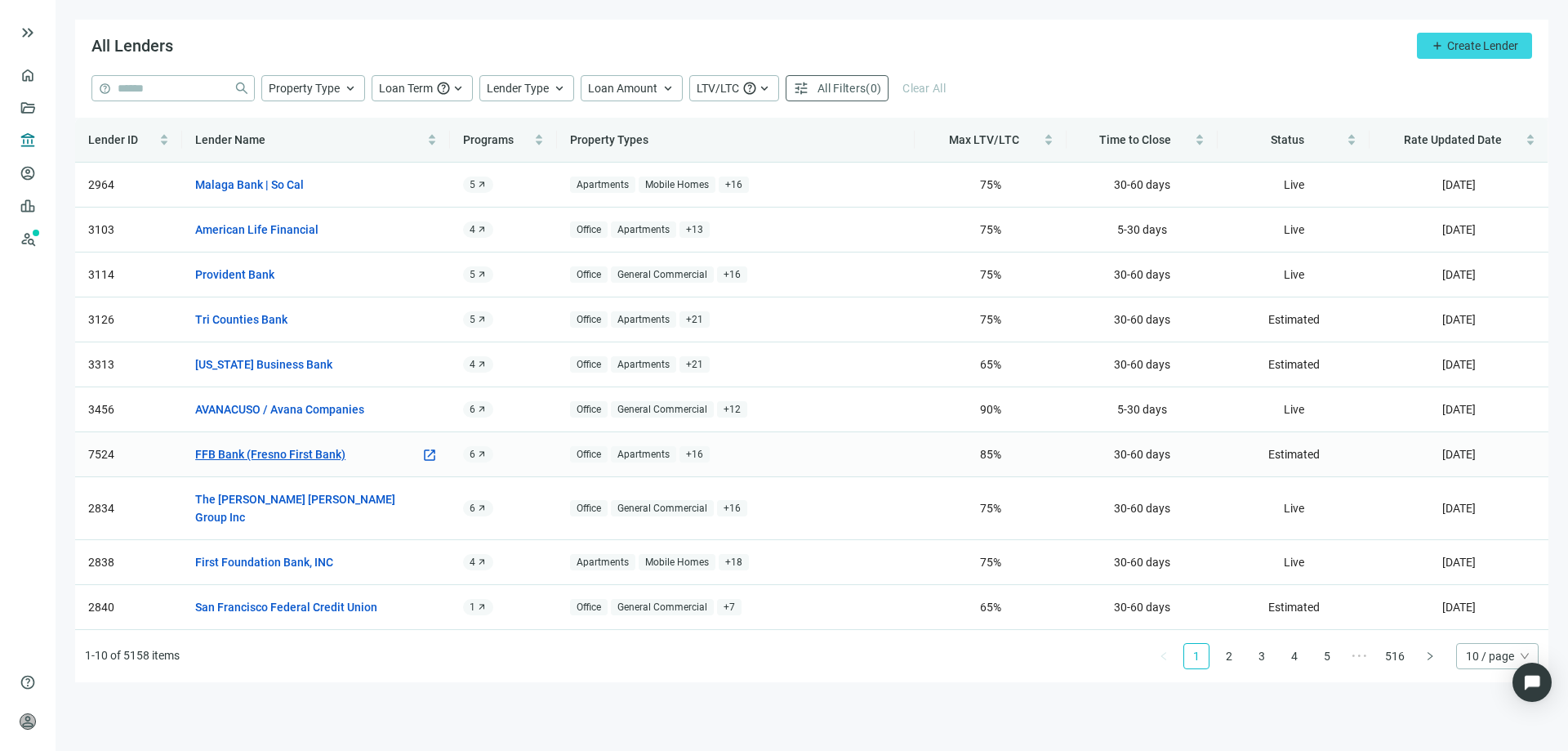
click at [258, 457] on link "FFB Bank (Fresno First Bank)" at bounding box center [271, 454] width 151 height 18
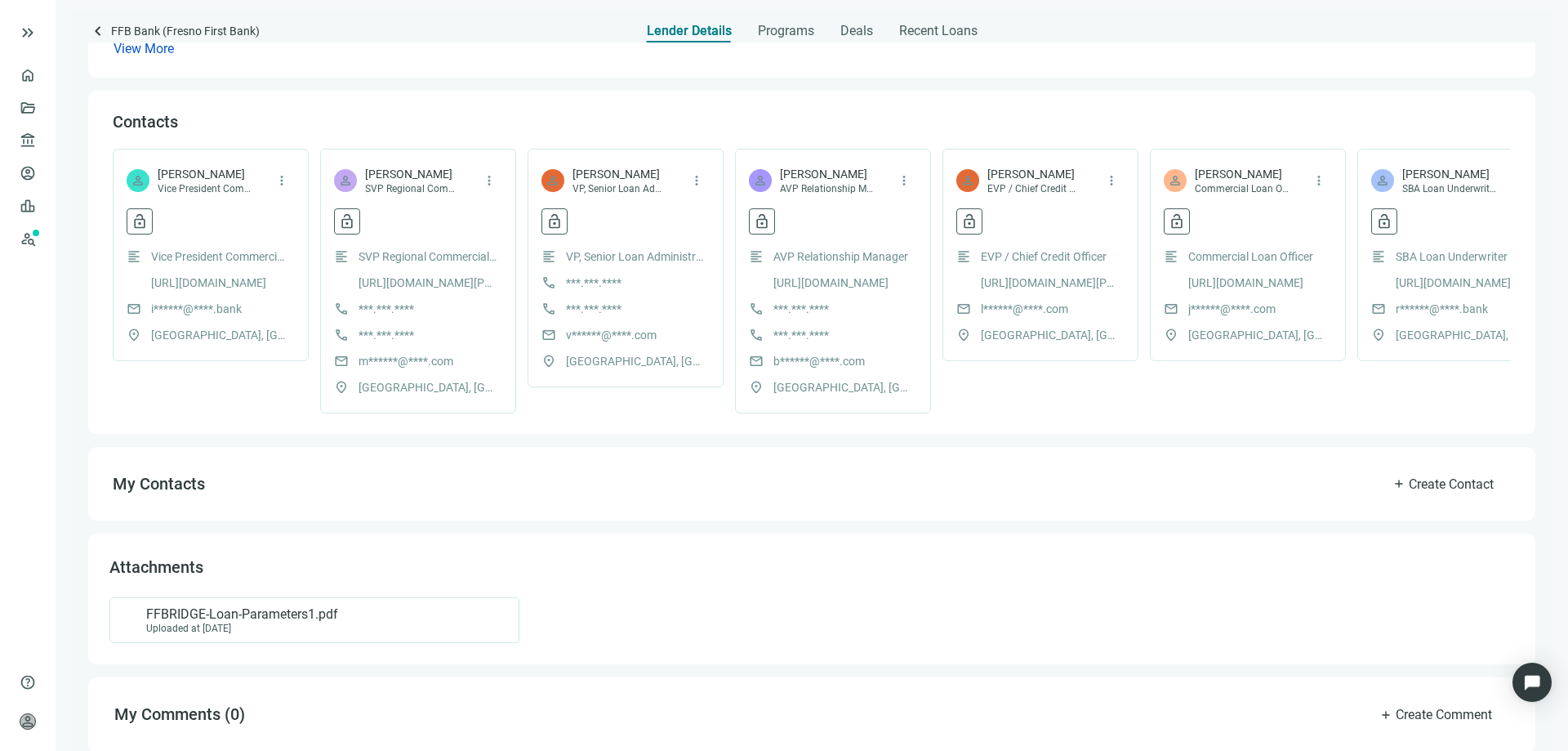
scroll to position [376, 0]
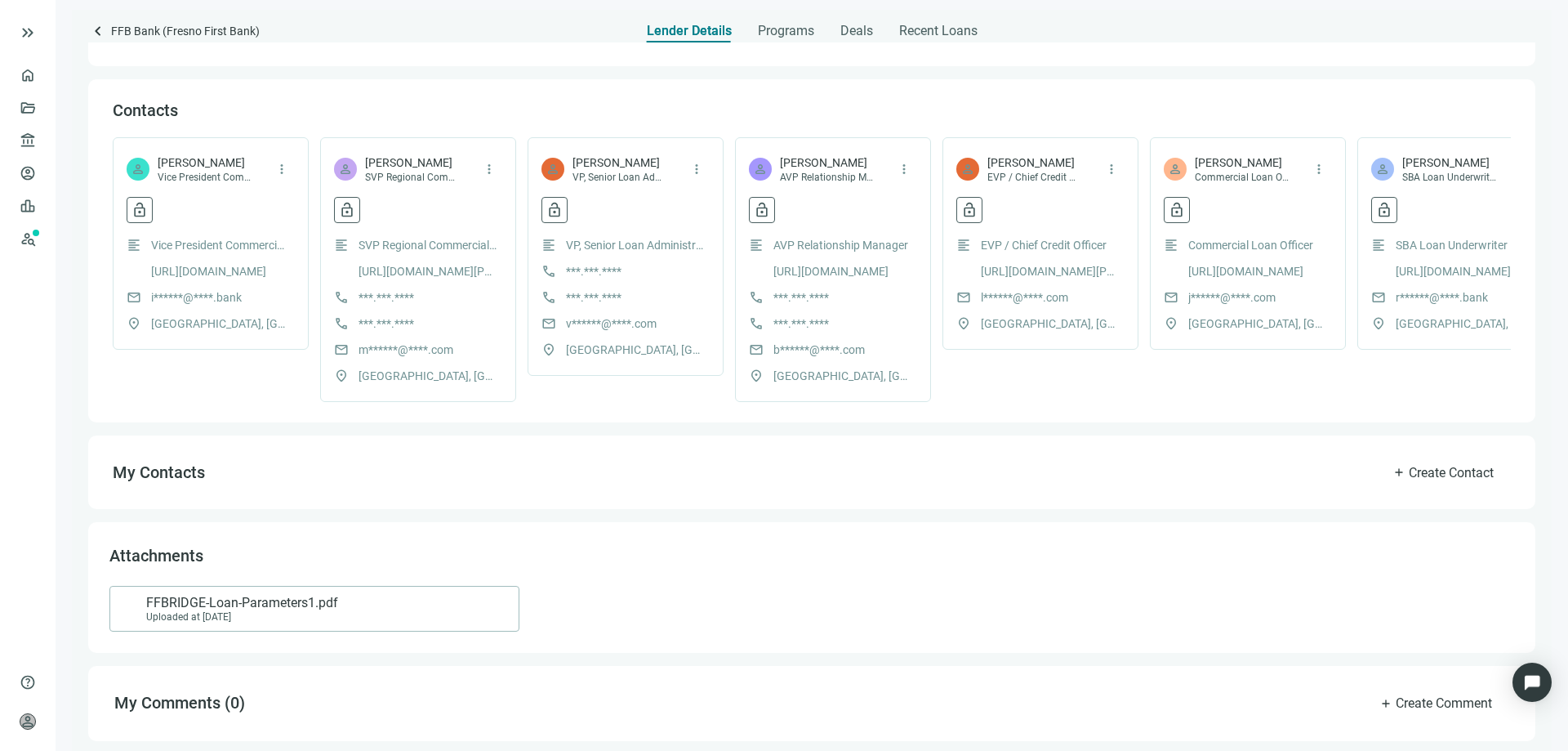
click at [274, 608] on span "FFBRIDGE-Loan-Parameters1.pdf" at bounding box center [242, 603] width 192 height 17
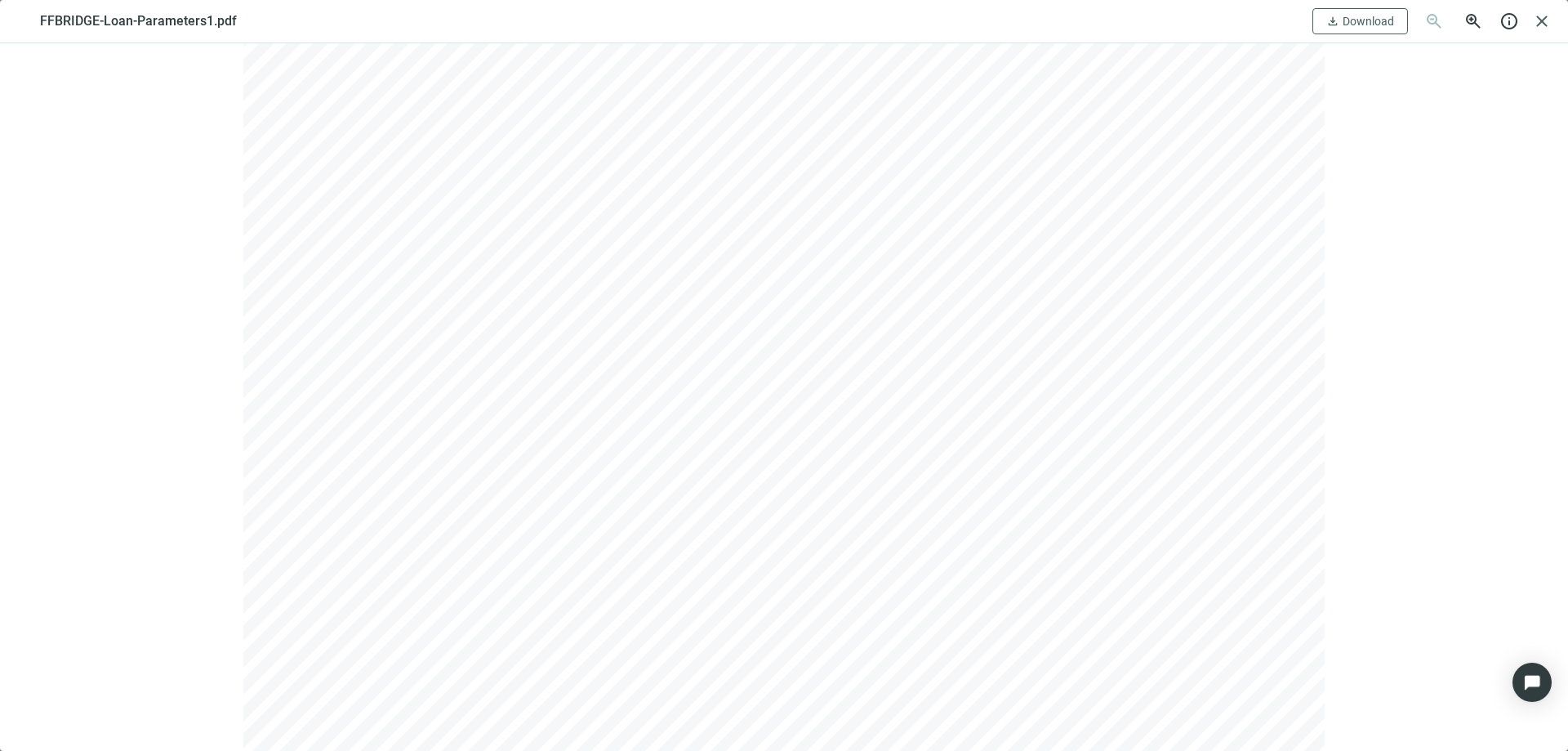
scroll to position [163, 0]
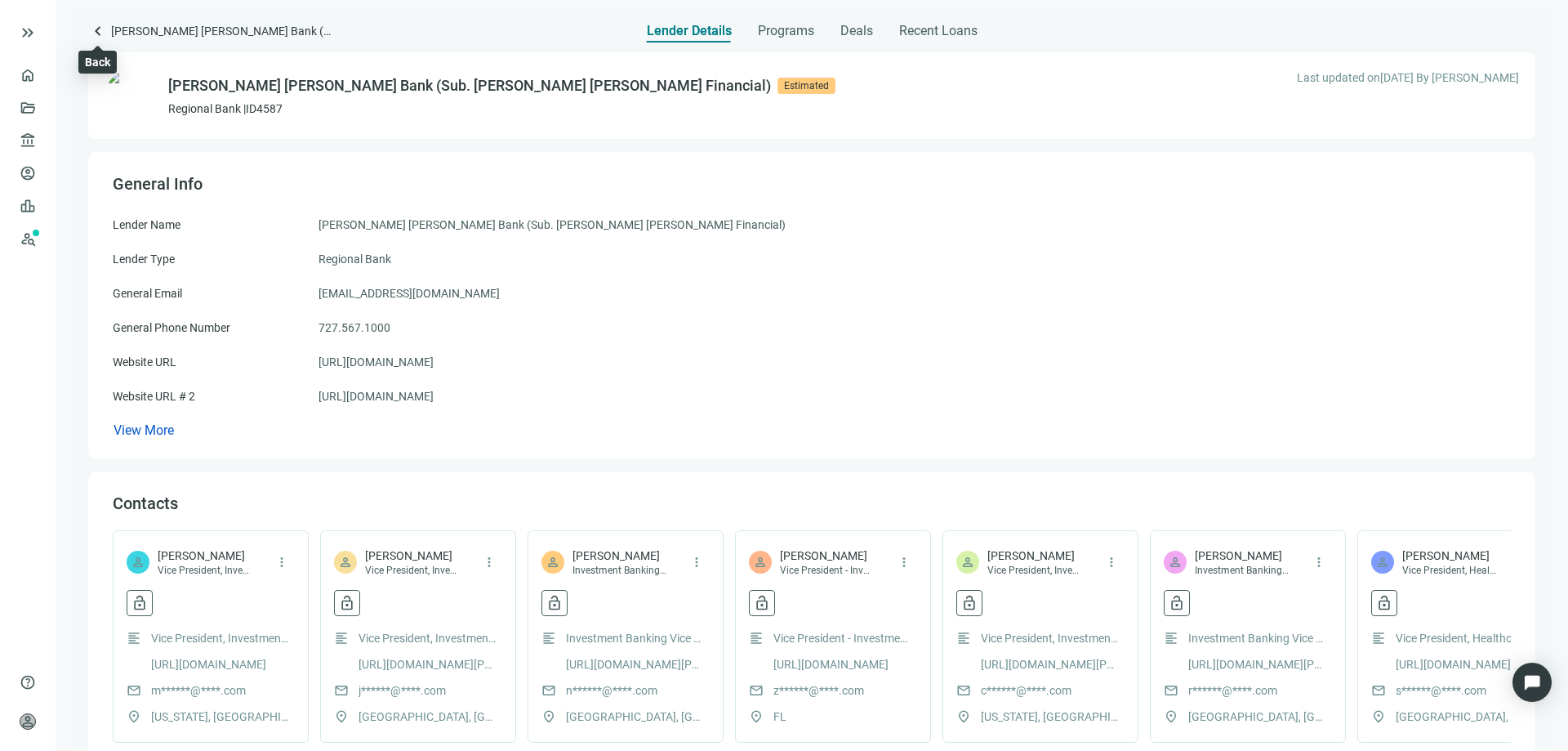
click at [97, 26] on span "keyboard_arrow_left" at bounding box center [98, 31] width 19 height 19
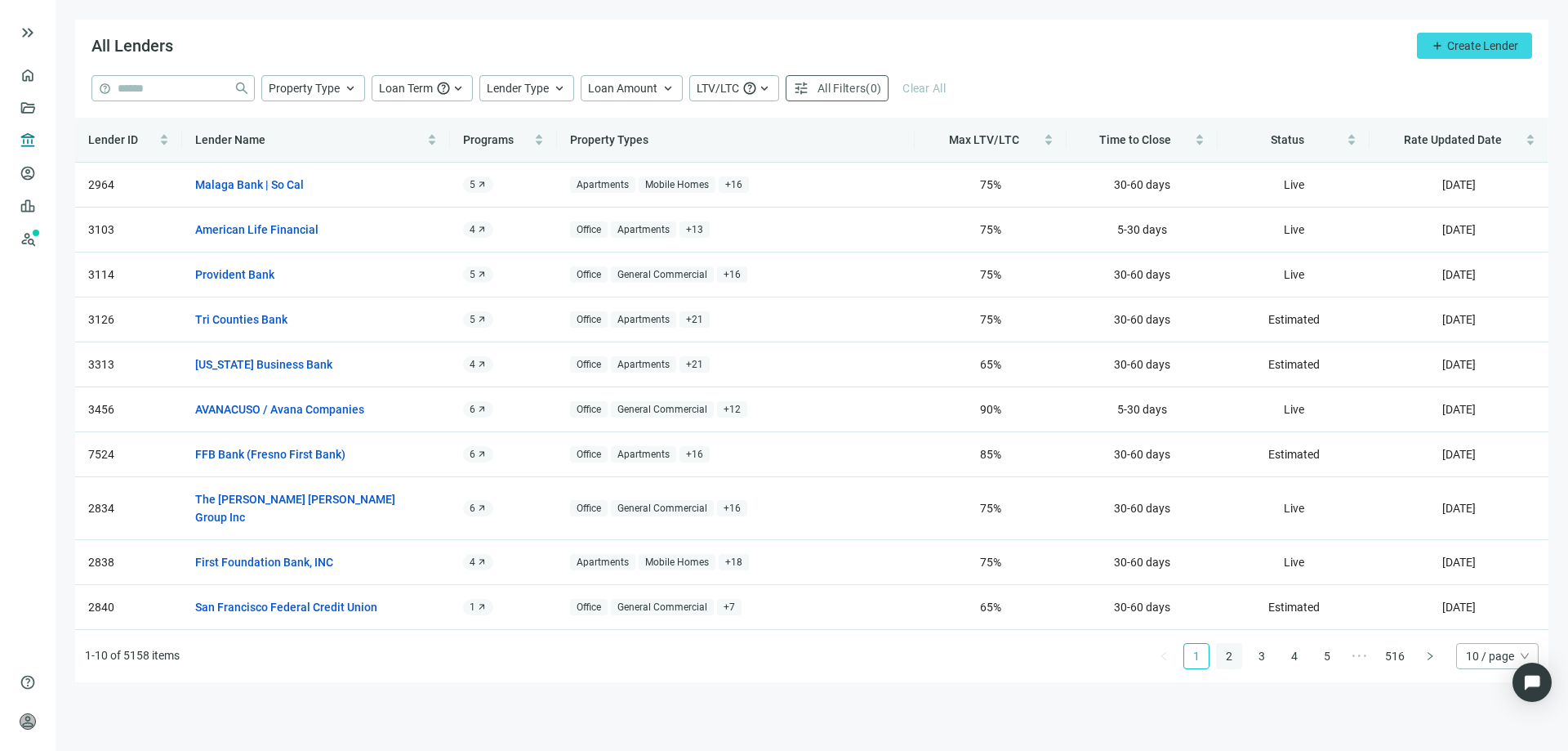
click at [1233, 644] on link "2" at bounding box center [1229, 656] width 25 height 25
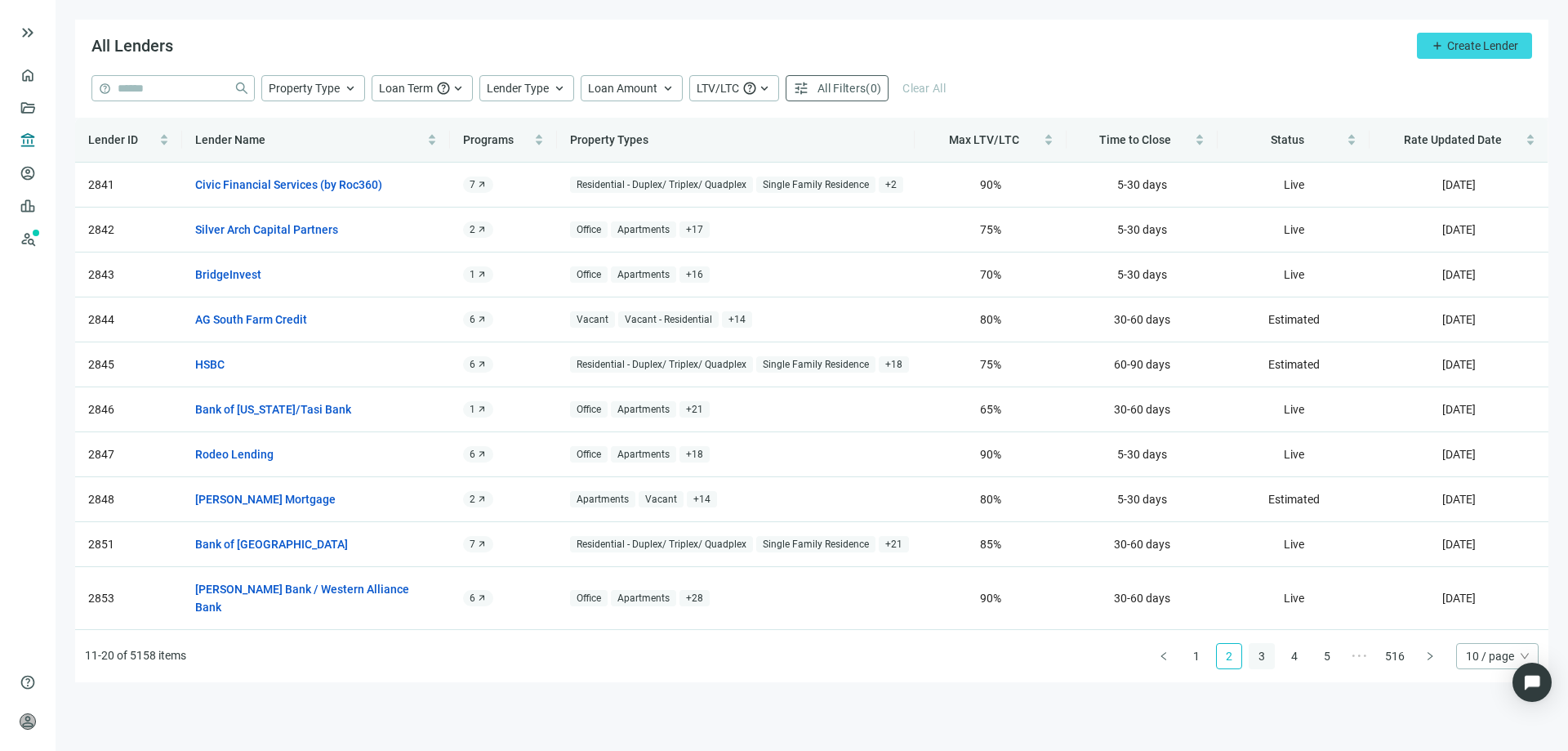
click at [1268, 644] on link "3" at bounding box center [1262, 656] width 25 height 25
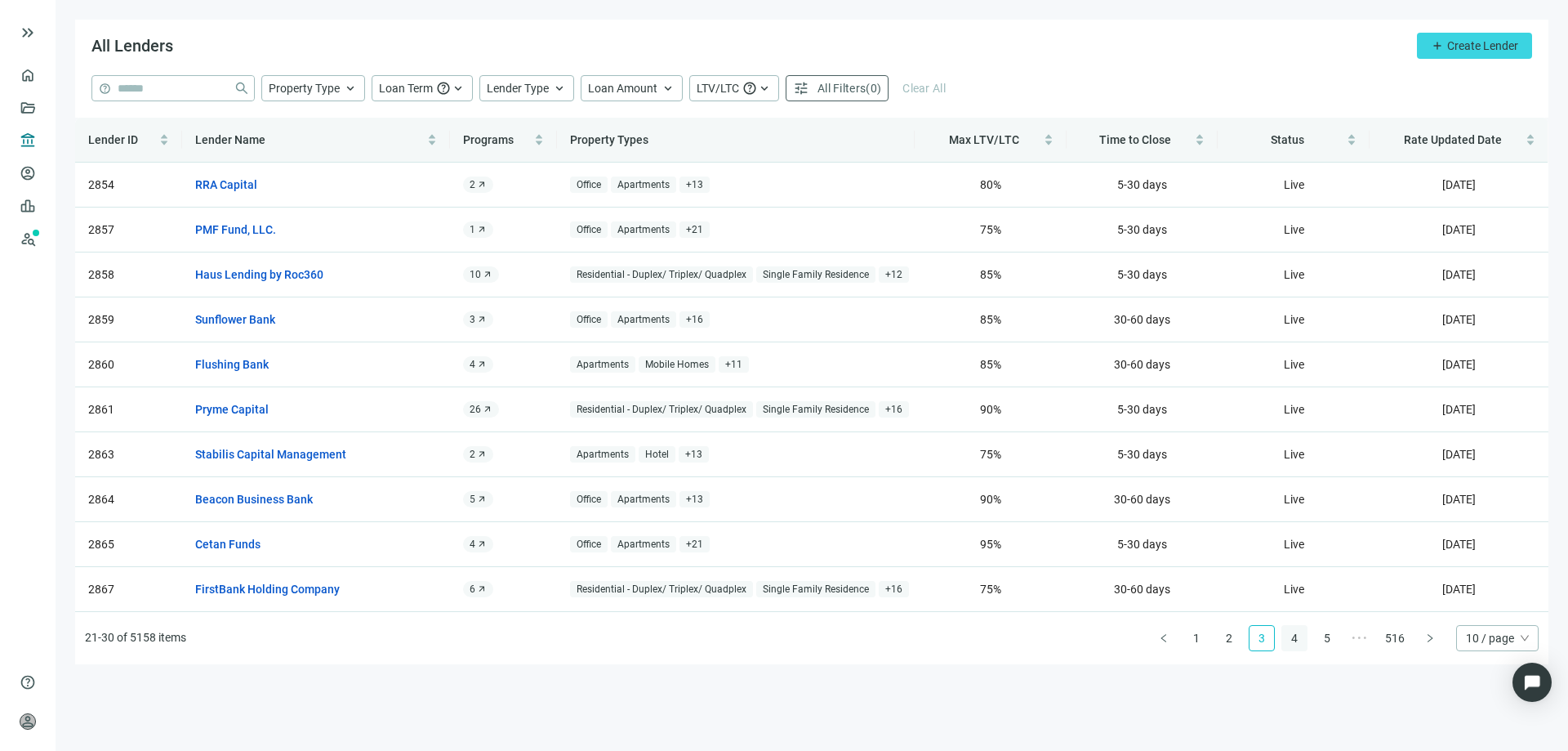
click at [1289, 639] on link "4" at bounding box center [1295, 638] width 25 height 25
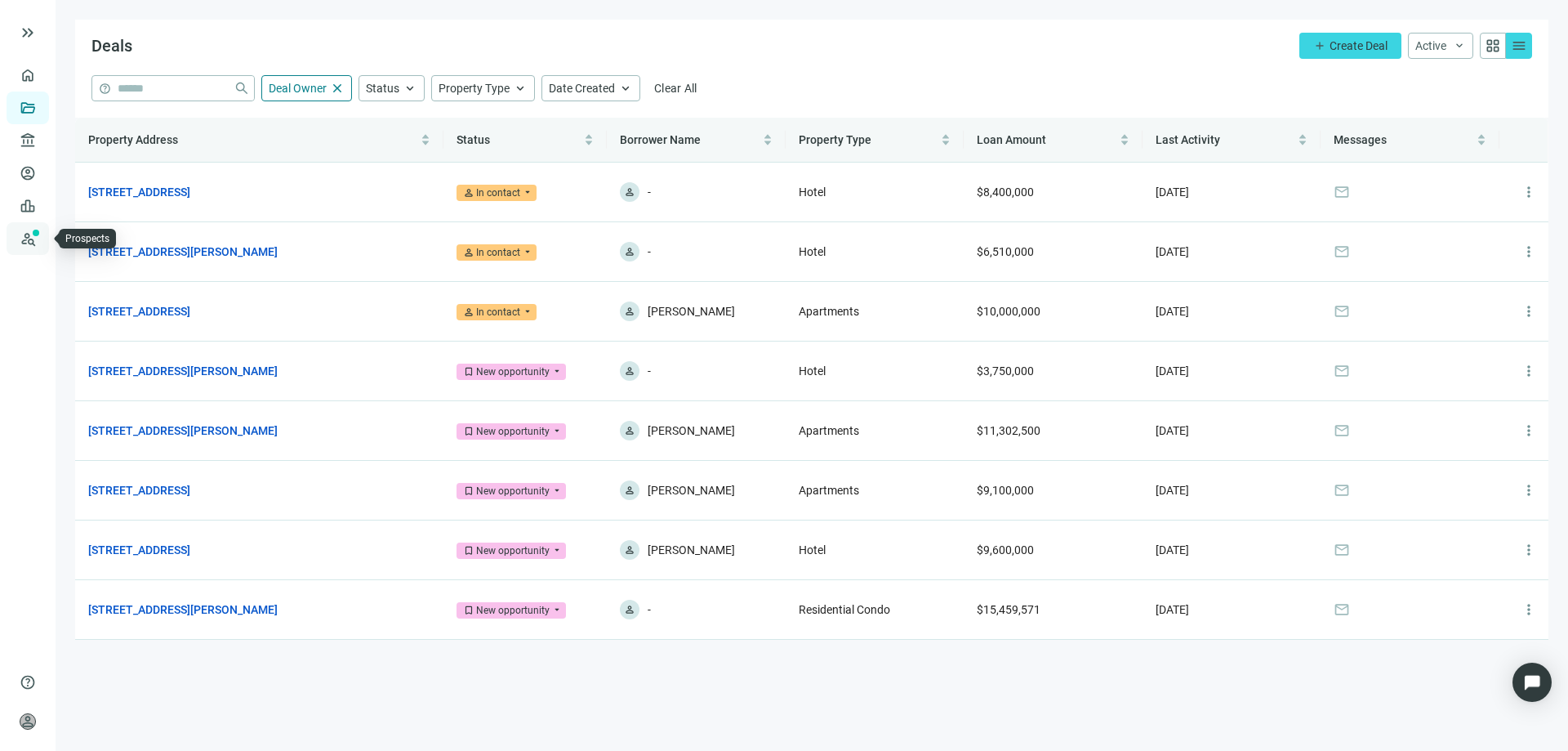
click at [41, 243] on link "Prospects New" at bounding box center [67, 238] width 53 height 32
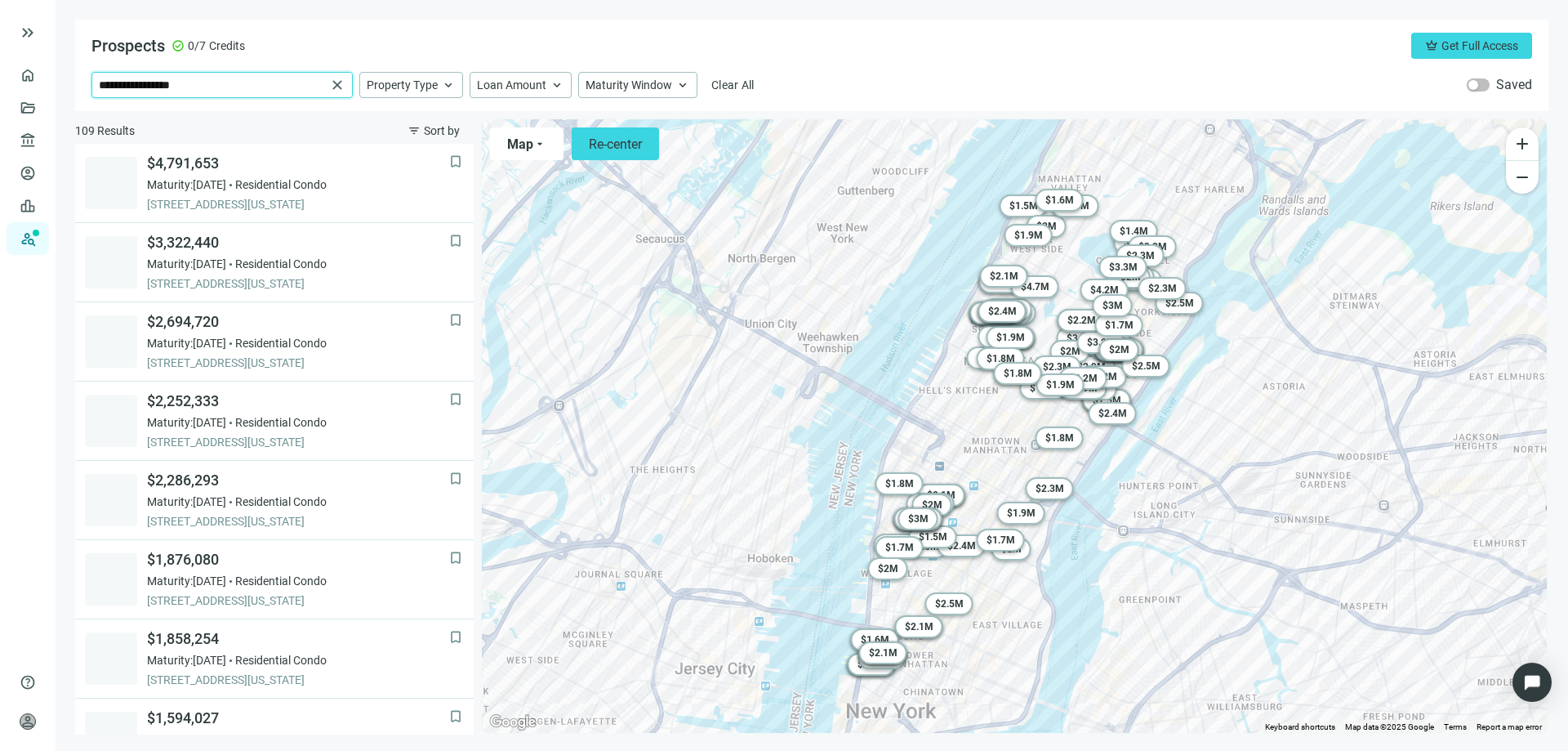
click at [241, 83] on input "**********" at bounding box center [212, 85] width 227 height 25
drag, startPoint x: 203, startPoint y: 82, endPoint x: 0, endPoint y: 84, distance: 203.0
click at [1, 83] on div "**********" at bounding box center [784, 375] width 1568 height 751
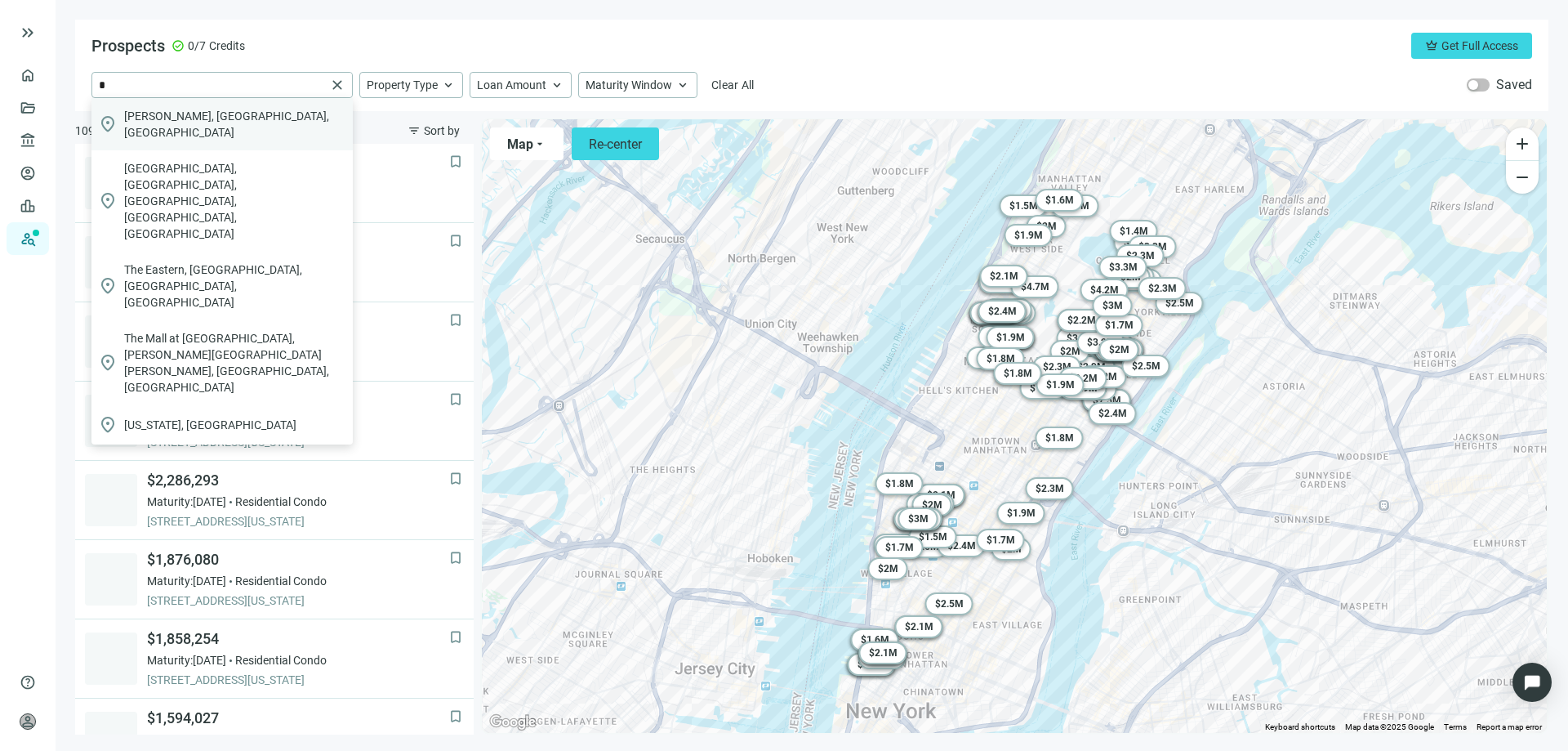
click at [151, 118] on span "[PERSON_NAME], [GEOGRAPHIC_DATA], [GEOGRAPHIC_DATA]" at bounding box center [236, 124] width 222 height 32
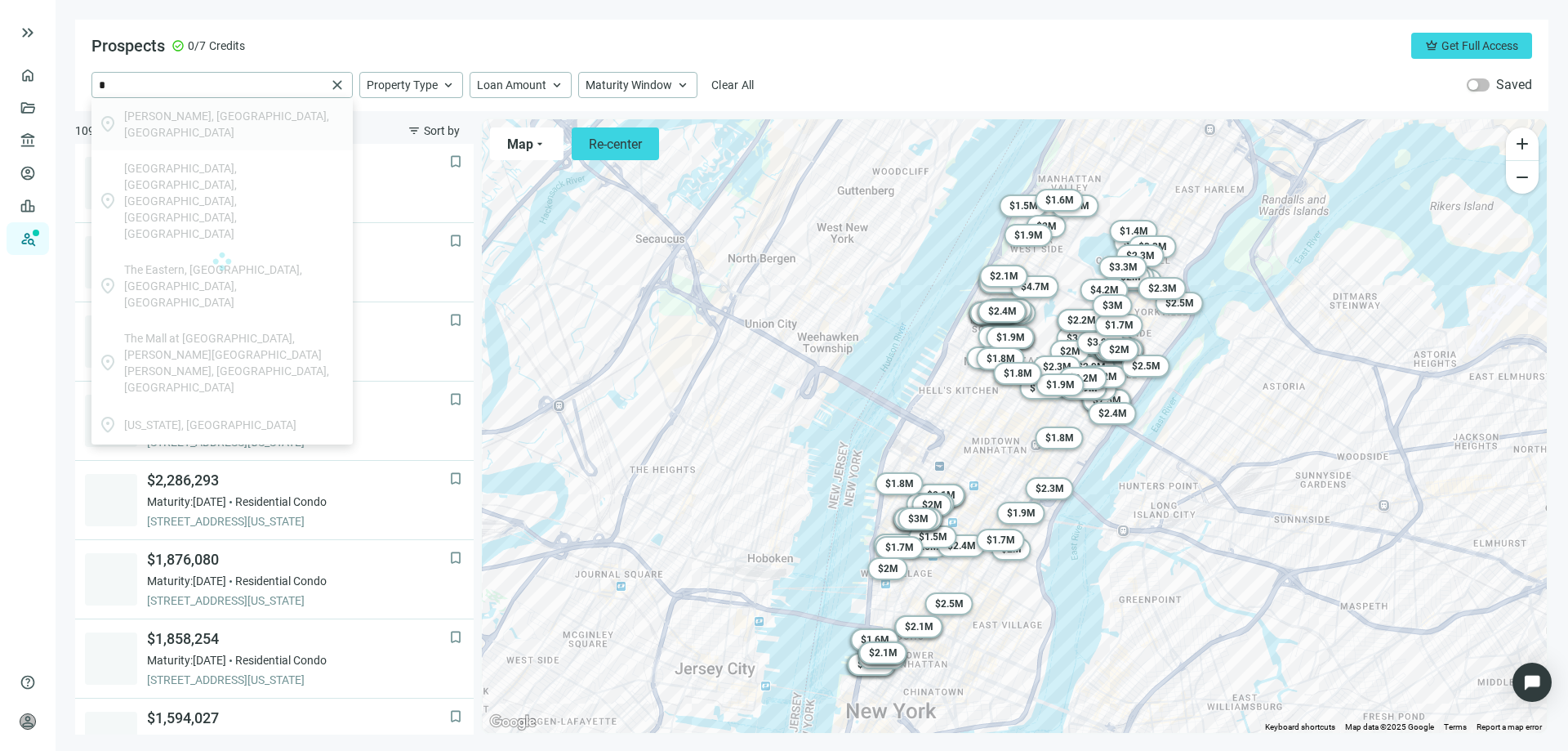
type input "**********"
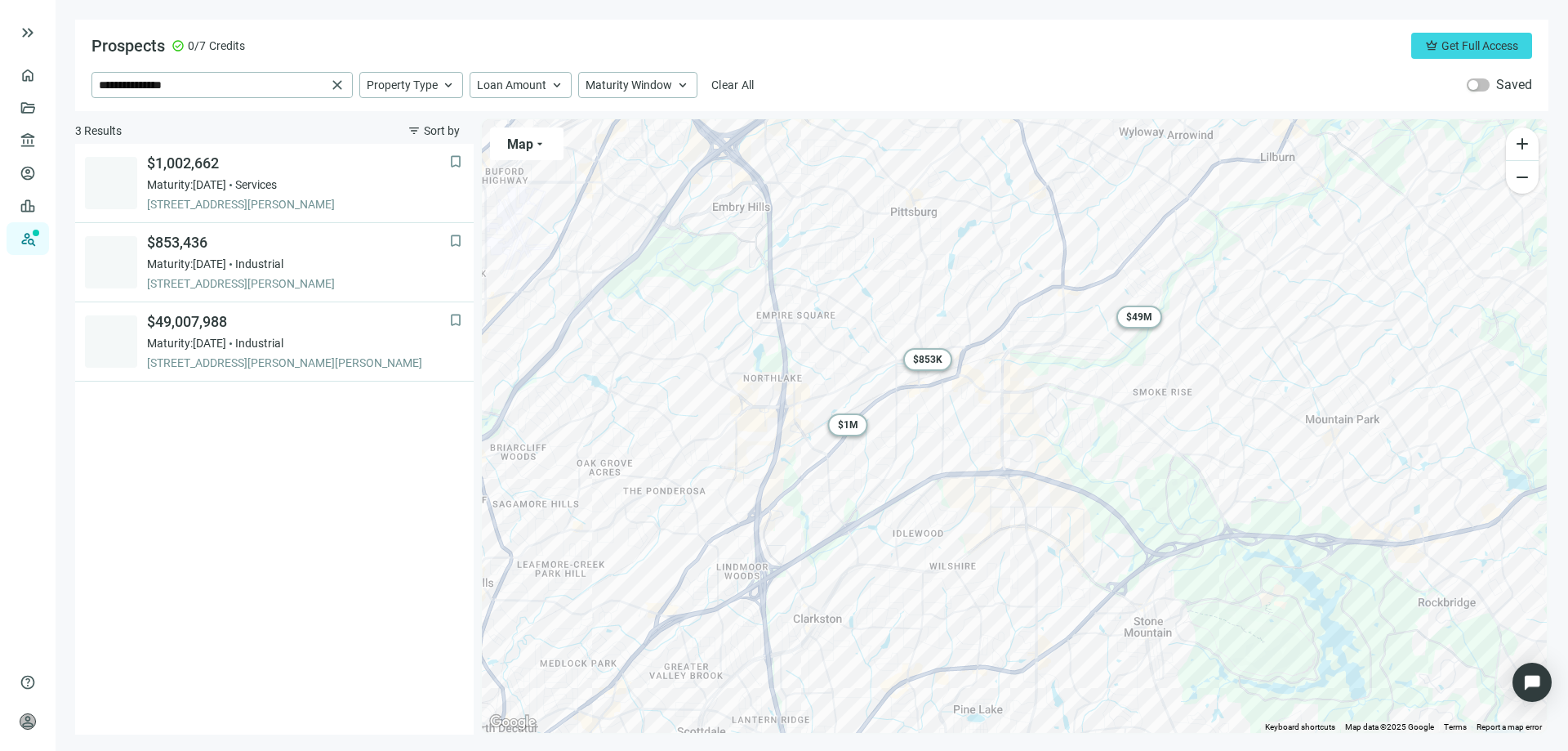
drag, startPoint x: 684, startPoint y: 497, endPoint x: 705, endPoint y: 454, distance: 47.9
click at [705, 454] on div "To activate drag with keyboard, press Alt + Enter. Once in keyboard drag state,…" at bounding box center [1014, 426] width 1065 height 613
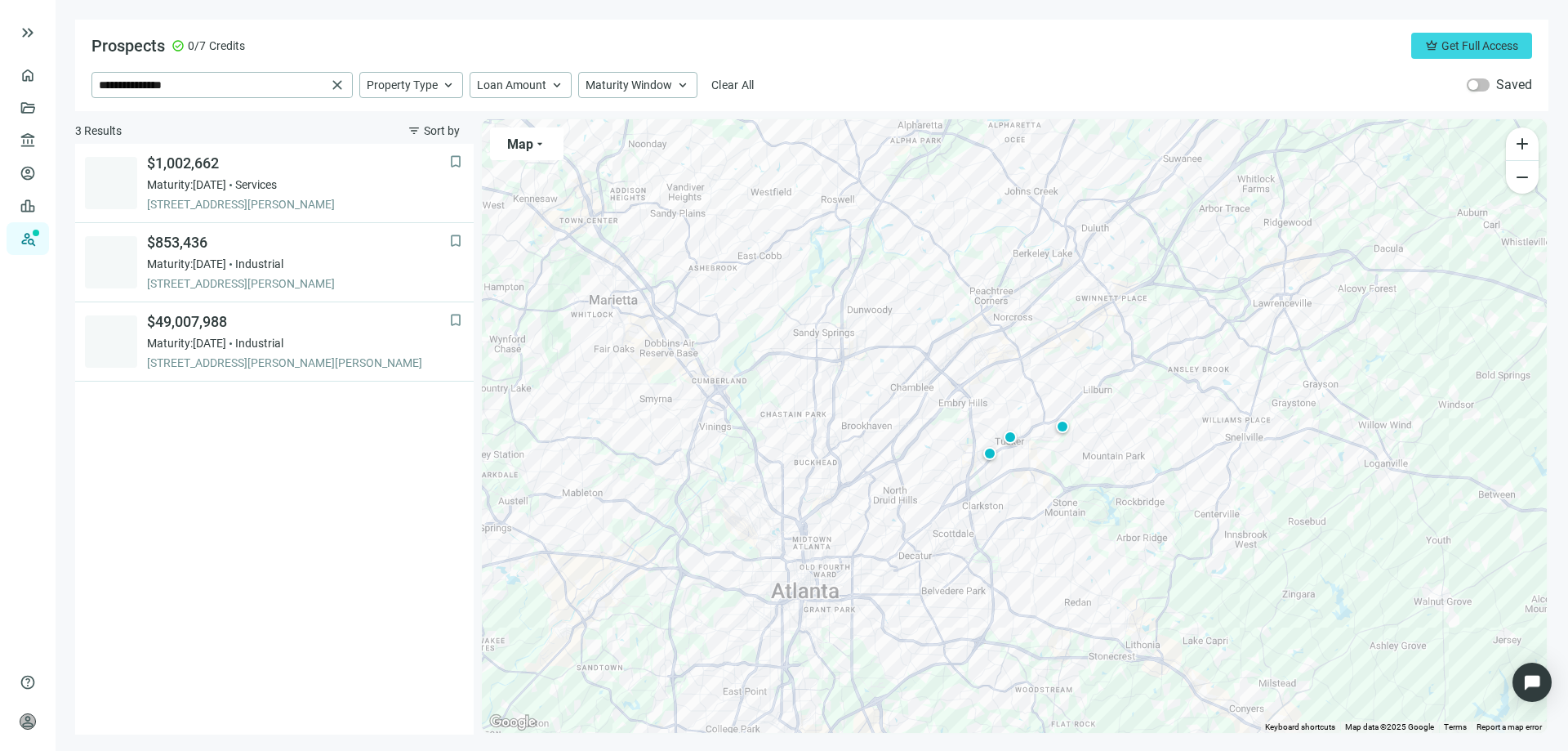
drag, startPoint x: 598, startPoint y: 422, endPoint x: 602, endPoint y: 436, distance: 14.6
click at [602, 436] on div "To activate drag with keyboard, press Alt + Enter. Once in keyboard drag state,…" at bounding box center [1014, 426] width 1065 height 613
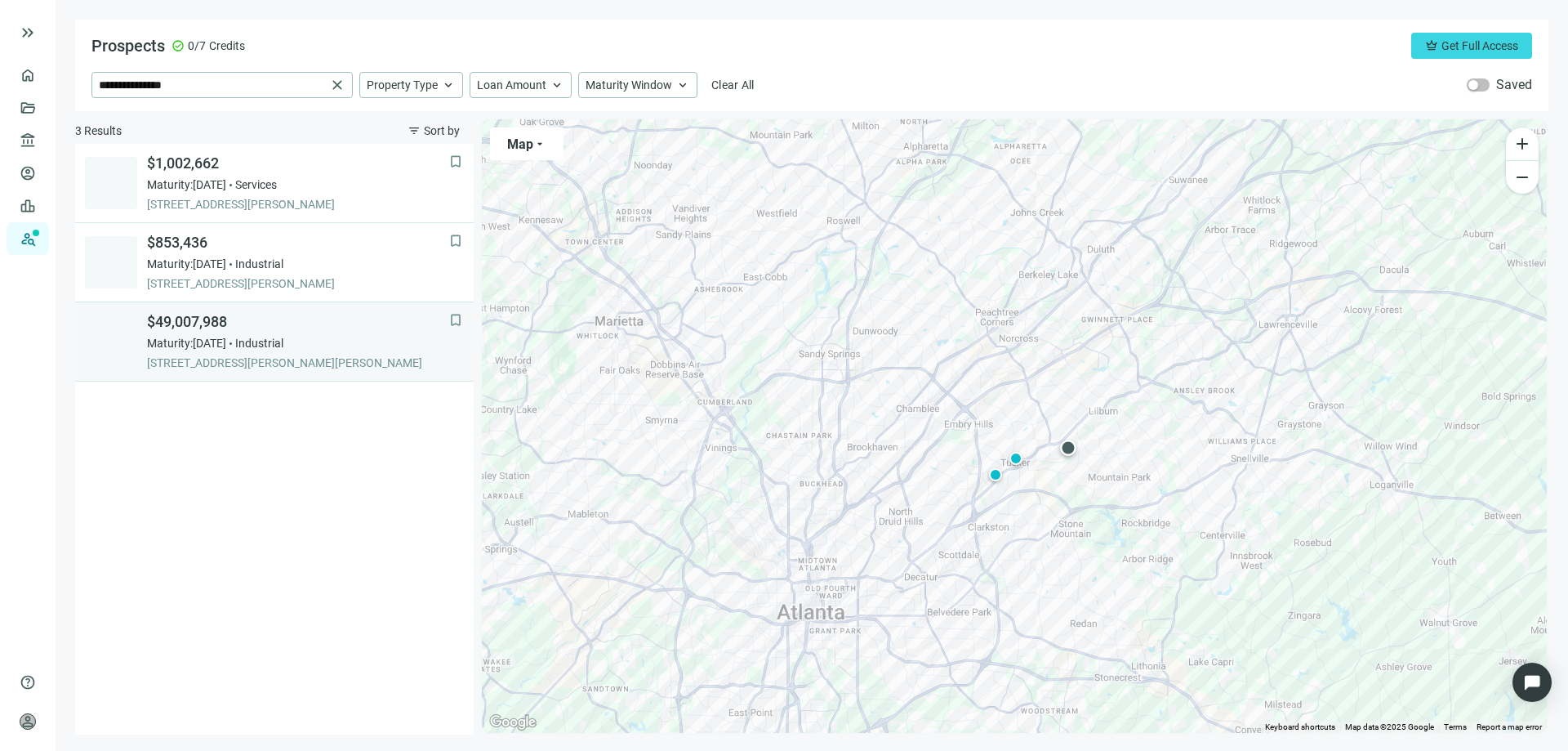
click at [187, 321] on span "$49,007,988" at bounding box center [298, 322] width 302 height 19
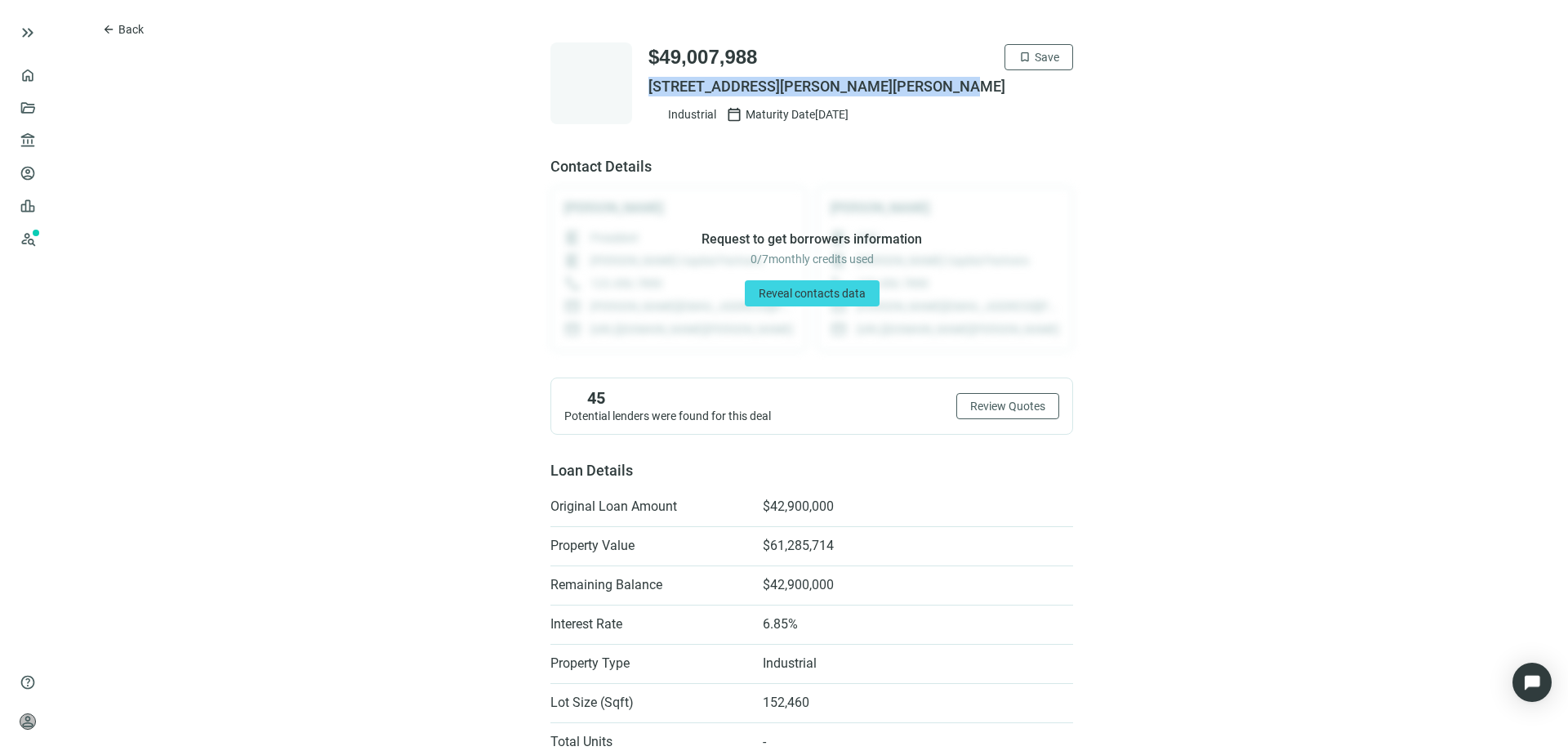
drag, startPoint x: 957, startPoint y: 88, endPoint x: 627, endPoint y: 91, distance: 330.0
click at [635, 81] on div "$49,007,988 bookmark Save [STREET_ADDRESS][PERSON_NAME] Industrial calendar_tod…" at bounding box center [811, 82] width 523 height 81
copy span "[STREET_ADDRESS][PERSON_NAME][PERSON_NAME]"
click at [41, 239] on link "Prospects New" at bounding box center [67, 238] width 53 height 32
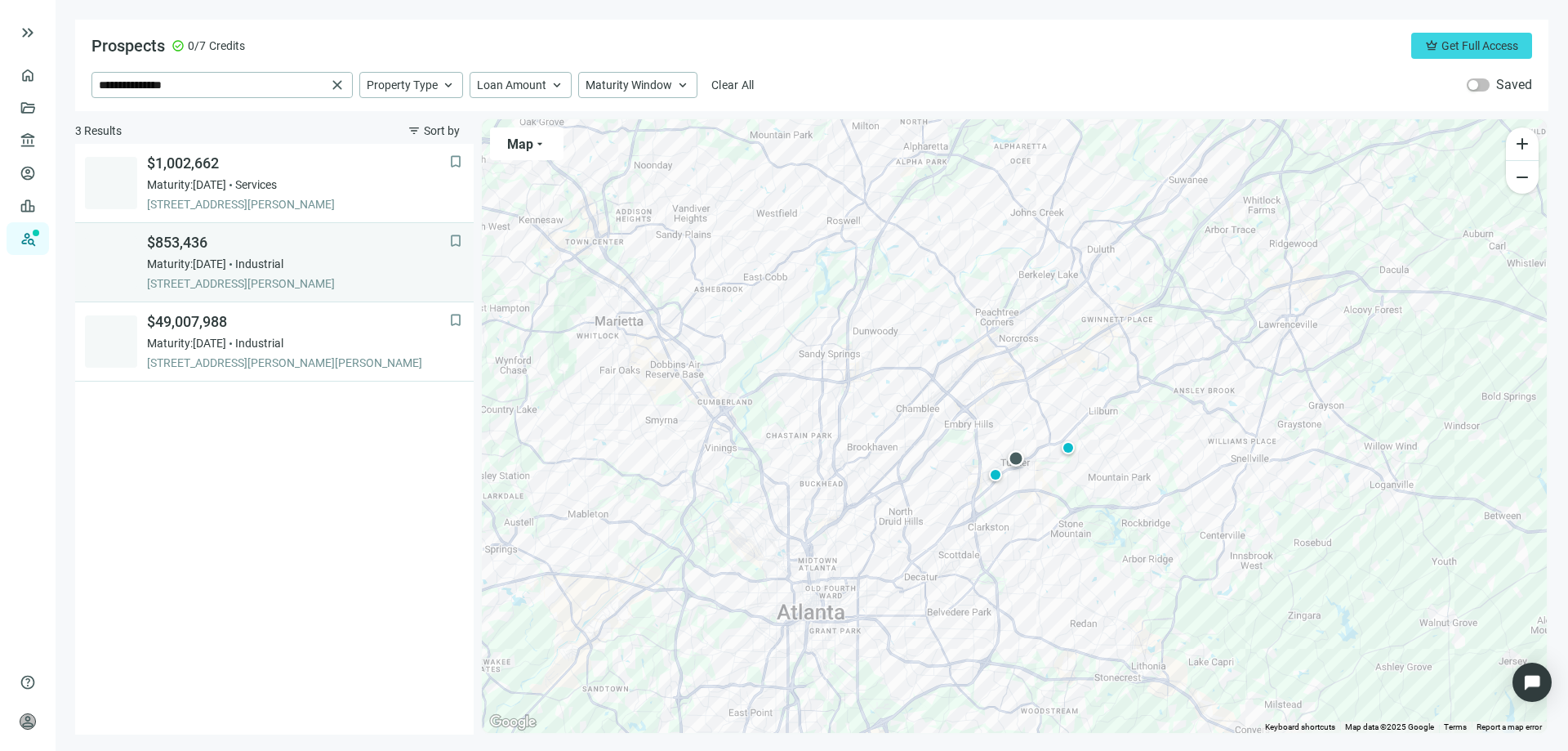
click at [193, 249] on span "$853,436" at bounding box center [298, 243] width 302 height 19
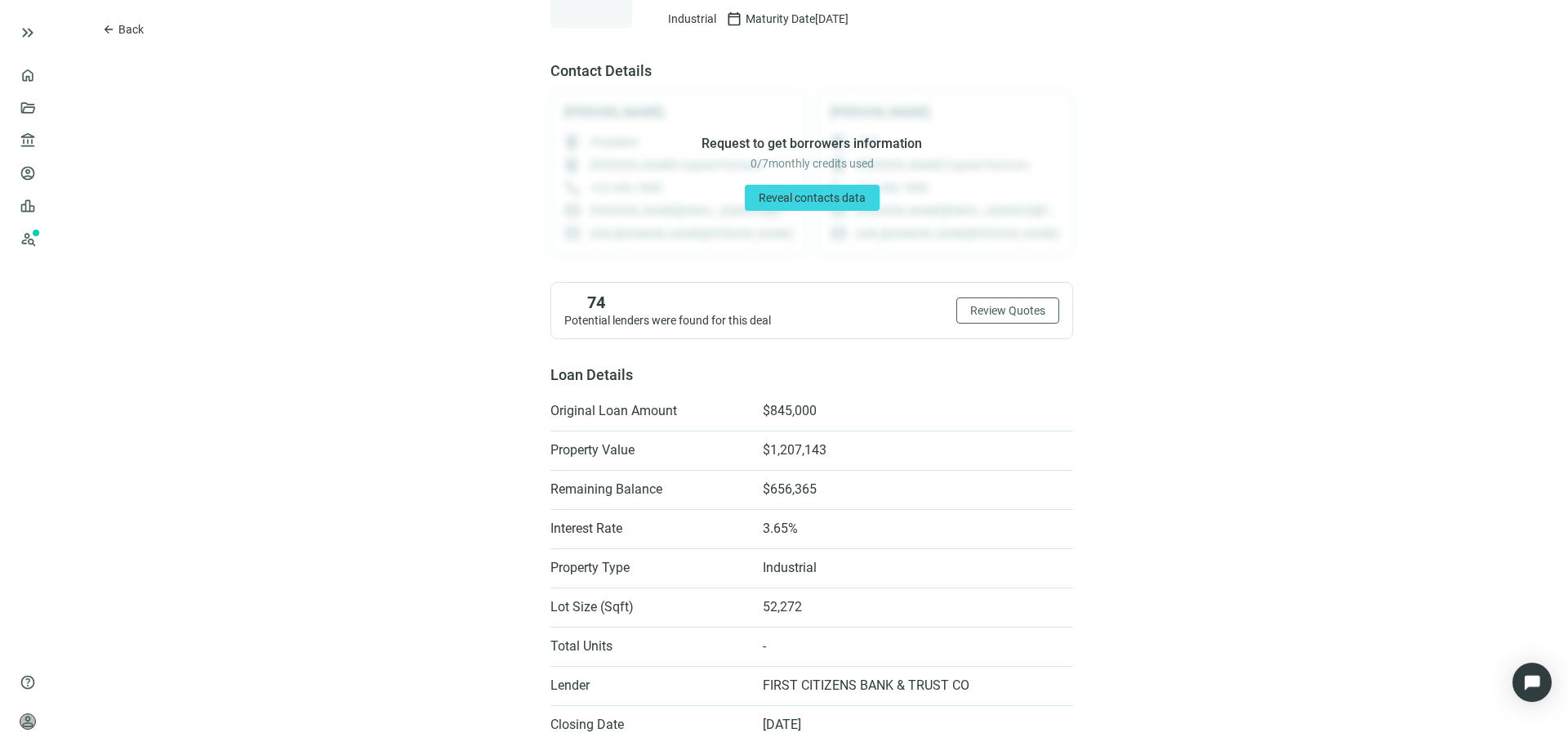
scroll to position [1, 0]
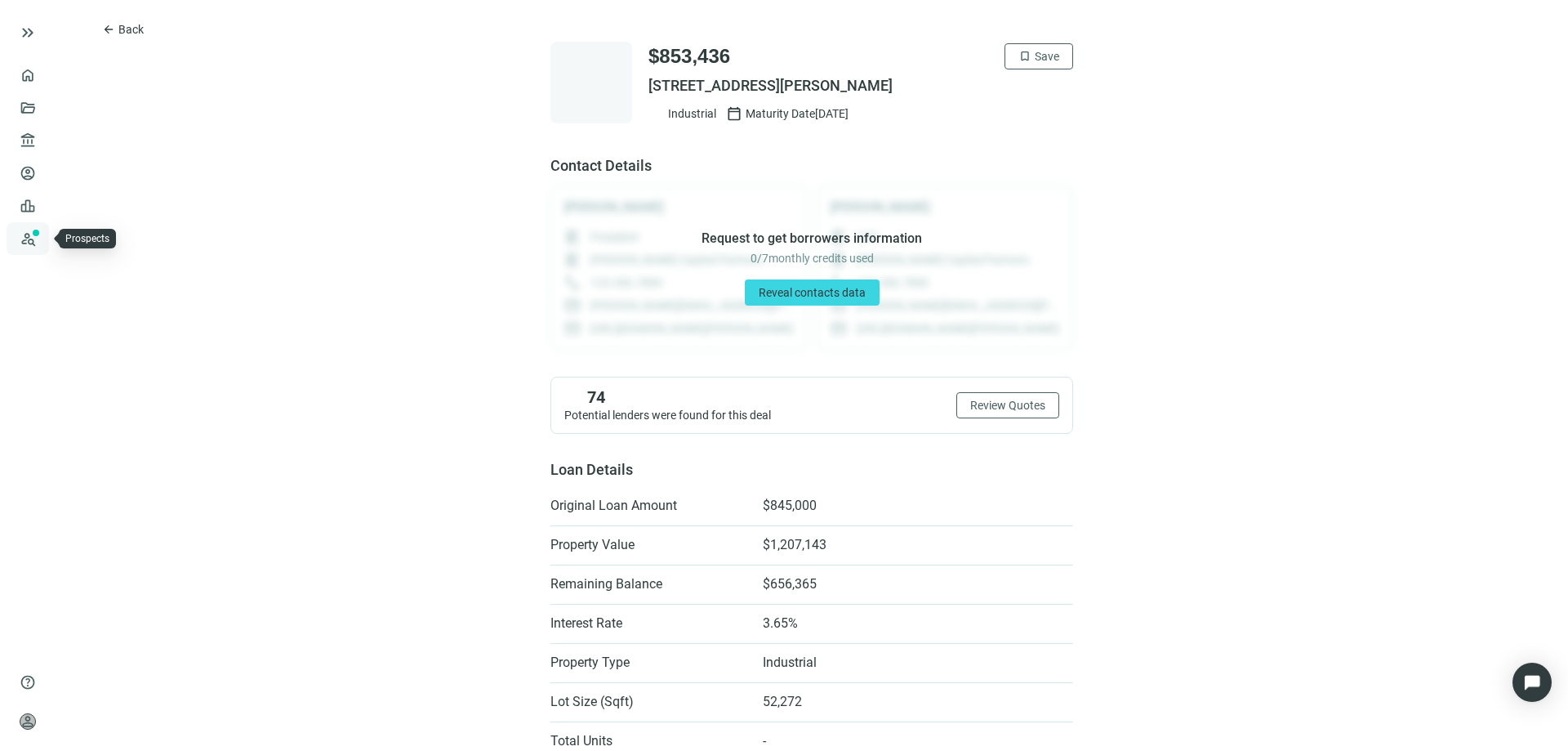
click at [41, 244] on link "Prospects New" at bounding box center [67, 238] width 53 height 32
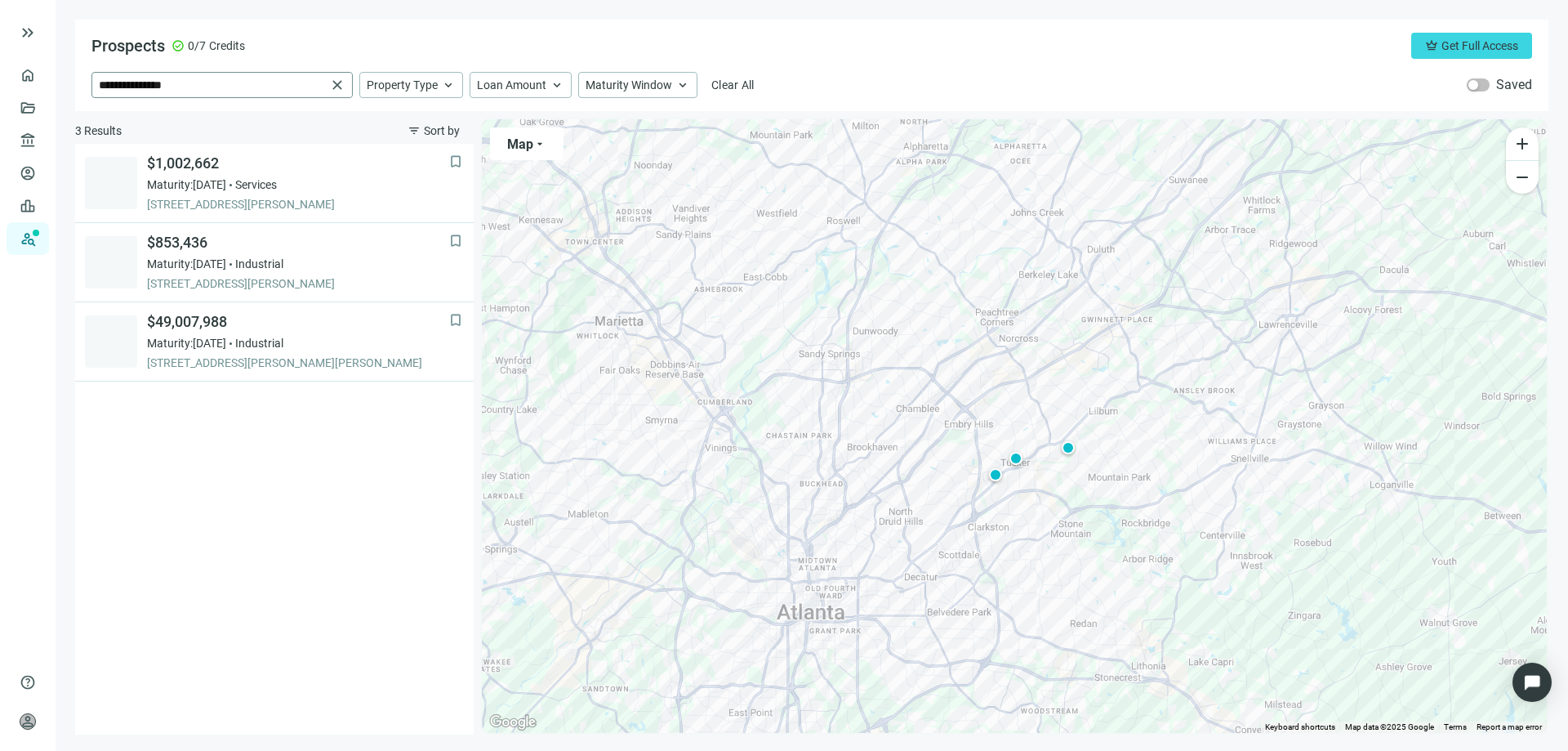
click at [341, 89] on span "close" at bounding box center [337, 85] width 17 height 17
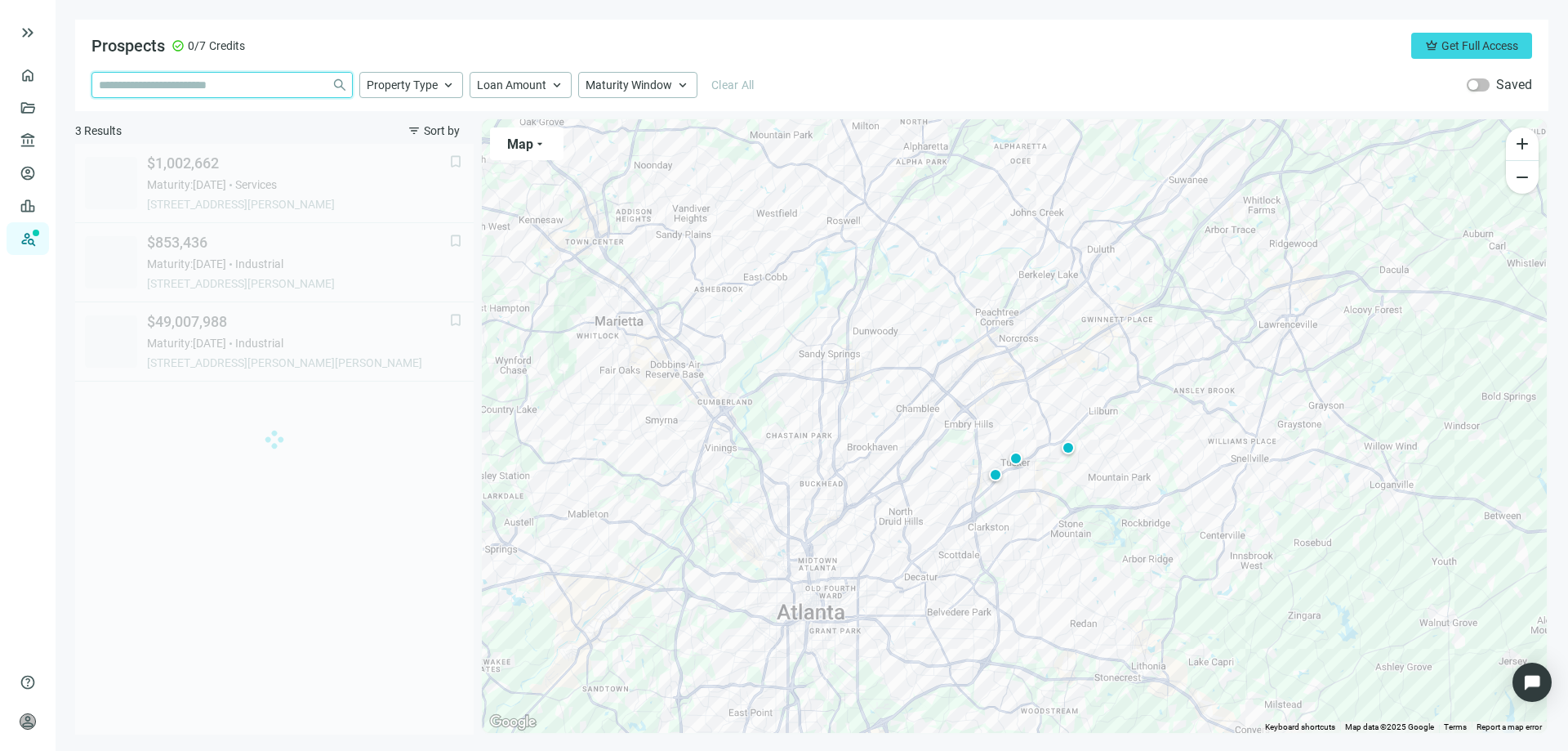
click at [180, 87] on input "search" at bounding box center [212, 85] width 226 height 25
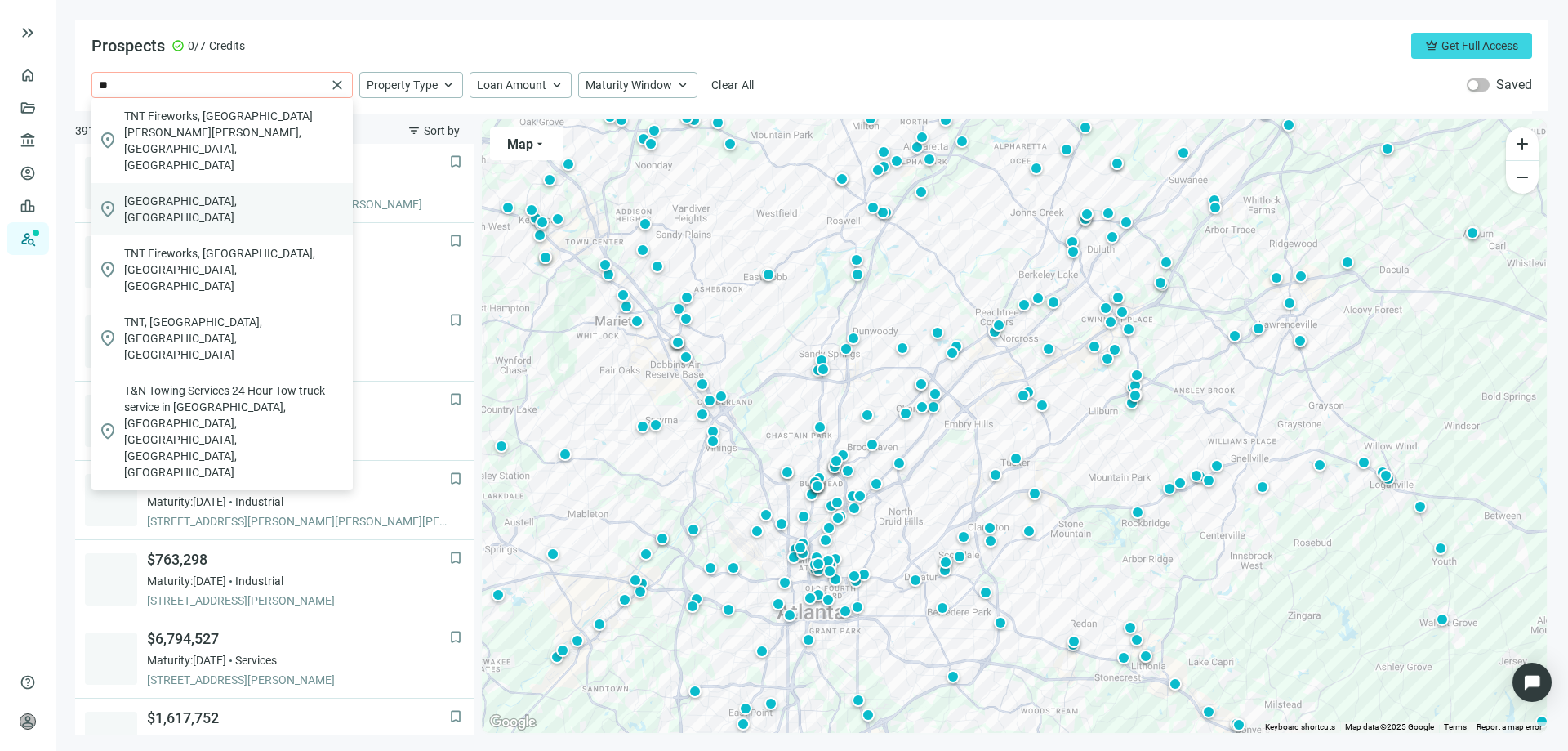
click at [162, 193] on span "[GEOGRAPHIC_DATA], [GEOGRAPHIC_DATA]" at bounding box center [236, 209] width 222 height 32
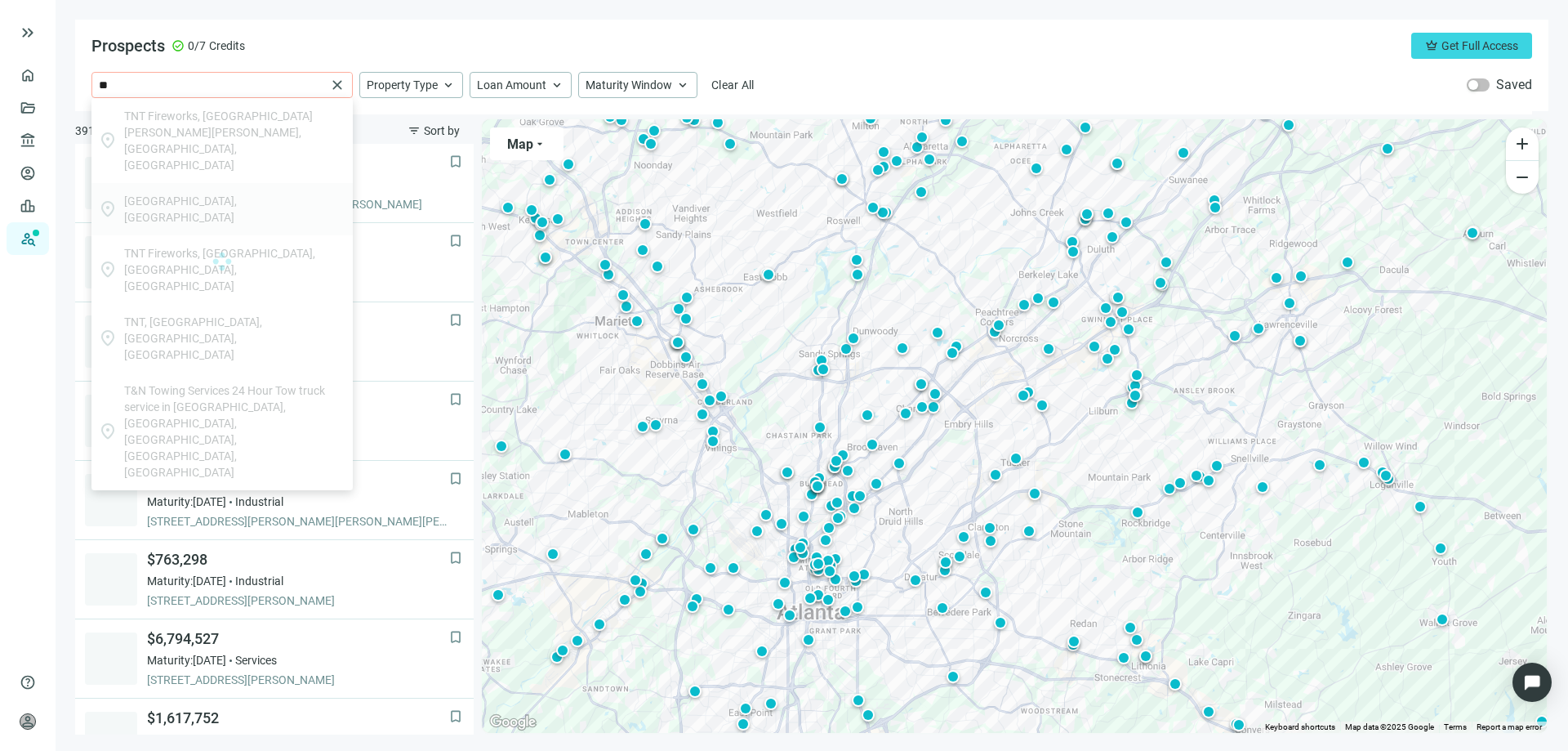
type input "*******"
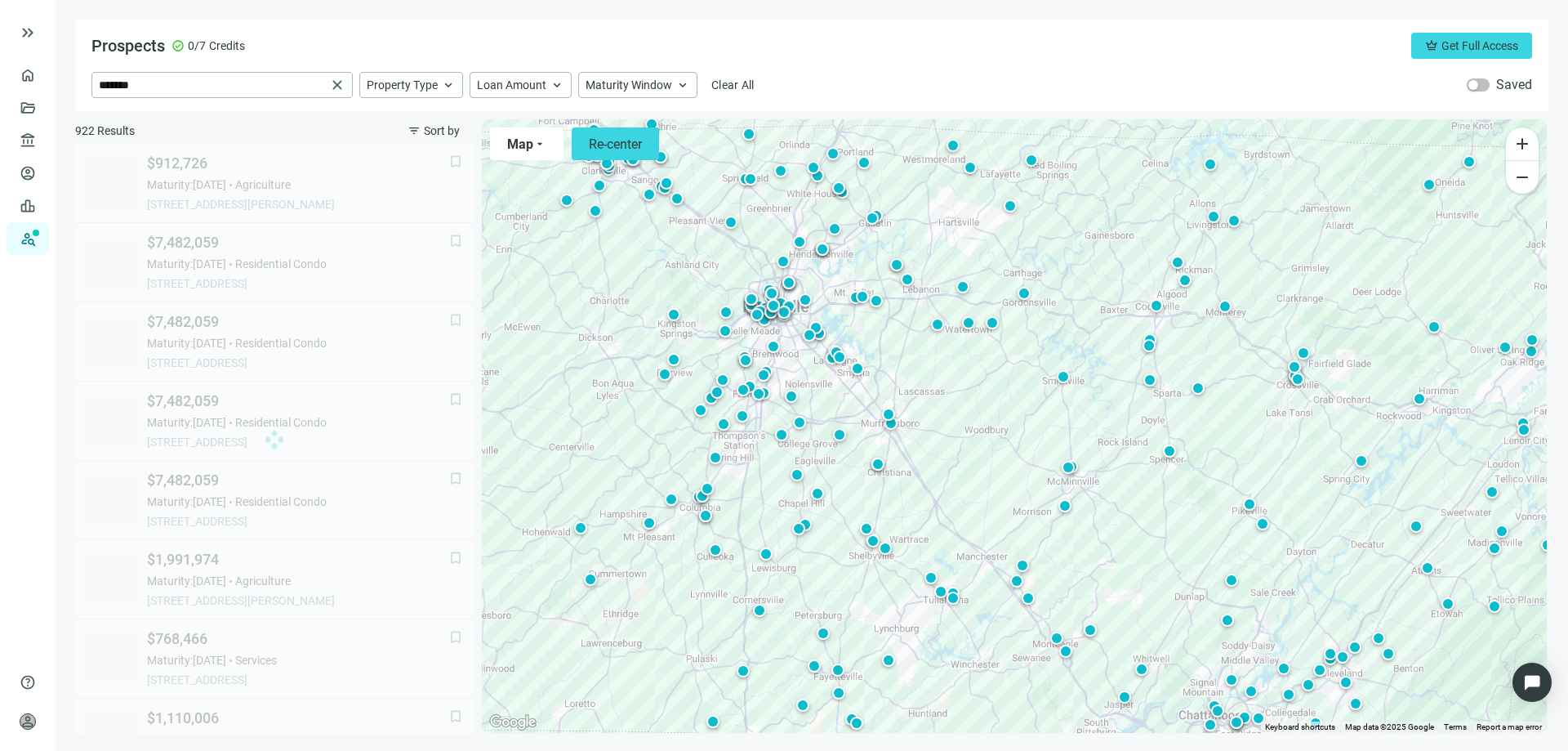
click at [909, 525] on div "To activate drag with keyboard, press Alt + Enter. Once in keyboard drag state,…" at bounding box center [1014, 426] width 1065 height 613
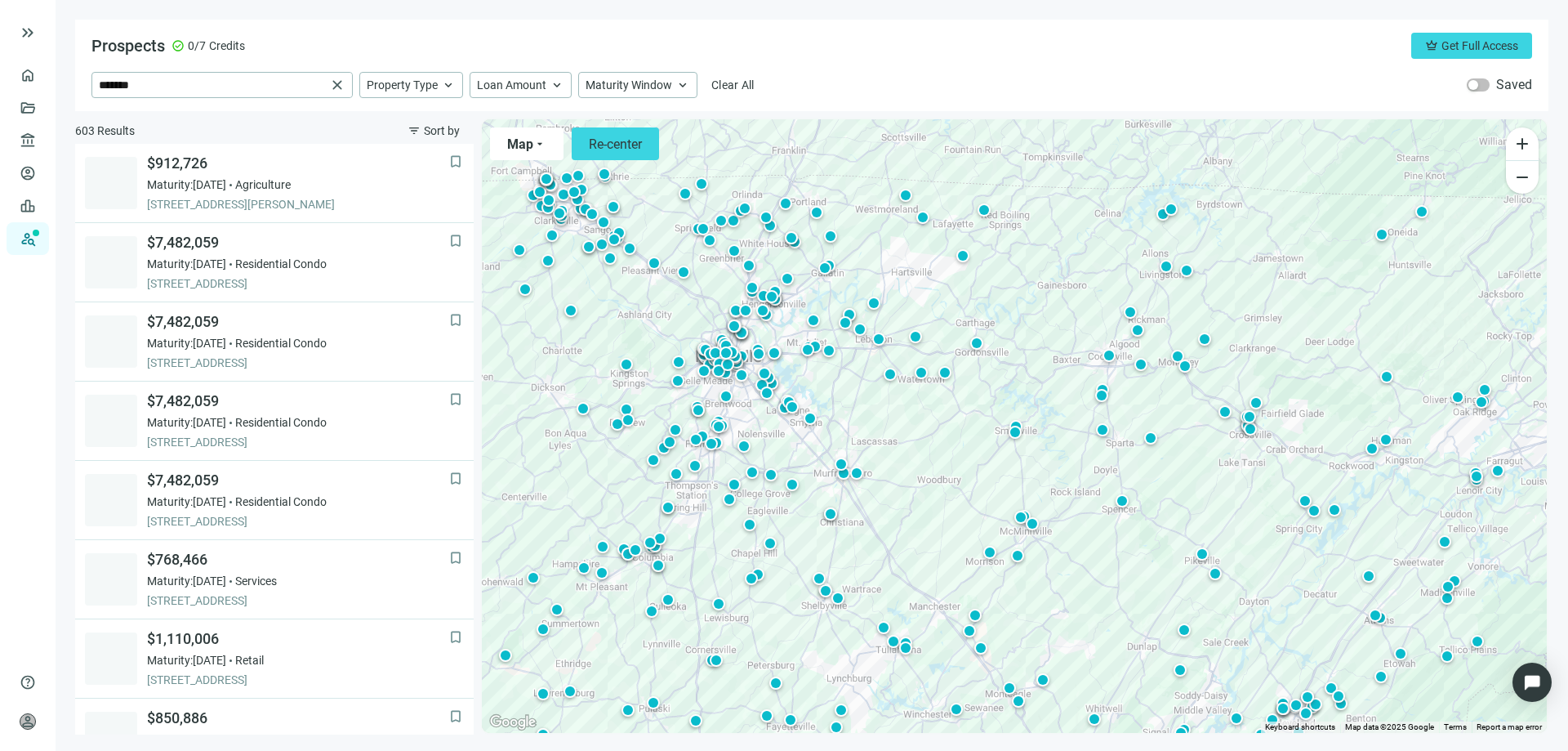
drag, startPoint x: 981, startPoint y: 443, endPoint x: 926, endPoint y: 509, distance: 85.9
click at [926, 509] on div "To activate drag with keyboard, press Alt + Enter. Once in keyboard drag state,…" at bounding box center [1014, 426] width 1065 height 613
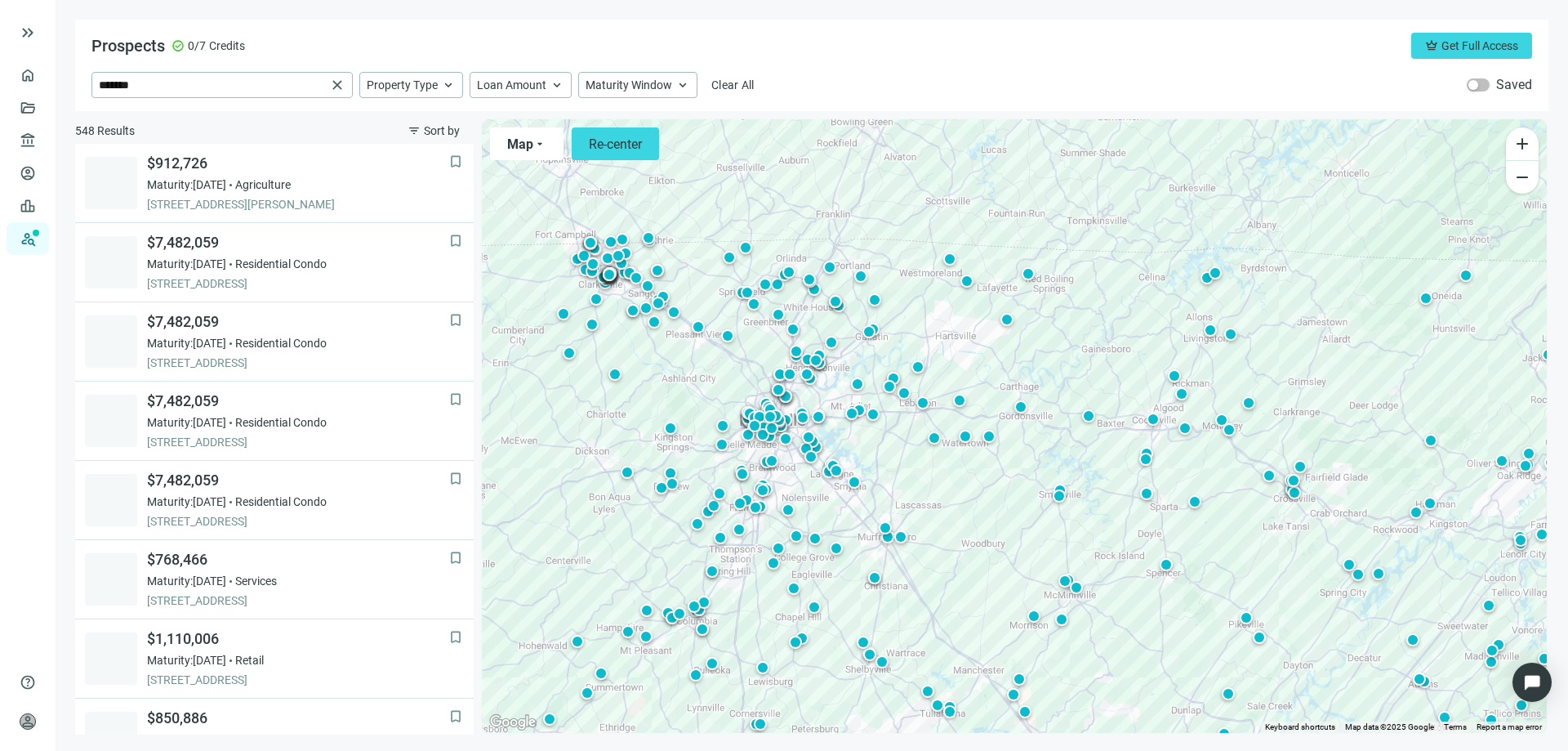
drag, startPoint x: 910, startPoint y: 505, endPoint x: 950, endPoint y: 549, distance: 59.5
click at [950, 549] on div "To activate drag with keyboard, press Alt + Enter. Once in keyboard drag state,…" at bounding box center [1014, 426] width 1065 height 613
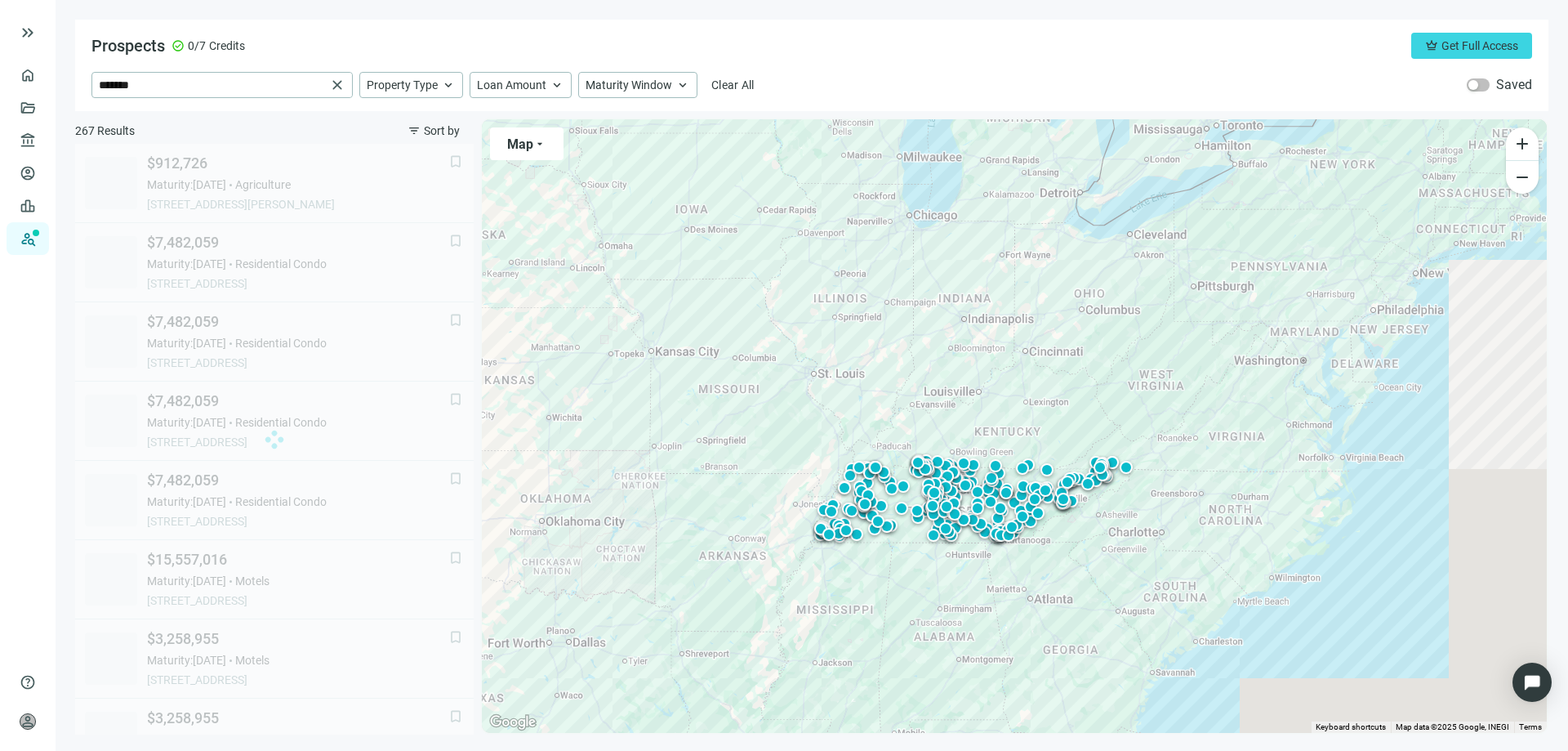
drag, startPoint x: 903, startPoint y: 606, endPoint x: 890, endPoint y: 622, distance: 20.6
click at [890, 622] on div "To activate drag with keyboard, press Alt + Enter. Once in keyboard drag state,…" at bounding box center [1014, 426] width 1065 height 613
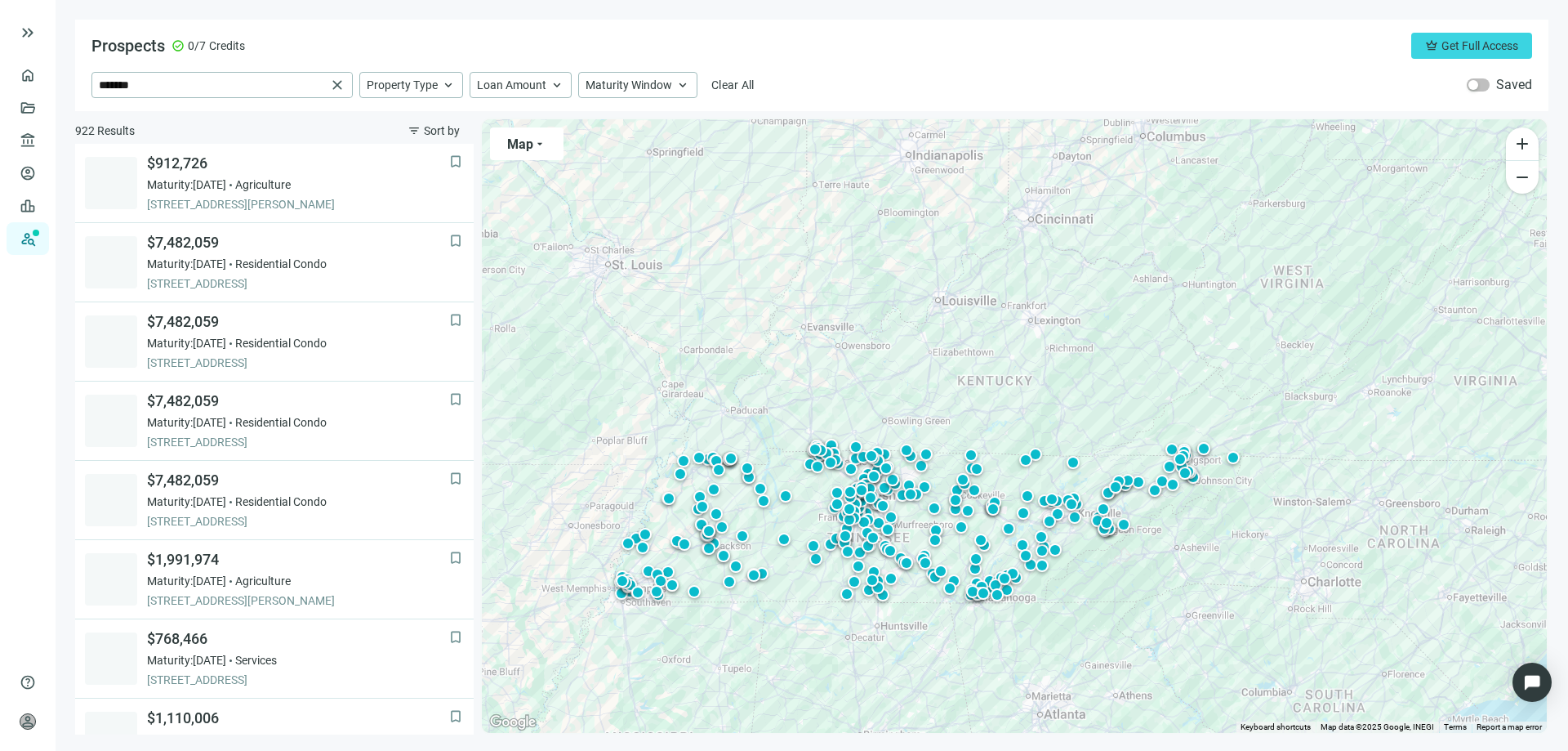
drag, startPoint x: 948, startPoint y: 466, endPoint x: 924, endPoint y: 344, distance: 124.3
click at [924, 344] on div "To activate drag with keyboard, press Alt + Enter. Once in keyboard drag state,…" at bounding box center [1014, 426] width 1065 height 613
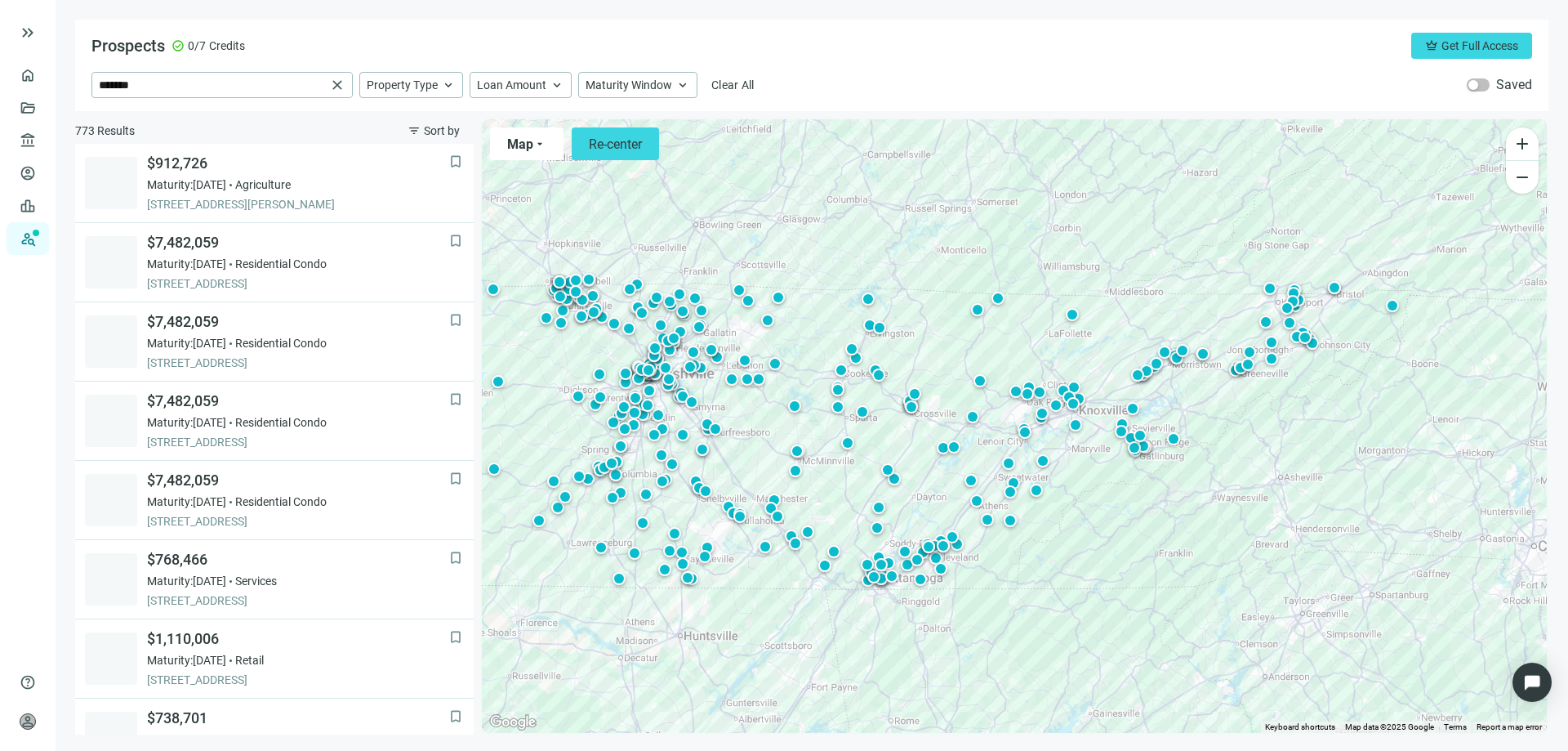
drag, startPoint x: 927, startPoint y: 496, endPoint x: 917, endPoint y: 455, distance: 42.2
click at [917, 455] on div "To activate drag with keyboard, press Alt + Enter. Once in keyboard drag state,…" at bounding box center [1014, 426] width 1065 height 613
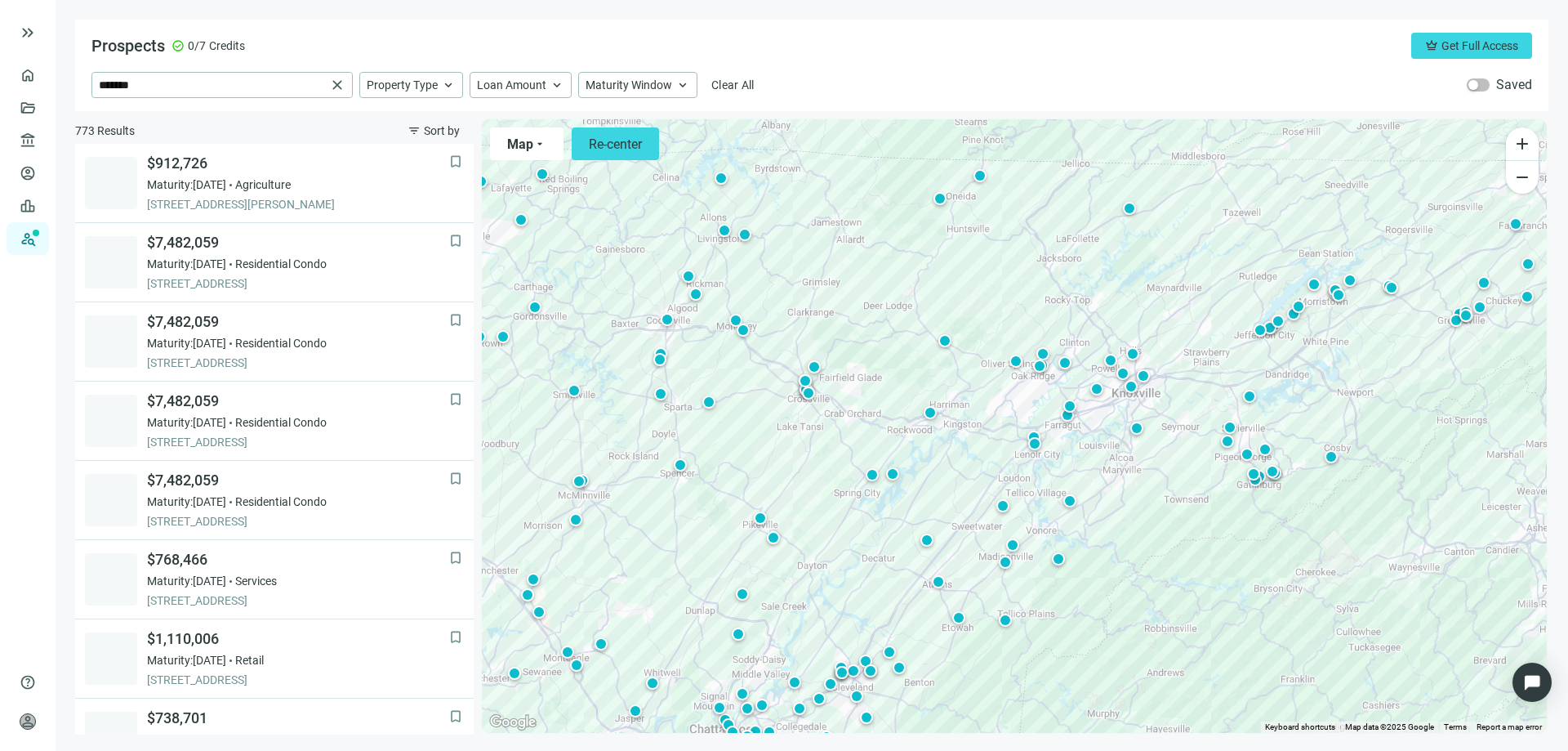
drag, startPoint x: 966, startPoint y: 574, endPoint x: 947, endPoint y: 521, distance: 56.3
click at [947, 521] on div "To activate drag with keyboard, press Alt + Enter. Once in keyboard drag state,…" at bounding box center [1014, 426] width 1065 height 613
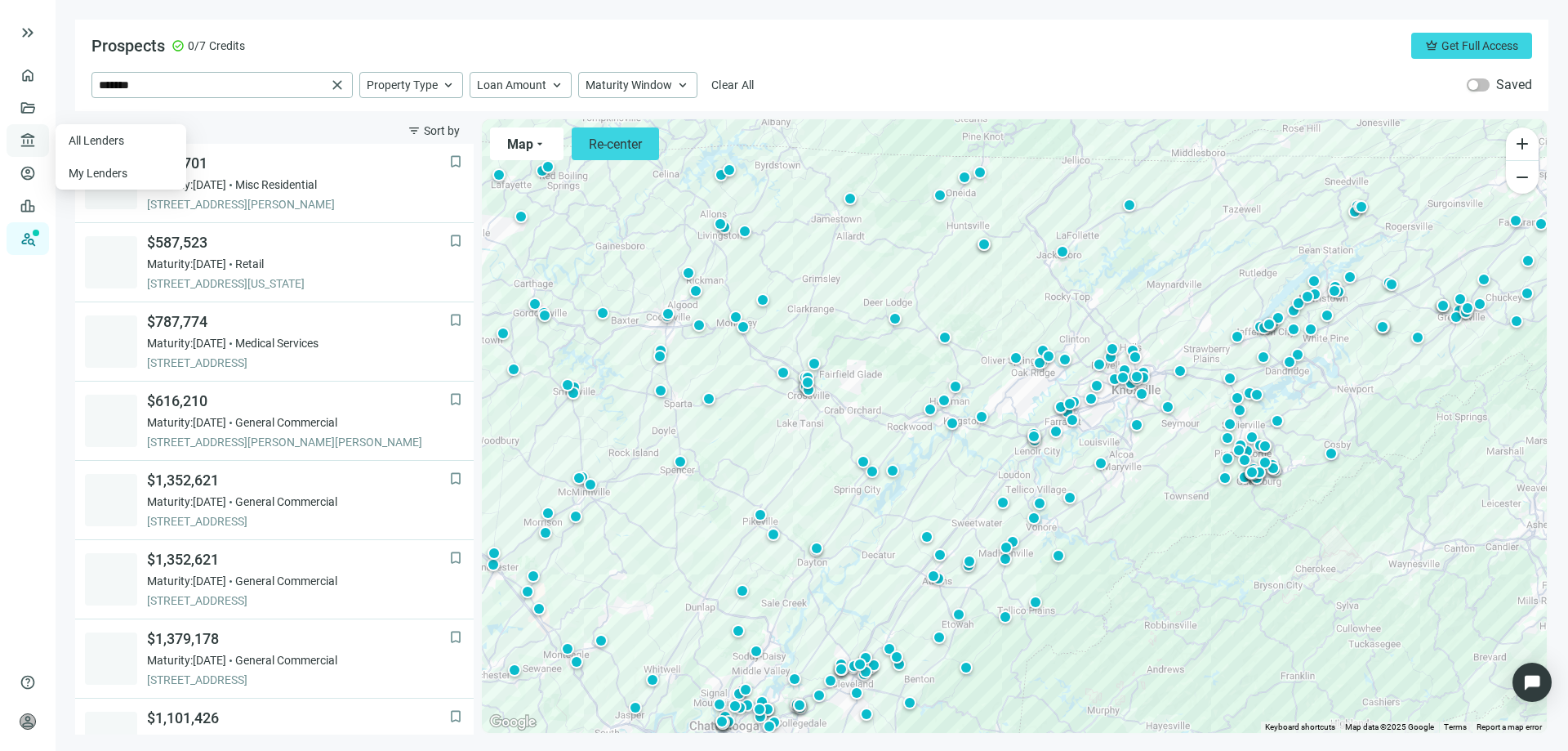
click at [29, 132] on span "account_balance" at bounding box center [25, 140] width 11 height 17
click at [71, 138] on link "All Lenders" at bounding box center [97, 140] width 59 height 13
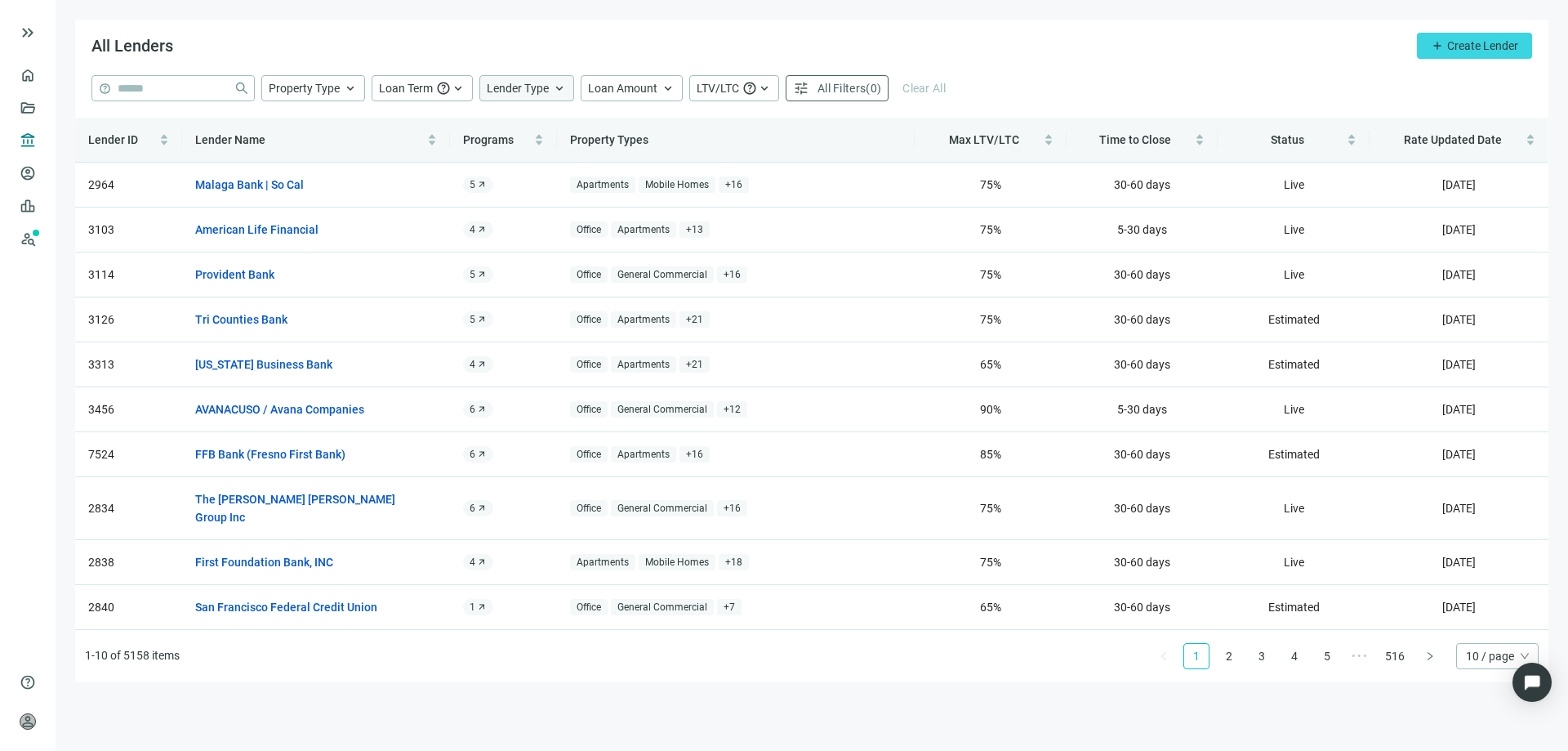
click at [509, 91] on span "Lender Type" at bounding box center [518, 88] width 62 height 13
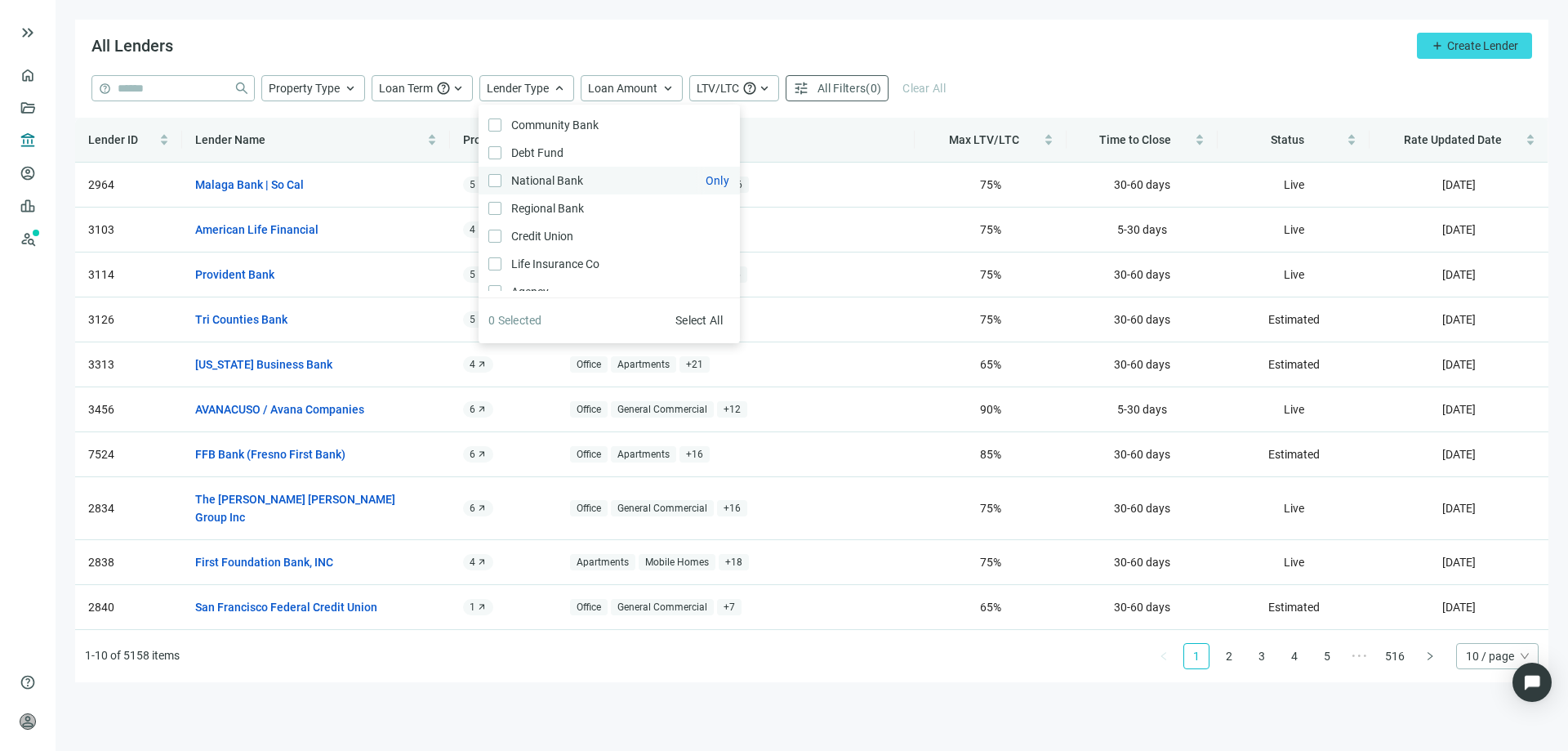
scroll to position [25, 0]
click at [307, 95] on span "Property Type" at bounding box center [304, 88] width 71 height 15
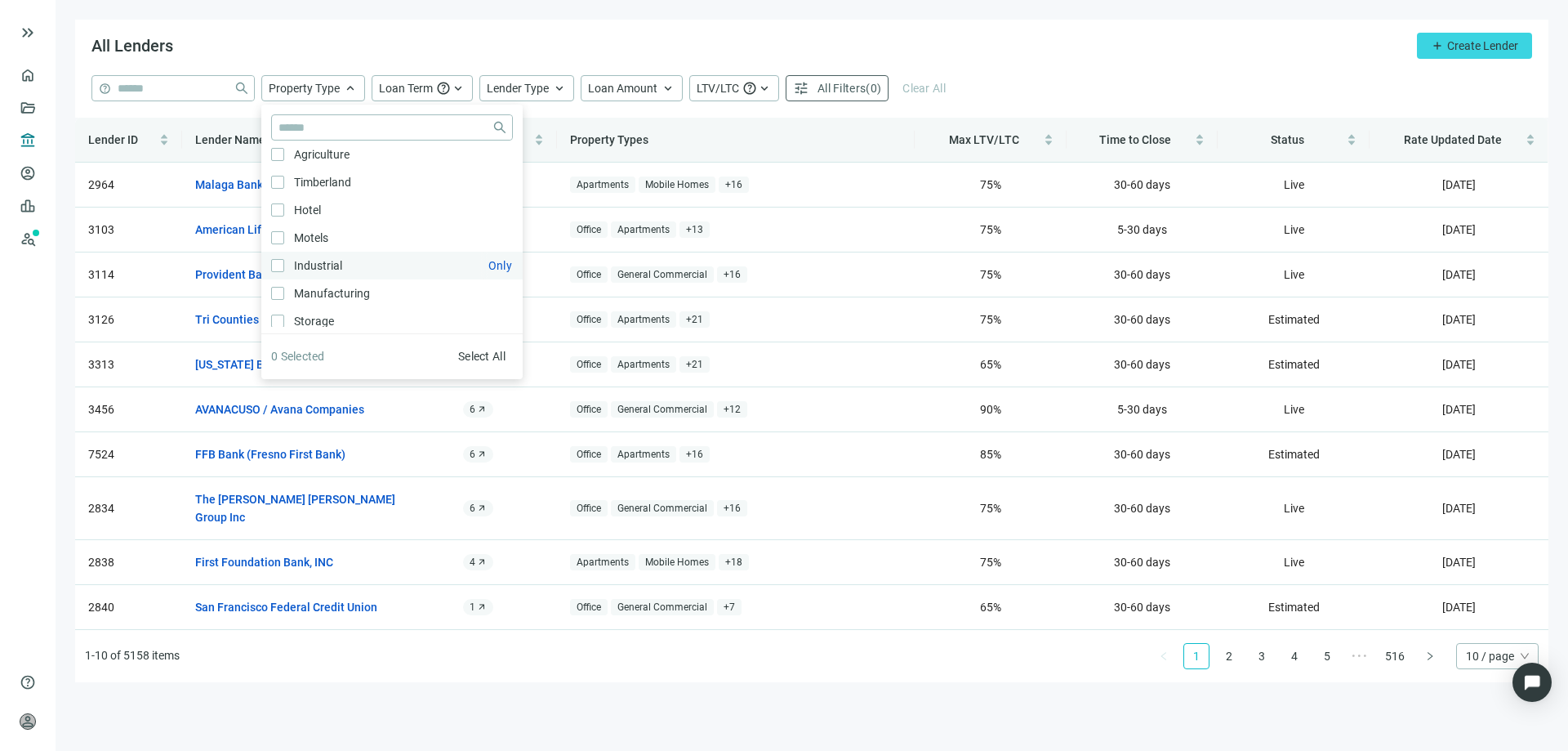
scroll to position [0, 0]
click at [831, 91] on span "All Filters" at bounding box center [841, 88] width 48 height 13
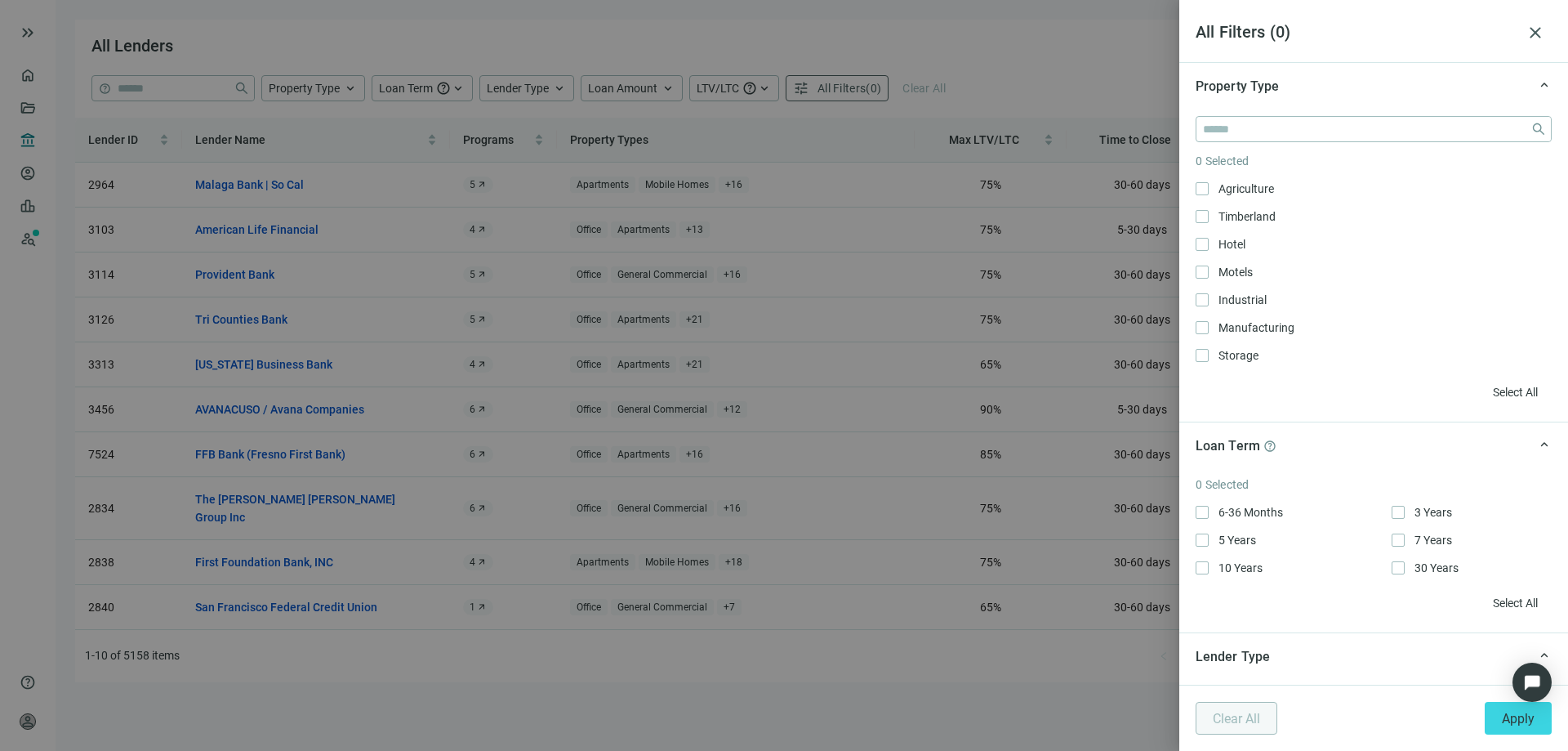
click at [962, 64] on div at bounding box center [784, 375] width 1568 height 751
click at [1039, 85] on div at bounding box center [784, 375] width 1568 height 751
click at [1532, 39] on span "close" at bounding box center [1536, 32] width 19 height 19
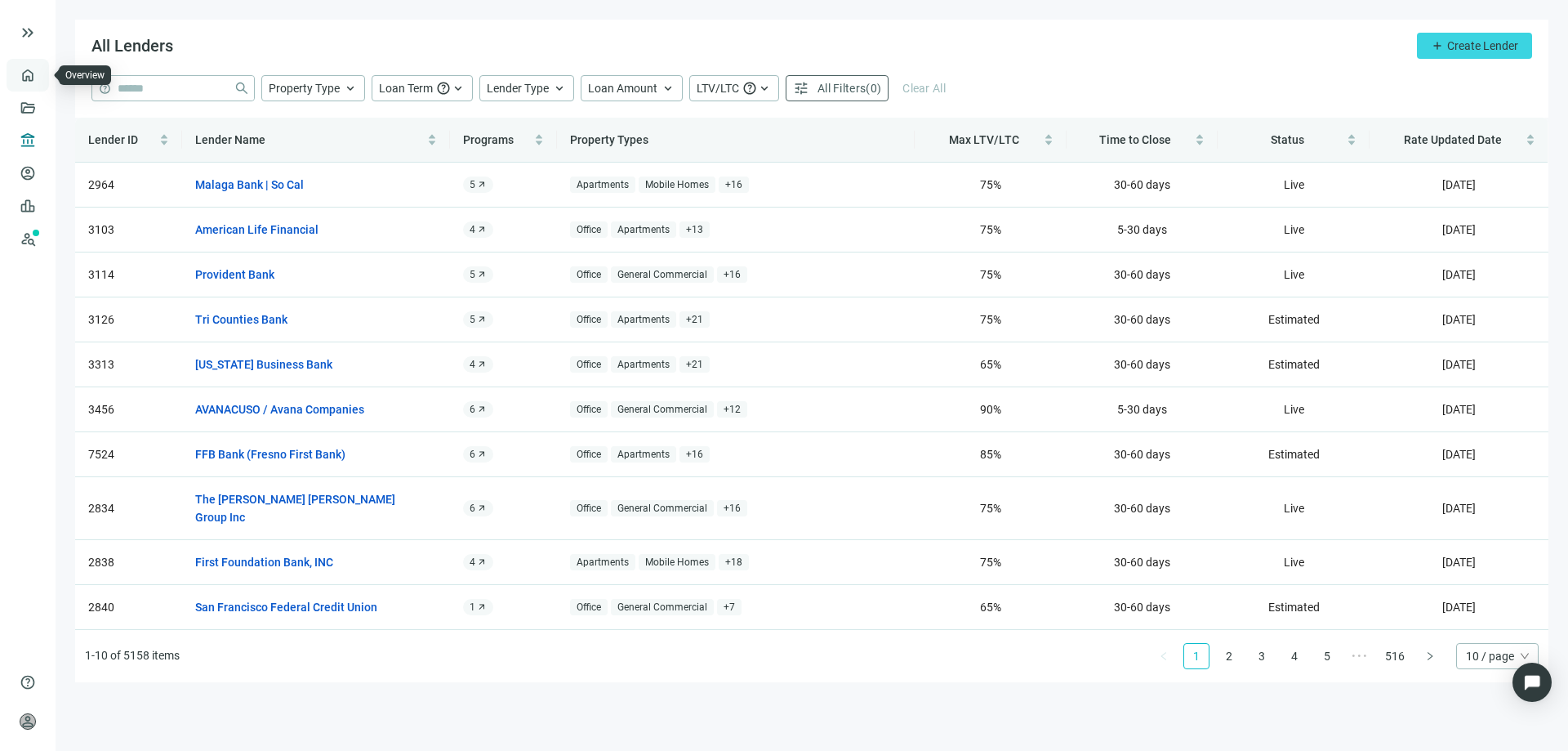
click at [41, 78] on link "Overview" at bounding box center [65, 74] width 48 height 13
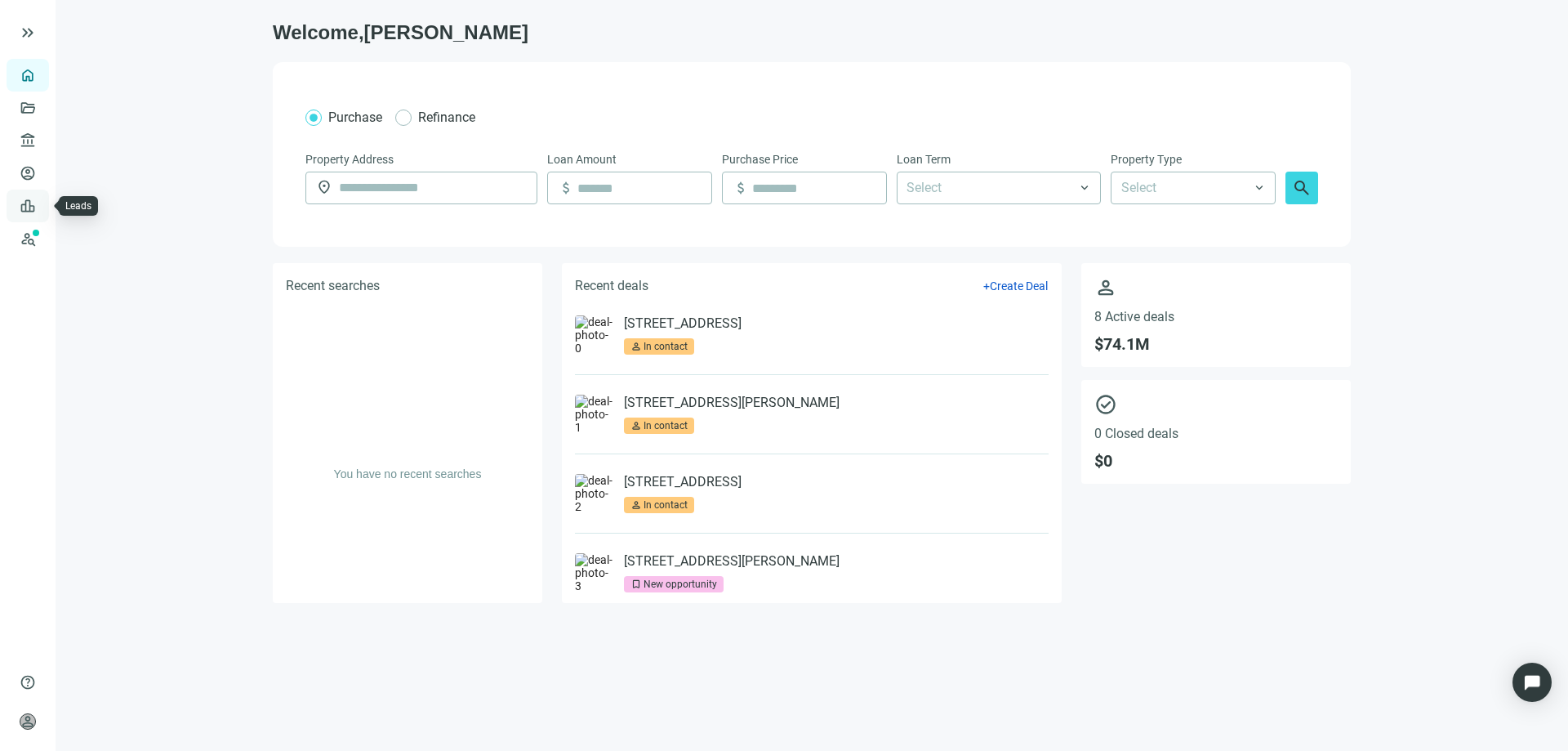
click at [41, 209] on link "Leads" at bounding box center [57, 206] width 32 height 13
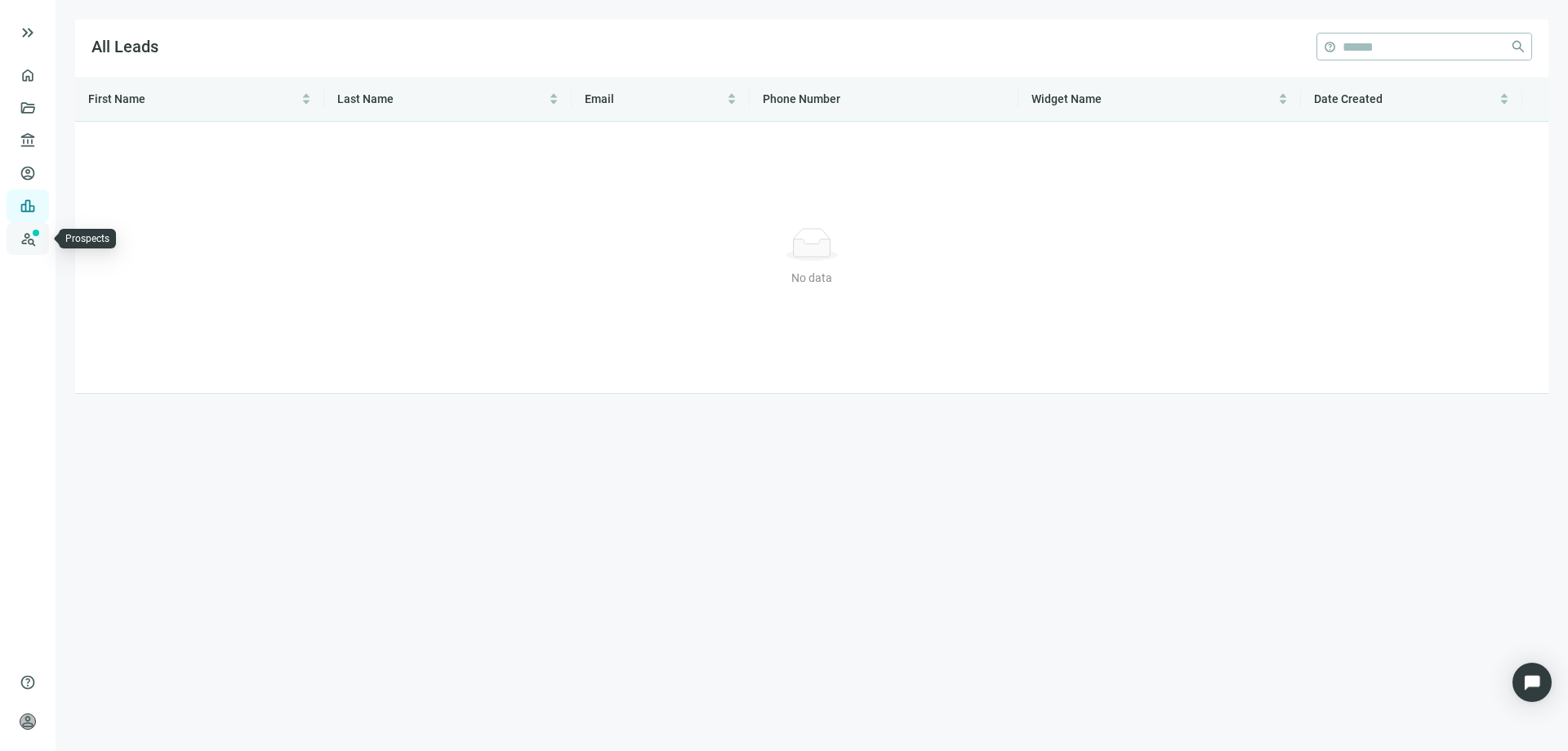
click at [41, 232] on link "Prospects New" at bounding box center [67, 238] width 53 height 32
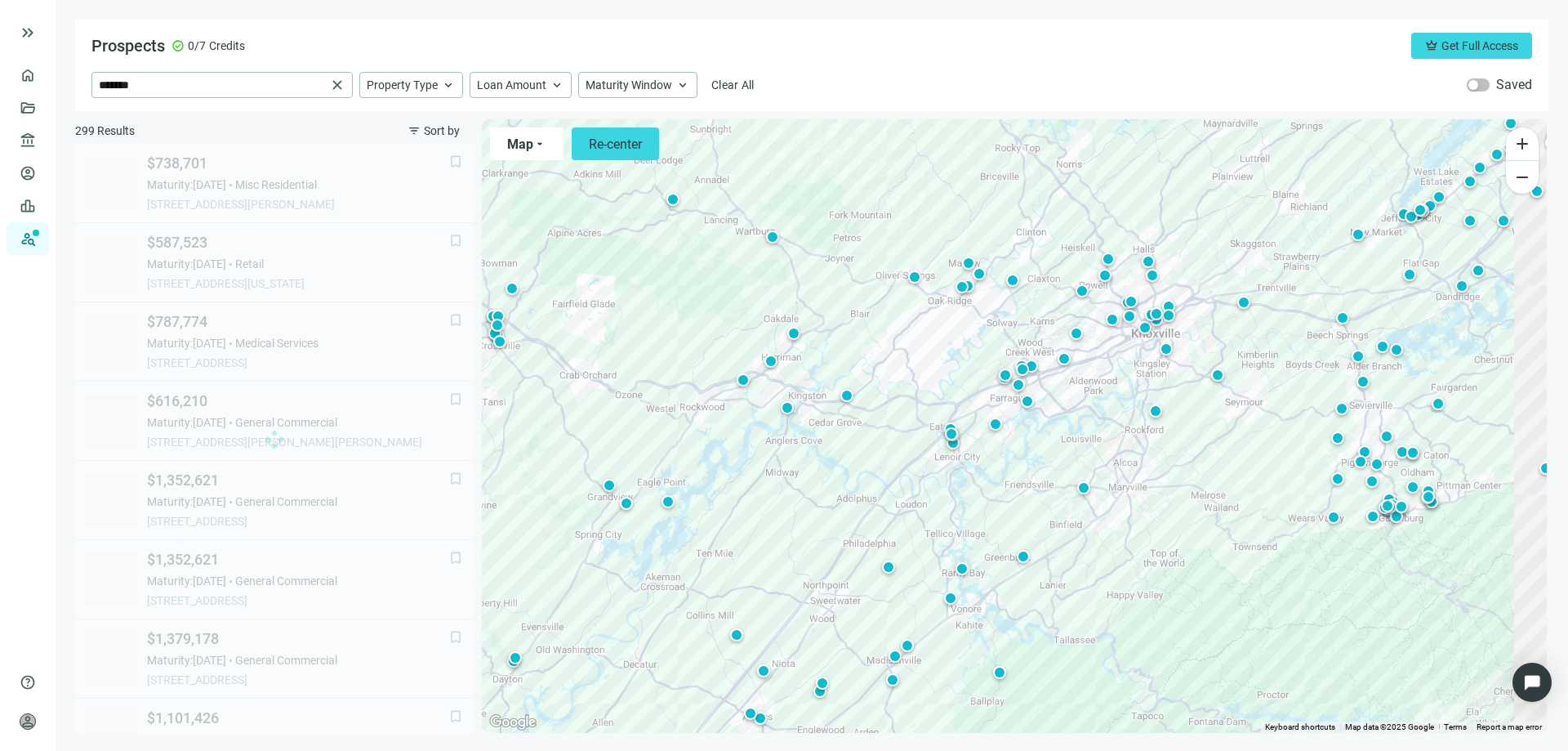
drag, startPoint x: 778, startPoint y: 496, endPoint x: 725, endPoint y: 485, distance: 54.1
click at [725, 485] on div "To activate drag with keyboard, press Alt + Enter. Once in keyboard drag state,…" at bounding box center [1014, 426] width 1065 height 613
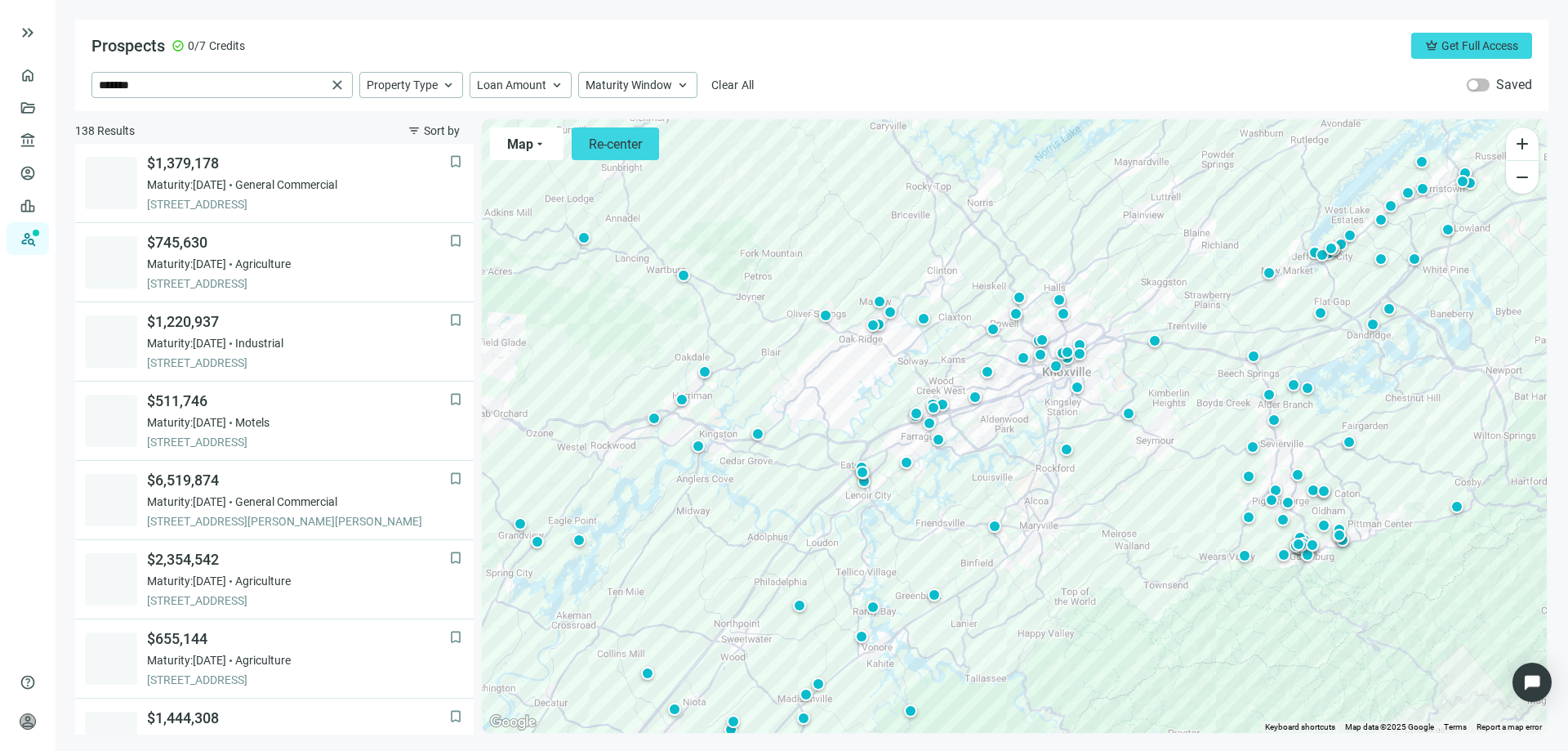
drag, startPoint x: 971, startPoint y: 535, endPoint x: 929, endPoint y: 582, distance: 63.0
click at [929, 582] on div "To activate drag with keyboard, press Alt + Enter. Once in keyboard drag state,…" at bounding box center [1014, 426] width 1065 height 613
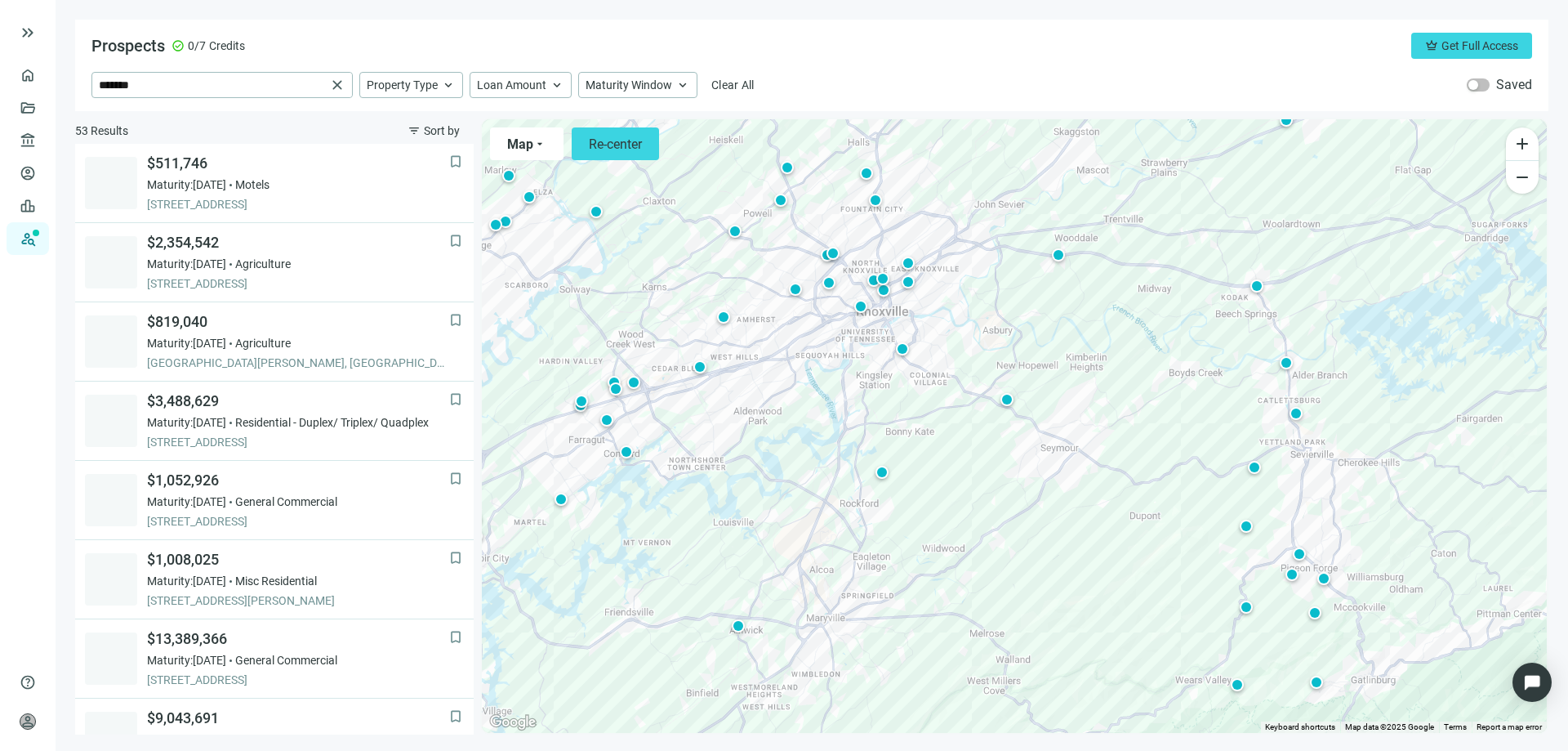
drag, startPoint x: 981, startPoint y: 478, endPoint x: 765, endPoint y: 443, distance: 218.8
click at [765, 443] on div "To activate drag with keyboard, press Alt + Enter. Once in keyboard drag state,…" at bounding box center [1014, 426] width 1065 height 613
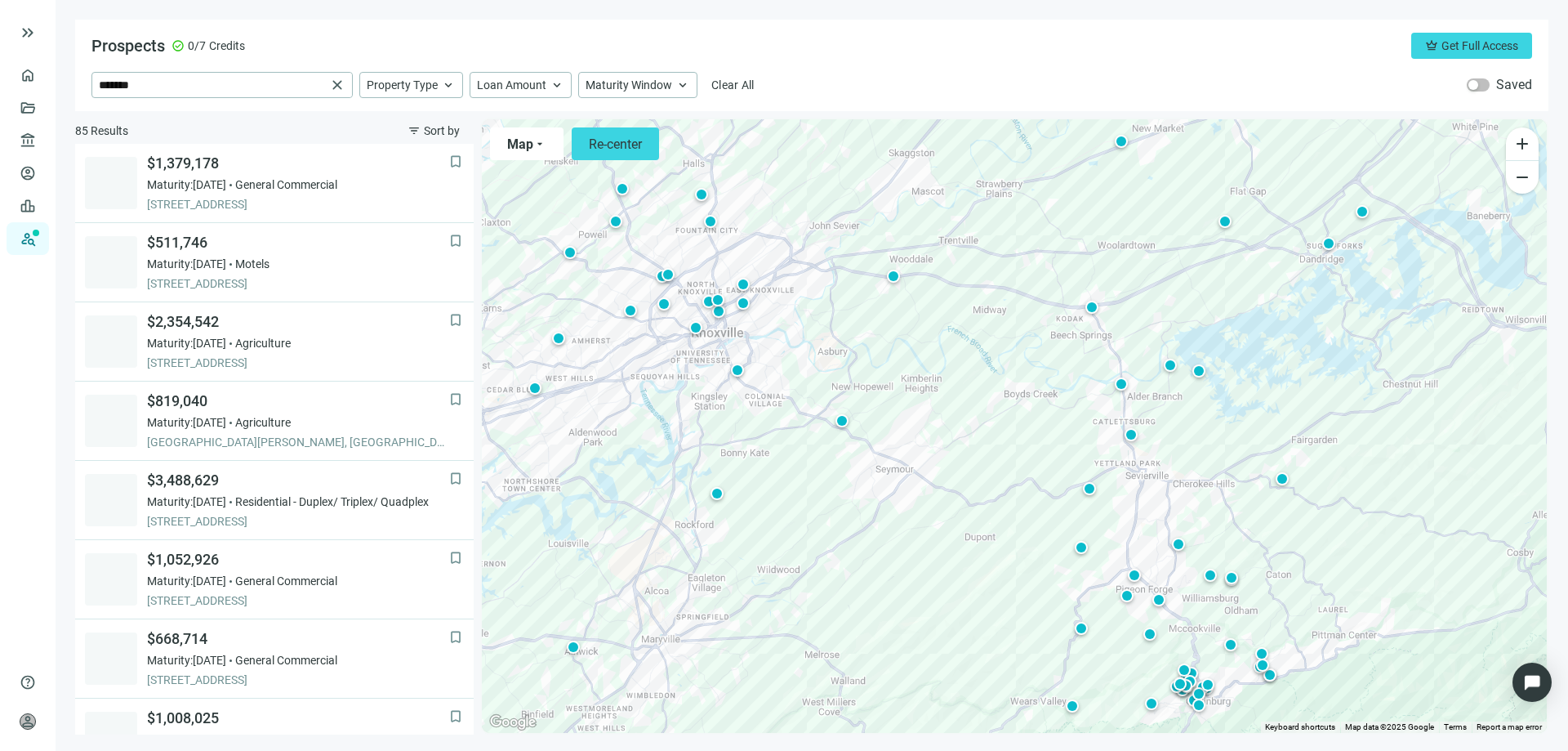
drag, startPoint x: 1023, startPoint y: 547, endPoint x: 854, endPoint y: 570, distance: 170.6
click at [854, 570] on div "To activate drag with keyboard, press Alt + Enter. Once in keyboard drag state,…" at bounding box center [1014, 426] width 1065 height 613
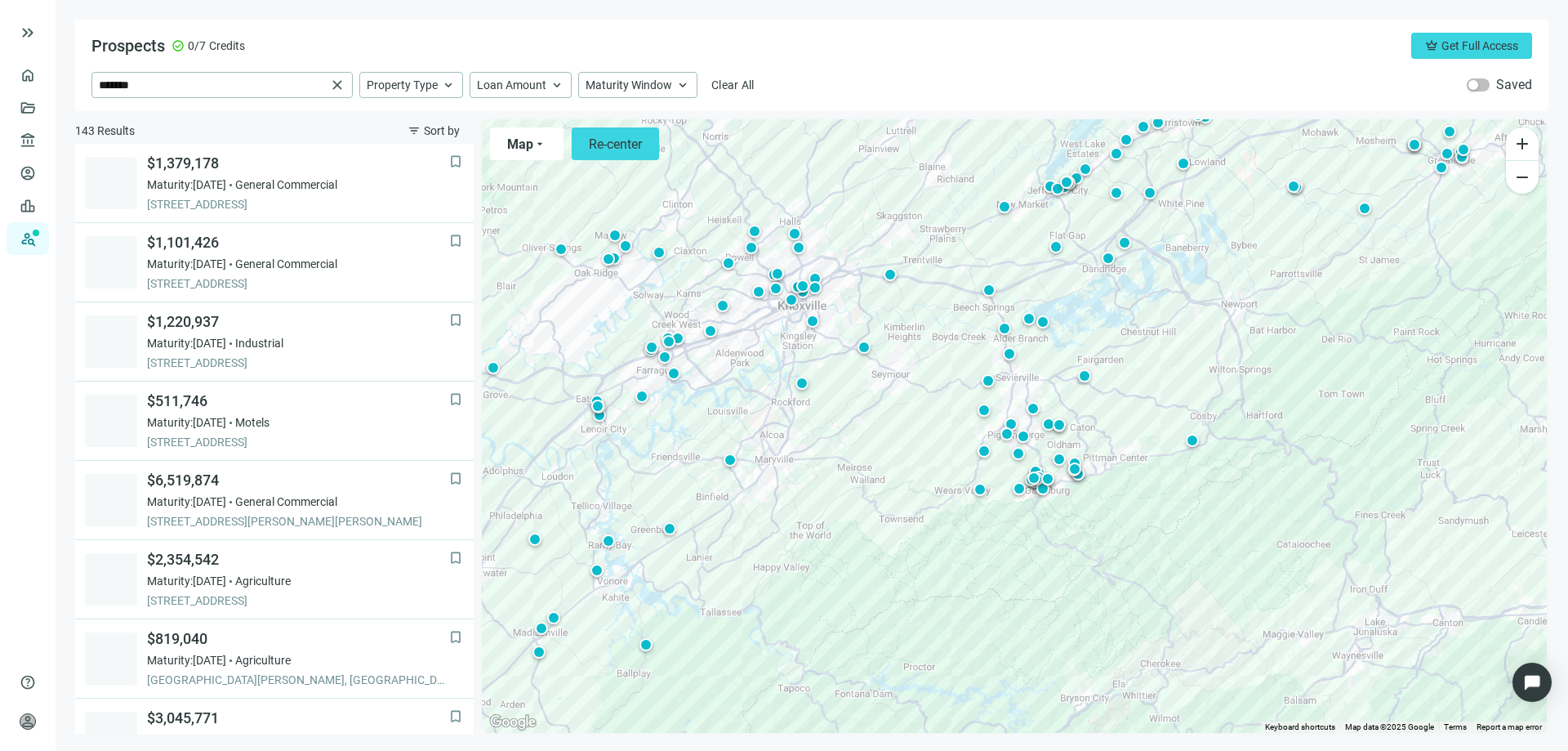
drag, startPoint x: 780, startPoint y: 552, endPoint x: 717, endPoint y: 475, distance: 99.5
click at [717, 475] on div "To activate drag with keyboard, press Alt + Enter. Once in keyboard drag state,…" at bounding box center [1014, 426] width 1065 height 613
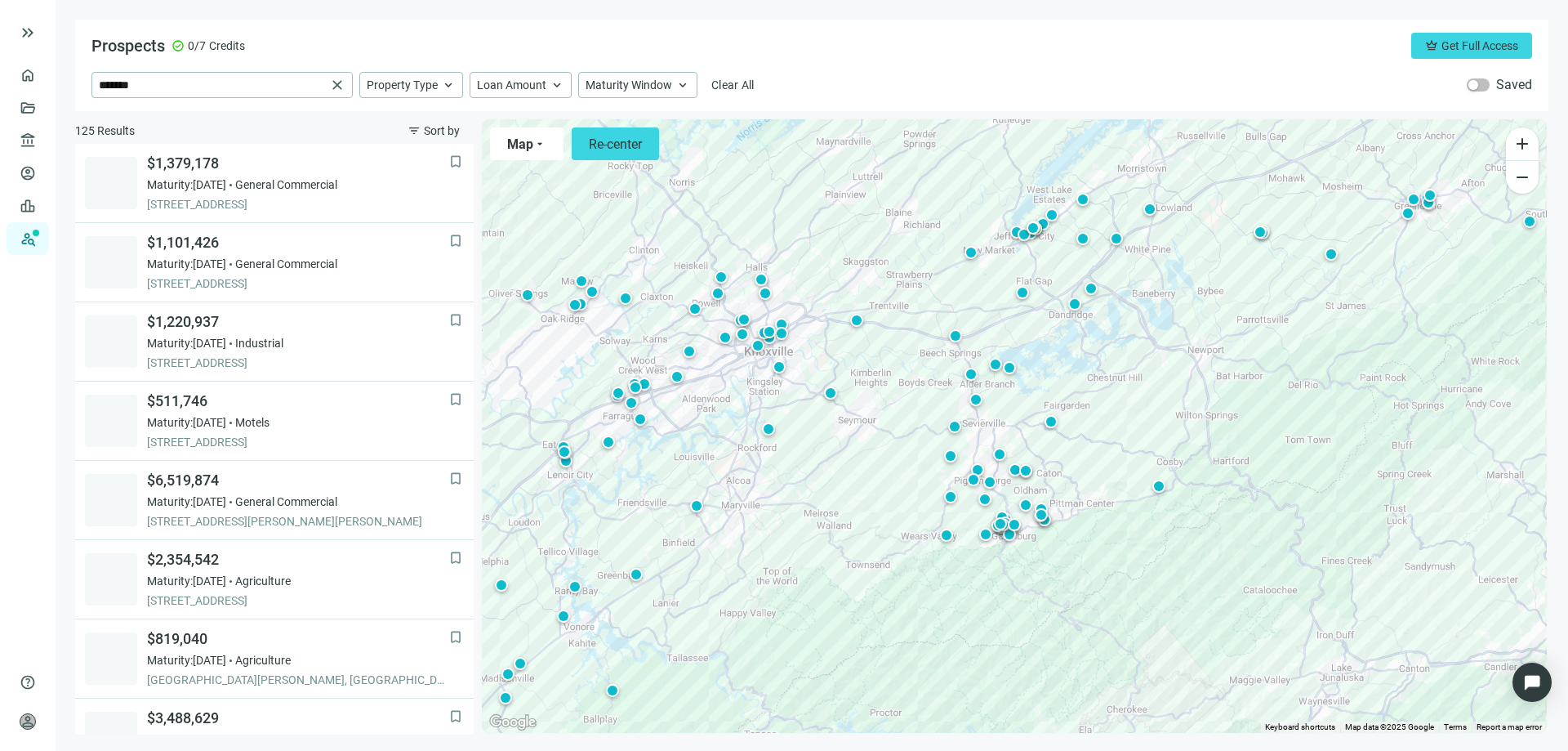
drag, startPoint x: 828, startPoint y: 423, endPoint x: 846, endPoint y: 514, distance: 92.8
click at [846, 514] on div "To activate drag with keyboard, press Alt + Enter. Once in keyboard drag state,…" at bounding box center [1014, 426] width 1065 height 613
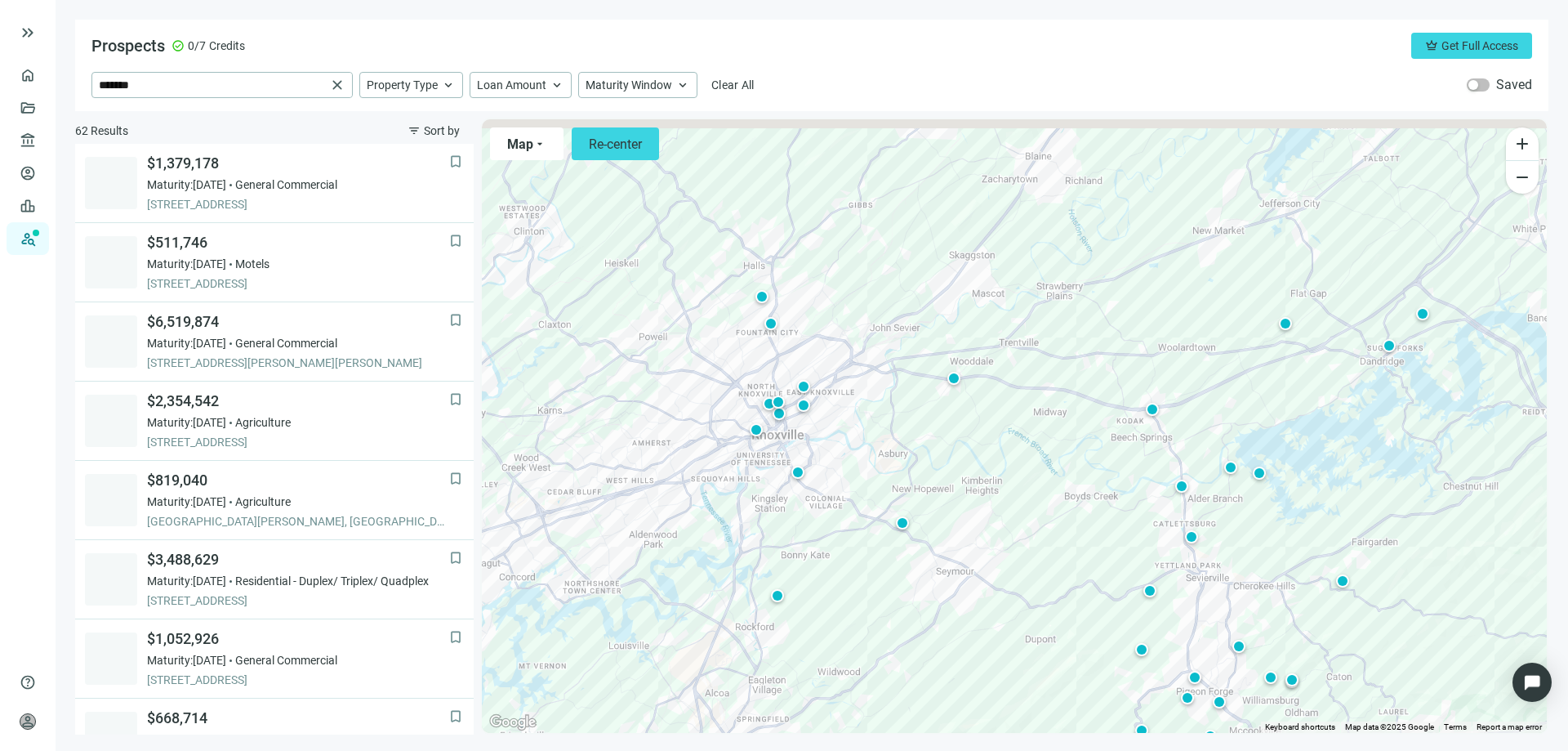
drag, startPoint x: 782, startPoint y: 535, endPoint x: 1034, endPoint y: 679, distance: 290.2
click at [1034, 679] on div "To activate drag with keyboard, press Alt + Enter. Once in keyboard drag state,…" at bounding box center [1014, 426] width 1065 height 613
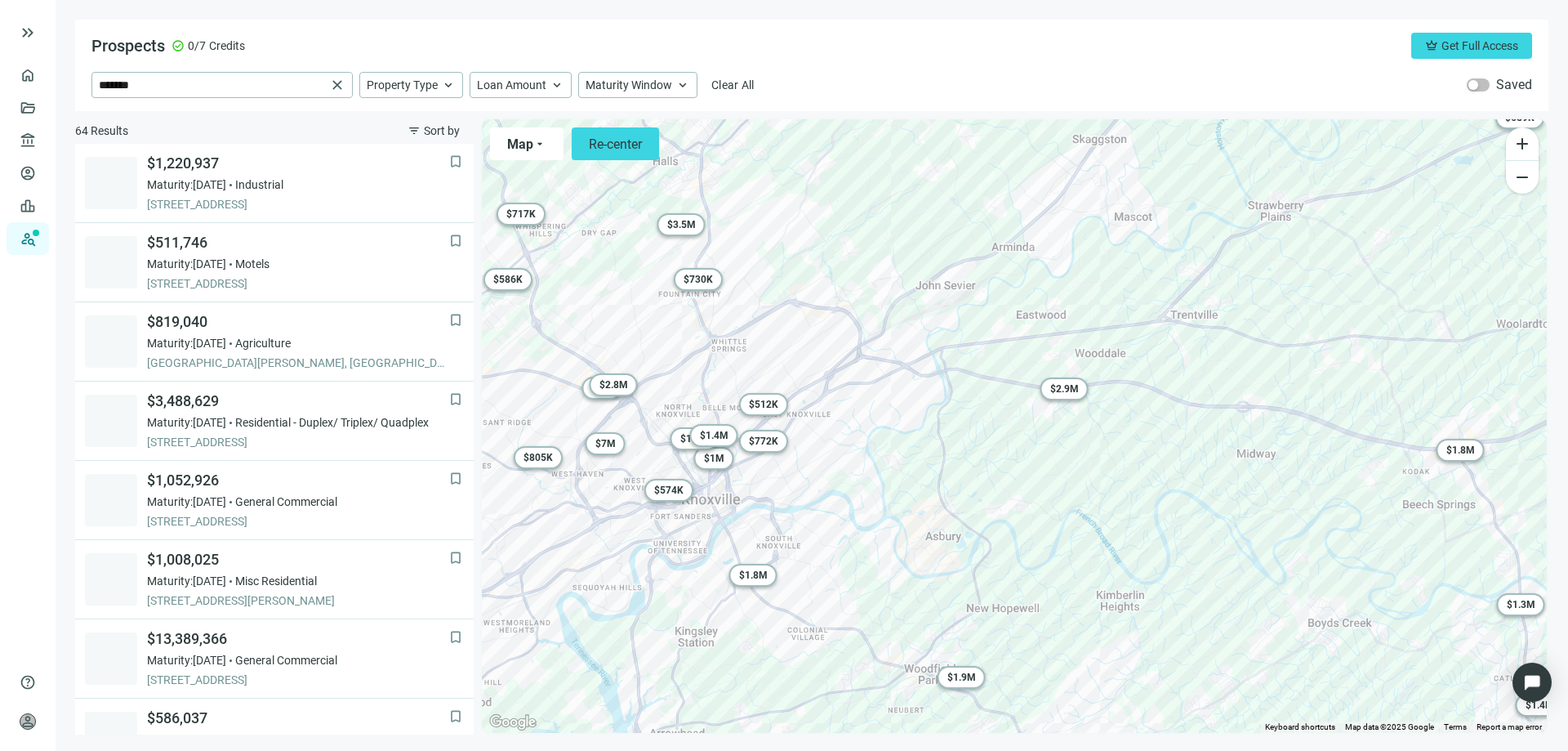
drag, startPoint x: 892, startPoint y: 605, endPoint x: 913, endPoint y: 534, distance: 74.0
click at [909, 542] on div "To activate drag with keyboard, press Alt + Enter. Once in keyboard drag state,…" at bounding box center [1014, 426] width 1065 height 613
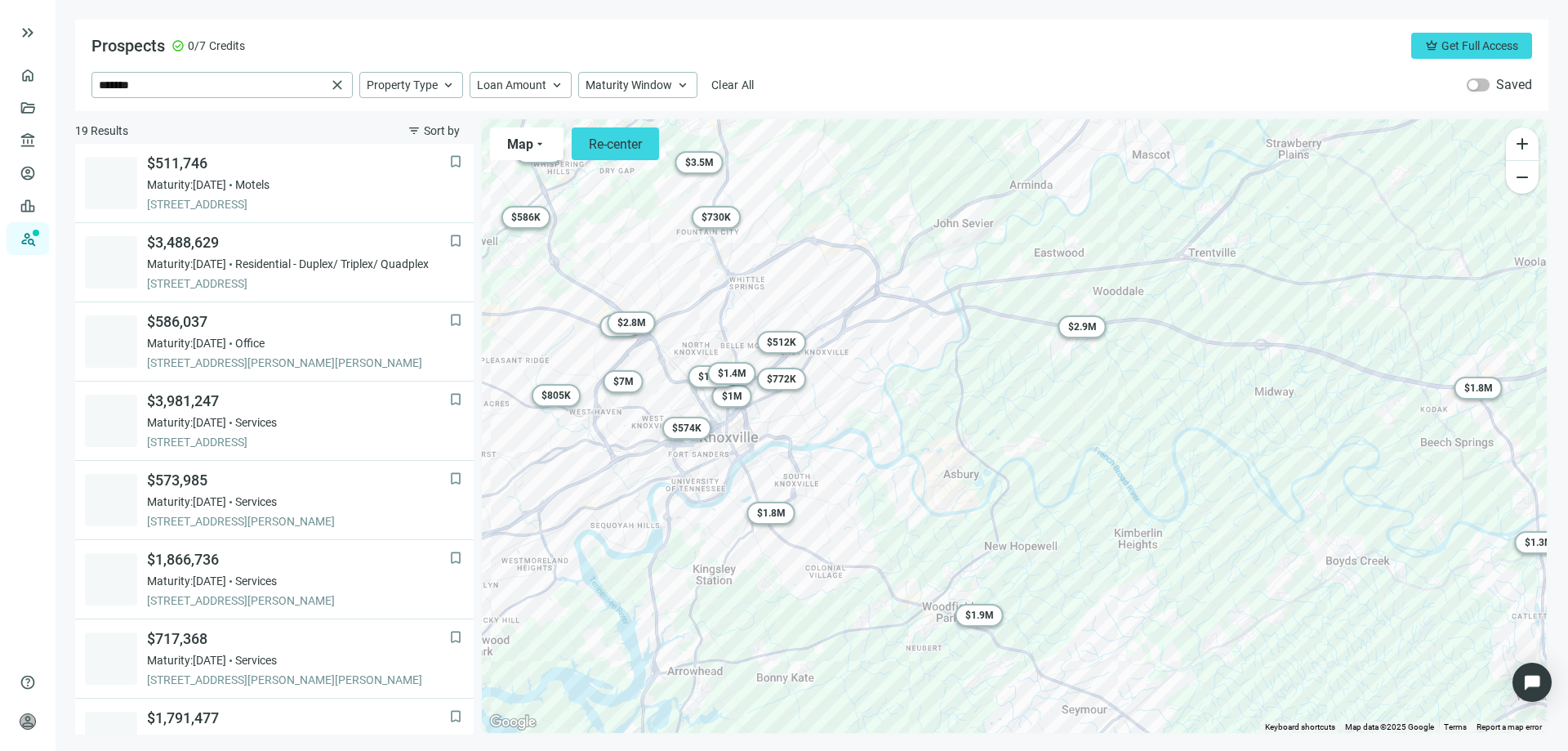
drag, startPoint x: 814, startPoint y: 625, endPoint x: 852, endPoint y: 547, distance: 86.8
click at [851, 549] on div "To activate drag with keyboard, press Alt + Enter. Once in keyboard drag state,…" at bounding box center [1014, 426] width 1065 height 613
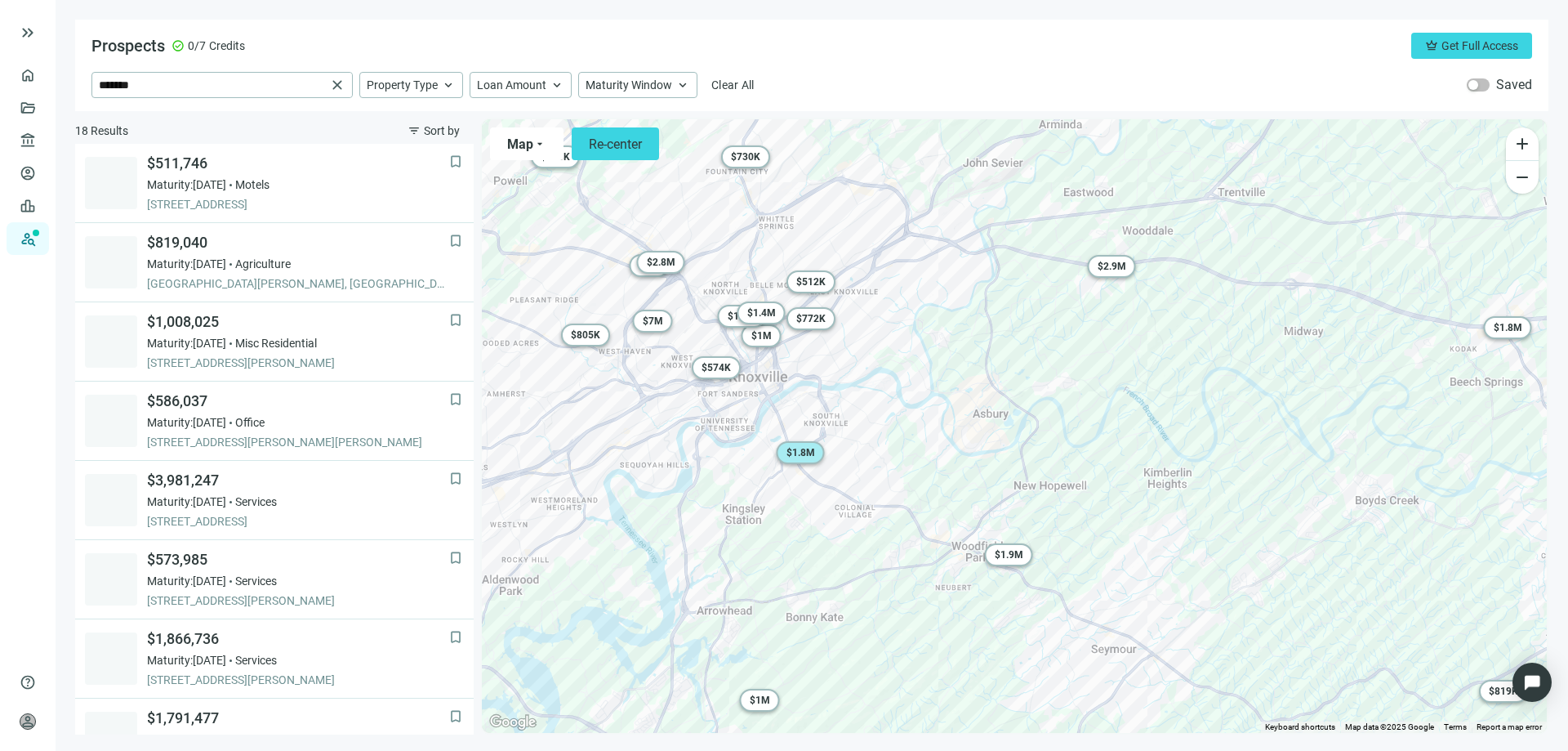
click at [799, 447] on span "$ 1.8M" at bounding box center [801, 452] width 29 height 11
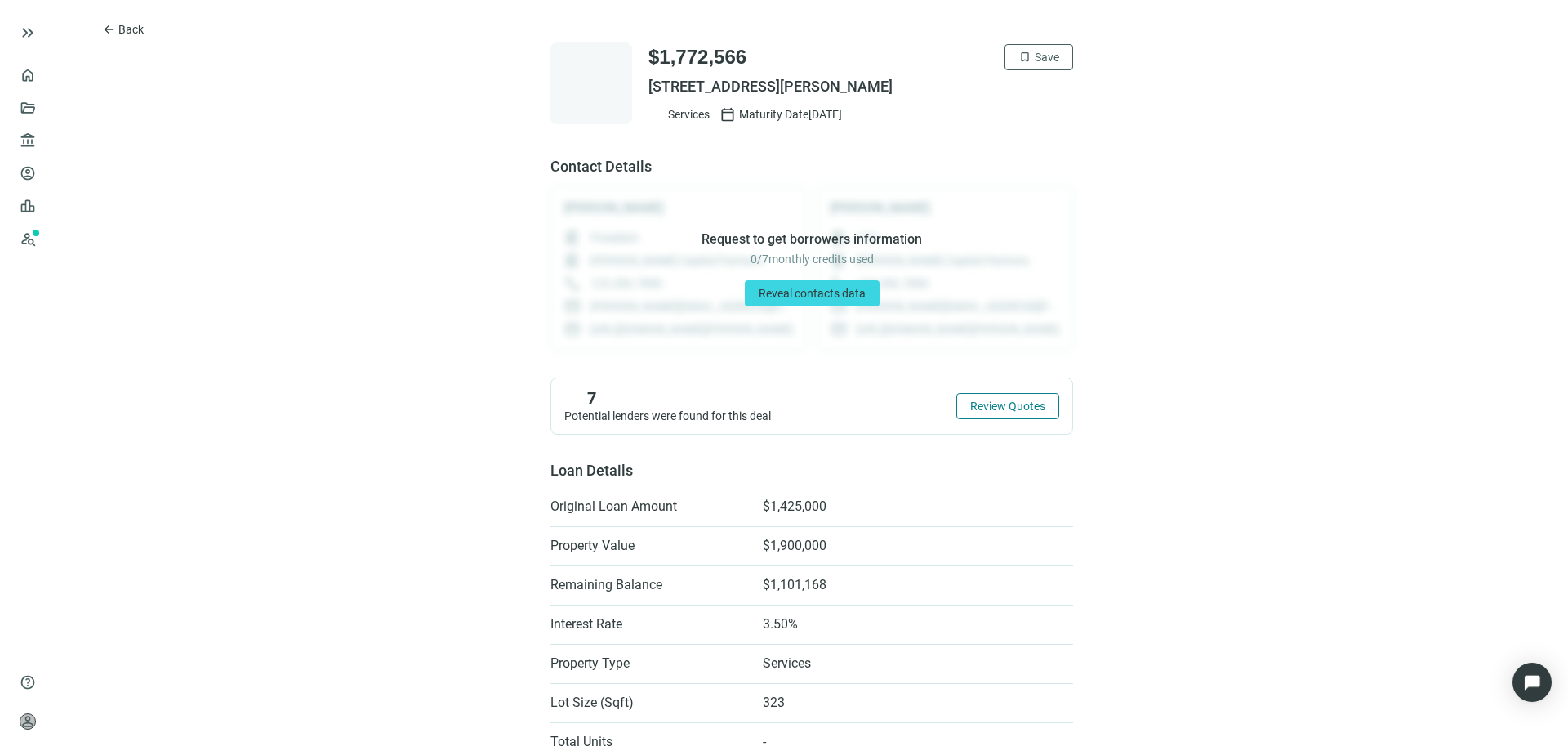
click at [990, 402] on span "Review Quotes" at bounding box center [1008, 406] width 75 height 13
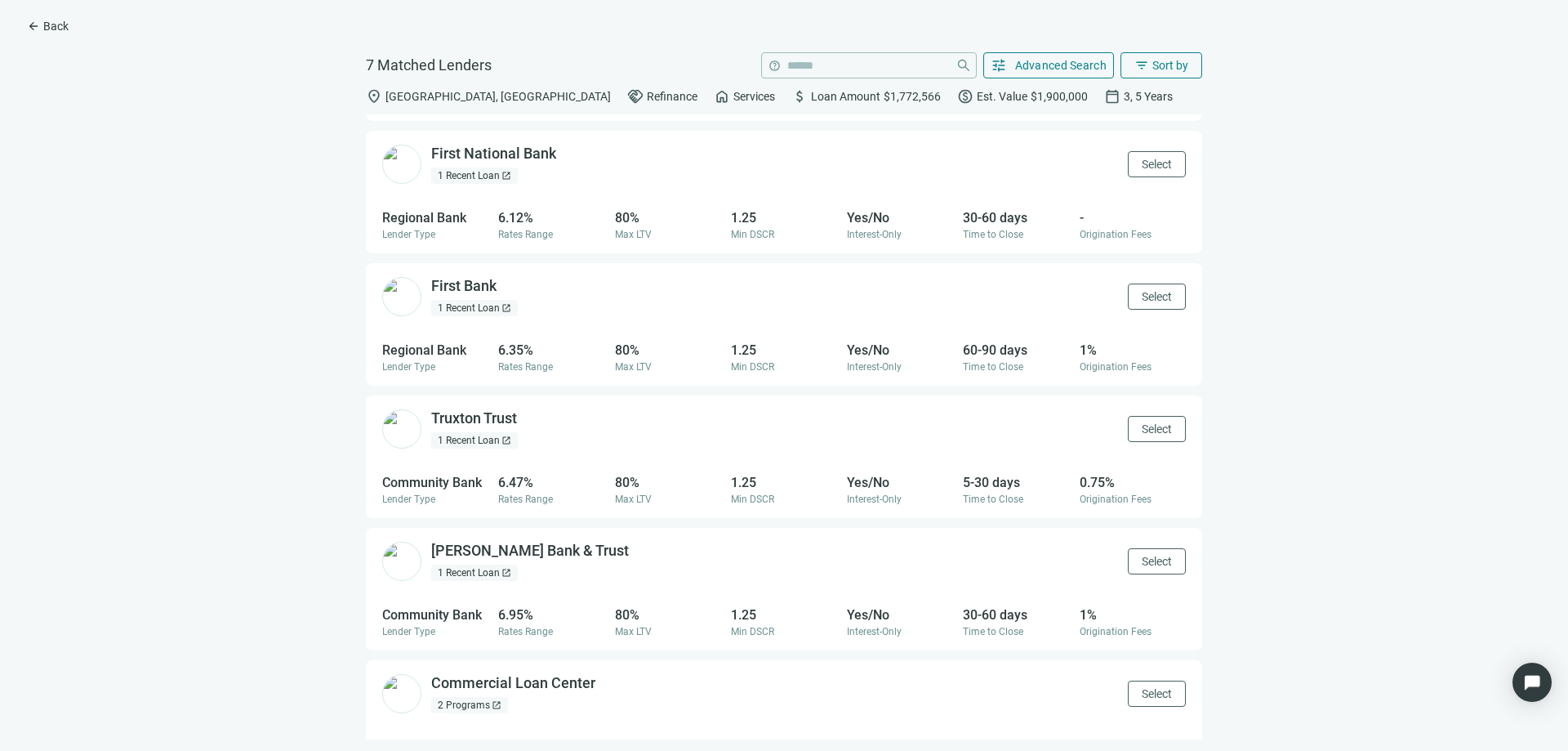
scroll to position [210, 0]
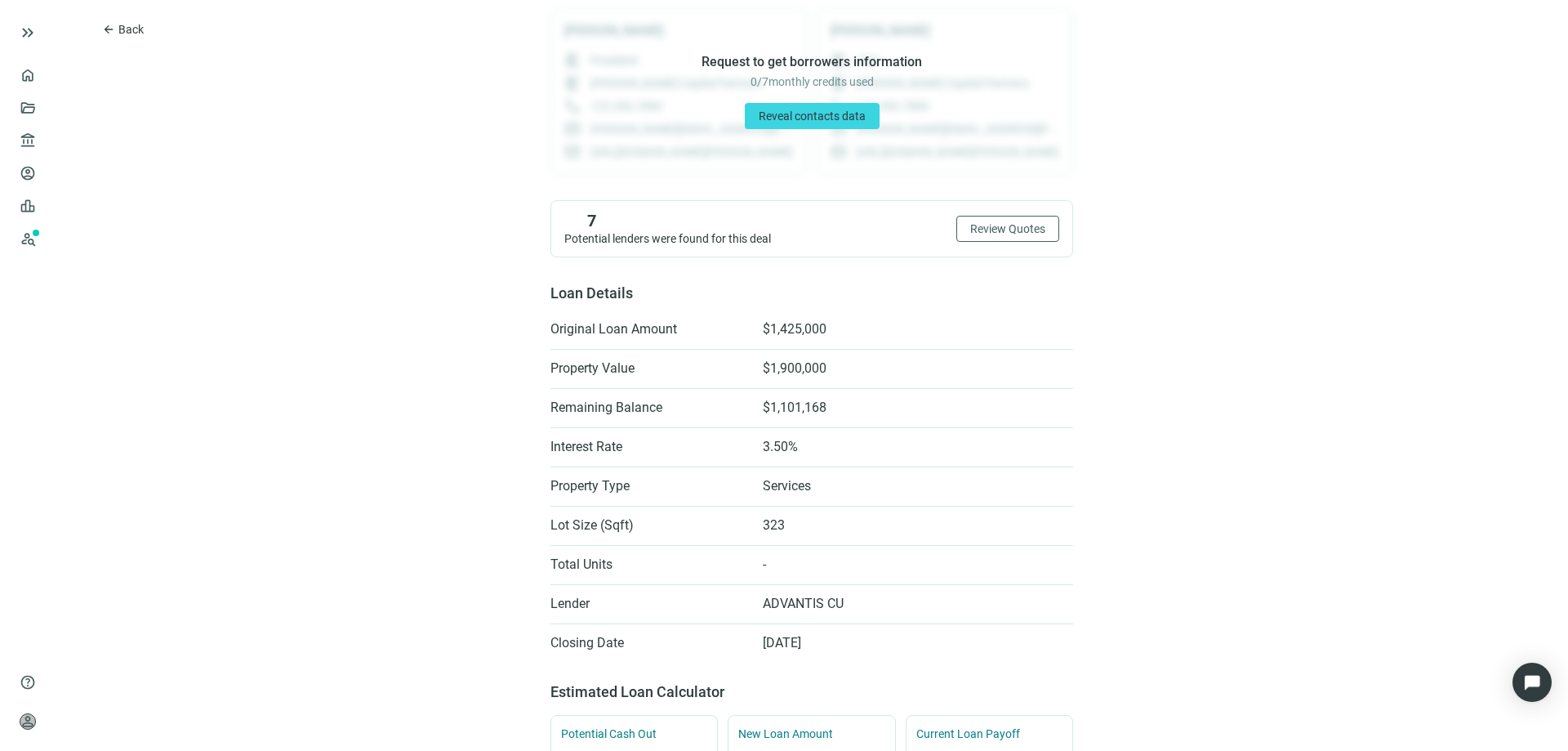
scroll to position [164, 0]
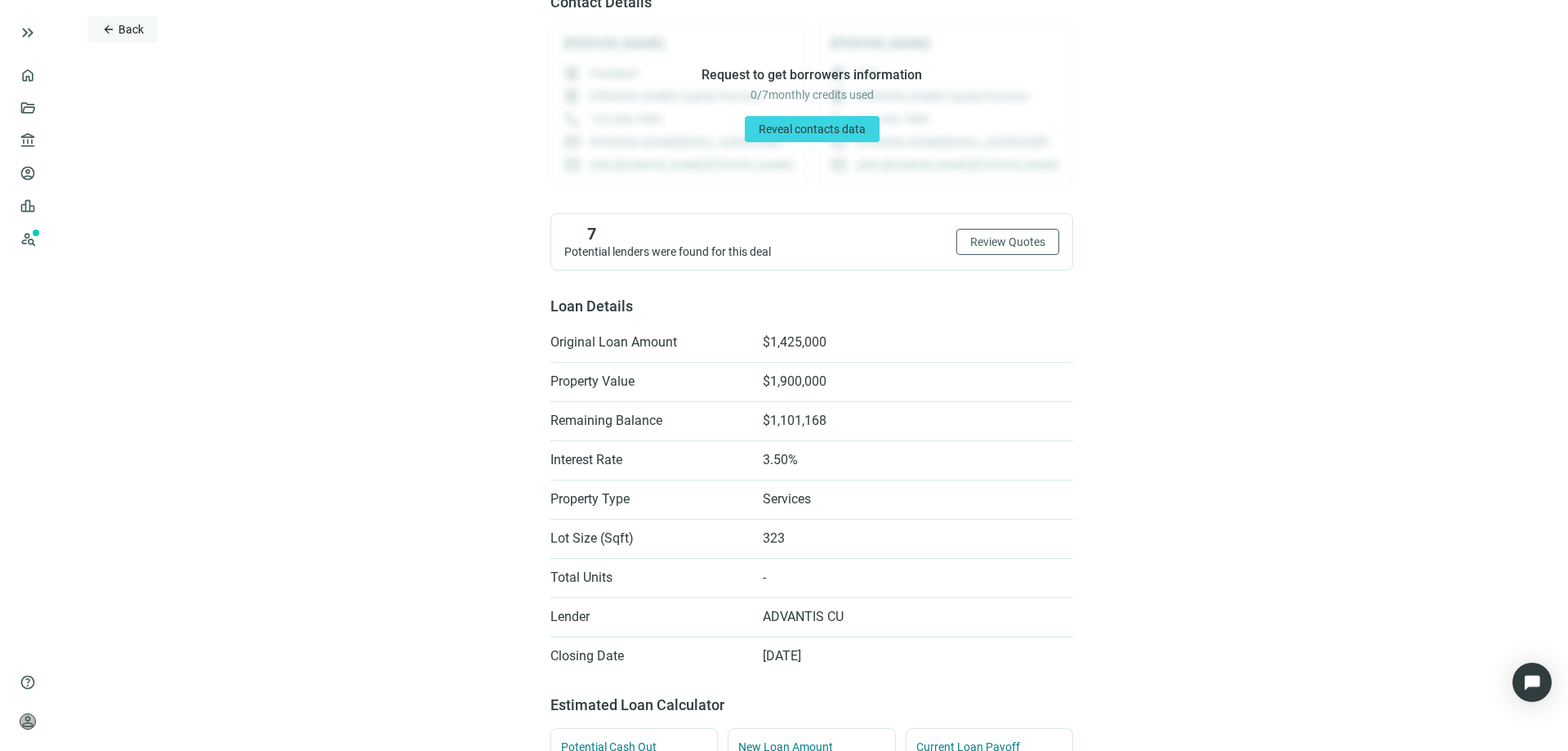
click at [107, 33] on span "arrow_back" at bounding box center [109, 29] width 13 height 13
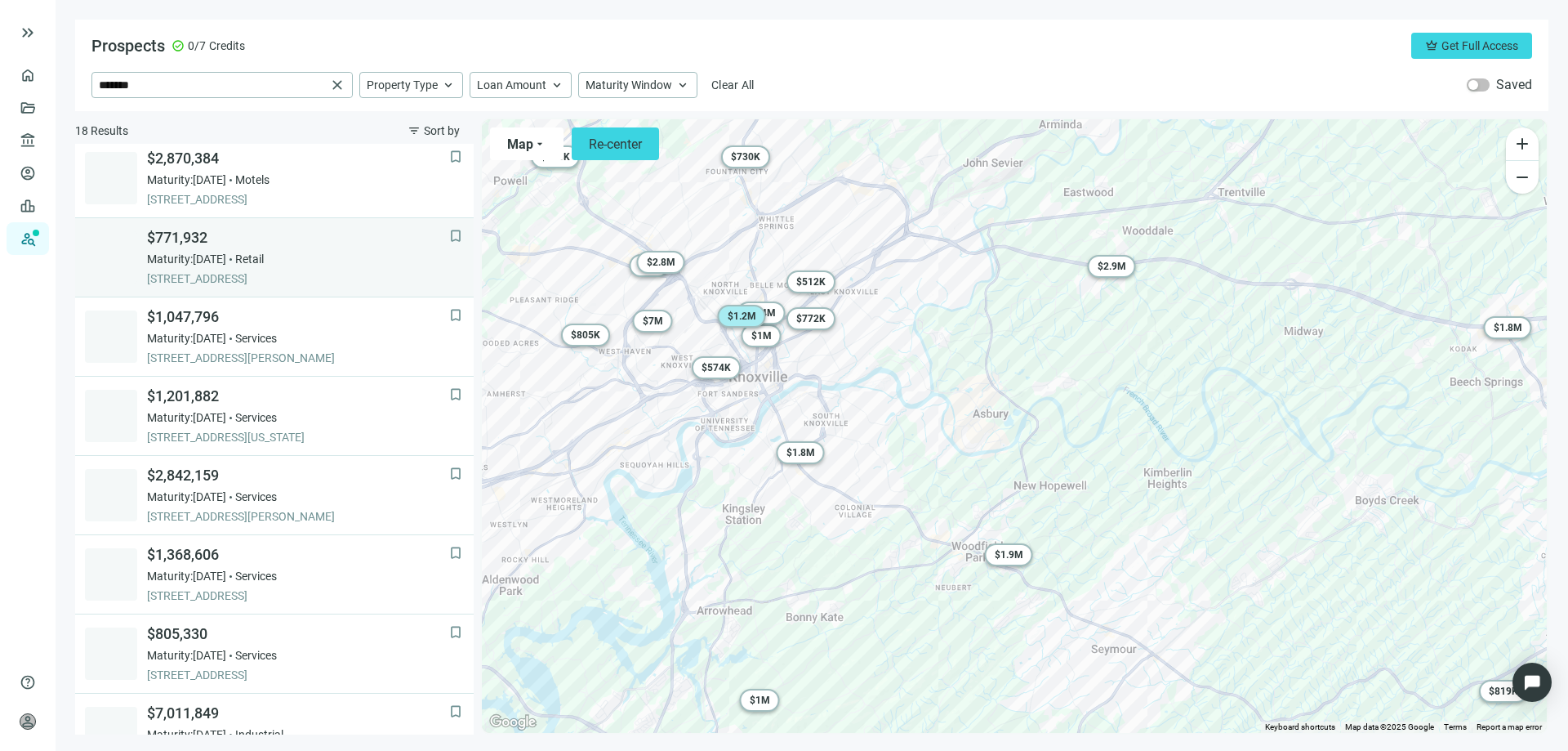
scroll to position [836, 0]
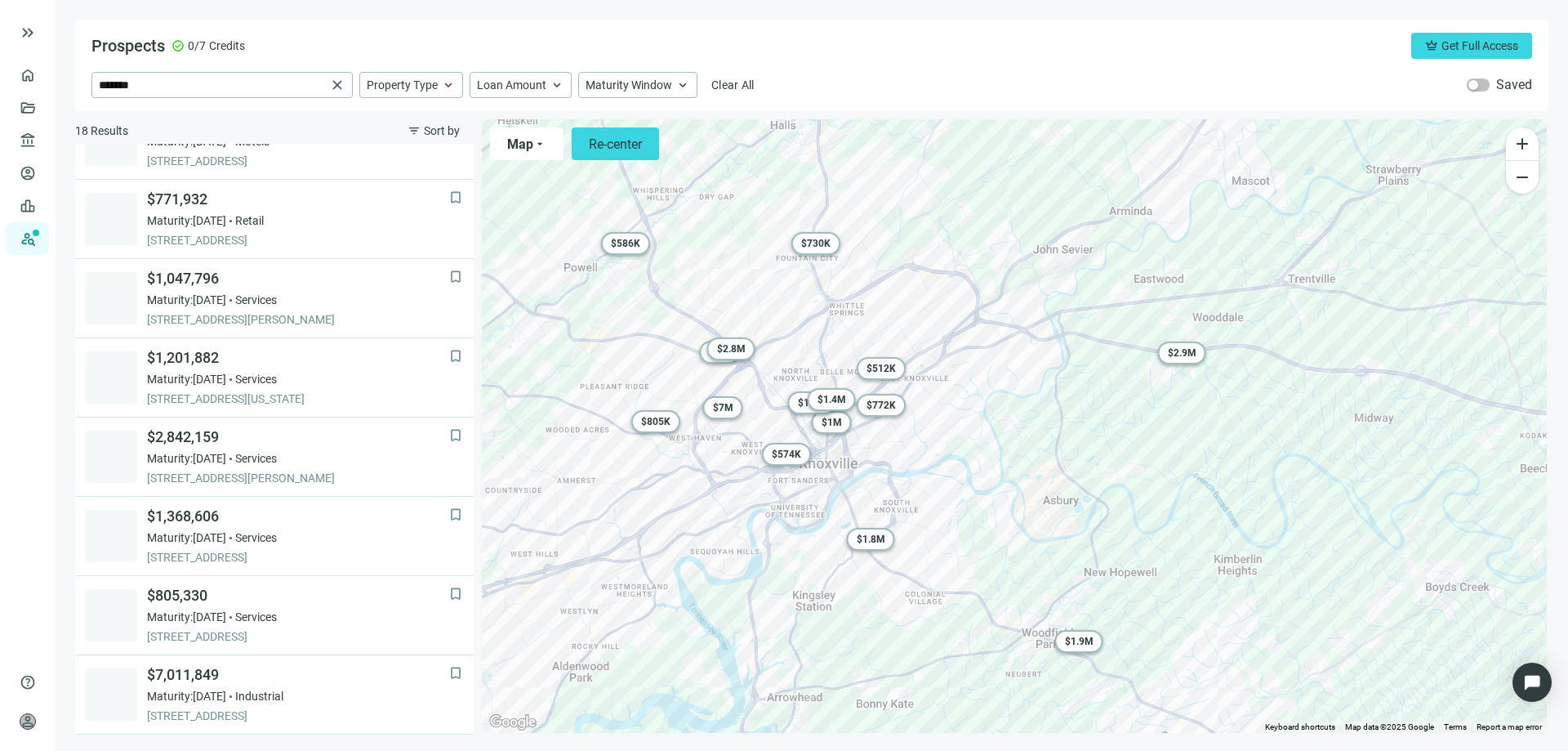
drag, startPoint x: 592, startPoint y: 508, endPoint x: 667, endPoint y: 602, distance: 120.3
click at [667, 602] on div "To activate drag with keyboard, press Alt + Enter. Once in keyboard drag state,…" at bounding box center [1014, 426] width 1065 height 613
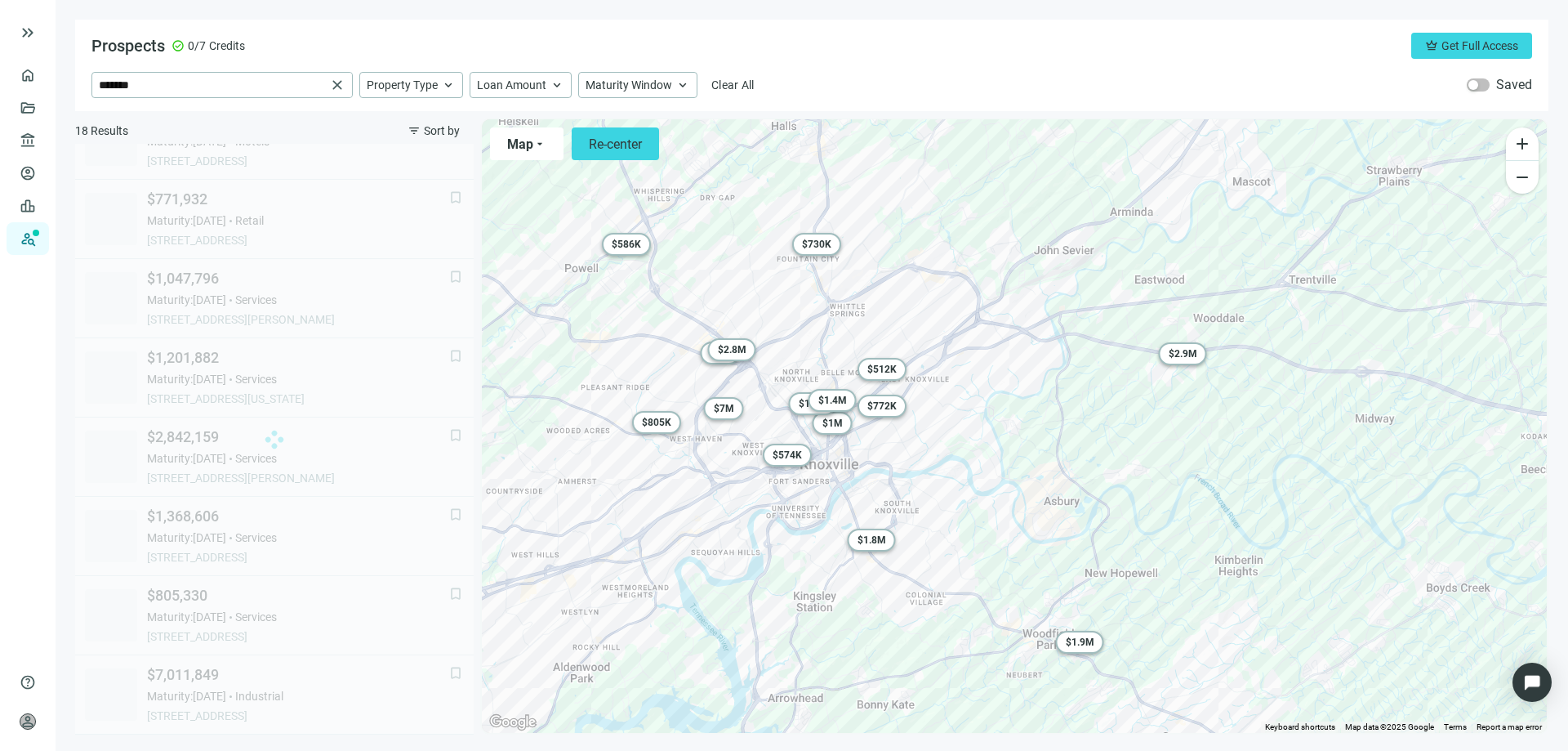
click at [1045, 523] on div "To activate drag with keyboard, press Alt + Enter. Once in keyboard drag state,…" at bounding box center [1014, 426] width 1065 height 613
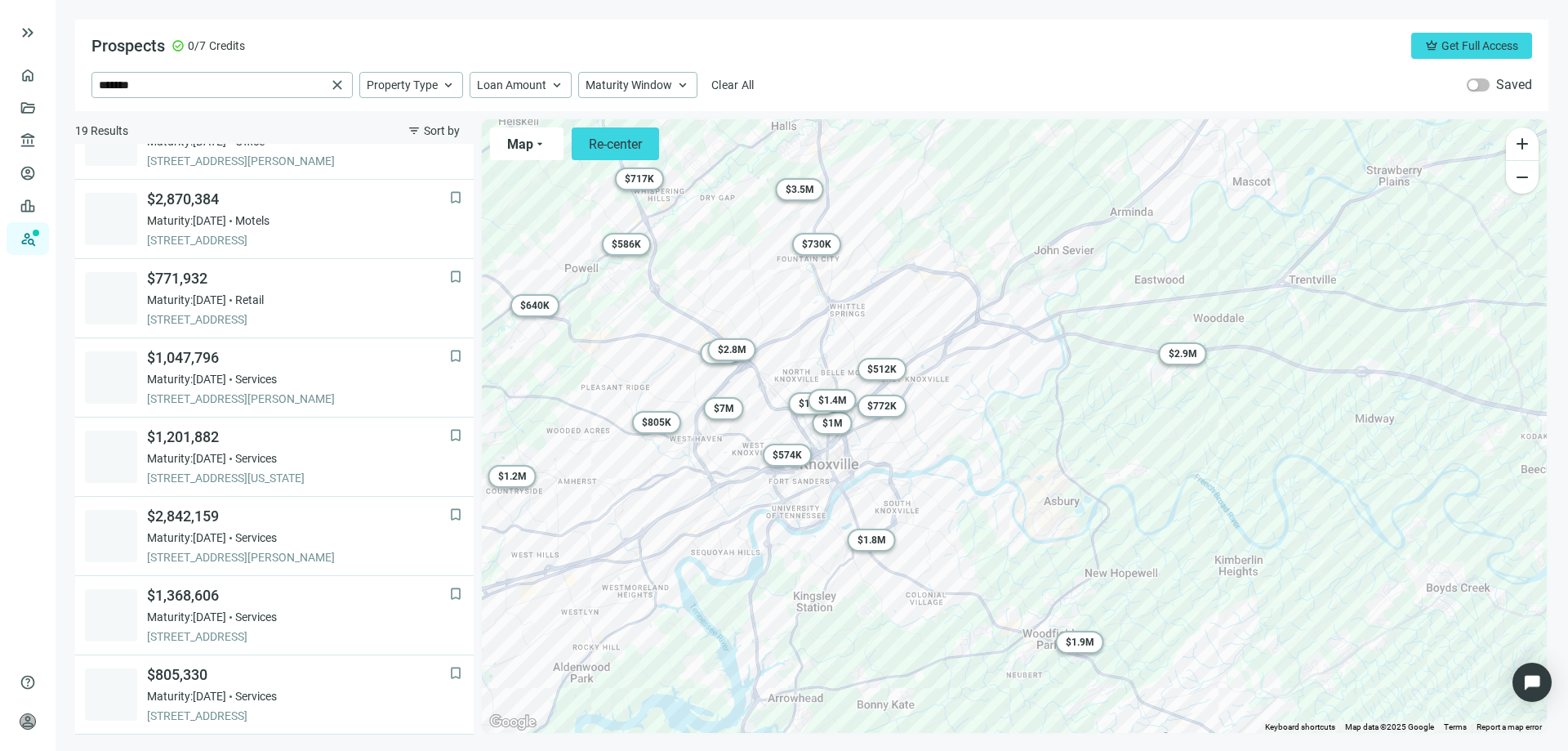
scroll to position [915, 0]
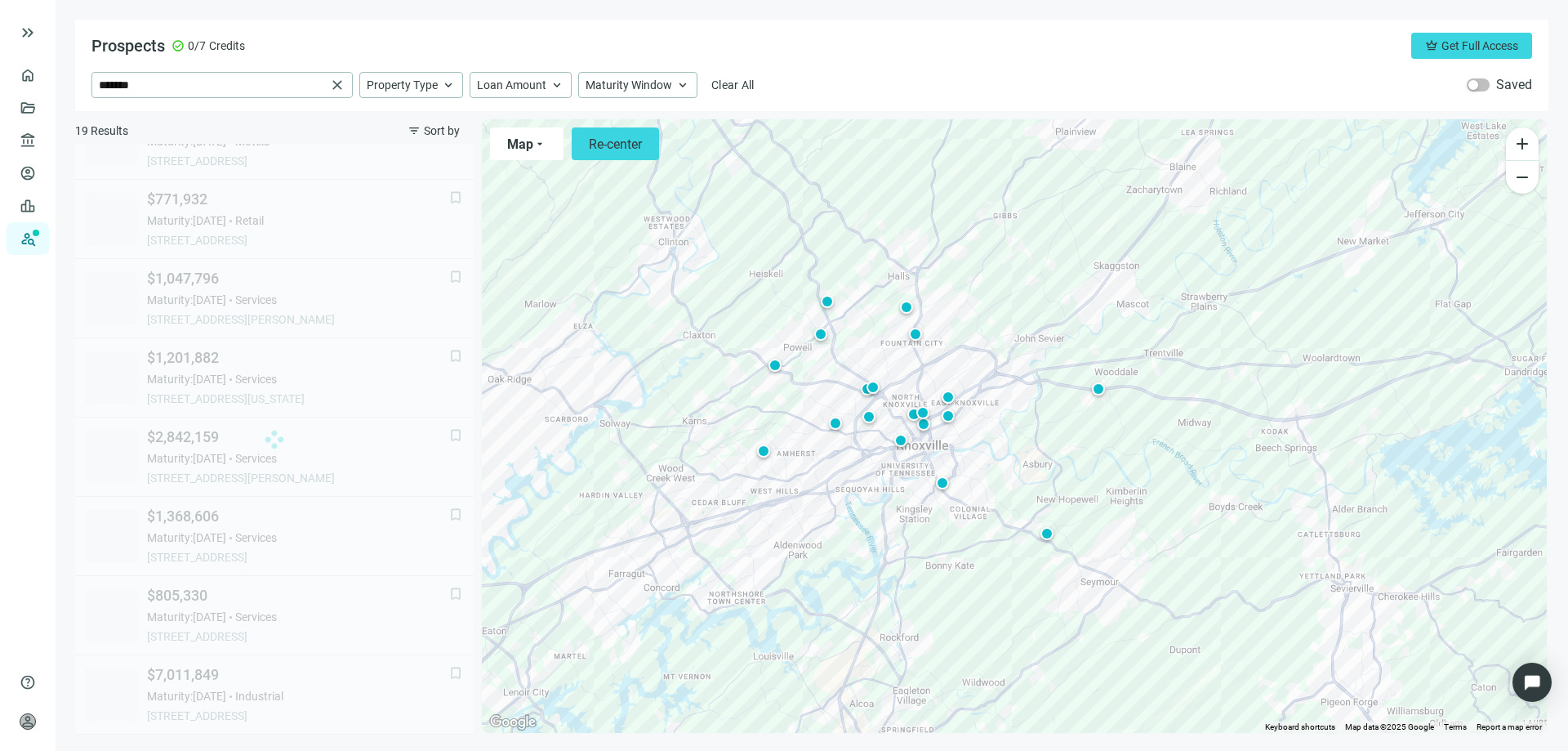
scroll to position [281, 0]
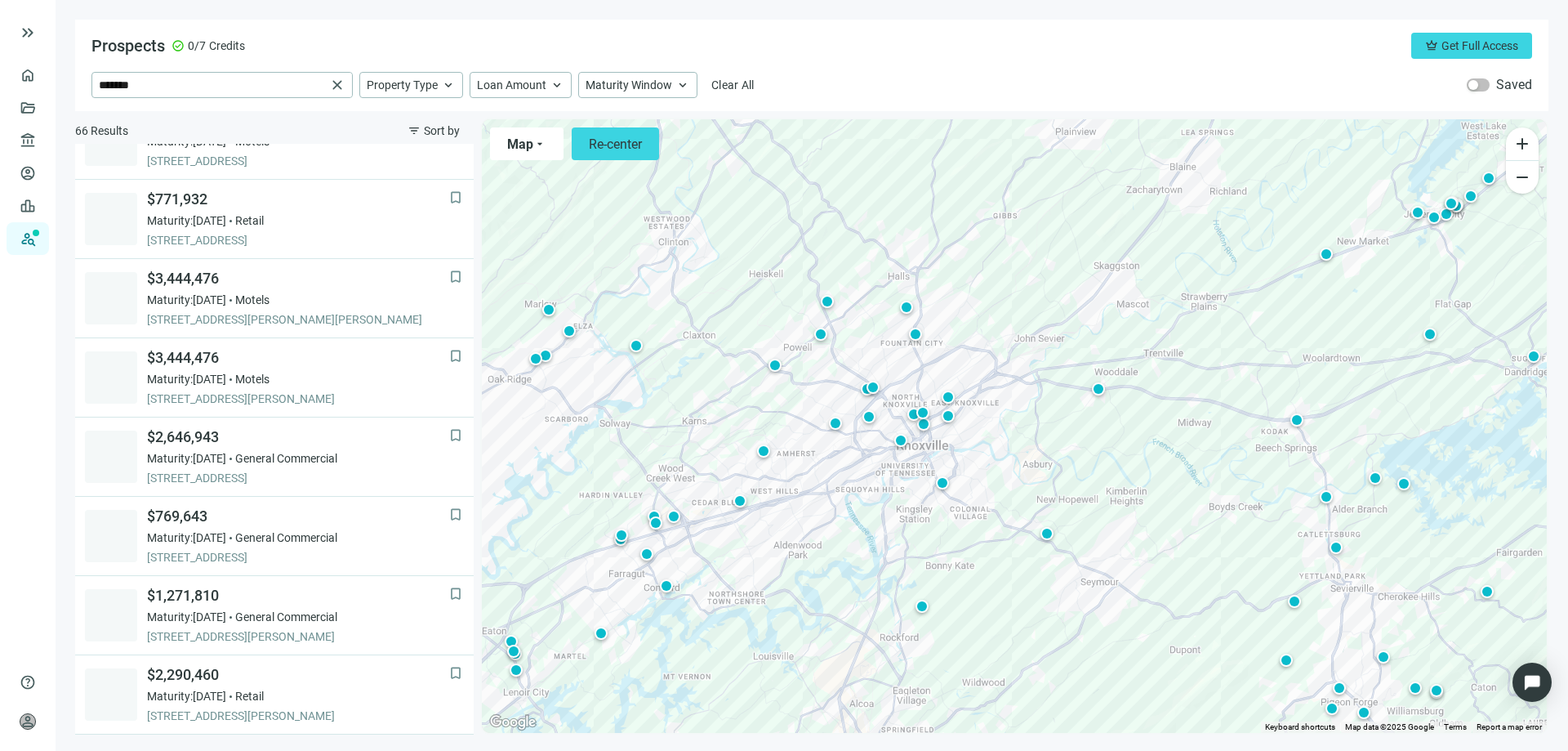
click at [1005, 600] on div "To activate drag with keyboard, press Alt + Enter. Once in keyboard drag state,…" at bounding box center [1014, 426] width 1065 height 613
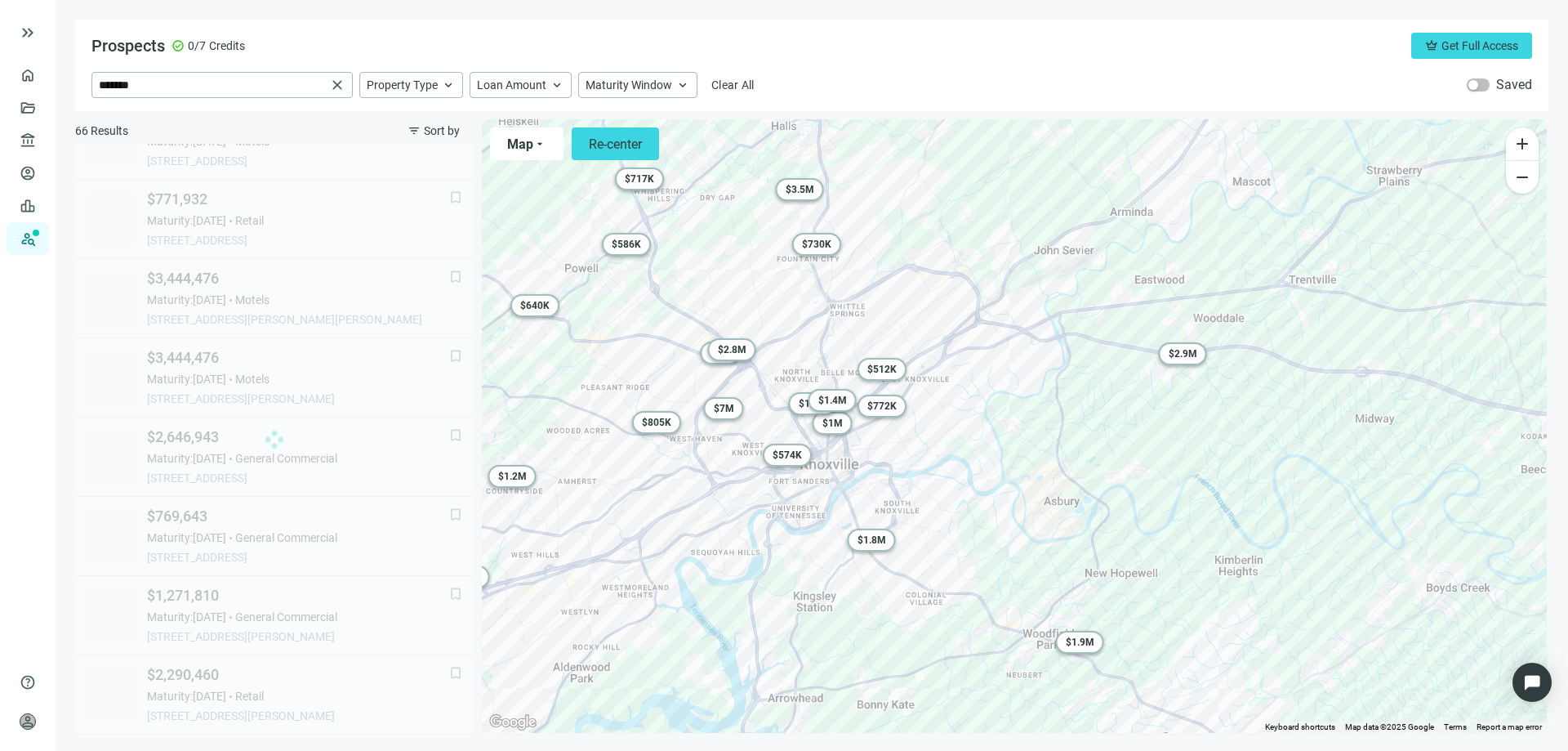
scroll to position [915, 0]
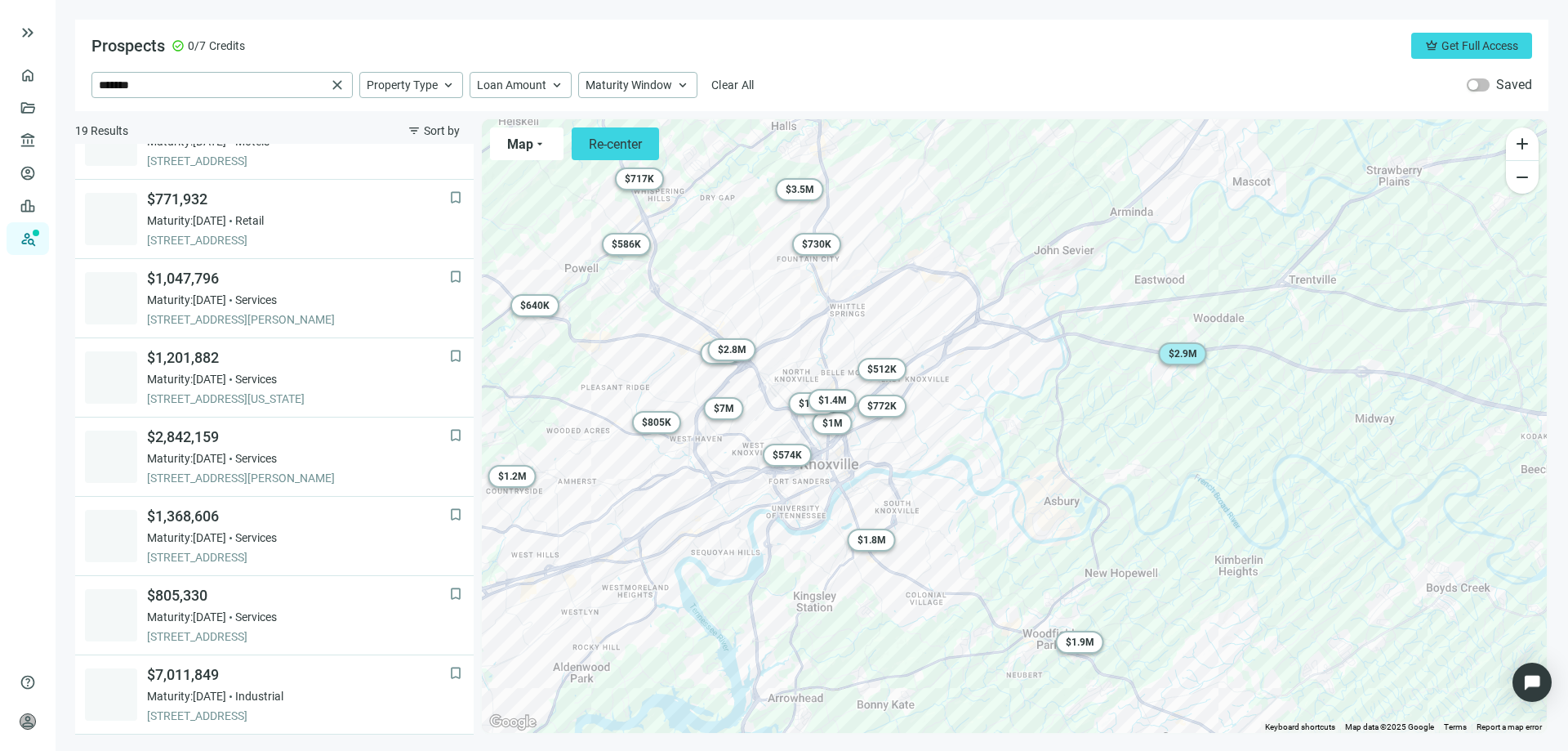
click at [1176, 352] on span "$ 2.9M" at bounding box center [1183, 353] width 29 height 11
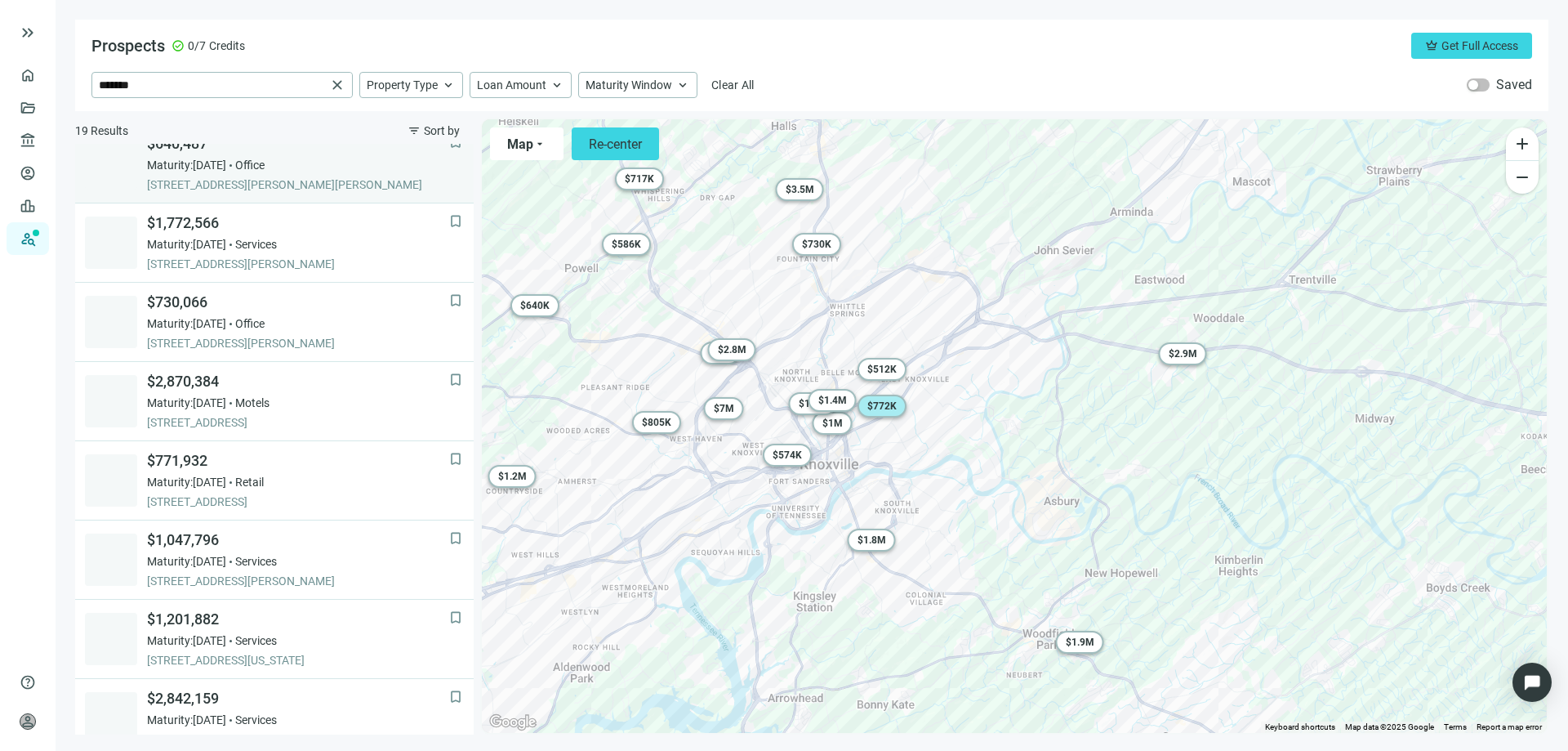
scroll to position [735, 0]
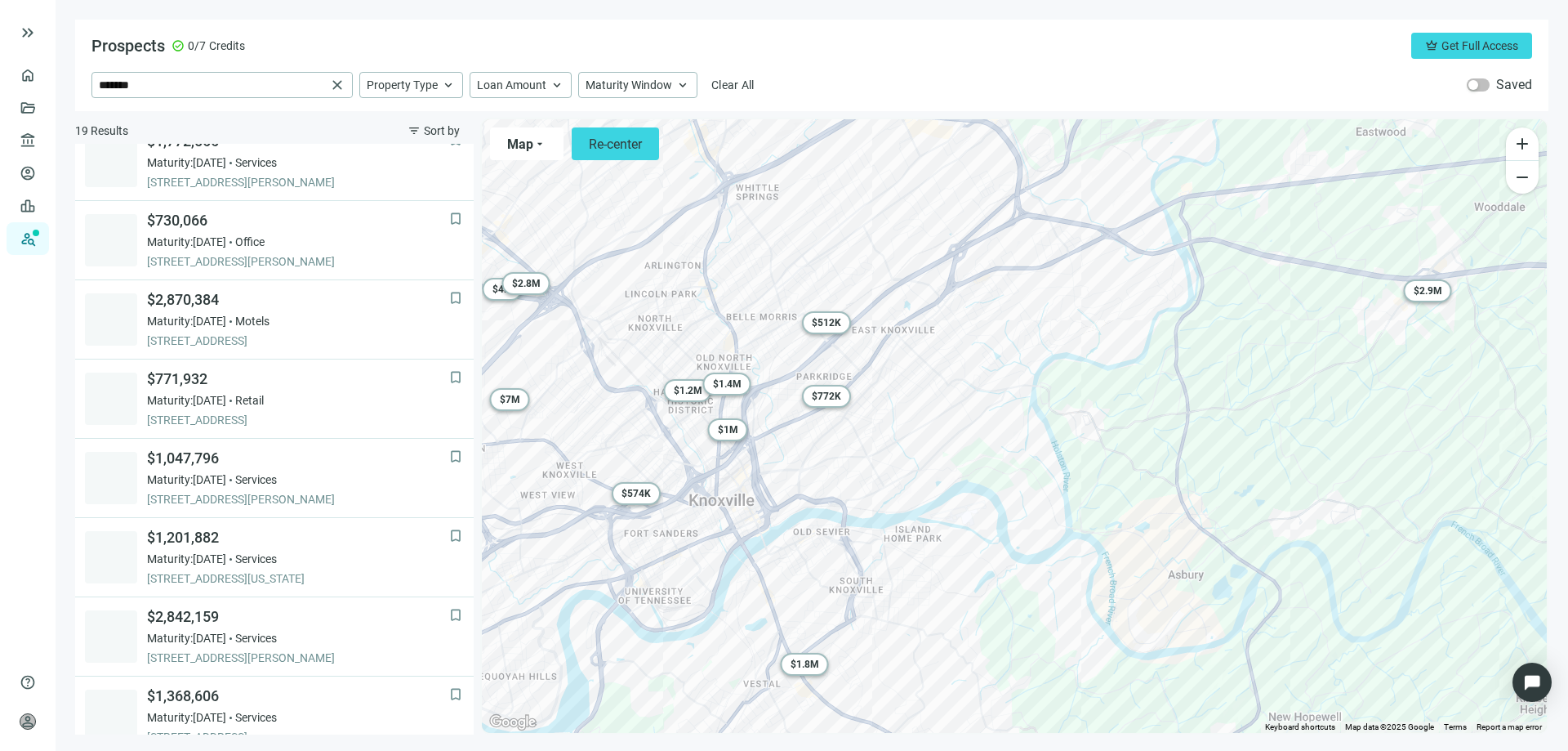
drag, startPoint x: 614, startPoint y: 491, endPoint x: 751, endPoint y: 478, distance: 137.6
click at [751, 478] on div "To activate drag with keyboard, press Alt + Enter. Once in keyboard drag state,…" at bounding box center [1014, 426] width 1065 height 613
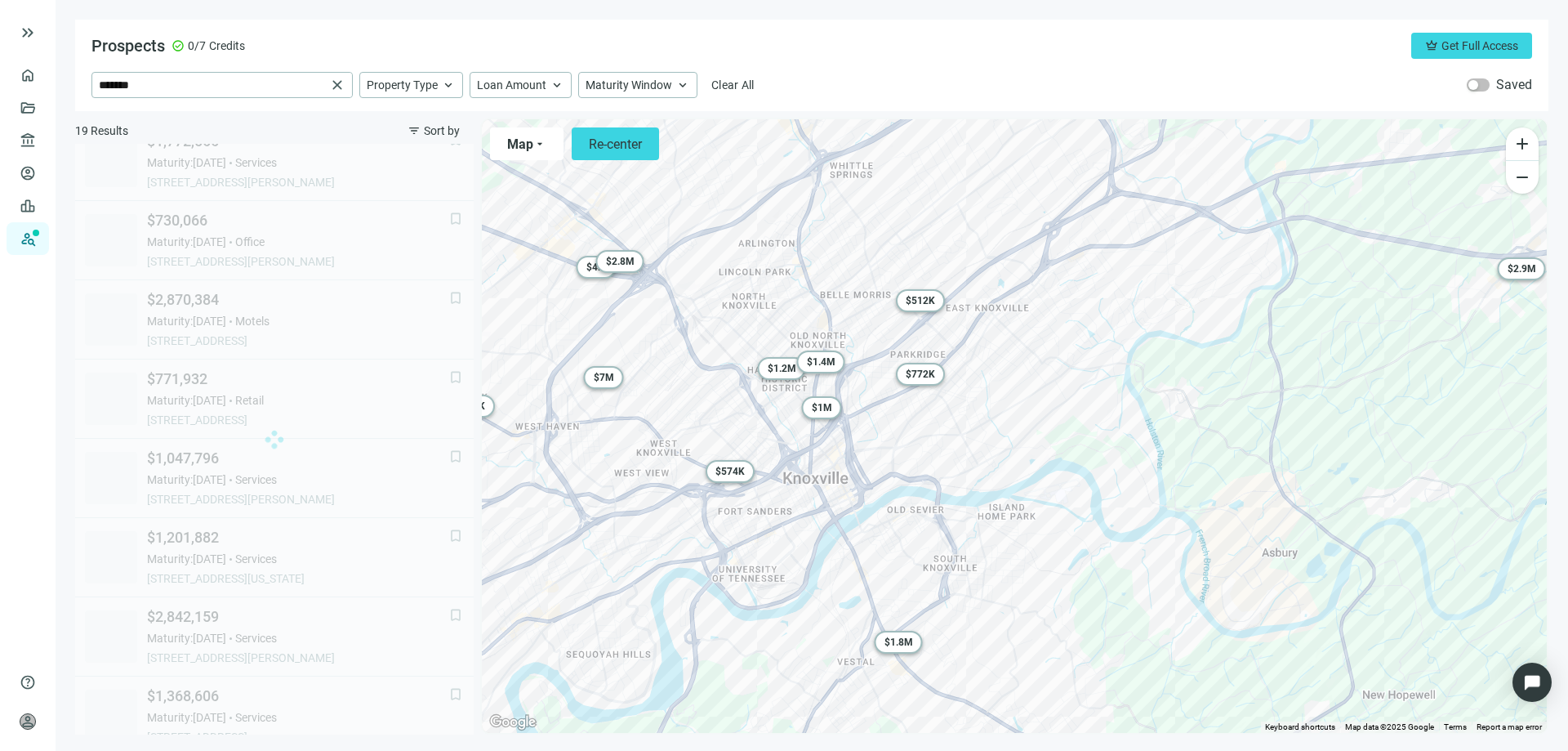
scroll to position [260, 0]
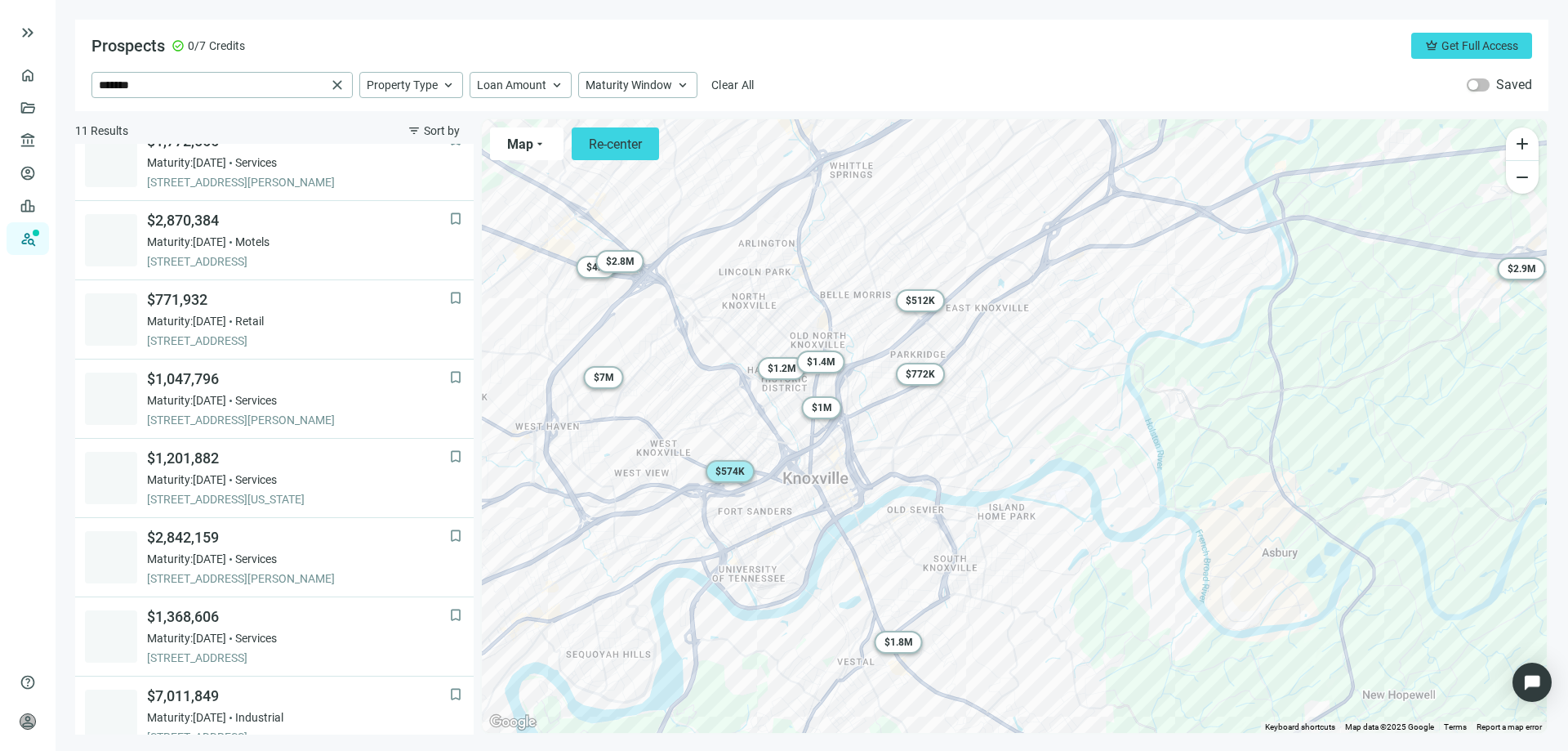
click at [727, 478] on div "$ 574K" at bounding box center [731, 471] width 49 height 23
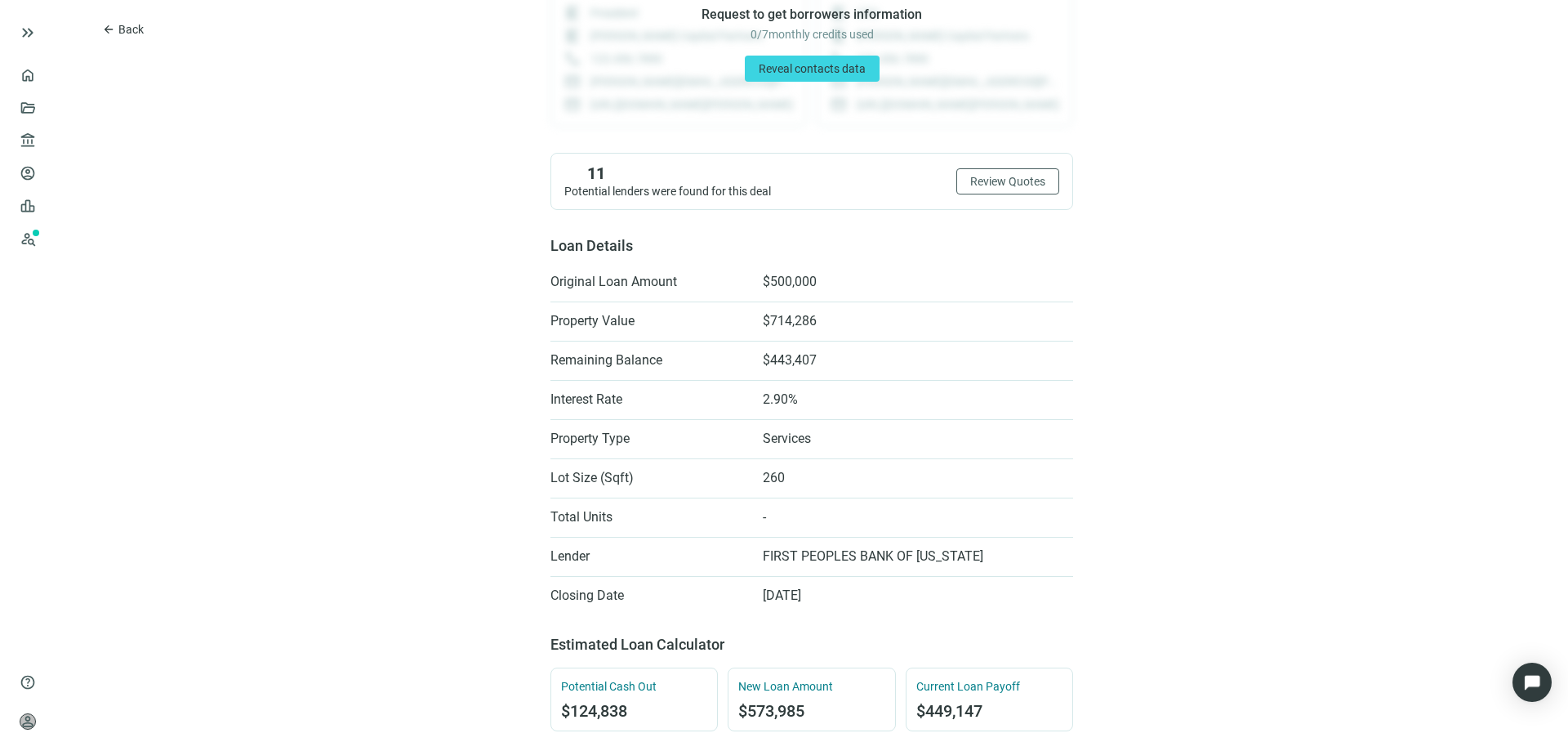
scroll to position [245, 0]
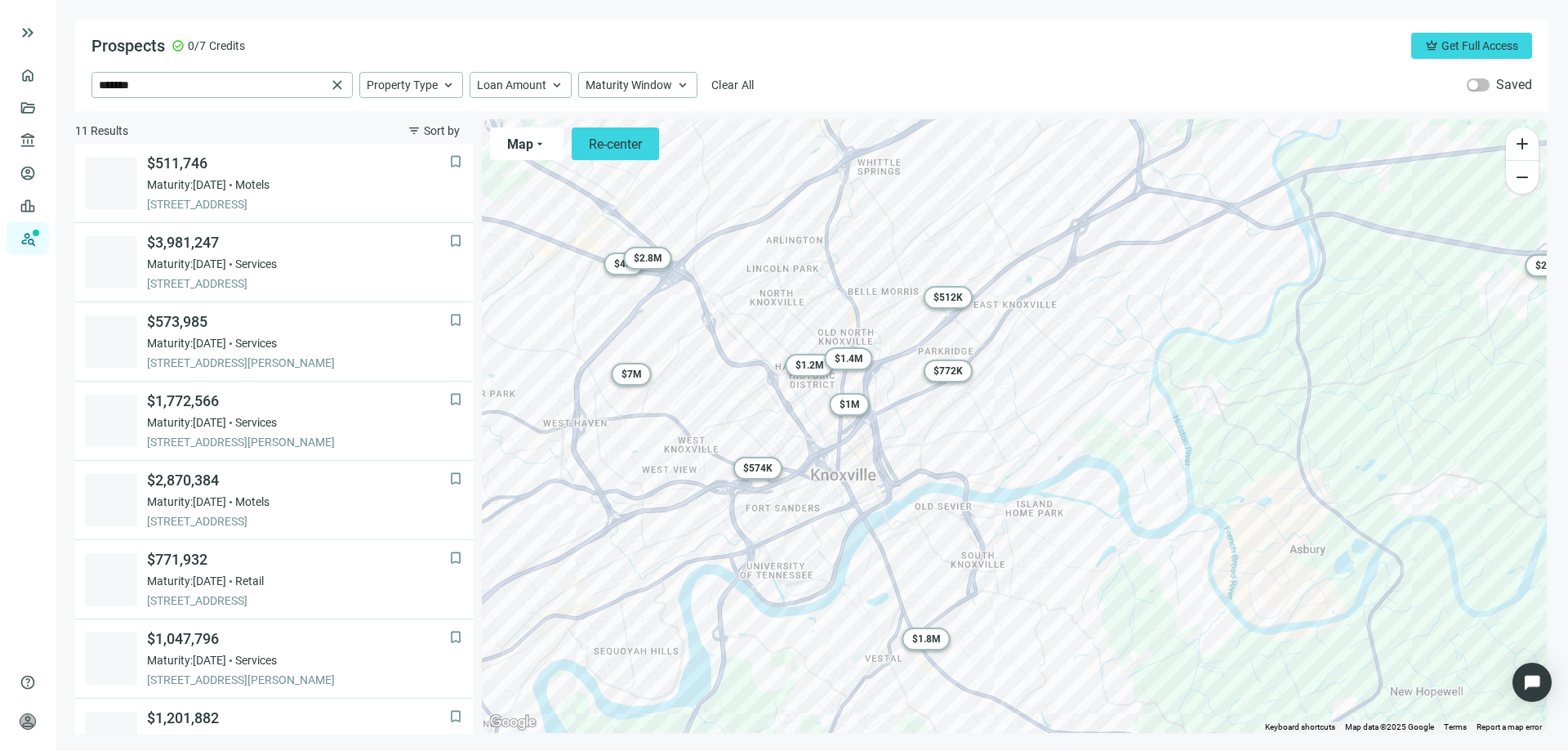
drag, startPoint x: 524, startPoint y: 333, endPoint x: 617, endPoint y: 322, distance: 93.6
click at [617, 322] on div "To activate drag with keyboard, press Alt + Enter. Once in keyboard drag state,…" at bounding box center [1014, 426] width 1065 height 613
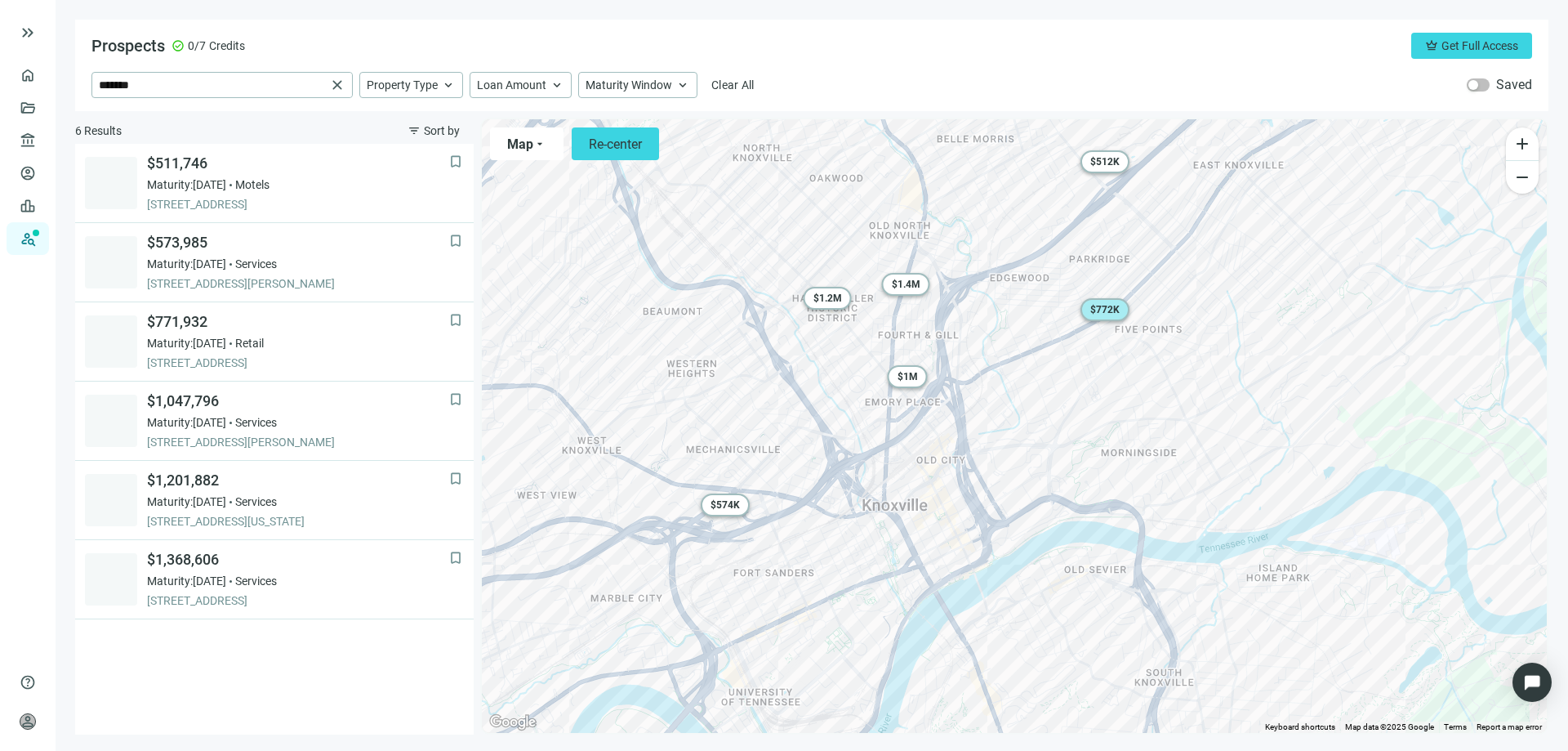
click at [1105, 312] on span "$ 772K" at bounding box center [1105, 309] width 30 height 11
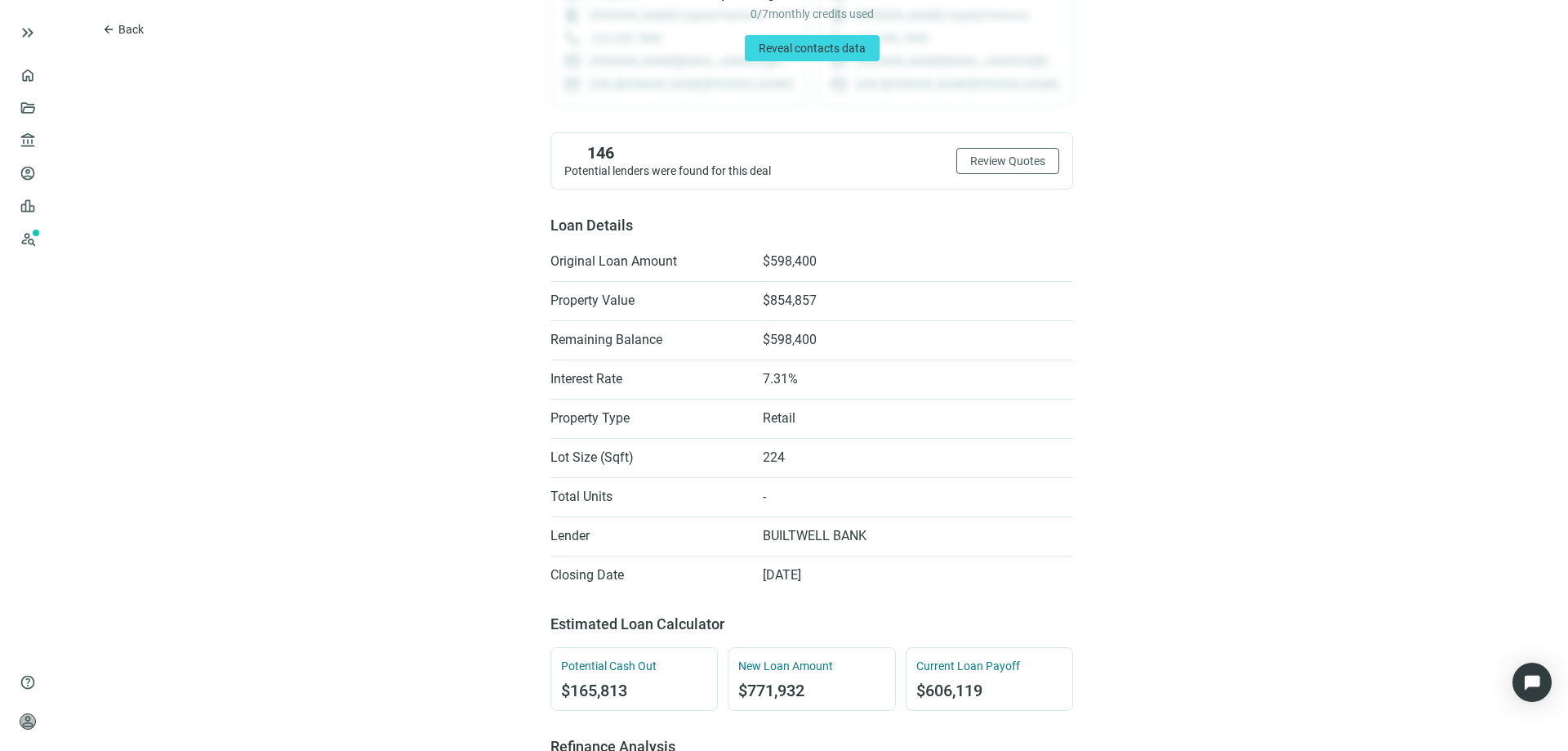
scroll to position [327, 0]
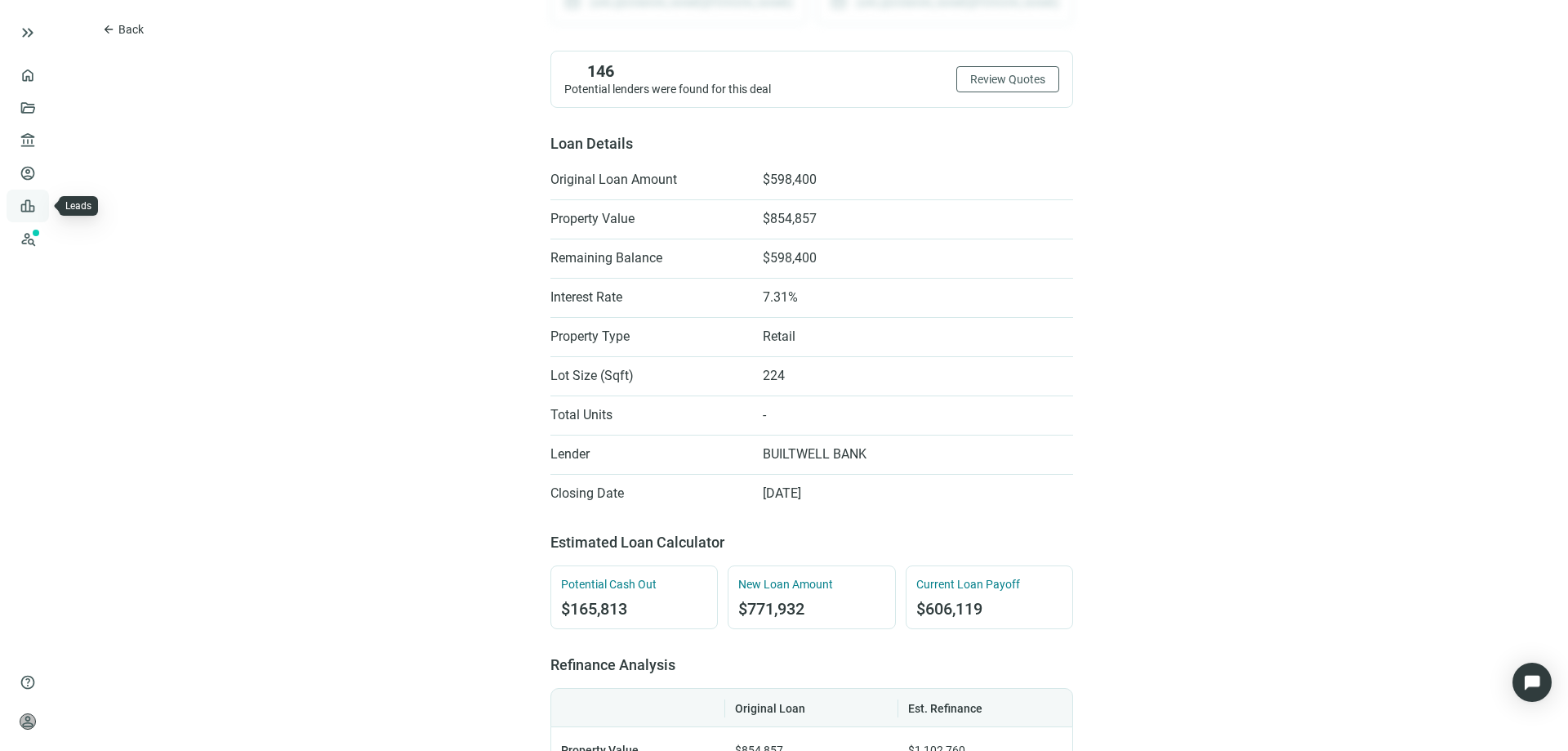
click at [41, 212] on link "Leads" at bounding box center [57, 206] width 32 height 13
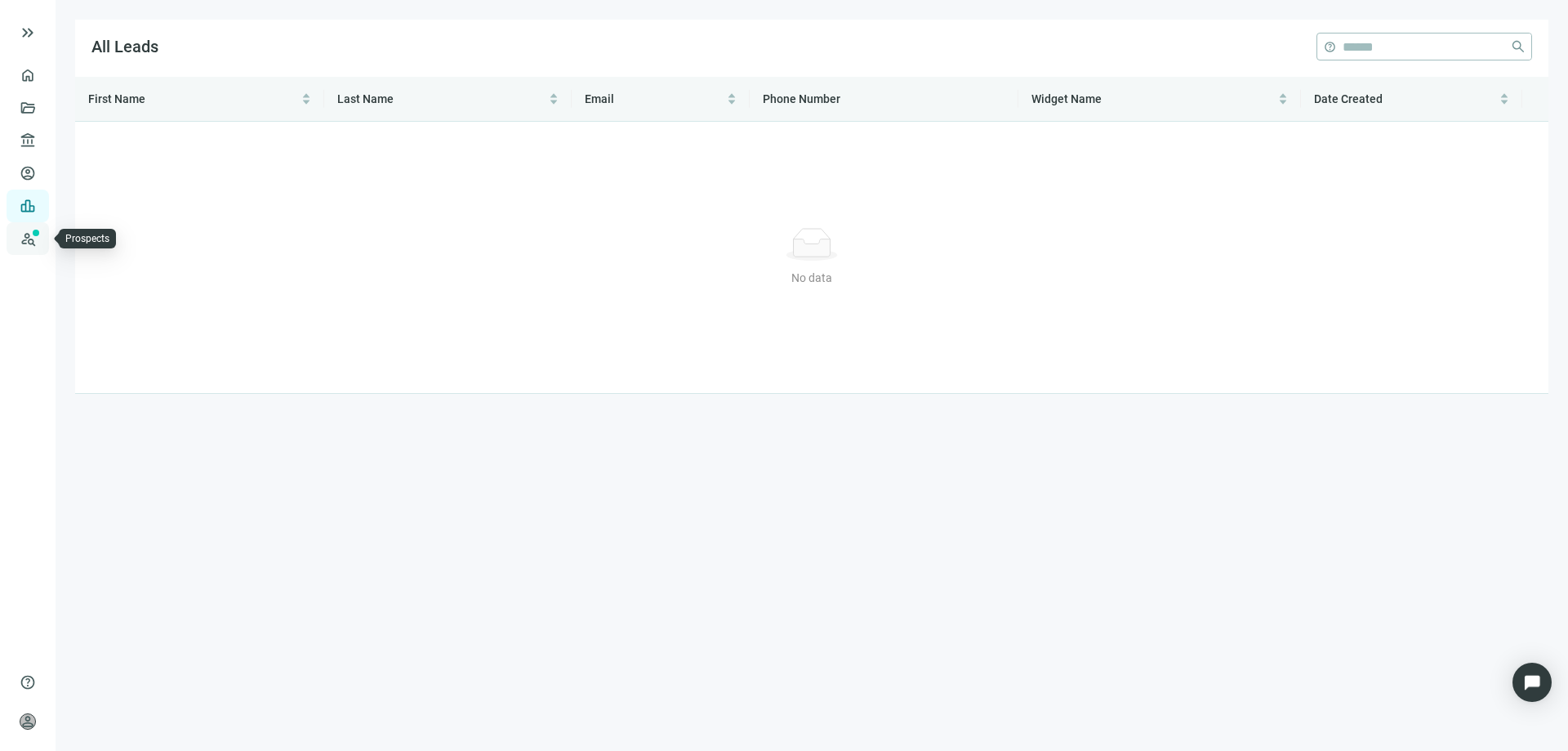
click at [41, 237] on link "Prospects New" at bounding box center [67, 238] width 53 height 32
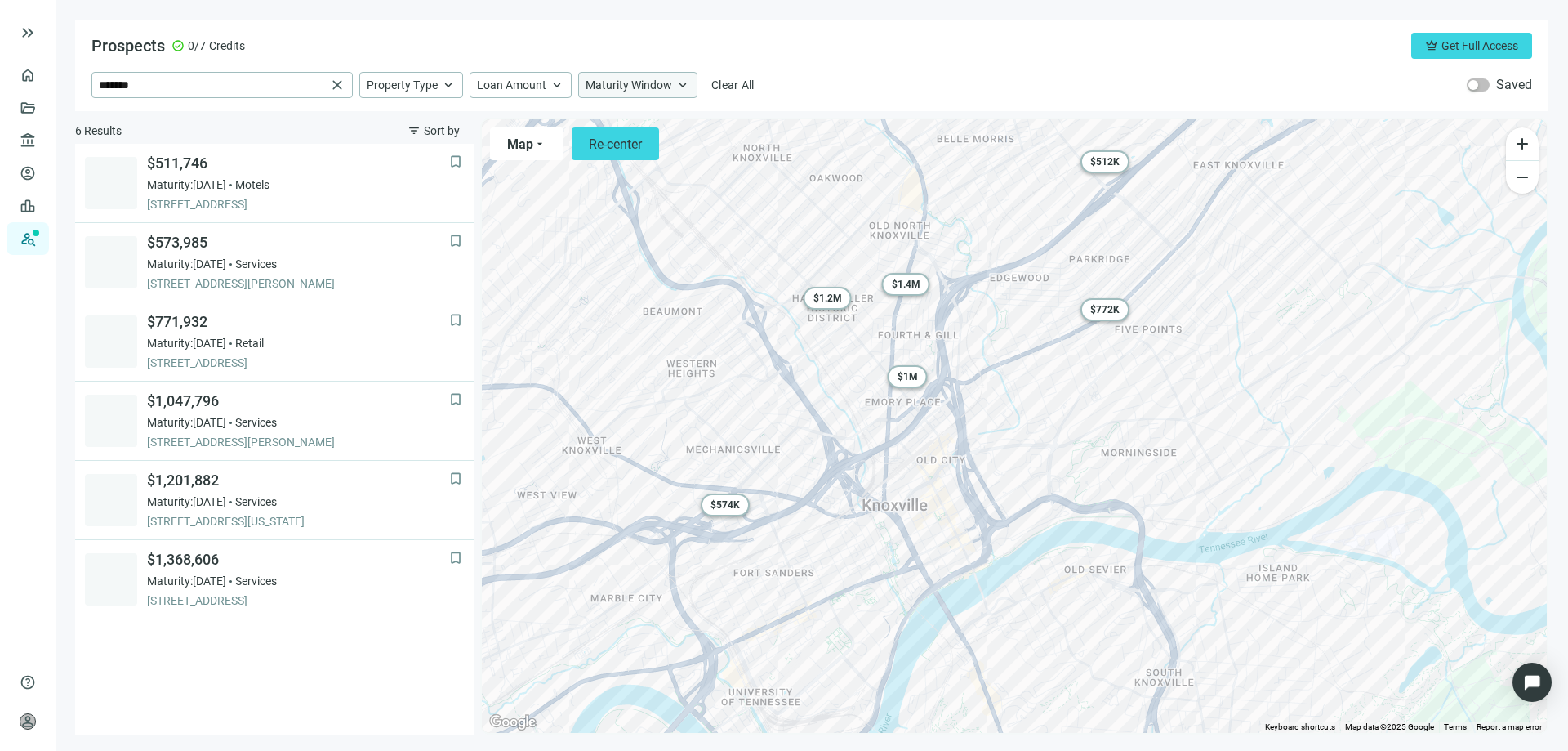
click at [609, 88] on span "Maturity Window" at bounding box center [629, 85] width 87 height 15
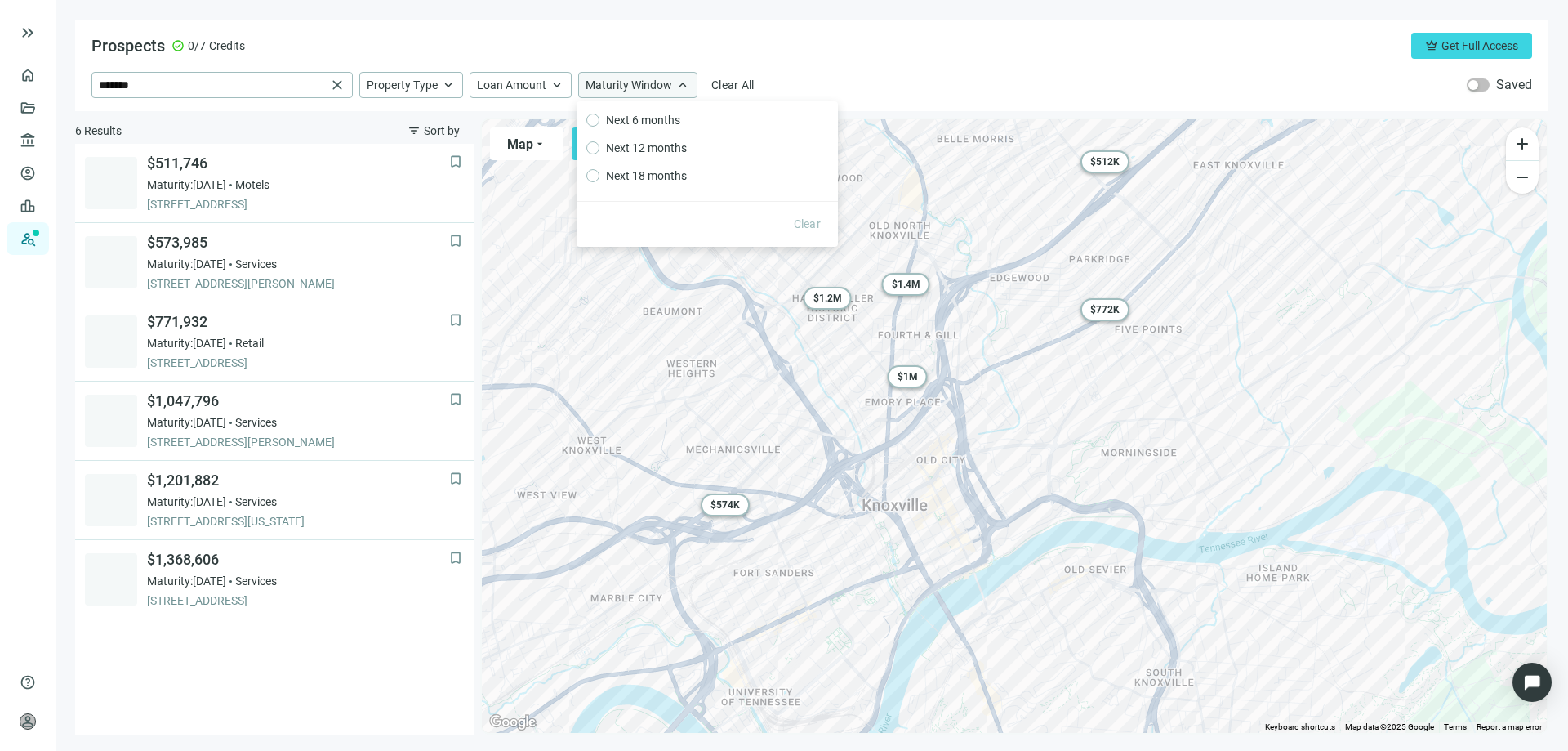
click at [609, 88] on span "Maturity Window" at bounding box center [629, 85] width 87 height 15
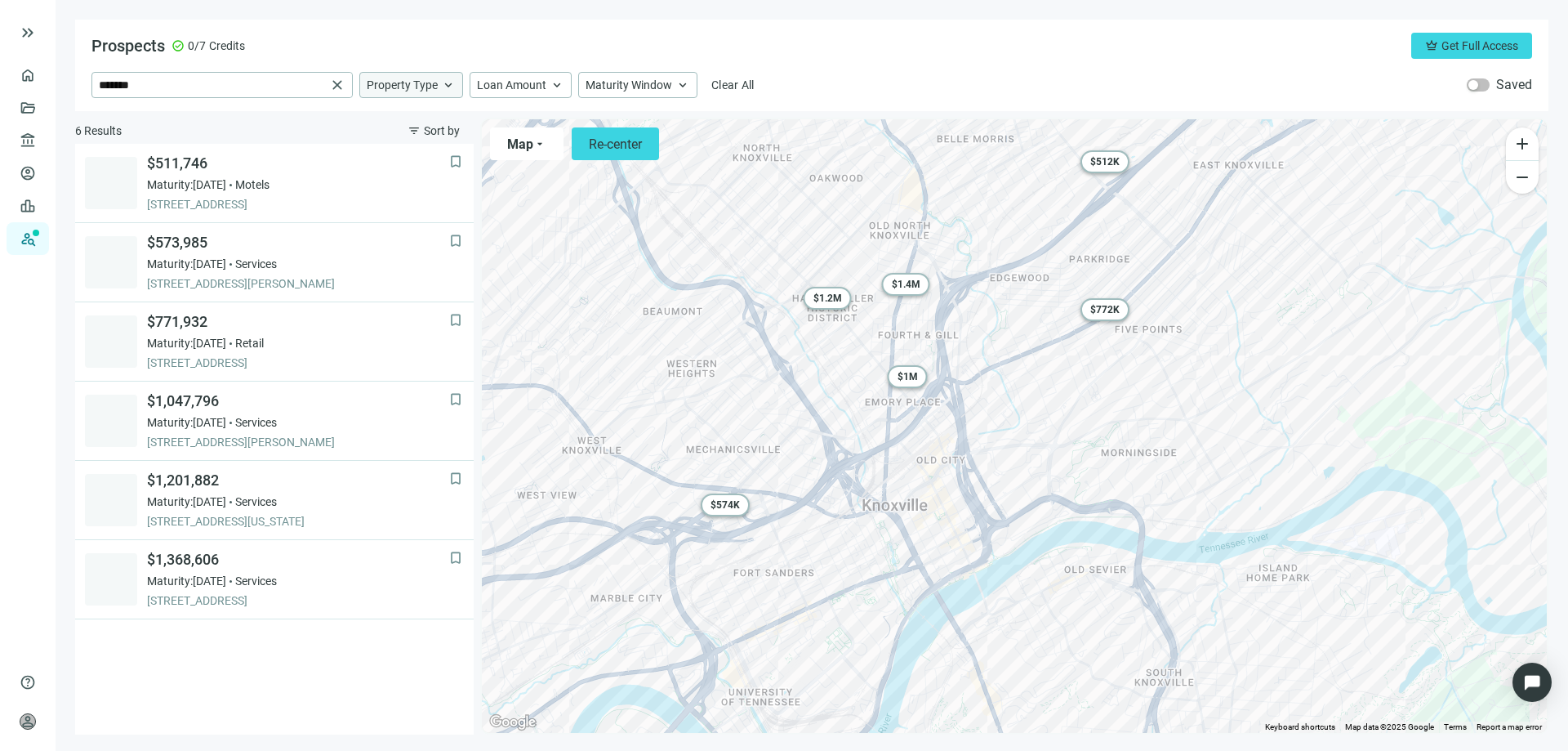
click at [423, 87] on span "Property Type" at bounding box center [402, 85] width 71 height 15
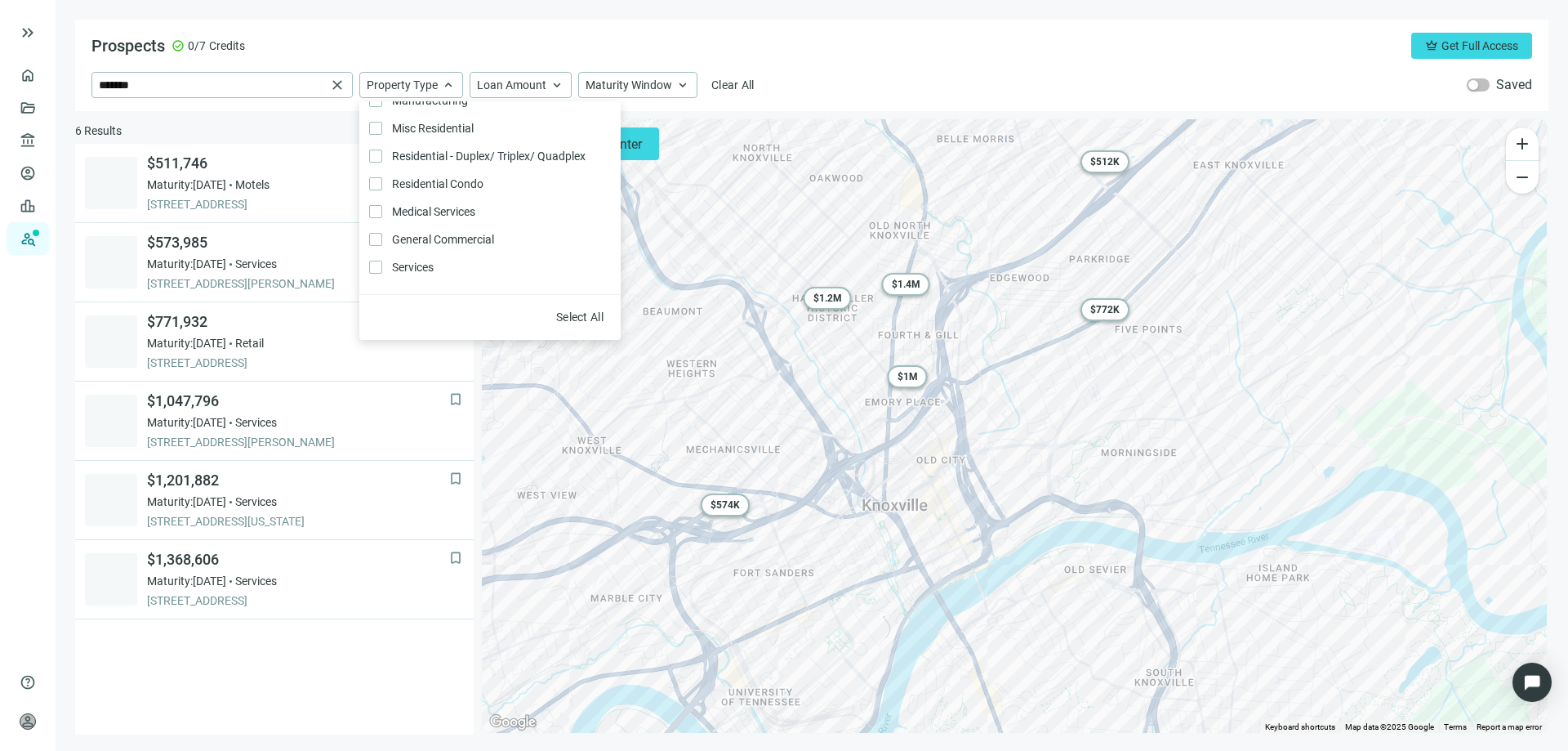
scroll to position [348, 0]
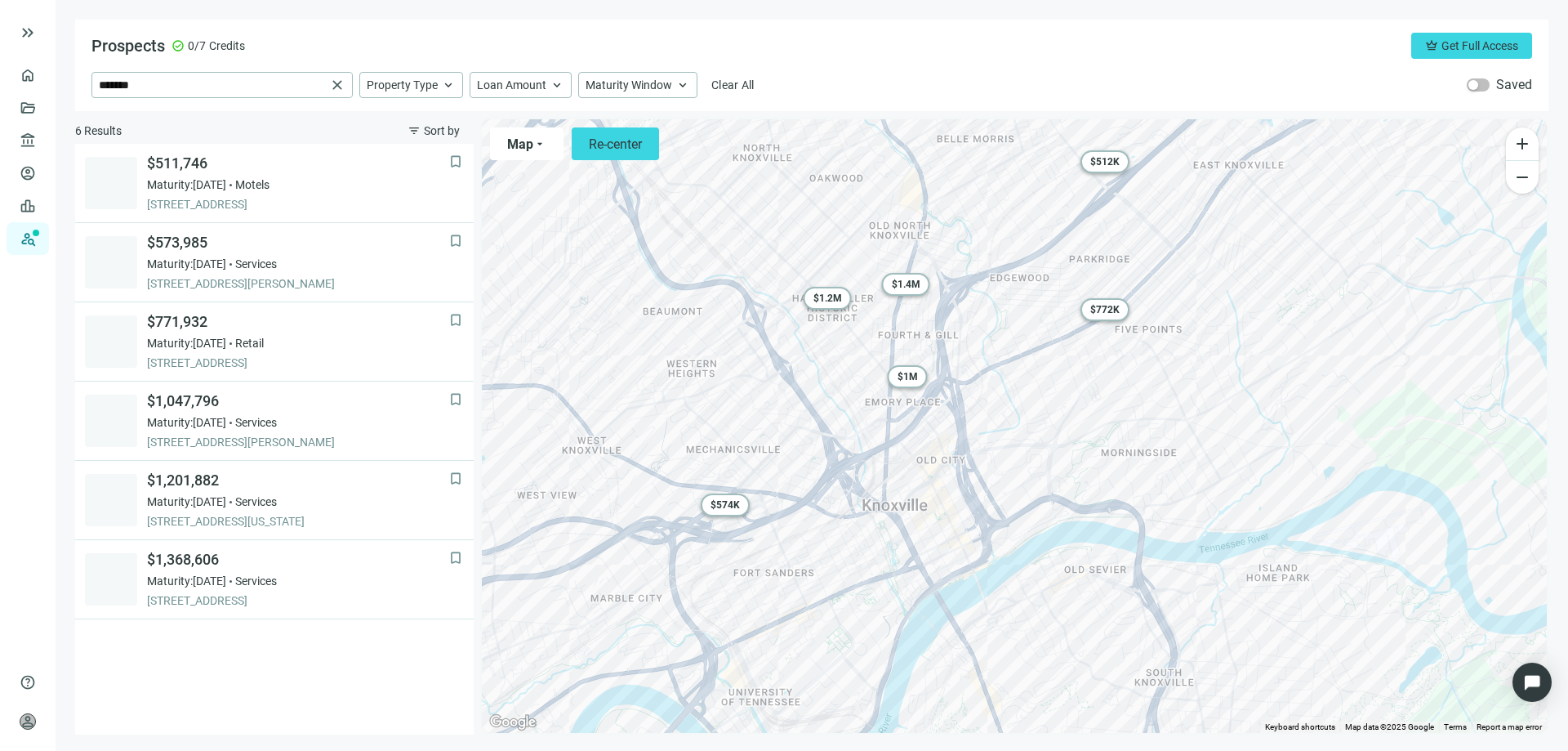
click at [272, 36] on div "Prospects check_circle 0/7 Credits crown Get Full Access" at bounding box center [811, 46] width 1441 height 26
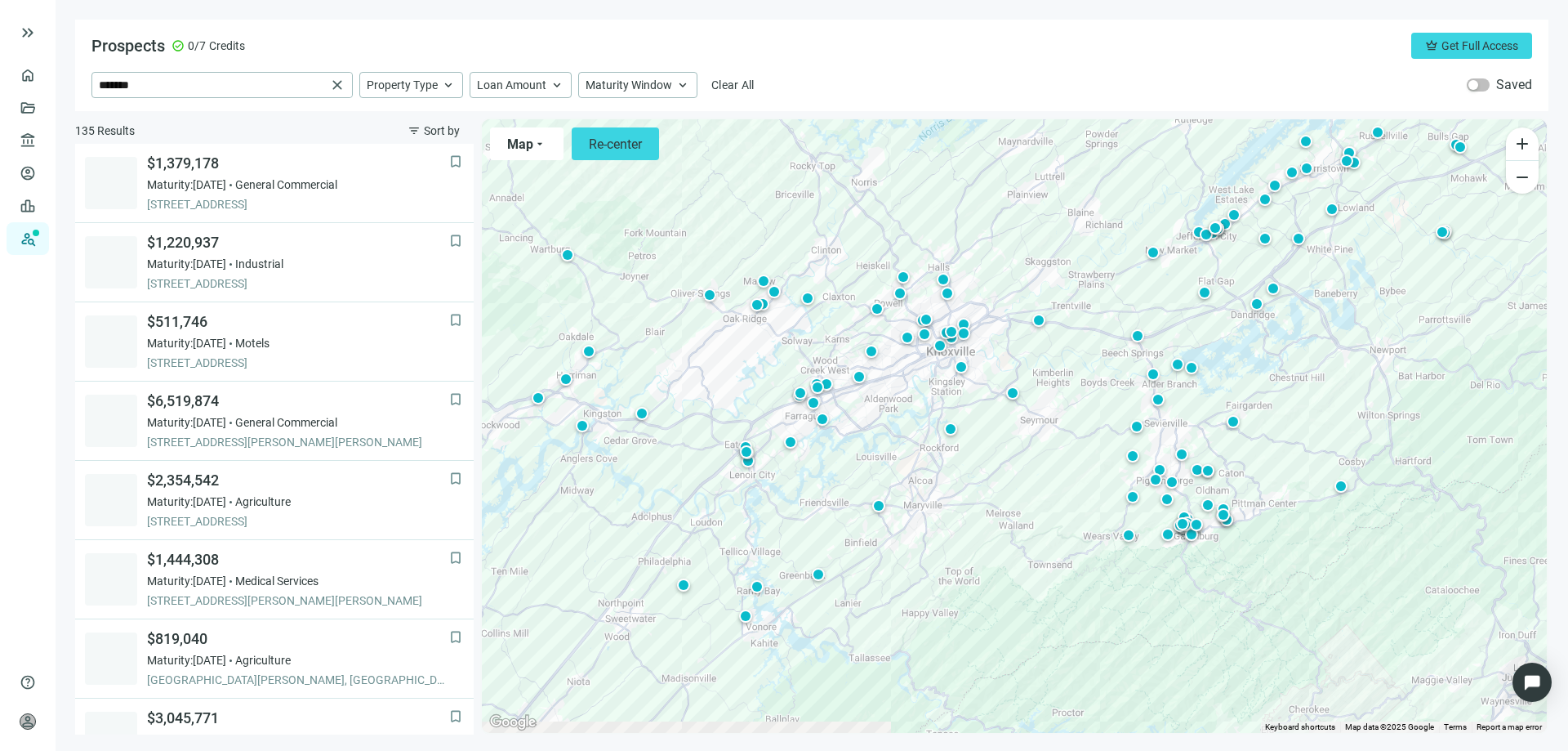
drag, startPoint x: 1129, startPoint y: 591, endPoint x: 1070, endPoint y: 509, distance: 101.0
click at [1070, 509] on div "To activate drag with keyboard, press Alt + Enter. Once in keyboard drag state,…" at bounding box center [1014, 426] width 1065 height 613
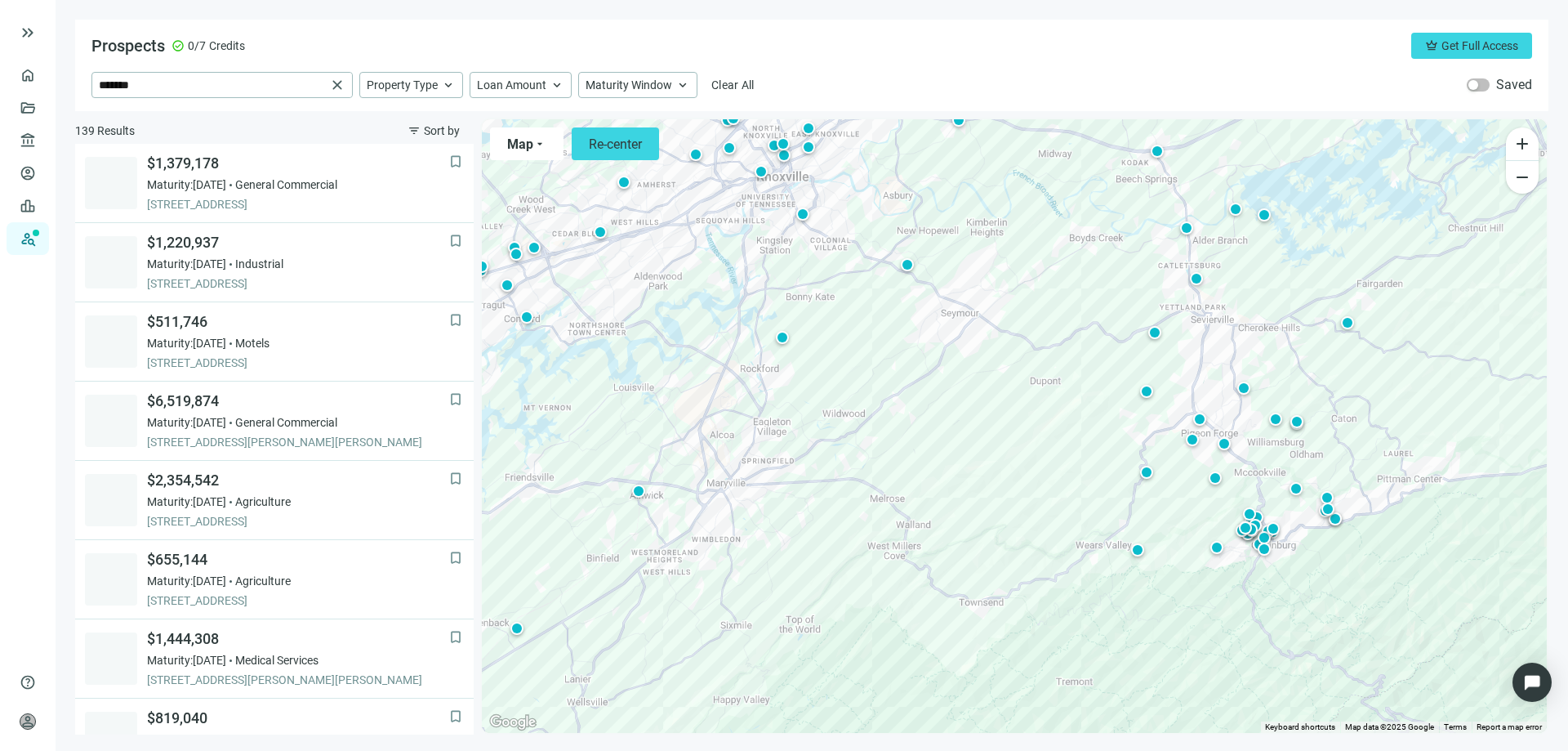
drag, startPoint x: 1127, startPoint y: 574, endPoint x: 1024, endPoint y: 478, distance: 140.8
click at [1024, 478] on div "To activate drag with keyboard, press Alt + Enter. Once in keyboard drag state,…" at bounding box center [1014, 426] width 1065 height 613
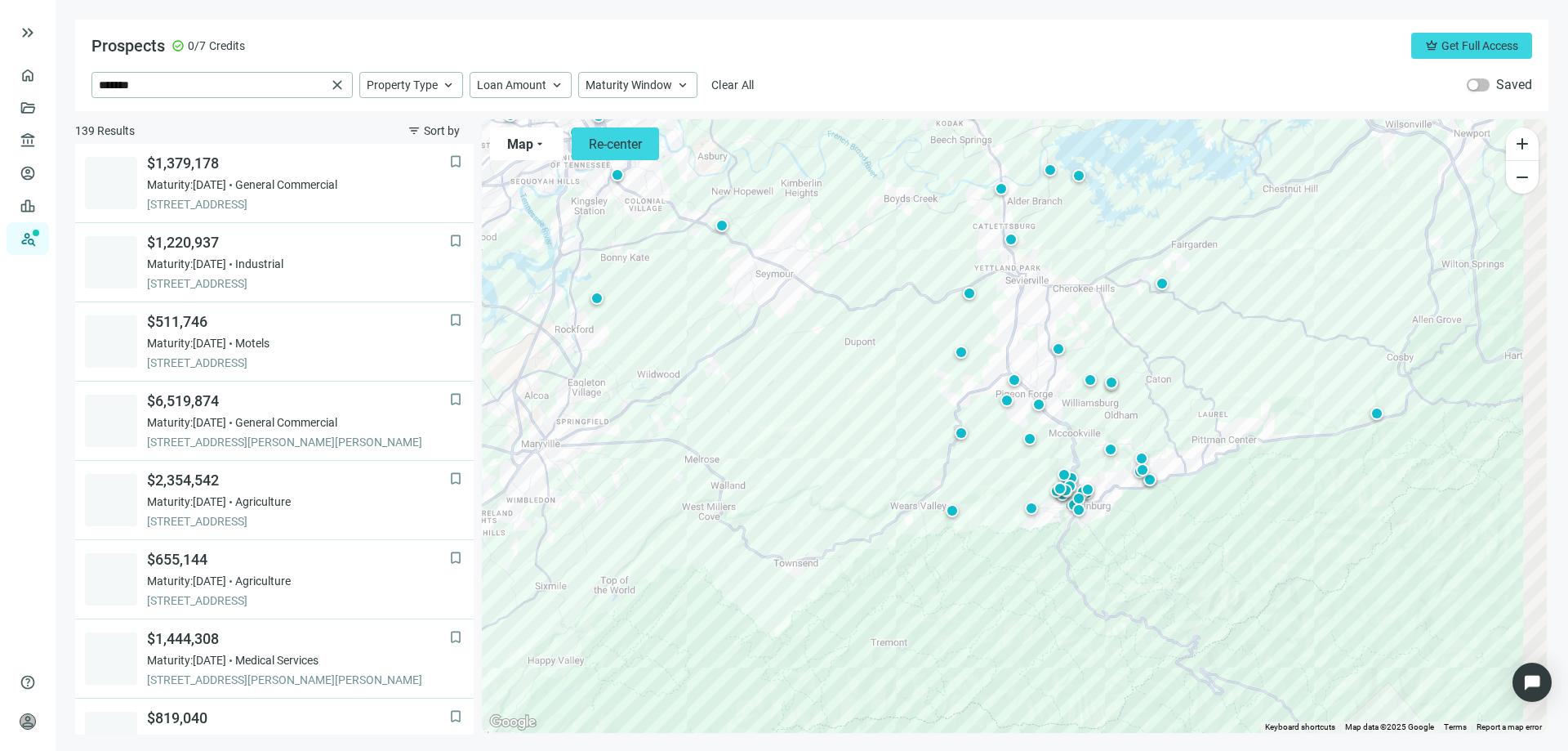
drag, startPoint x: 1195, startPoint y: 537, endPoint x: 973, endPoint y: 490, distance: 226.9
click at [971, 490] on div "To activate drag with keyboard, press Alt + Enter. Once in keyboard drag state,…" at bounding box center [1014, 426] width 1065 height 613
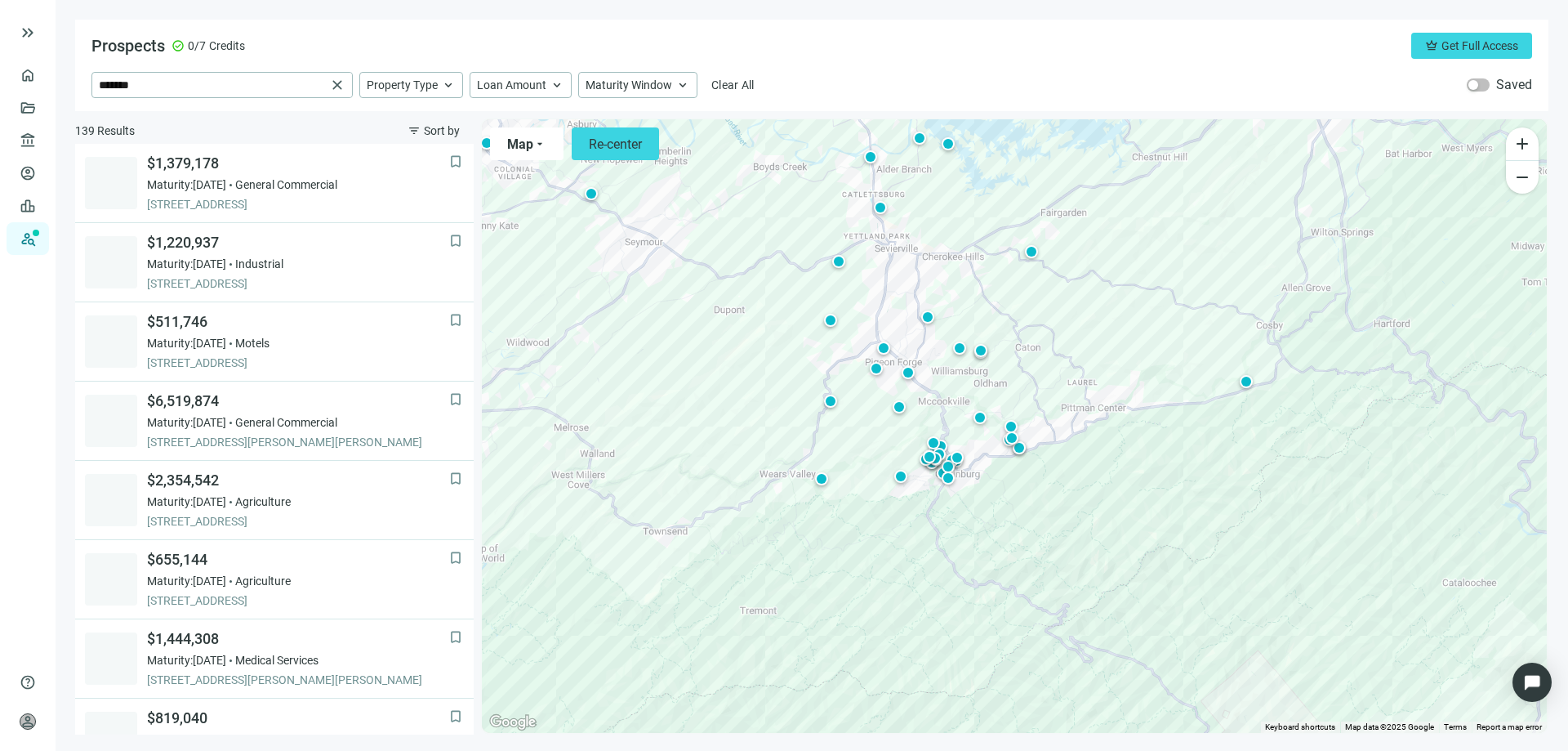
click at [981, 458] on div "To activate drag with keyboard, press Alt + Enter. Once in keyboard drag state,…" at bounding box center [1014, 426] width 1065 height 613
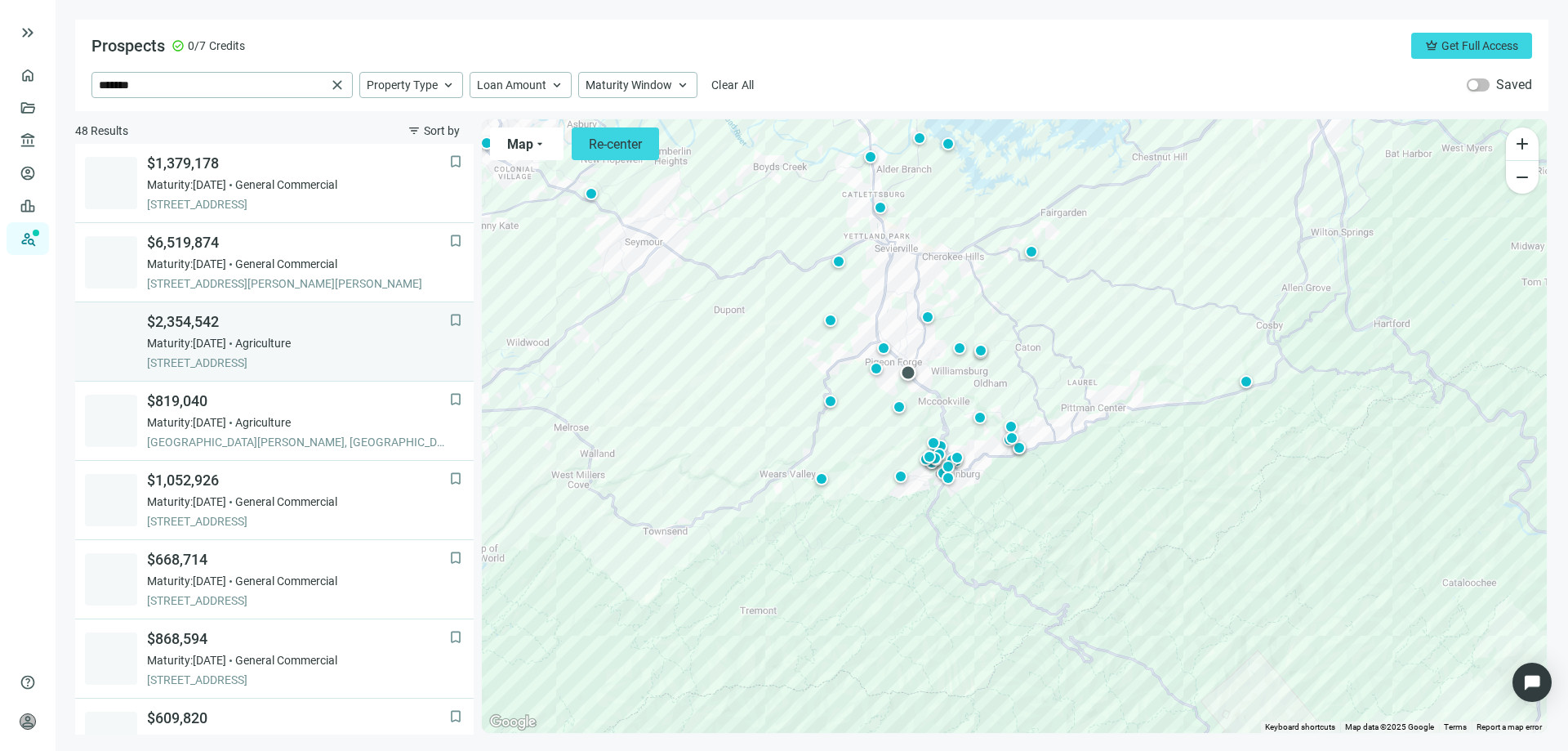
click at [236, 356] on span "[STREET_ADDRESS]" at bounding box center [298, 363] width 302 height 17
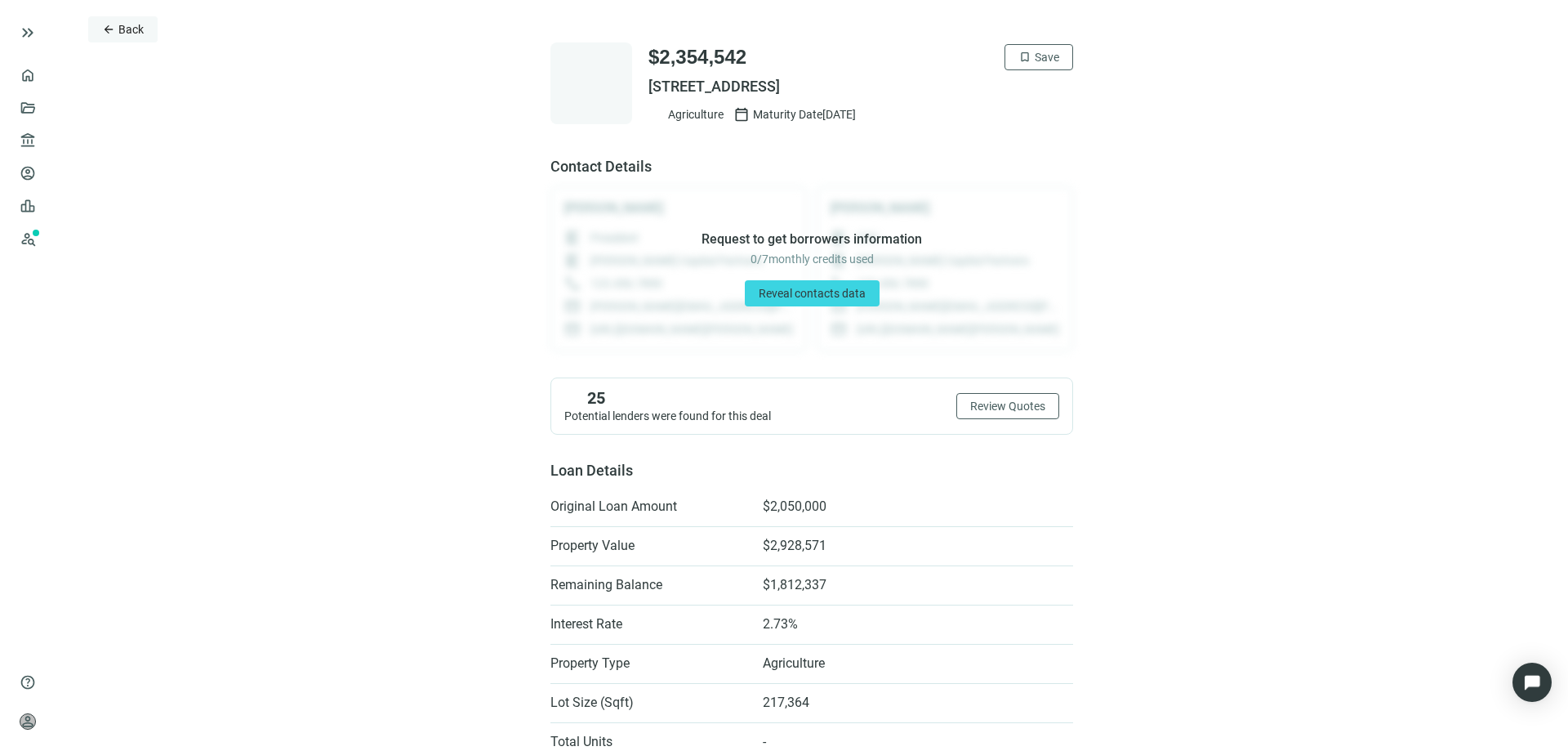
click at [113, 27] on span "arrow_back" at bounding box center [109, 29] width 13 height 13
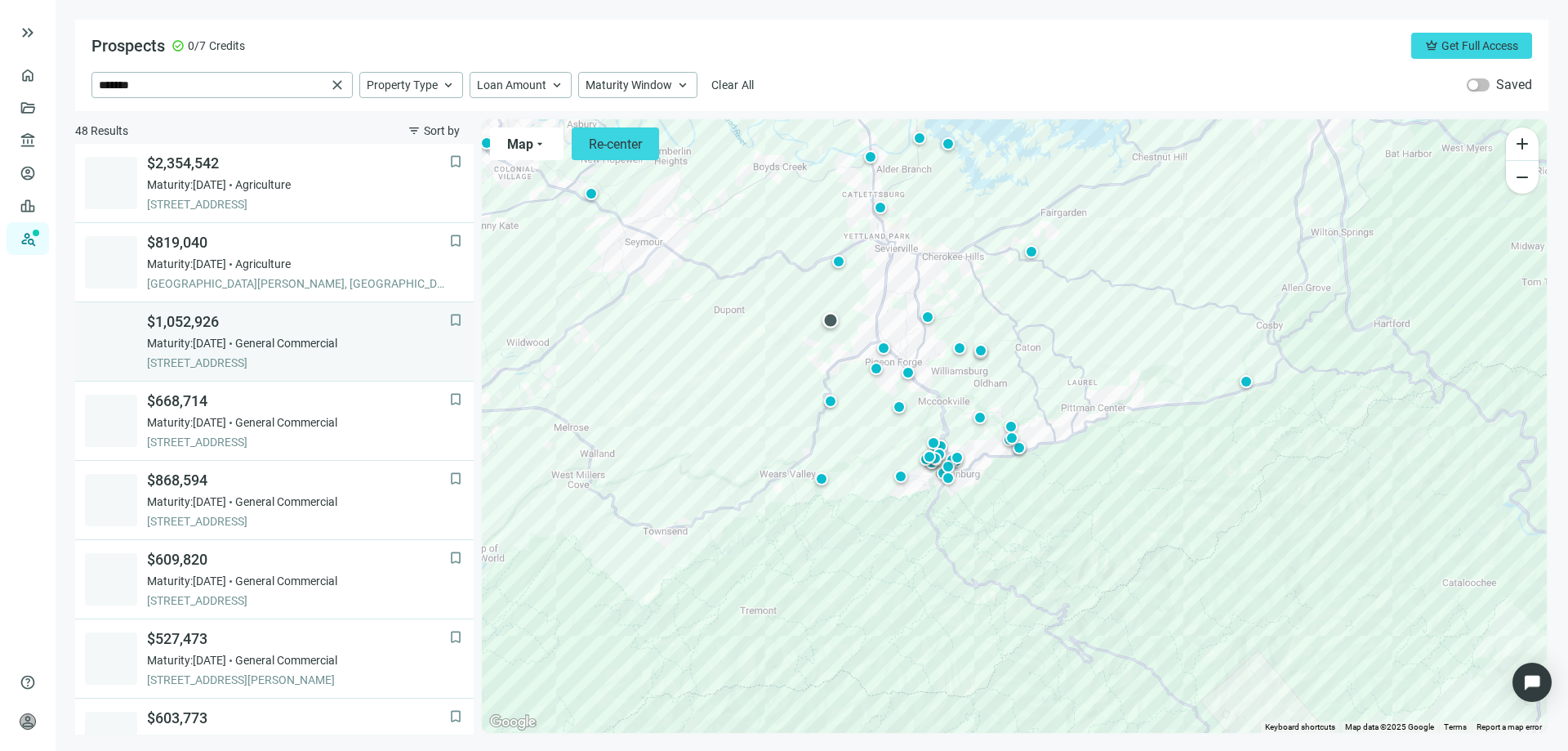
scroll to position [240, 0]
click at [286, 359] on span "[STREET_ADDRESS]" at bounding box center [298, 360] width 302 height 17
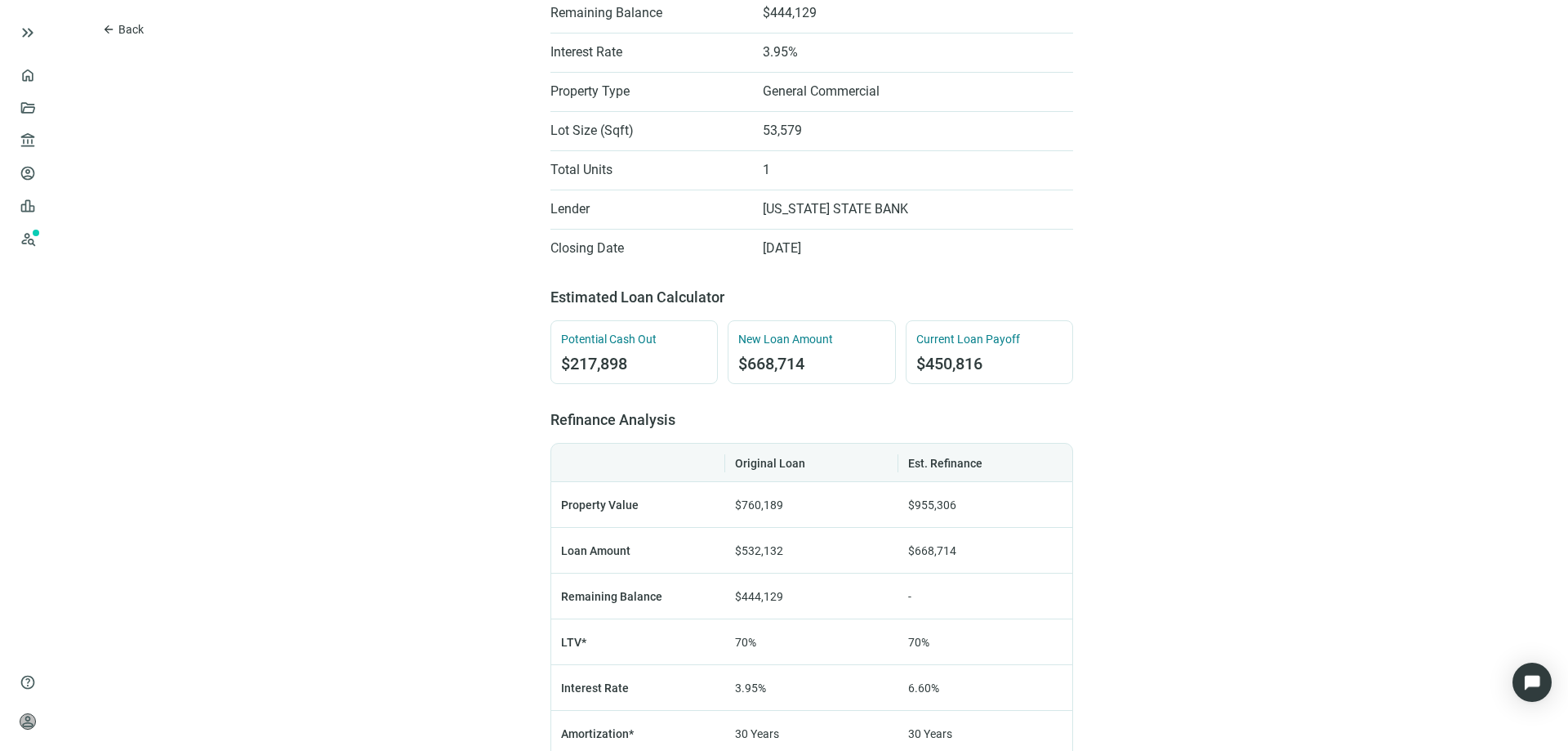
scroll to position [490, 0]
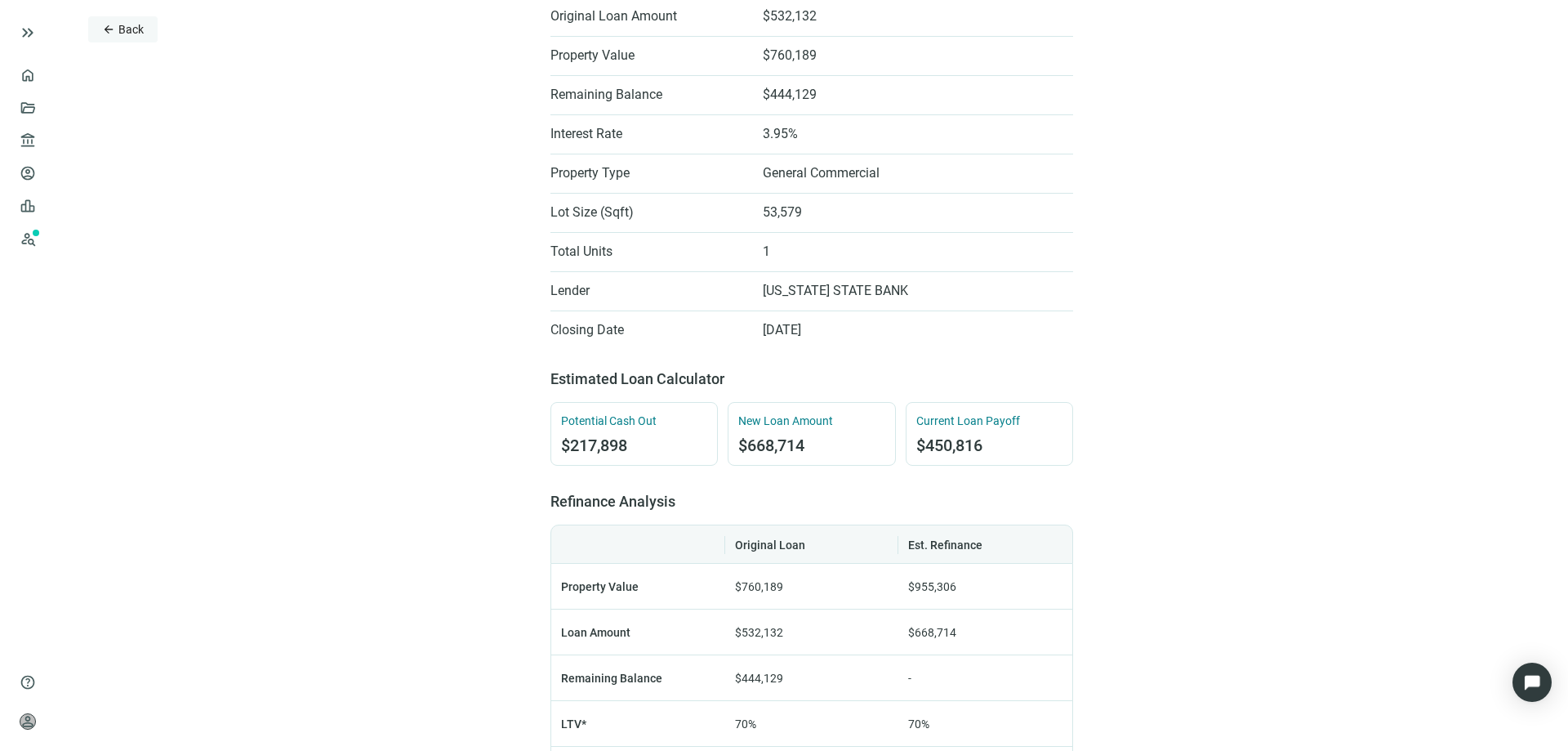
click at [111, 30] on span "arrow_back" at bounding box center [109, 29] width 13 height 13
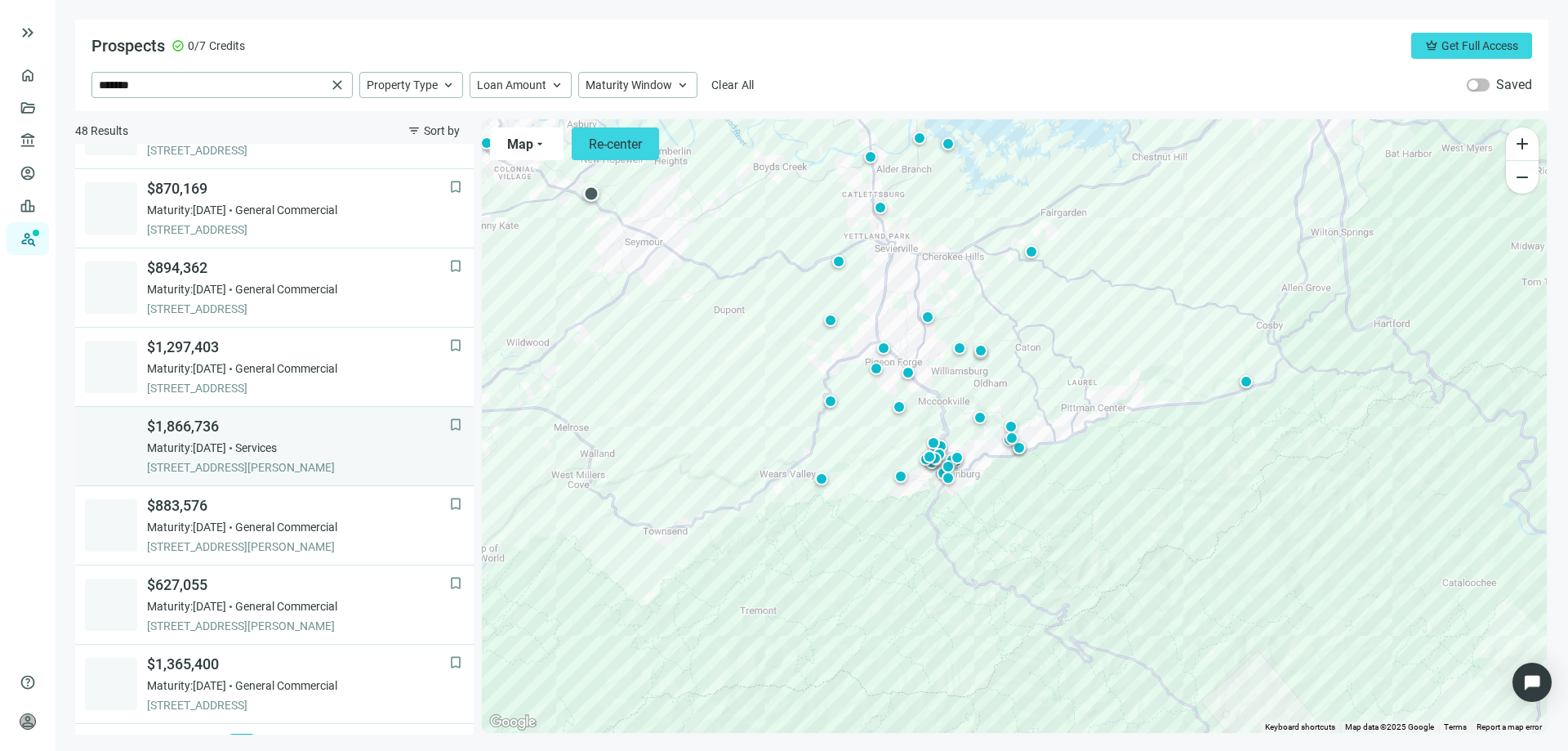
scroll to position [1040, 0]
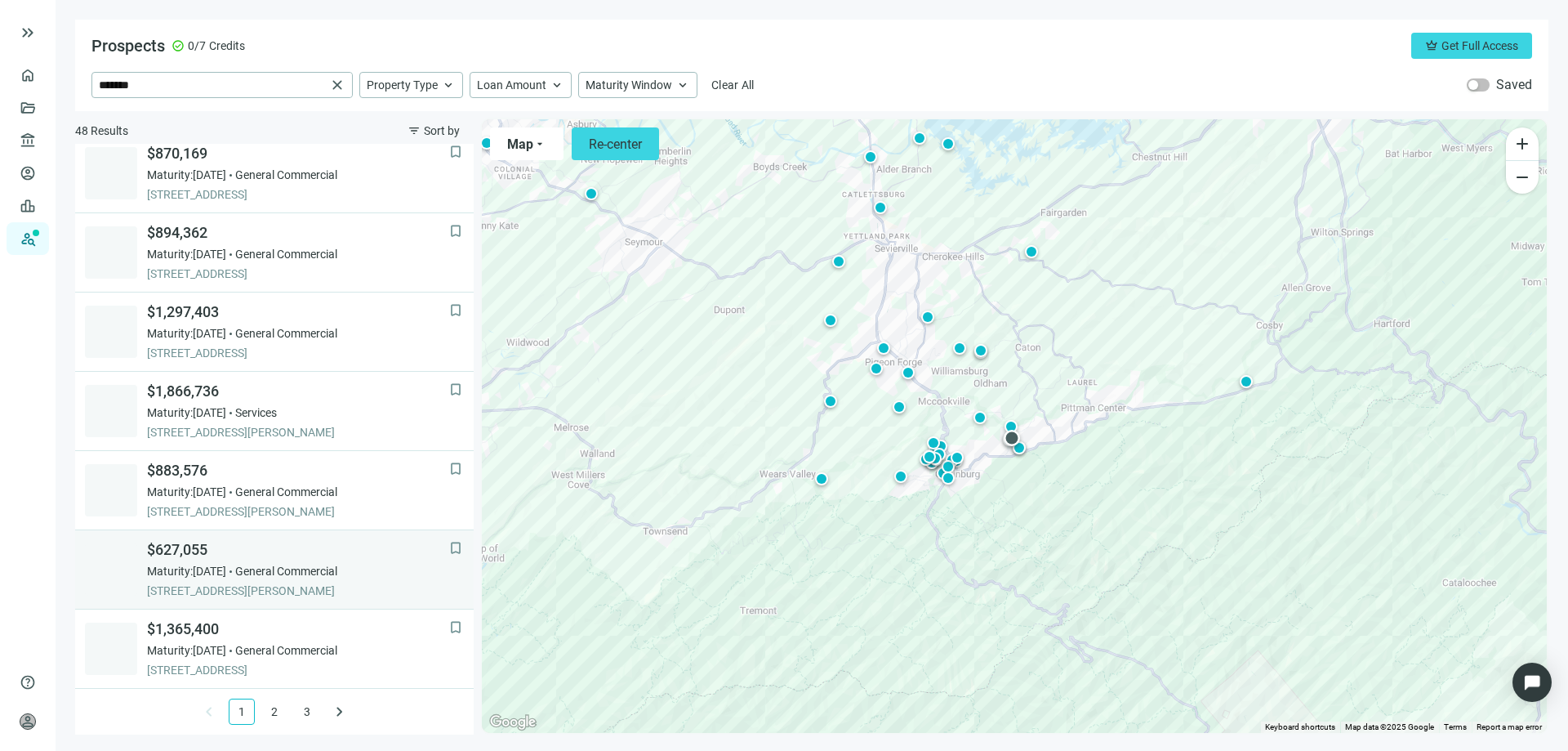
click at [265, 576] on span "General Commercial" at bounding box center [286, 570] width 102 height 17
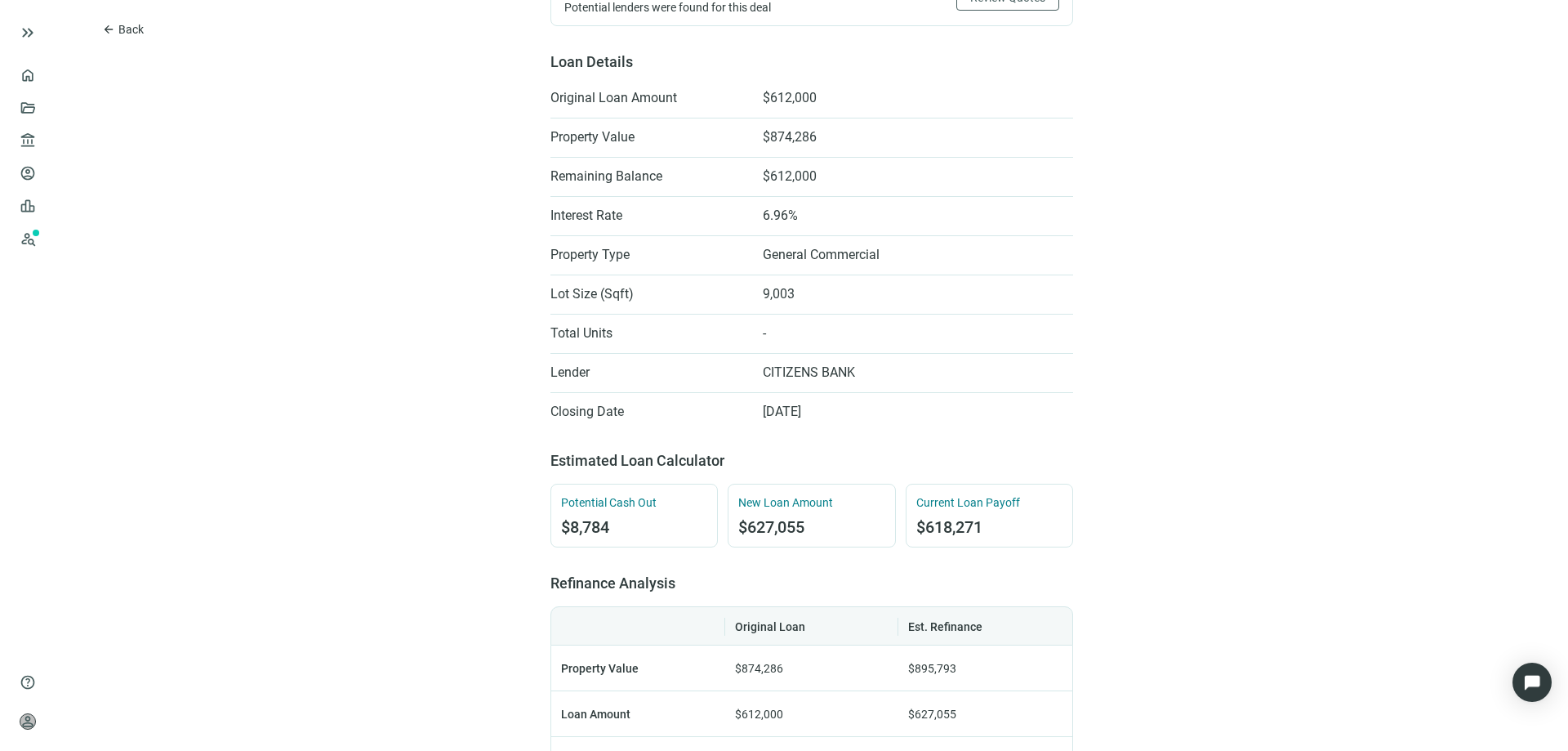
scroll to position [490, 0]
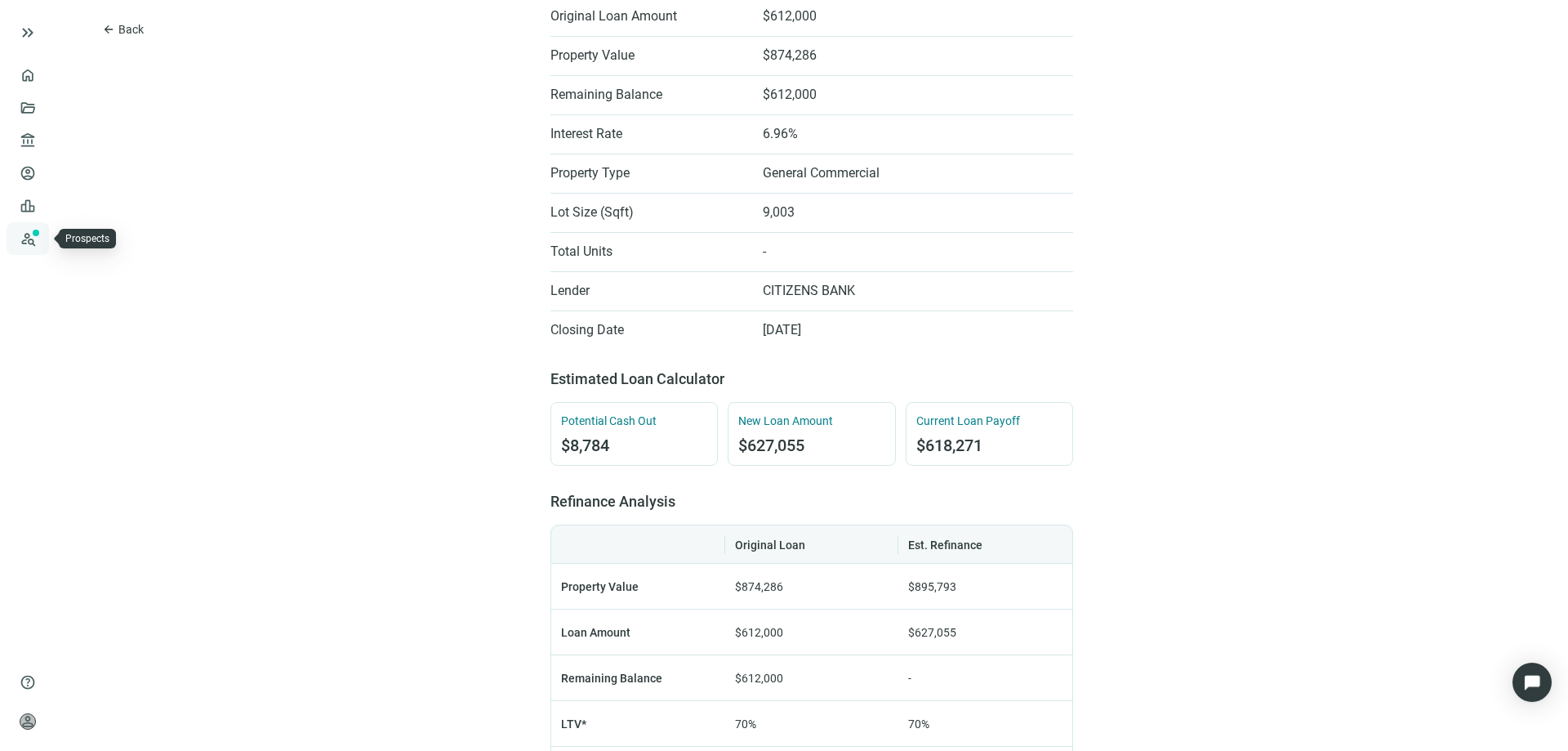
click at [41, 237] on link "Prospects New" at bounding box center [67, 238] width 53 height 32
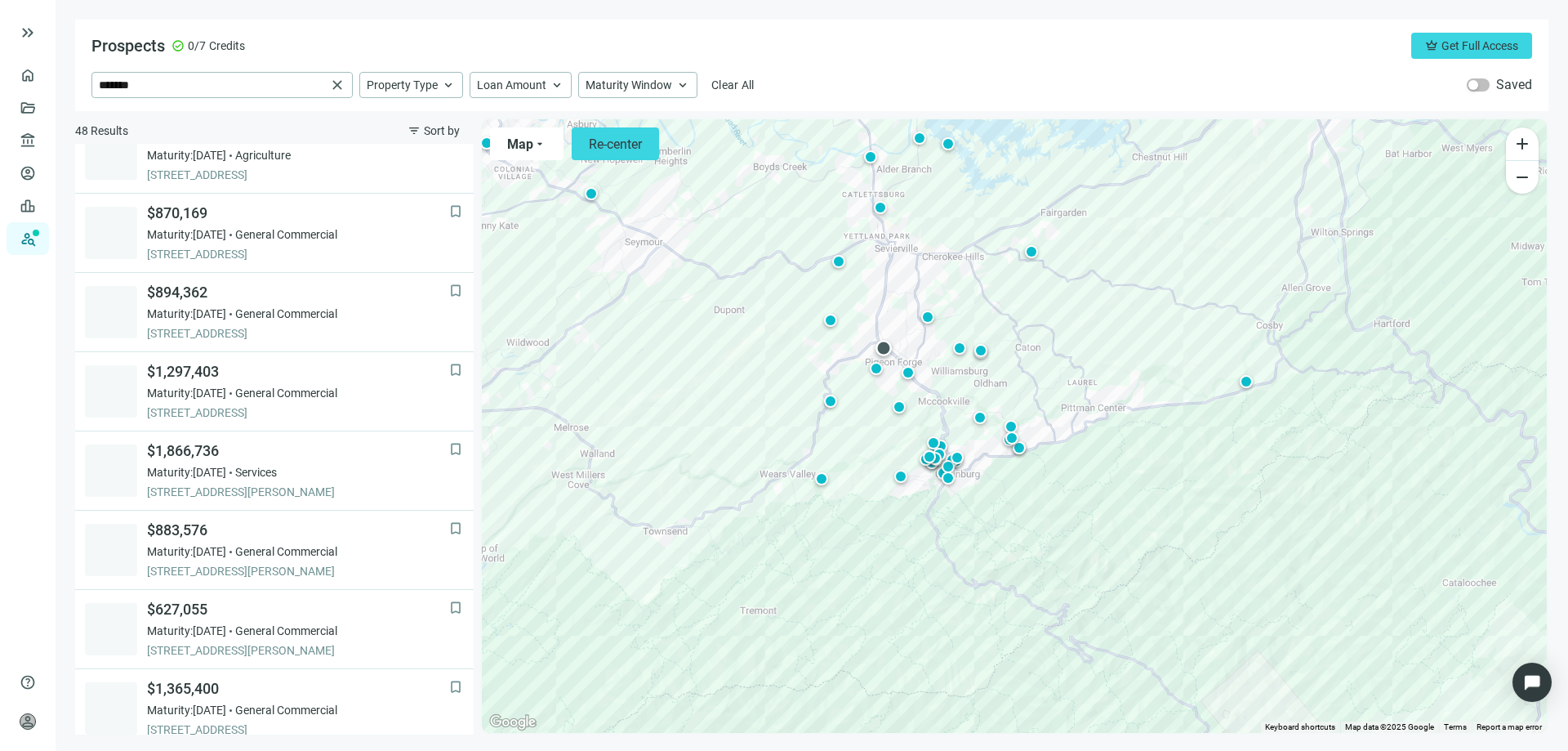
scroll to position [1040, 0]
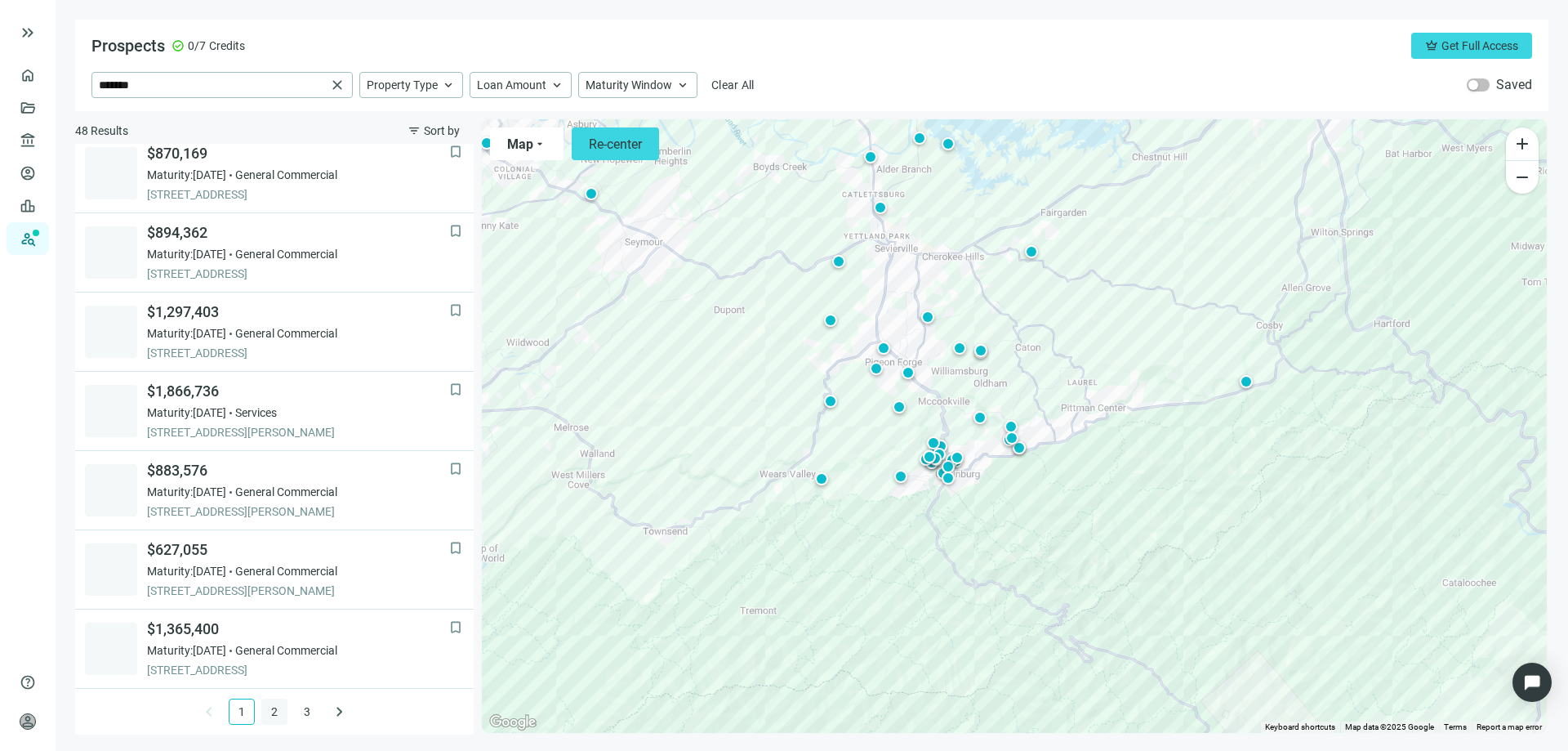
click at [267, 714] on link "2" at bounding box center [274, 712] width 25 height 25
